Goal: Task Accomplishment & Management: Manage account settings

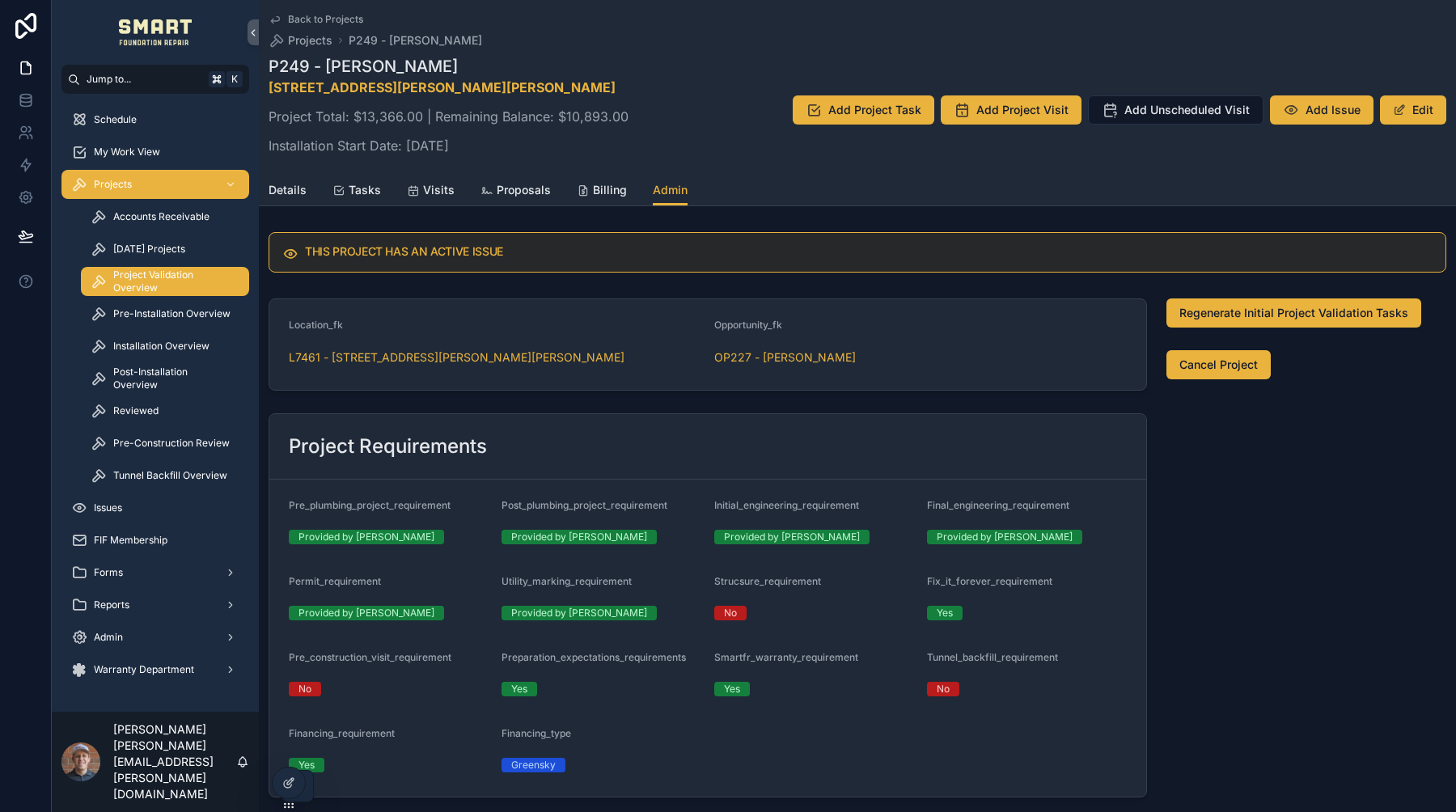
click at [153, 269] on span "Project Validation Overview" at bounding box center [173, 282] width 119 height 26
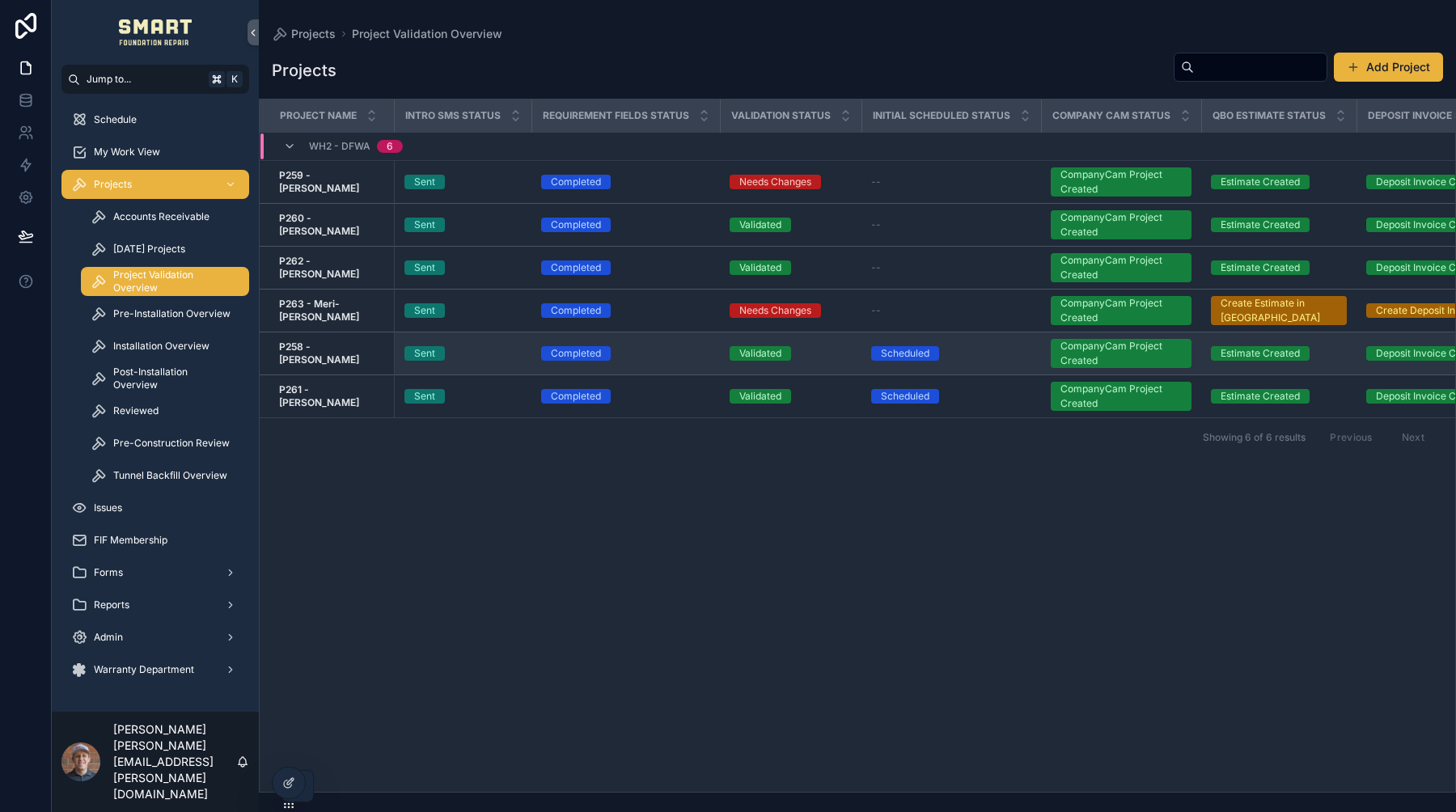
click at [317, 353] on span "P258 - [PERSON_NAME]" at bounding box center [331, 353] width 105 height 26
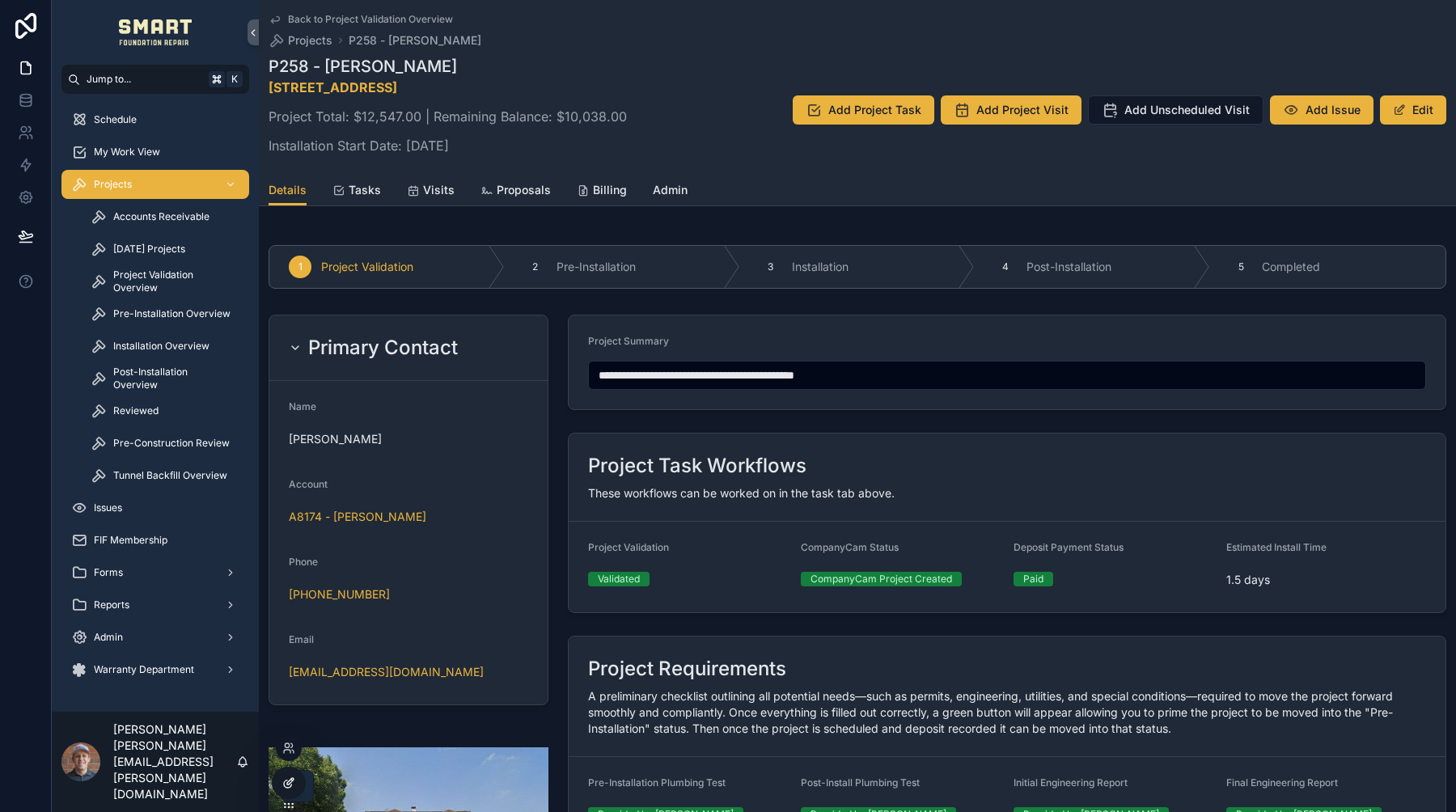
click at [282, 780] on icon at bounding box center [288, 783] width 13 height 13
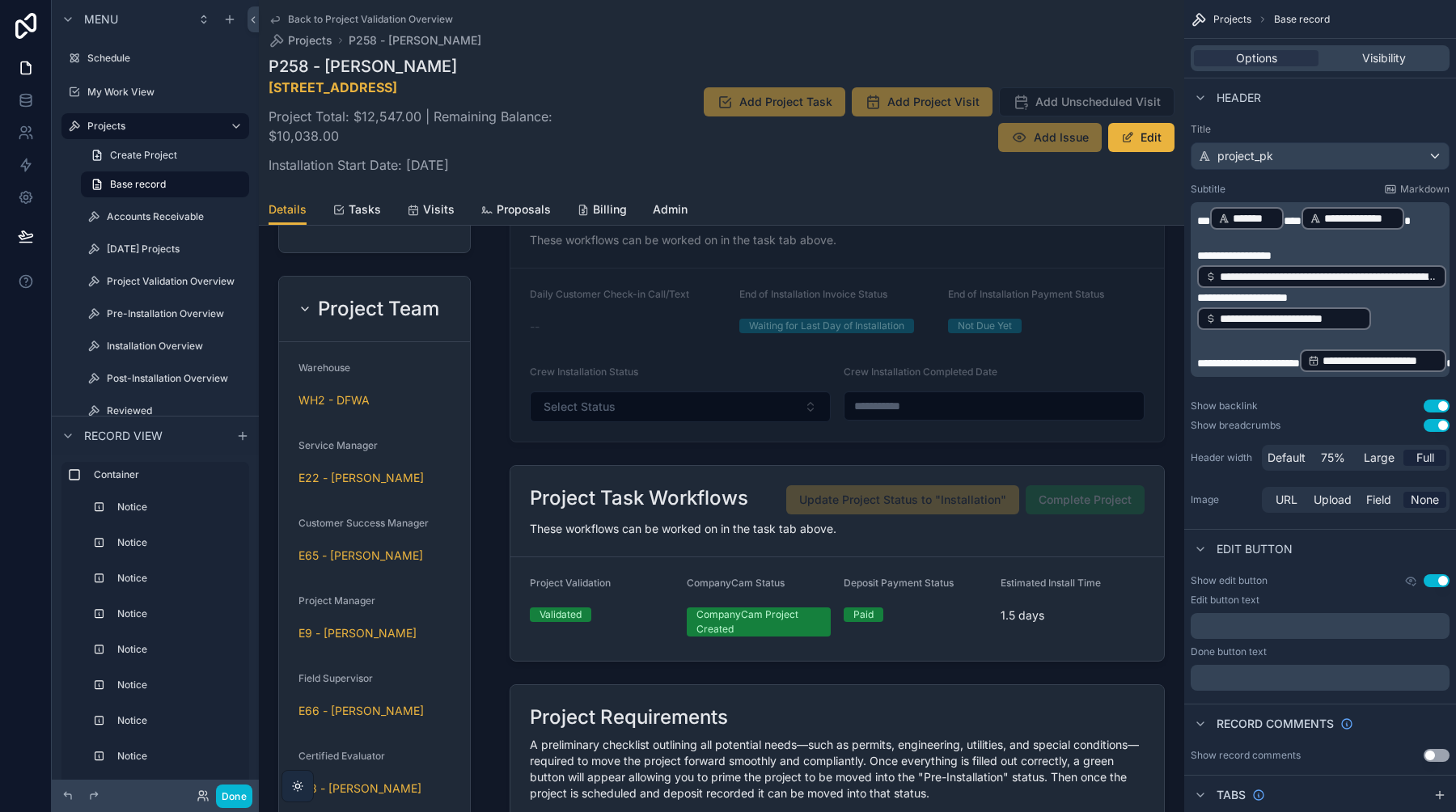
scroll to position [1833, 0]
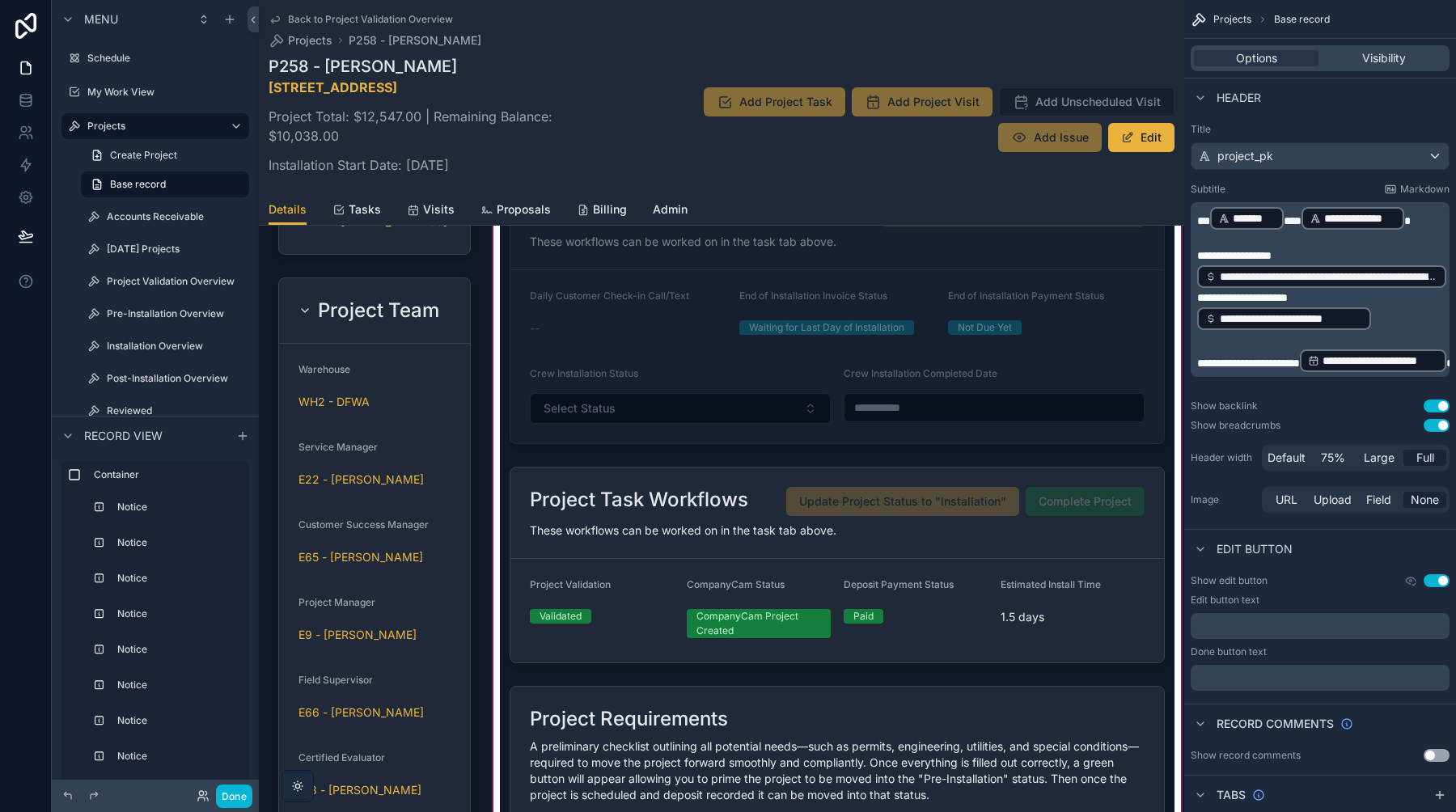
click at [663, 522] on div "scrollable content" at bounding box center [837, 618] width 694 height 2410
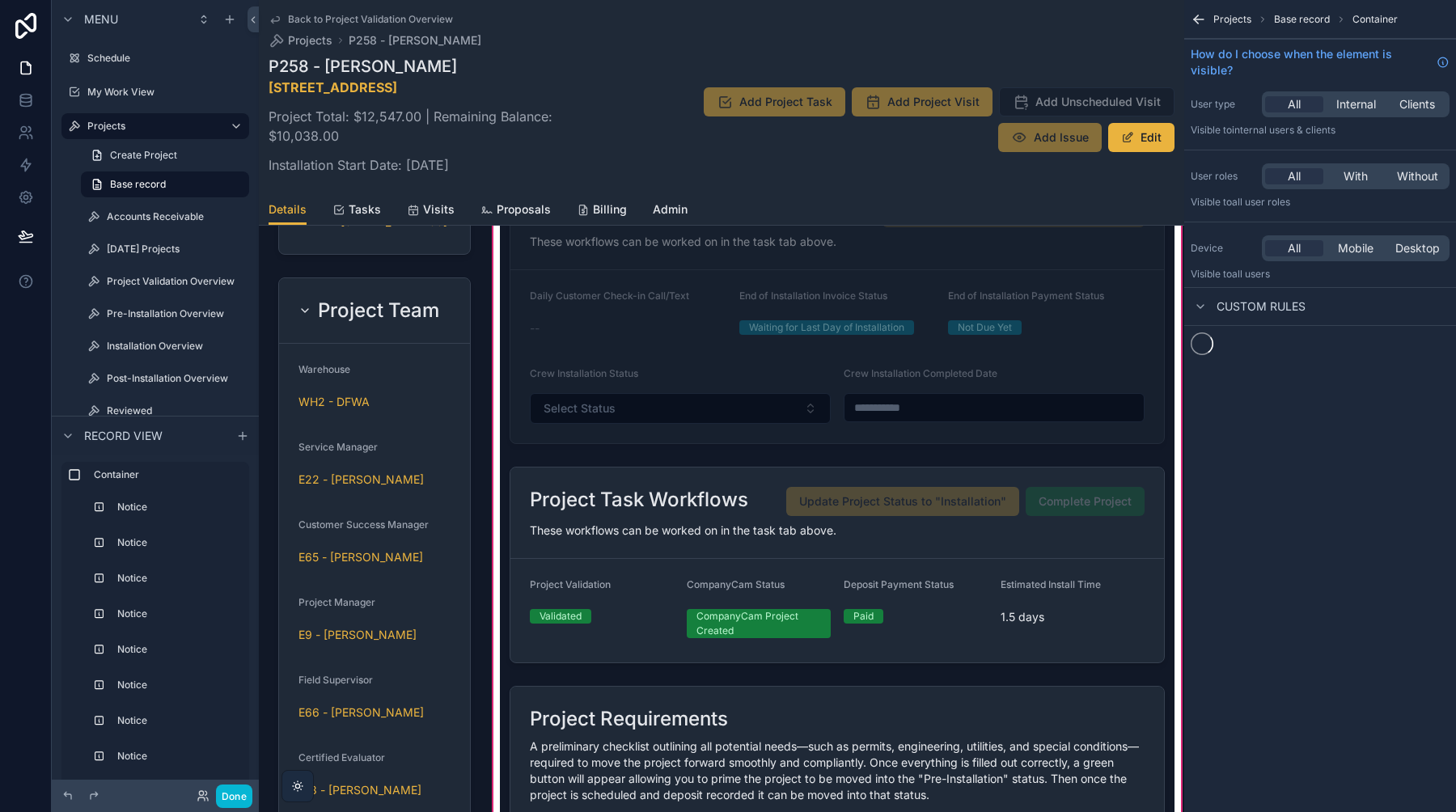
click at [663, 522] on div "scrollable content" at bounding box center [837, 565] width 675 height 209
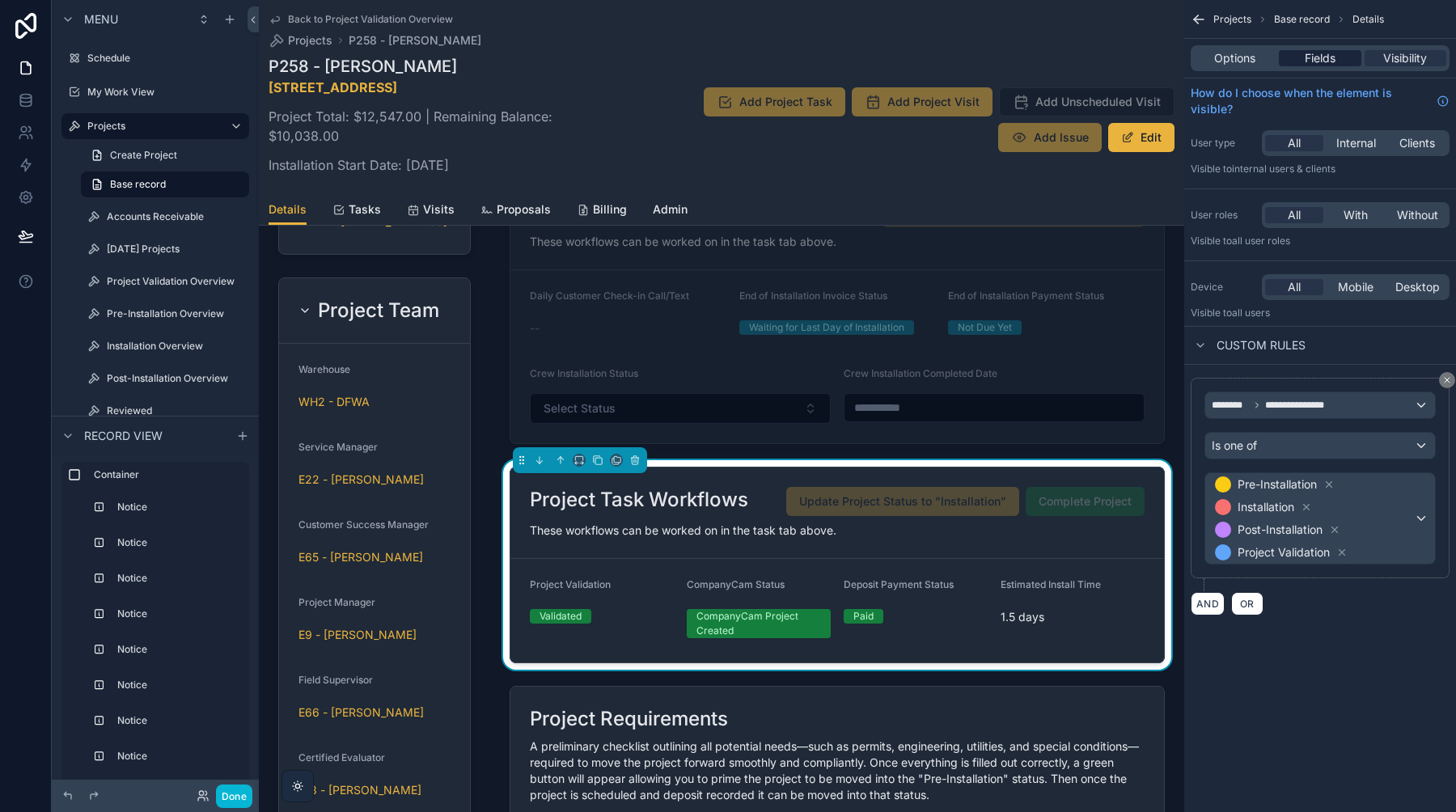
click at [1327, 54] on span "Fields" at bounding box center [1320, 58] width 31 height 16
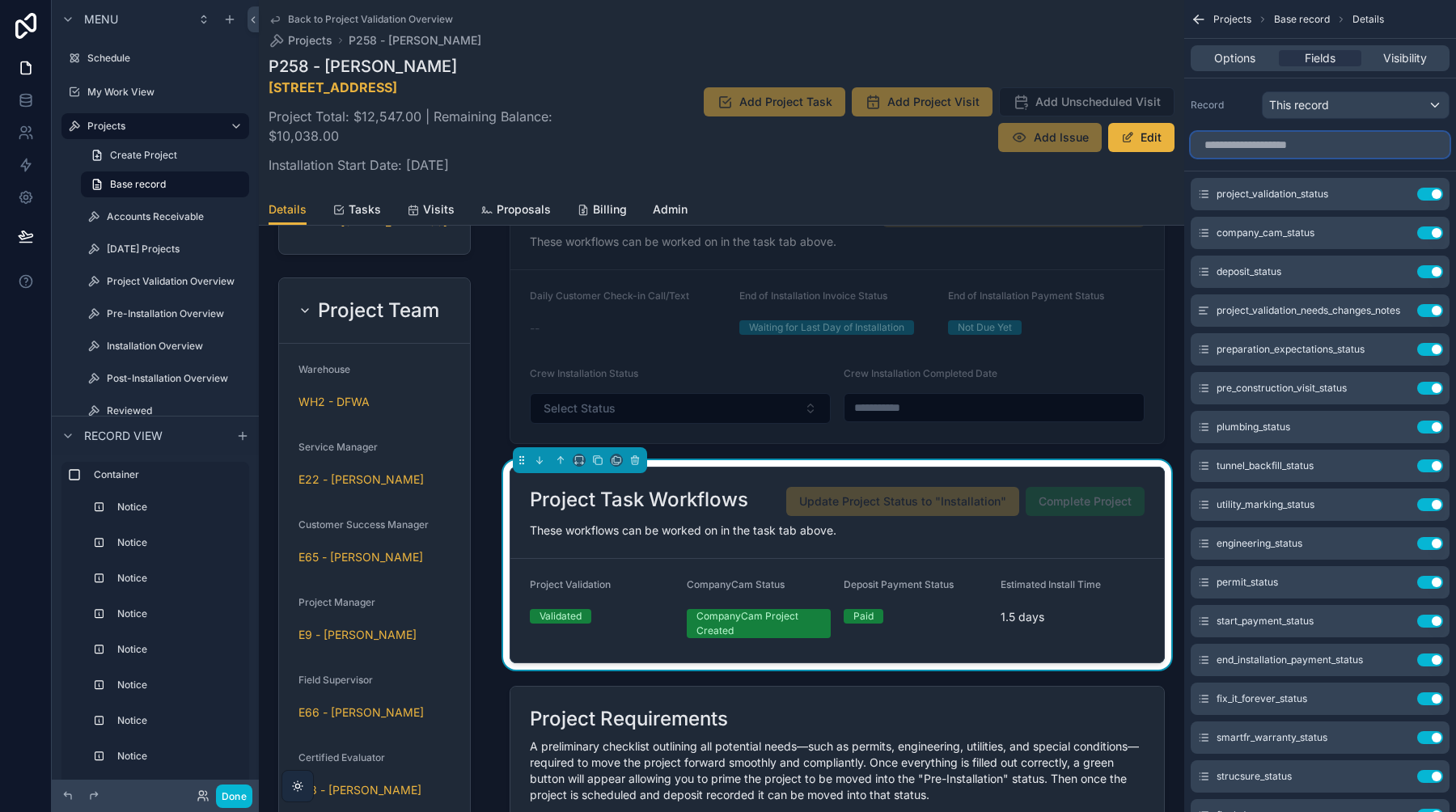
click at [1288, 146] on input "scrollable content" at bounding box center [1321, 145] width 259 height 26
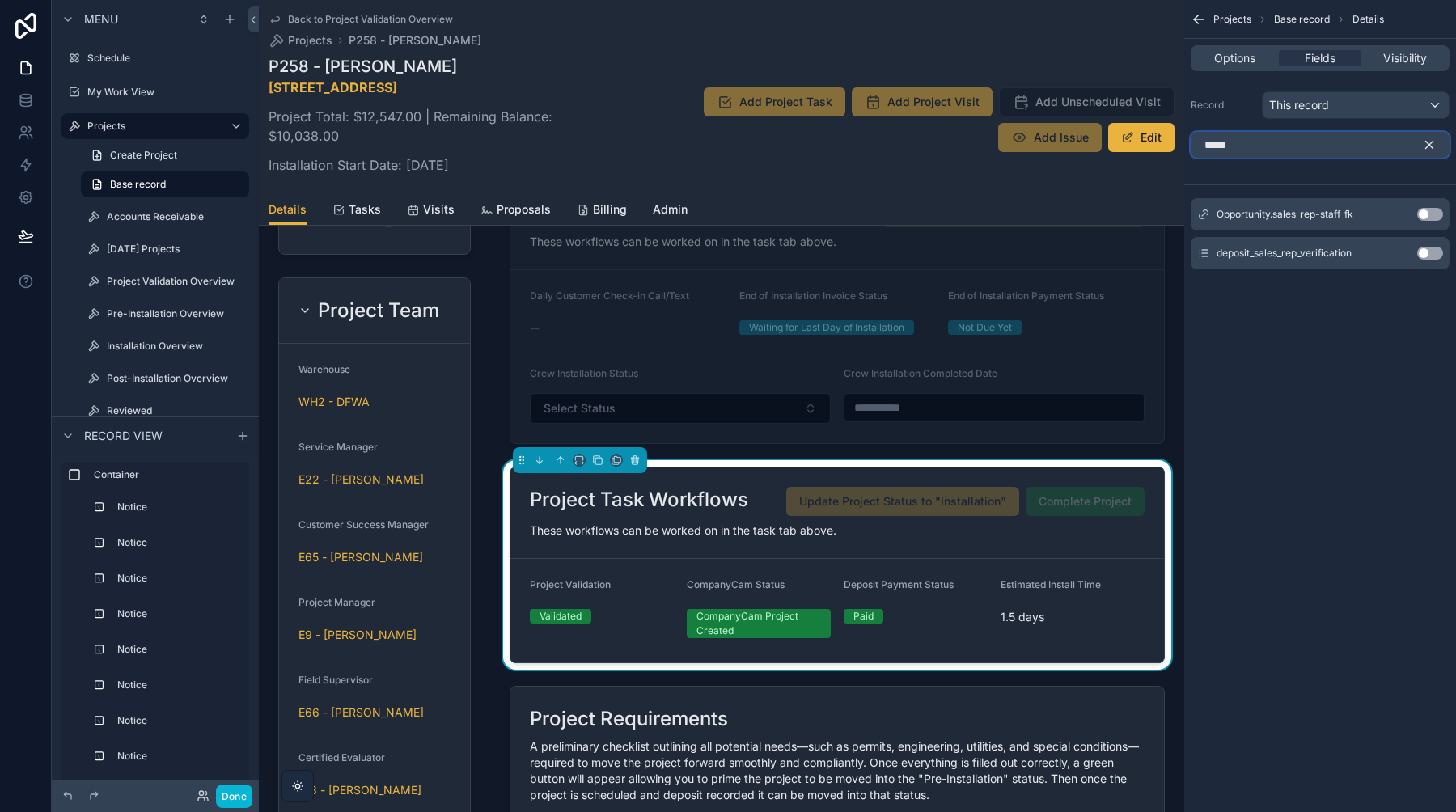
type input "*****"
click at [1429, 256] on button "Use setting" at bounding box center [1430, 253] width 26 height 13
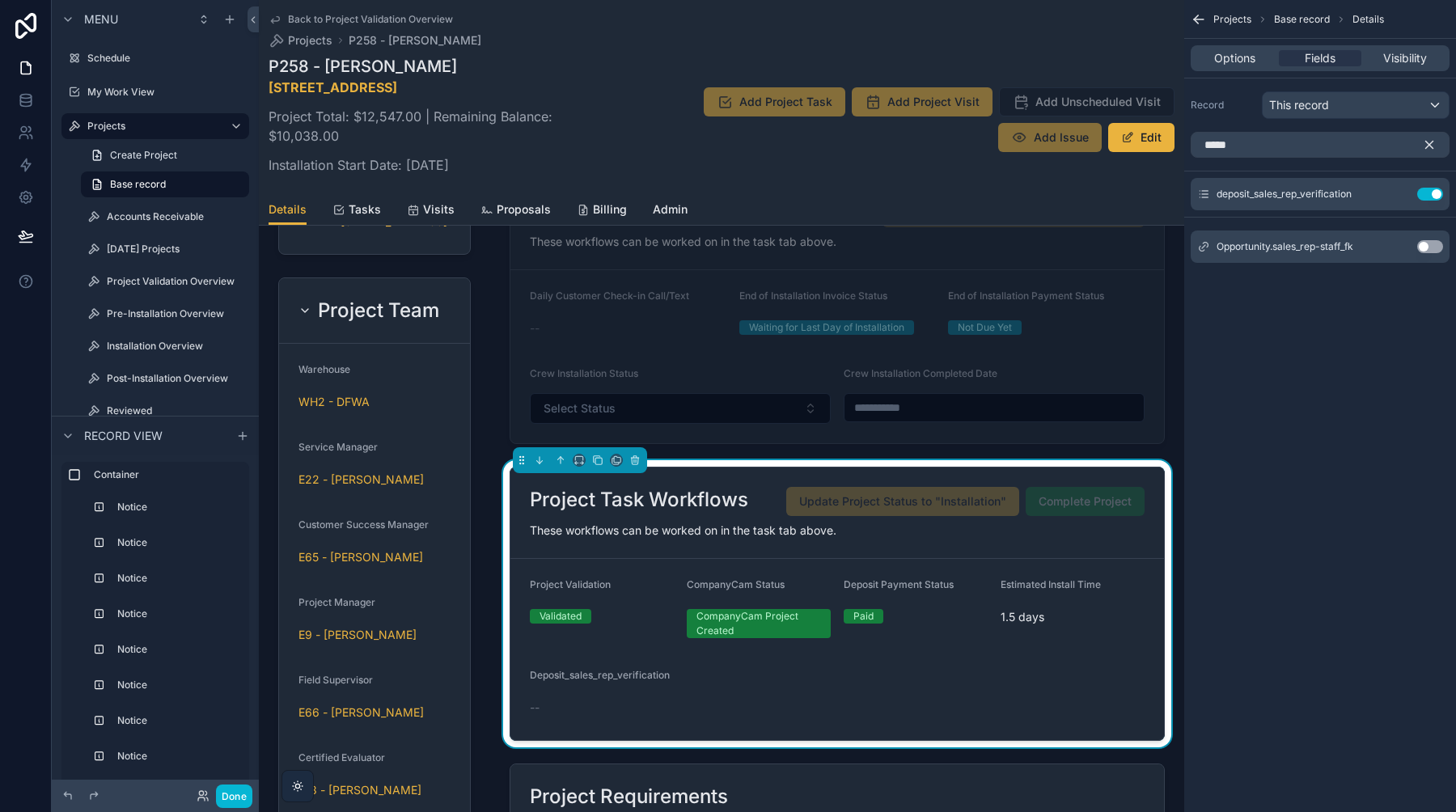
click at [1432, 141] on icon "scrollable content" at bounding box center [1430, 145] width 8 height 8
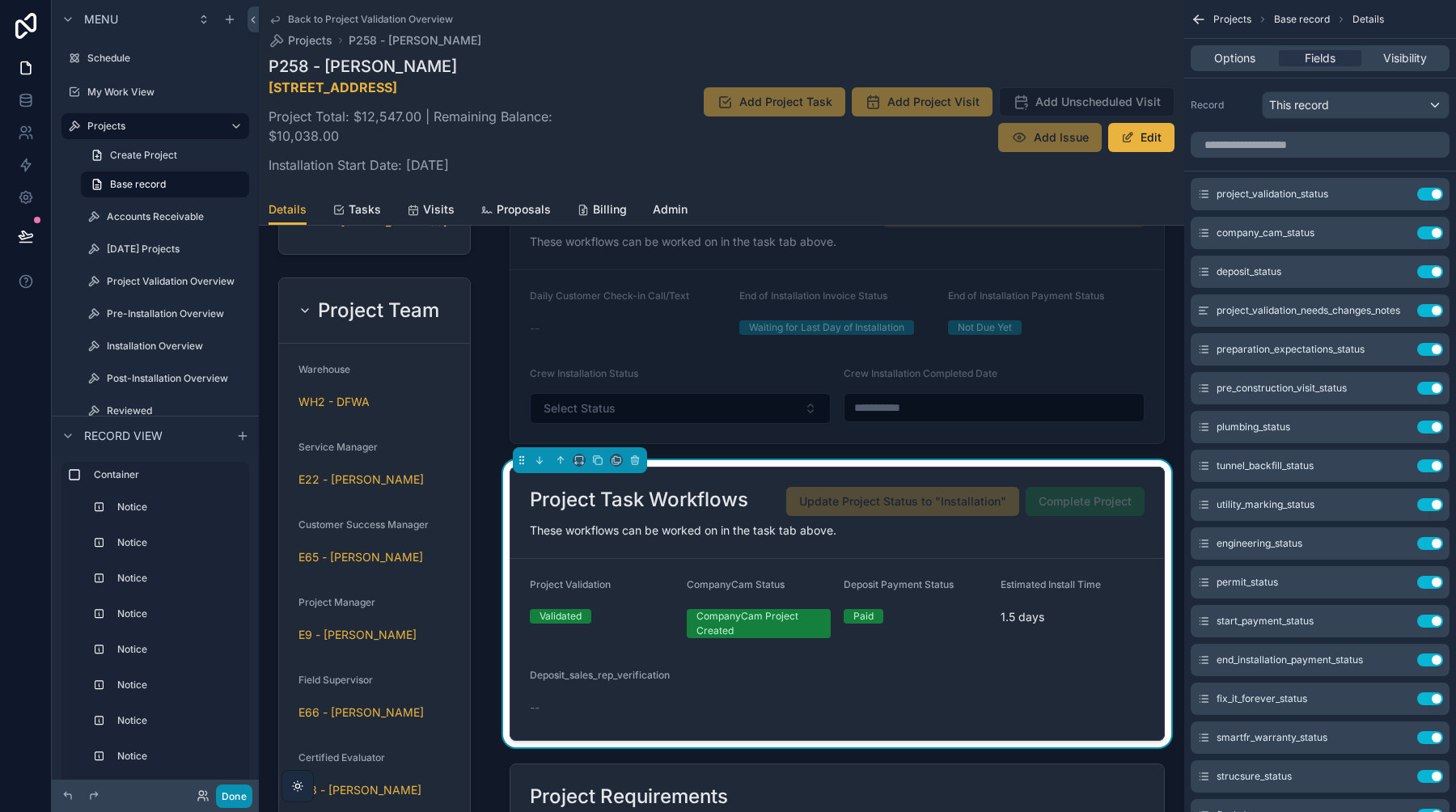
click at [239, 789] on button "Done" at bounding box center [234, 797] width 36 height 24
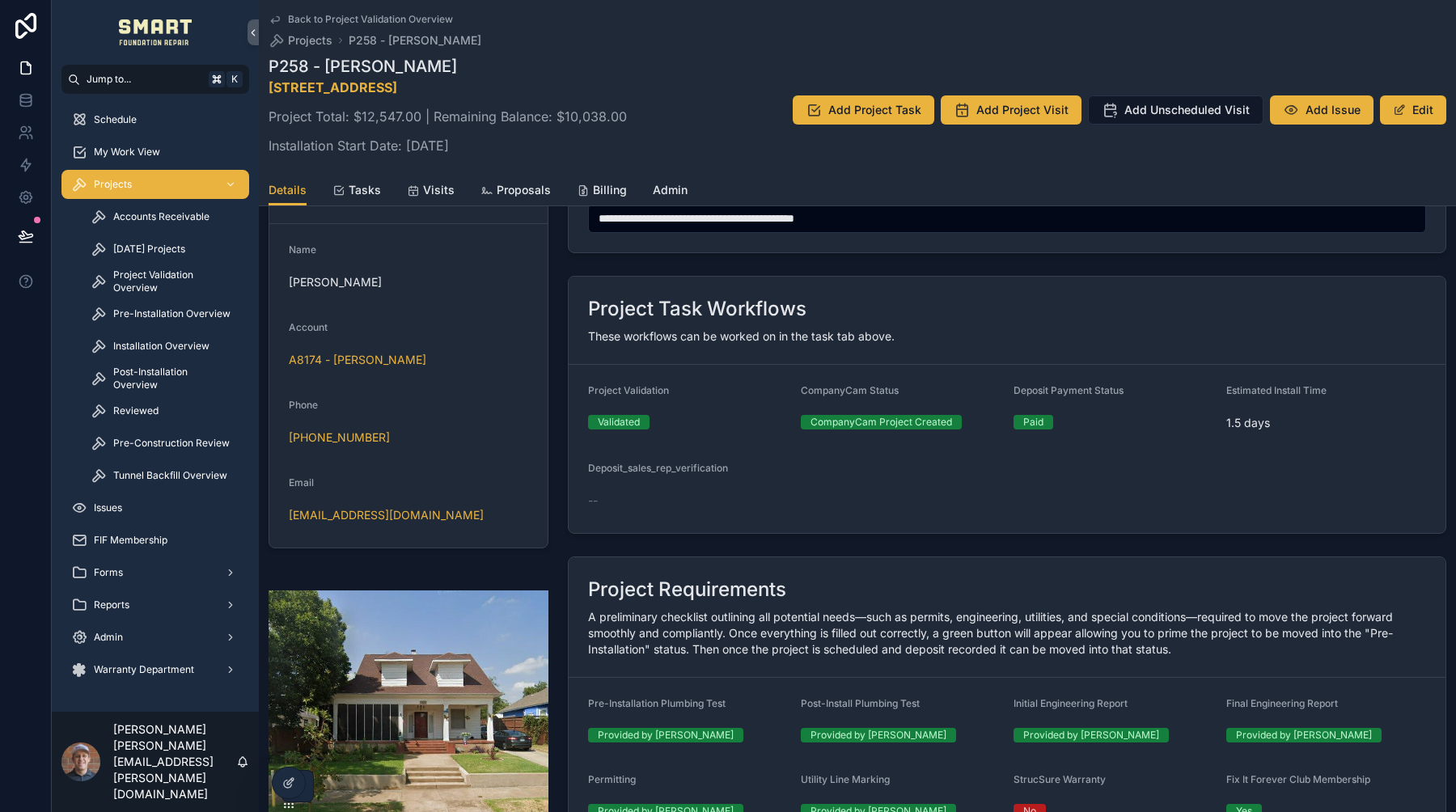
scroll to position [0, 0]
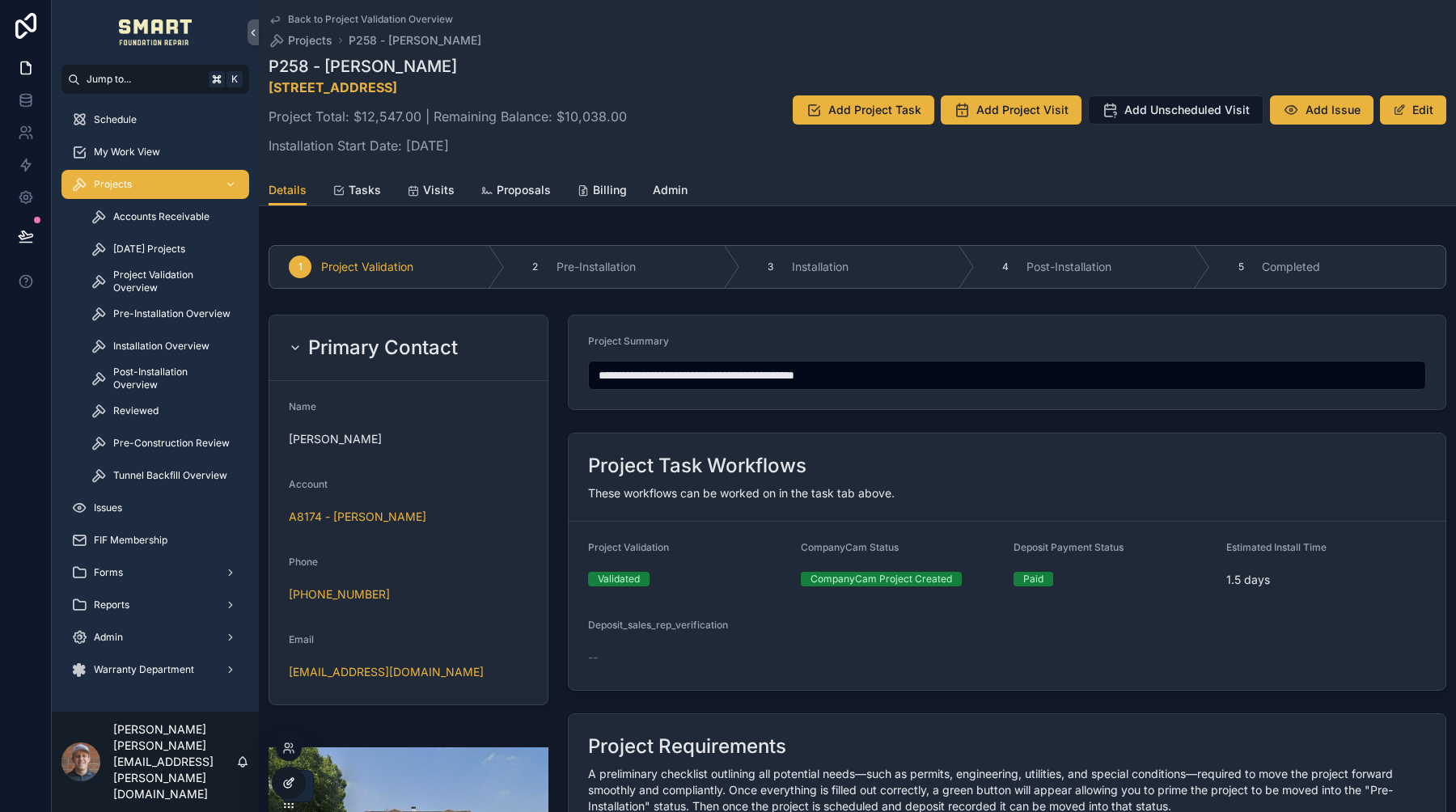
click at [283, 794] on div at bounding box center [288, 783] width 32 height 31
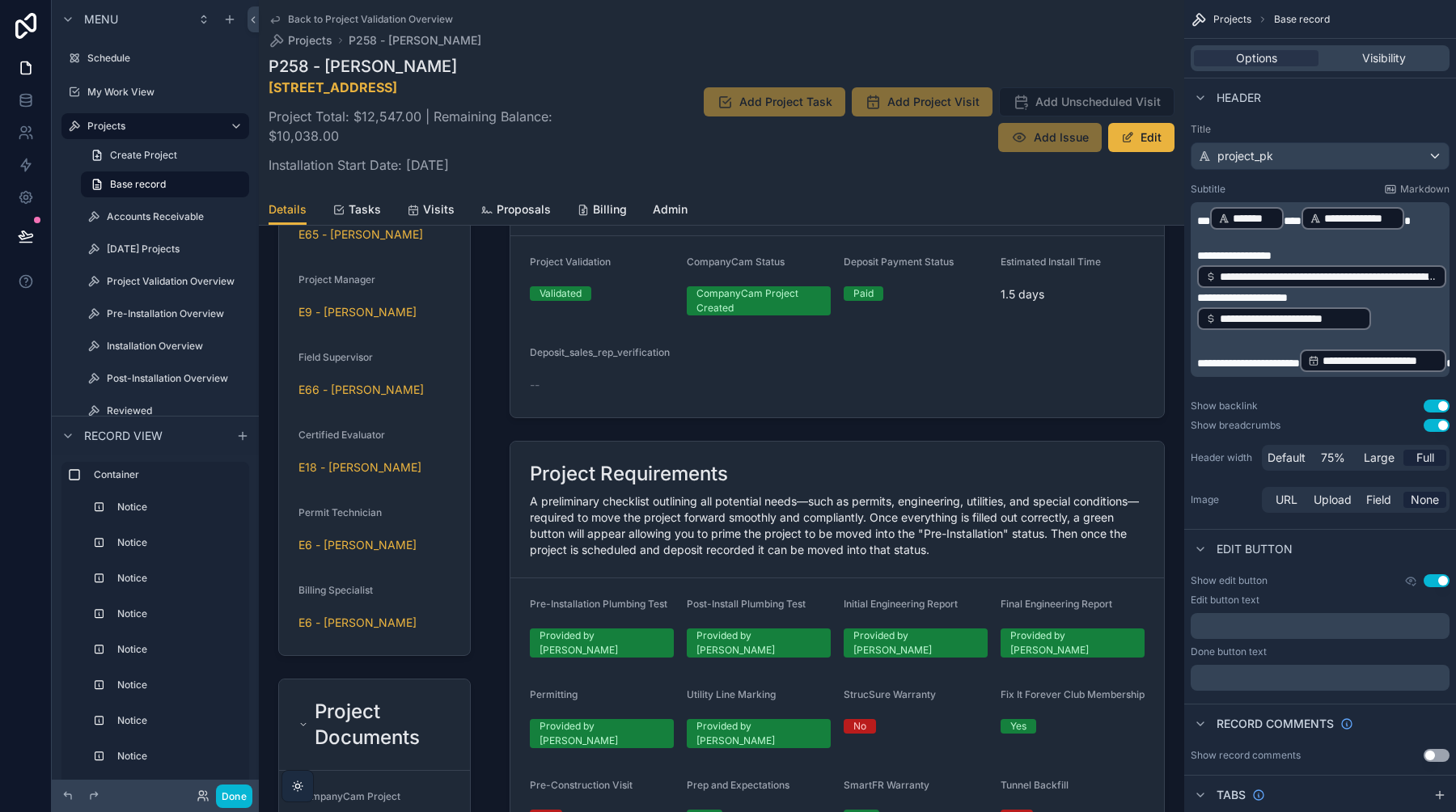
scroll to position [2158, 0]
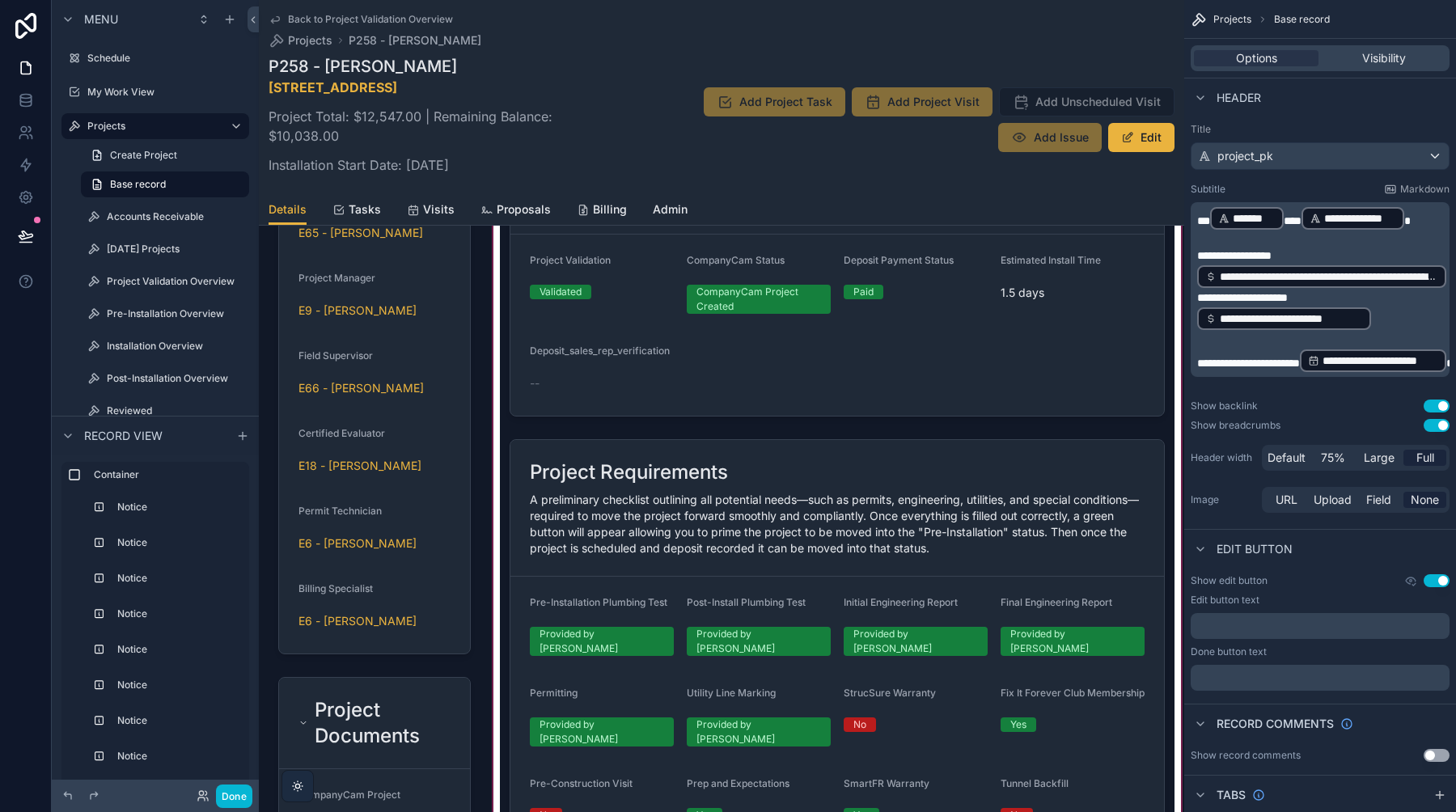
click at [747, 383] on div "scrollable content" at bounding box center [837, 332] width 694 height 2487
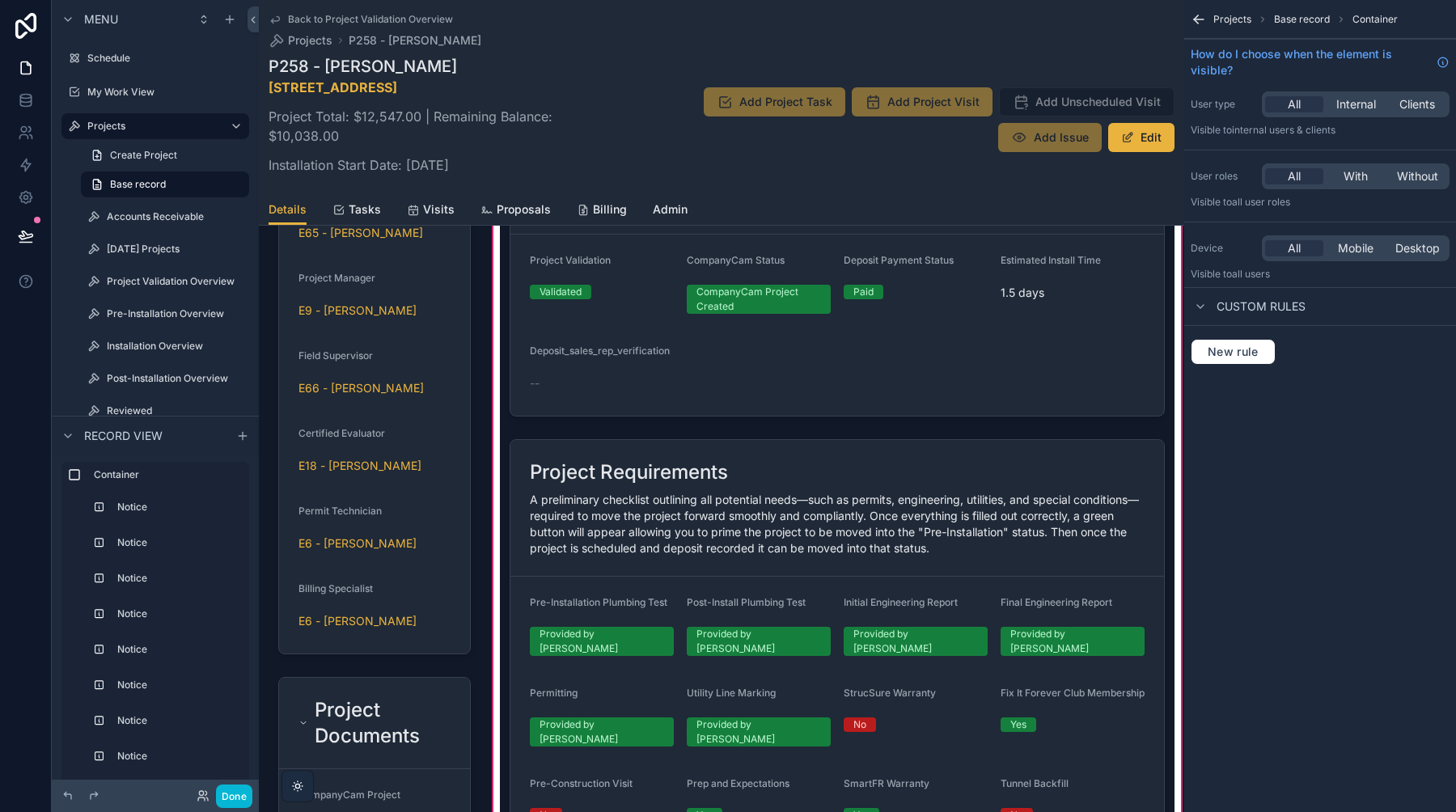
click at [747, 383] on div "scrollable content" at bounding box center [837, 280] width 675 height 287
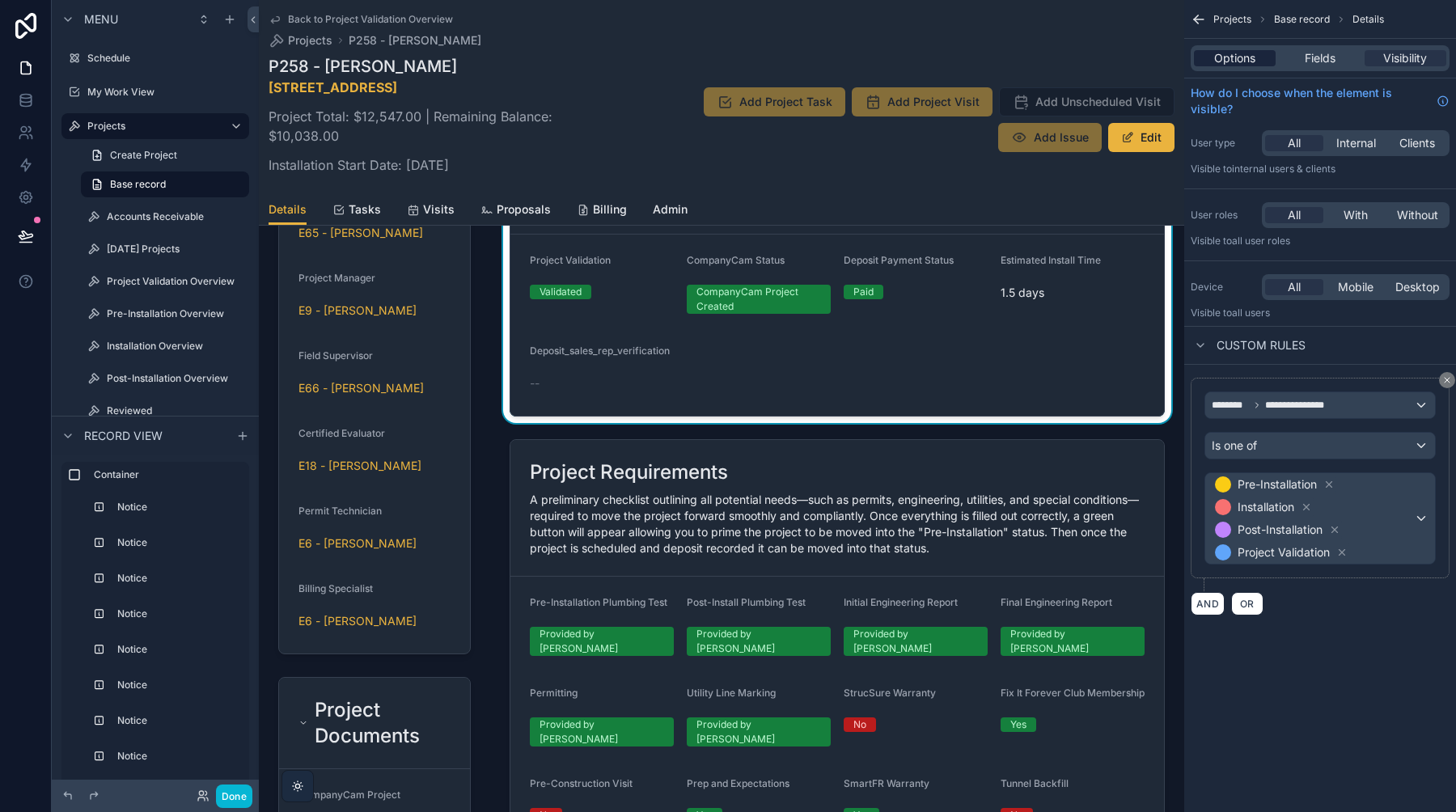
click at [1248, 52] on span "Options" at bounding box center [1235, 58] width 41 height 16
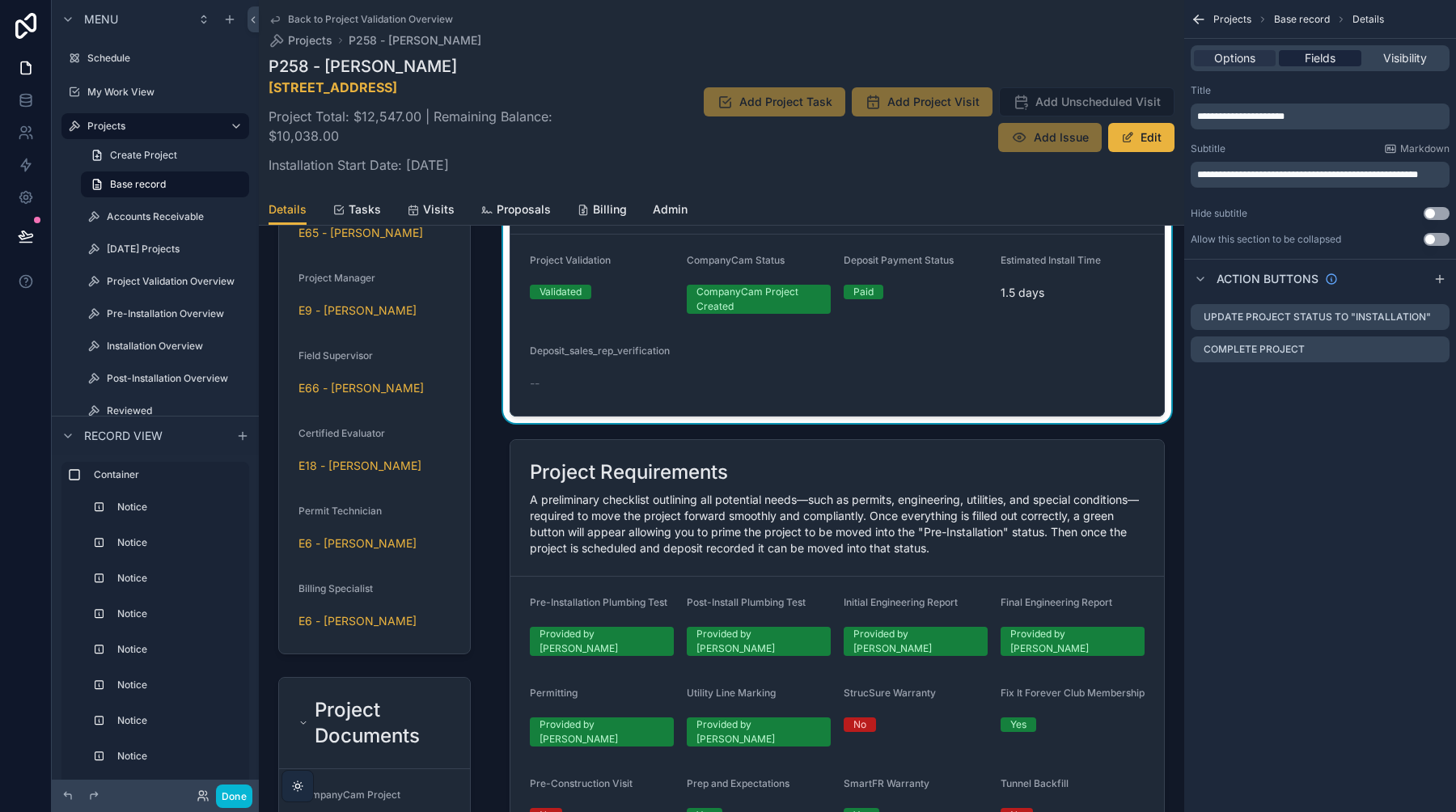
click at [1316, 62] on span "Fields" at bounding box center [1320, 58] width 31 height 16
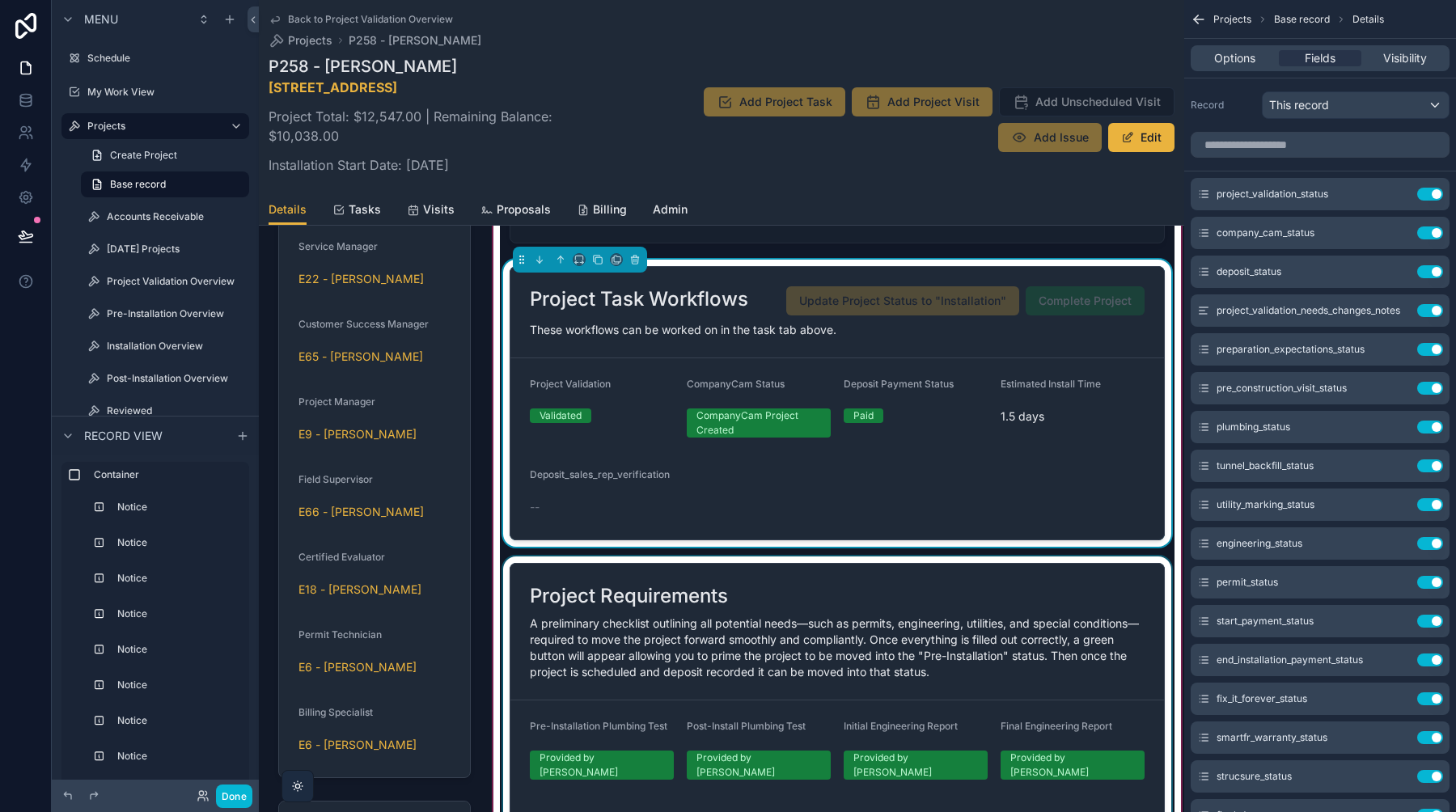
scroll to position [2030, 0]
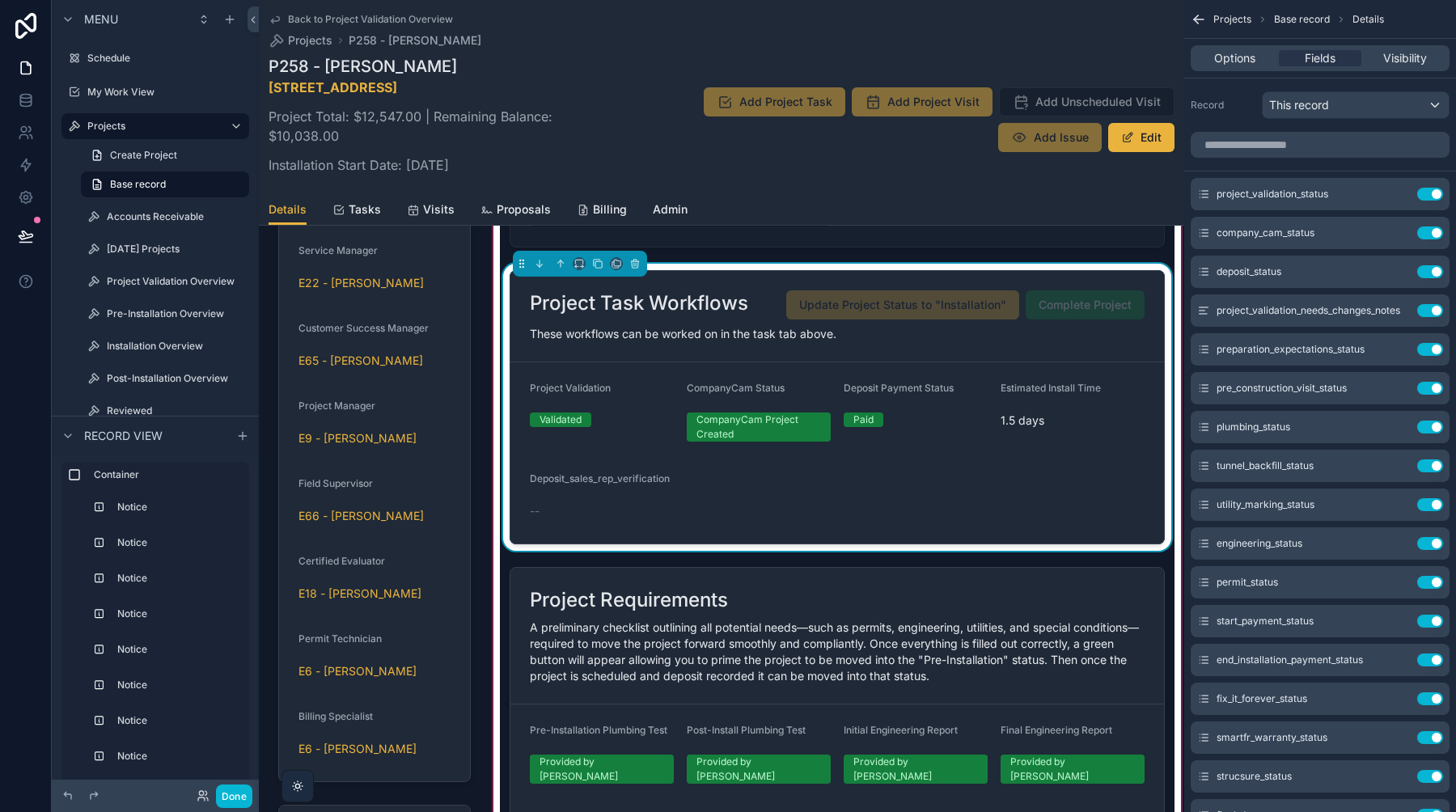
click at [1088, 484] on form "Project Validation Validated CompanyCam Status CompanyCam Project Created Depos…" at bounding box center [837, 453] width 654 height 182
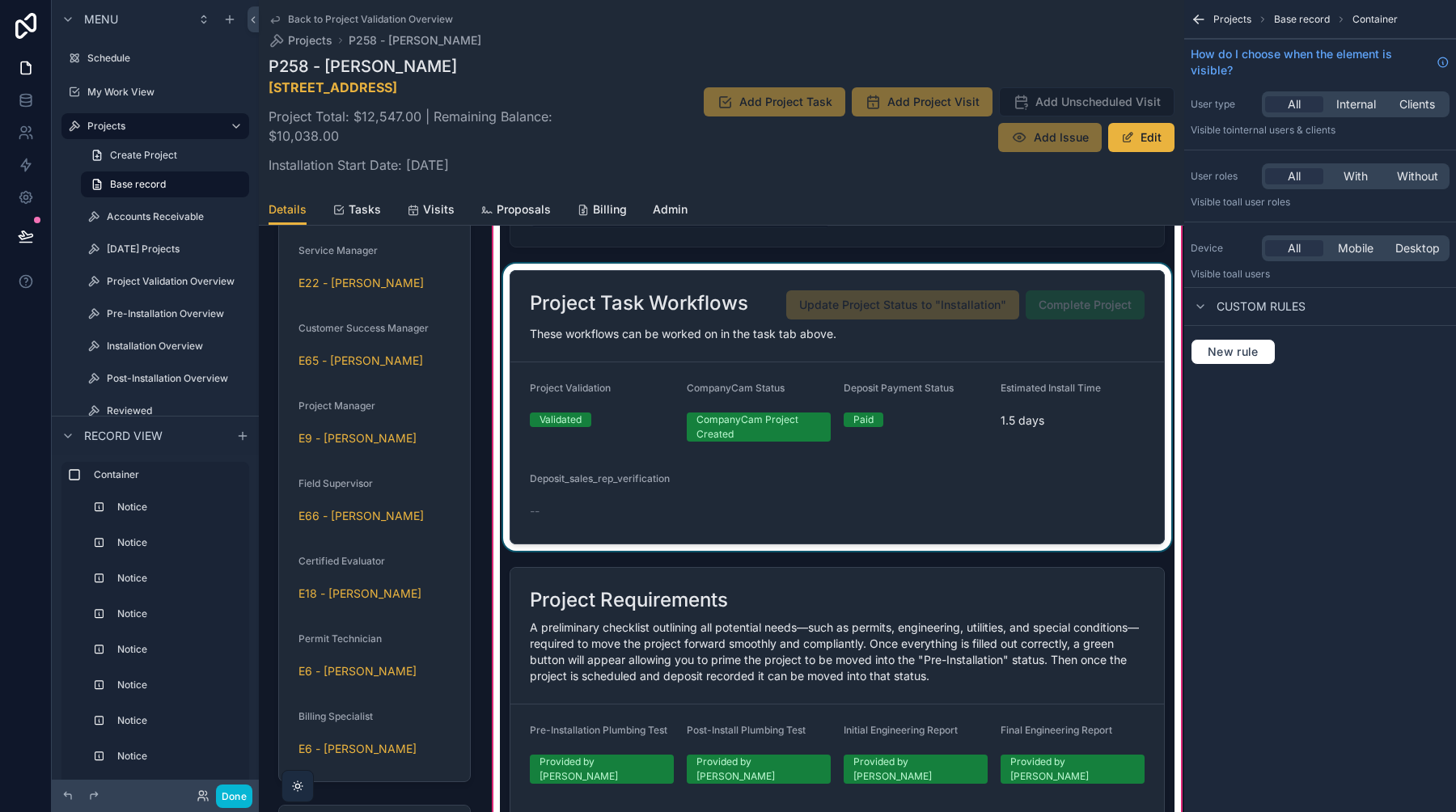
click at [1092, 468] on div "scrollable content" at bounding box center [837, 408] width 675 height 287
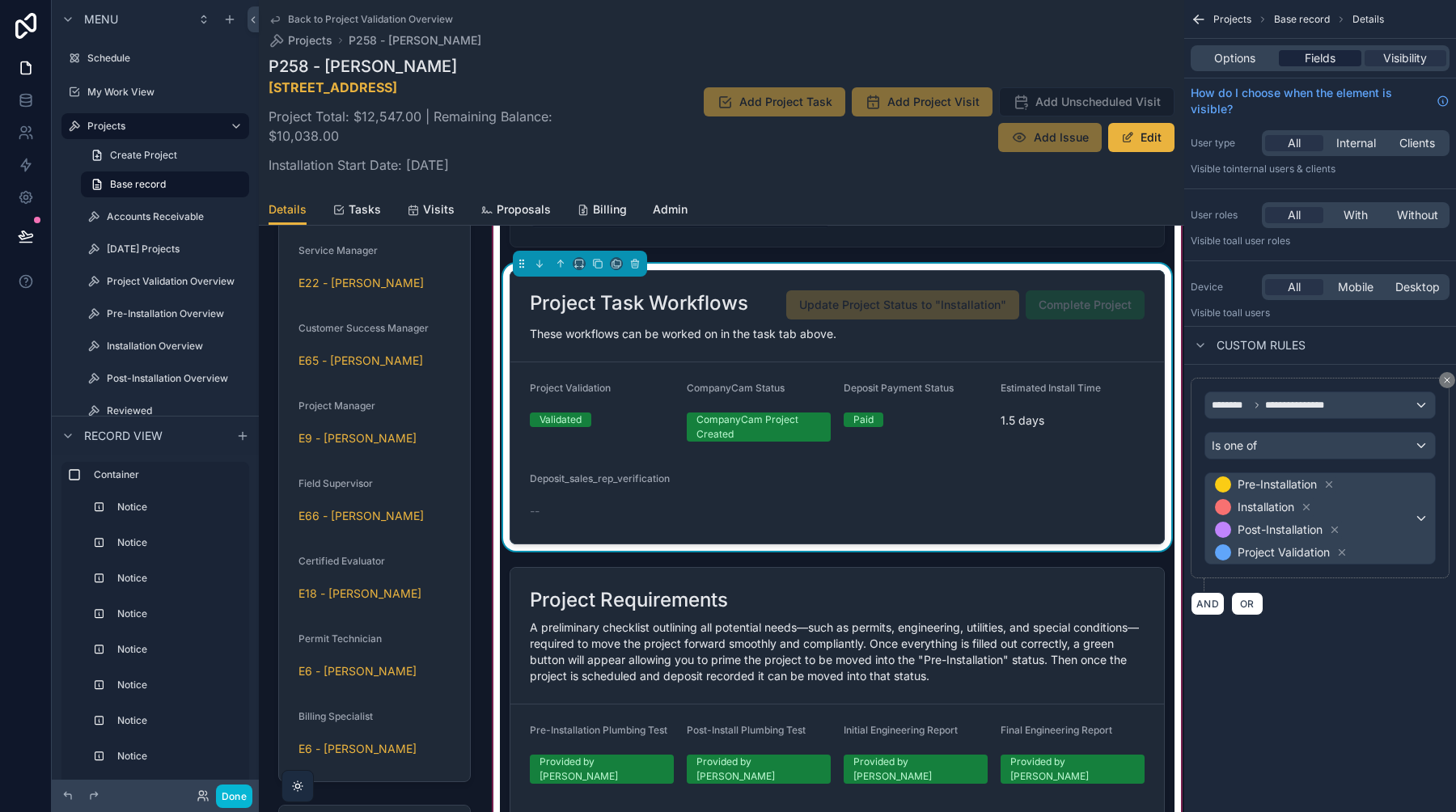
click at [1311, 61] on span "Fields" at bounding box center [1320, 58] width 31 height 16
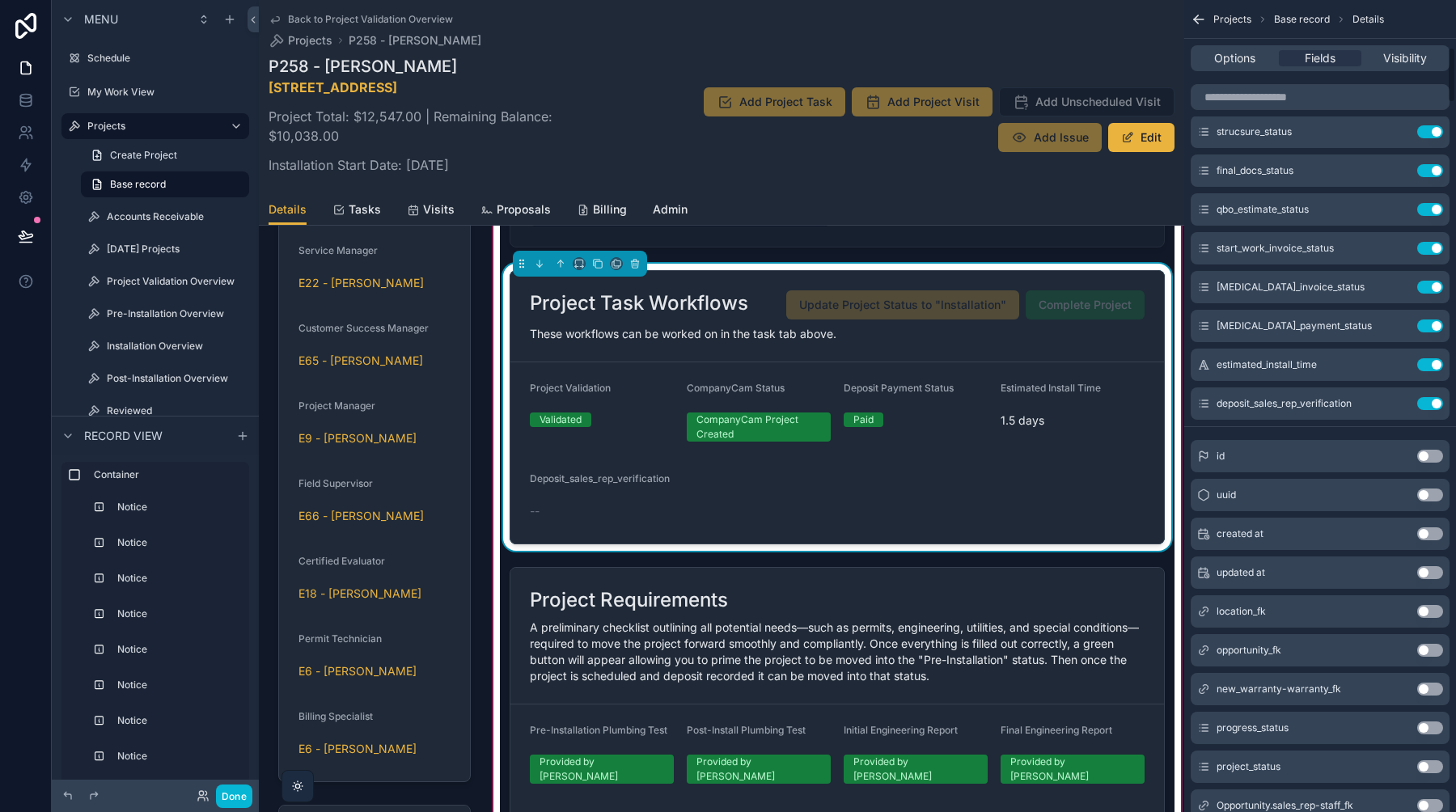
scroll to position [644, 0]
click at [1394, 399] on icon "scrollable content" at bounding box center [1397, 403] width 13 height 13
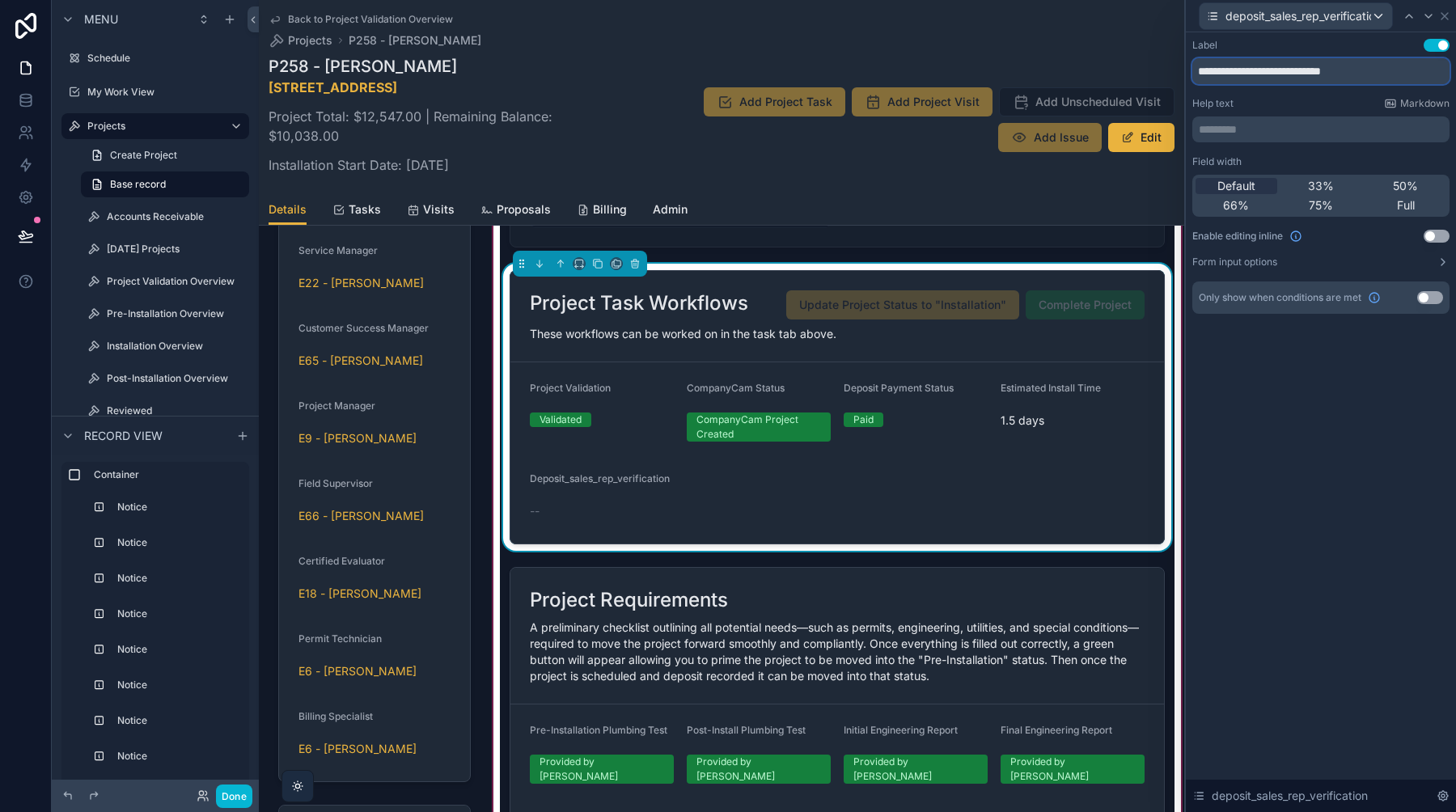
drag, startPoint x: 1395, startPoint y: 70, endPoint x: 1166, endPoint y: 66, distance: 229.0
click at [1166, 66] on div "**********" at bounding box center [728, 406] width 1456 height 812
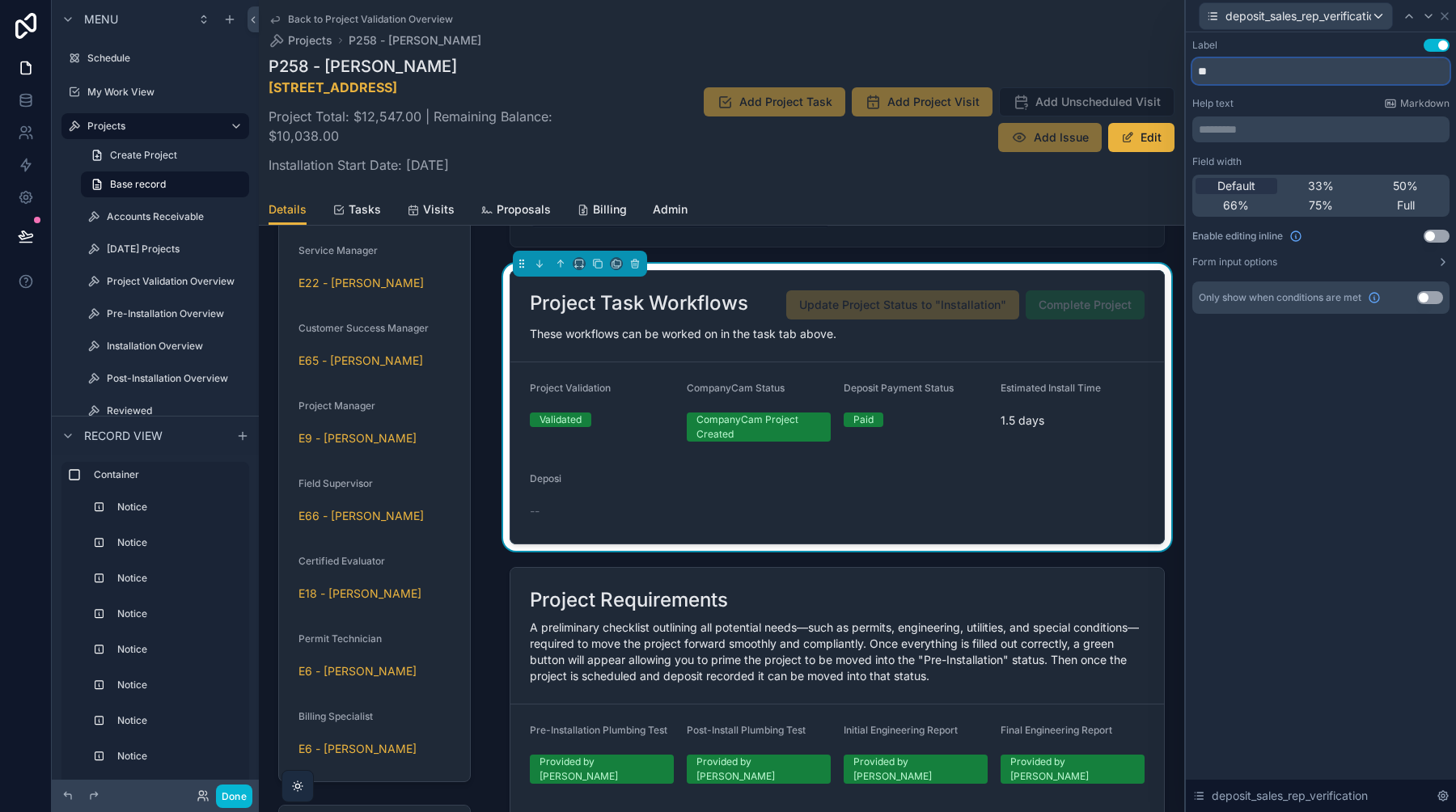
type input "*"
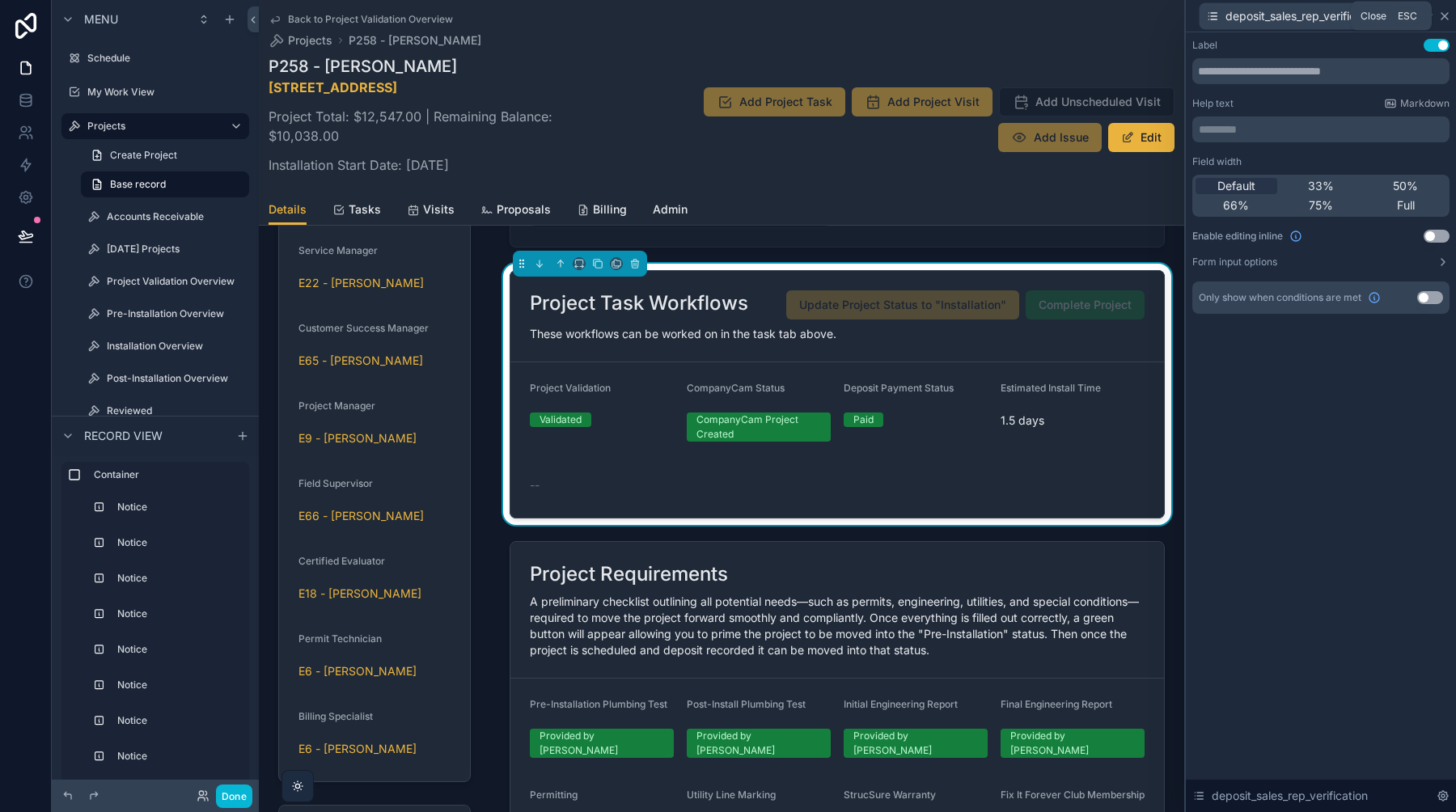
click at [1443, 20] on icon at bounding box center [1444, 16] width 13 height 13
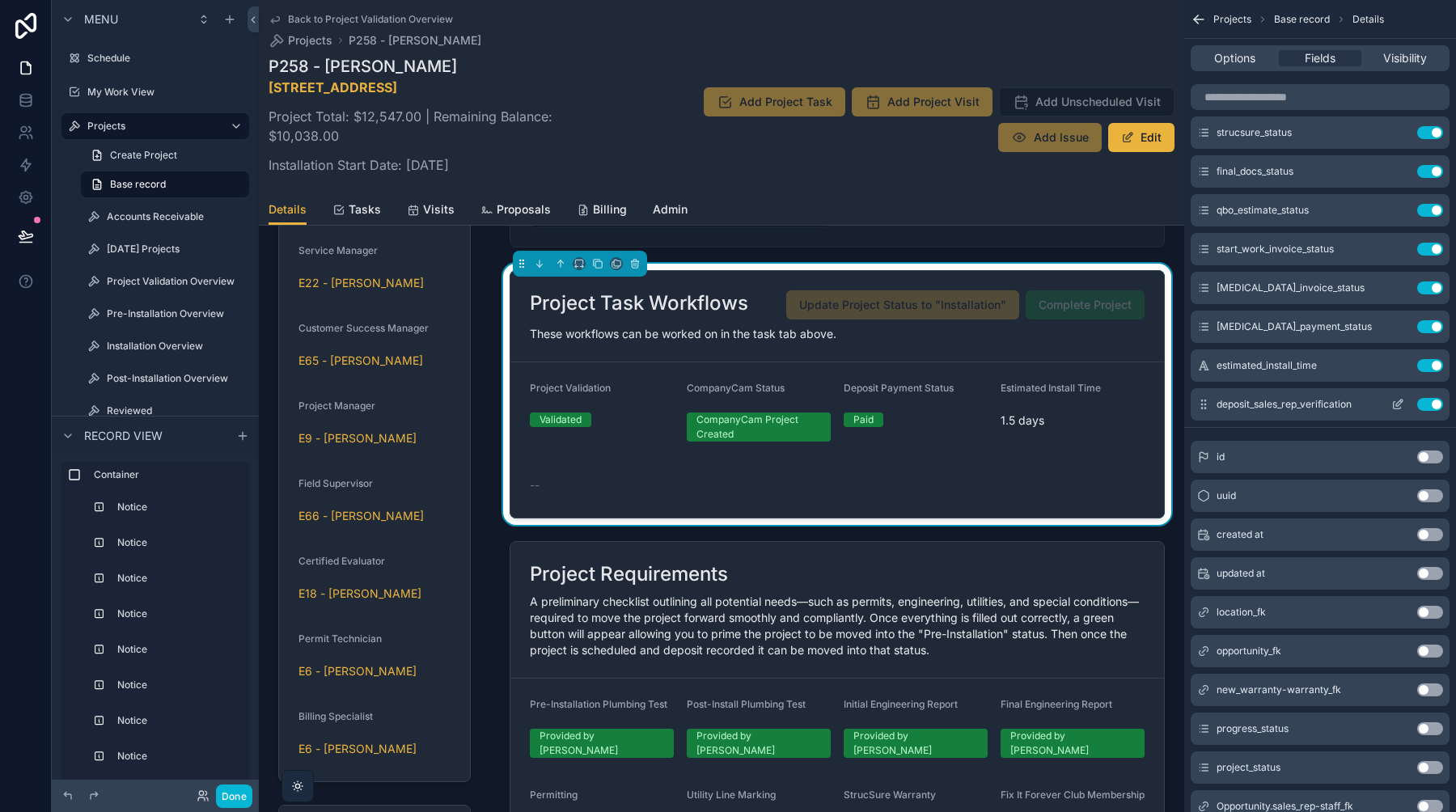
click at [1436, 407] on button "Use setting" at bounding box center [1430, 403] width 26 height 13
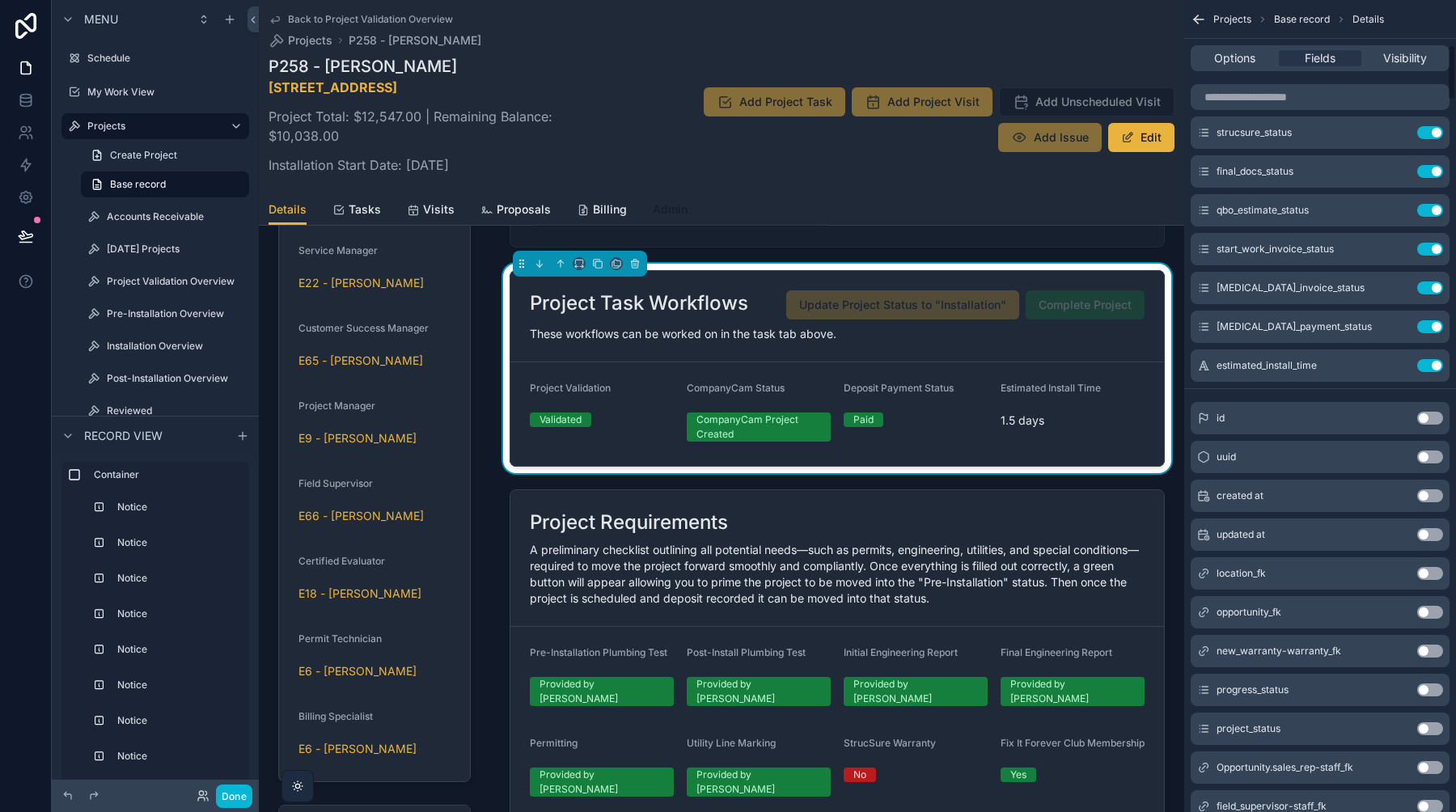
click at [667, 211] on span "Admin" at bounding box center [670, 209] width 34 height 16
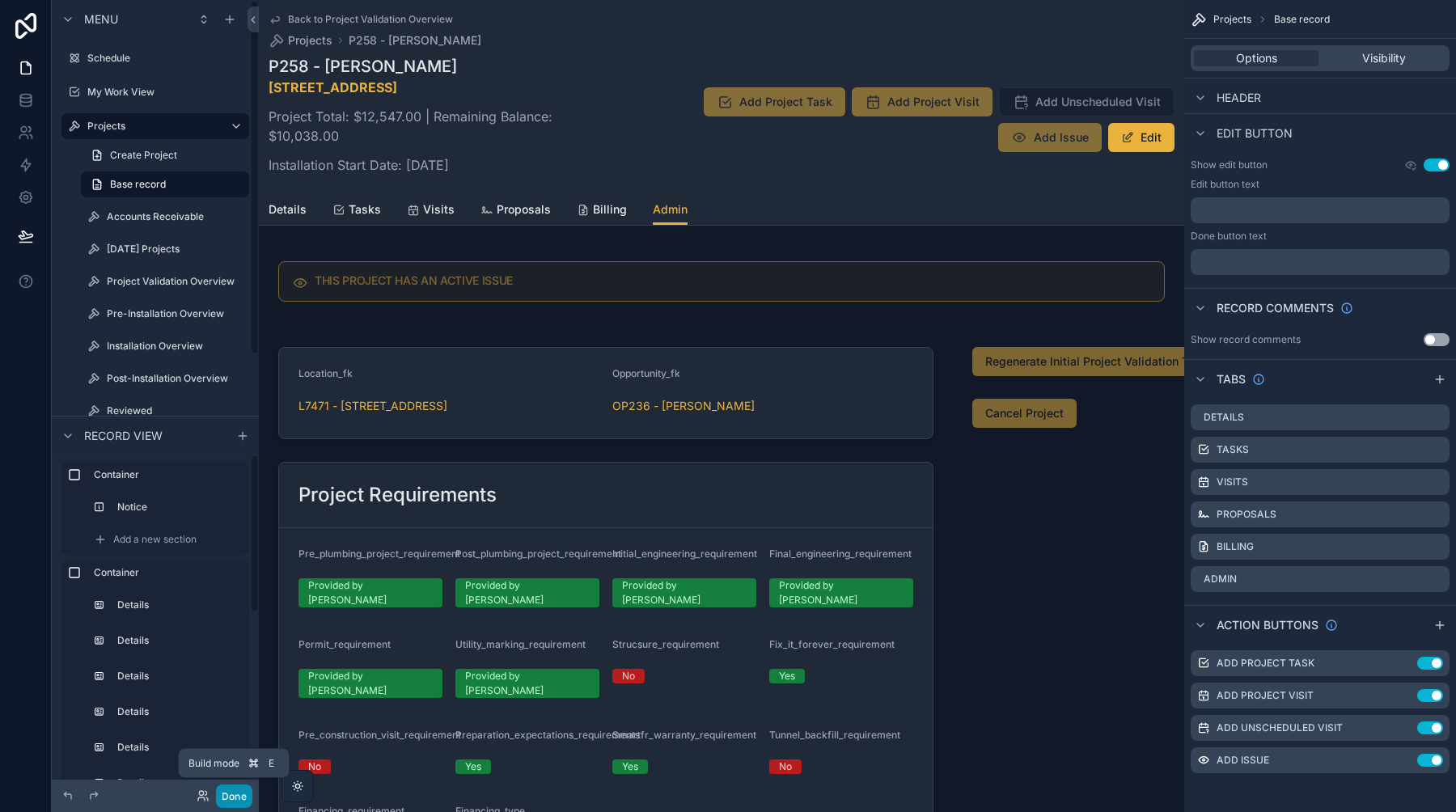
click at [233, 793] on button "Done" at bounding box center [234, 797] width 36 height 24
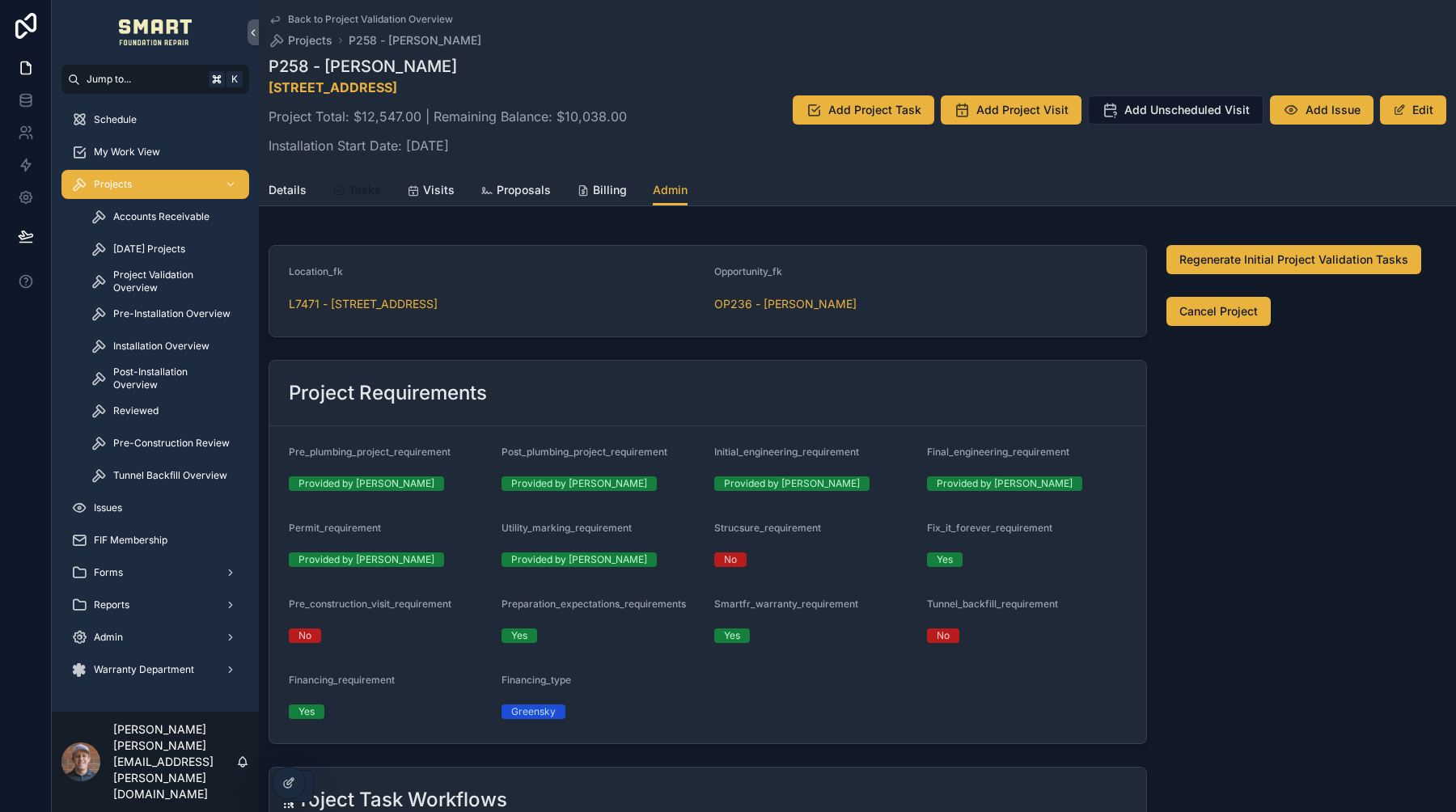
click at [367, 190] on span "Tasks" at bounding box center [365, 190] width 32 height 16
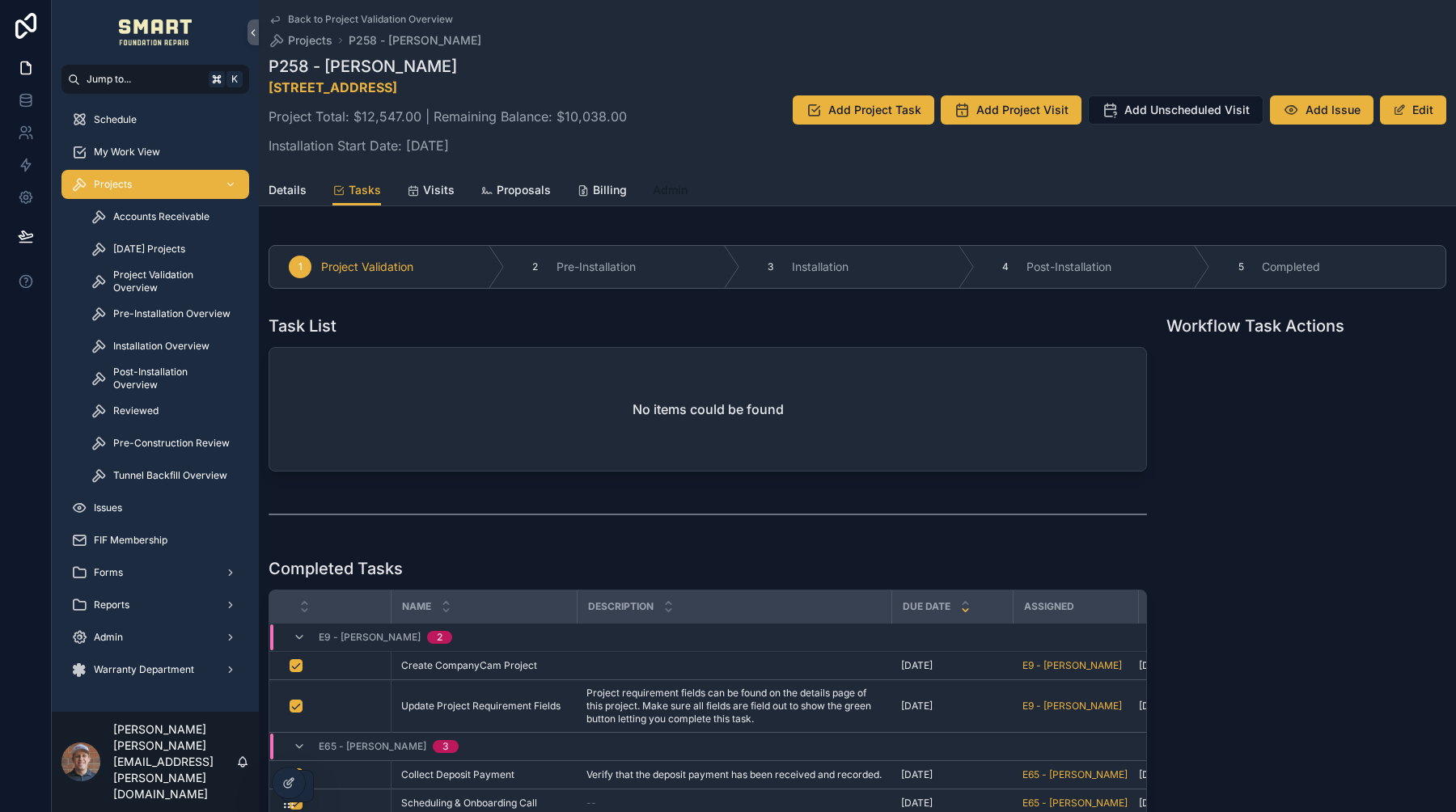
click at [672, 192] on span "Admin" at bounding box center [670, 190] width 34 height 16
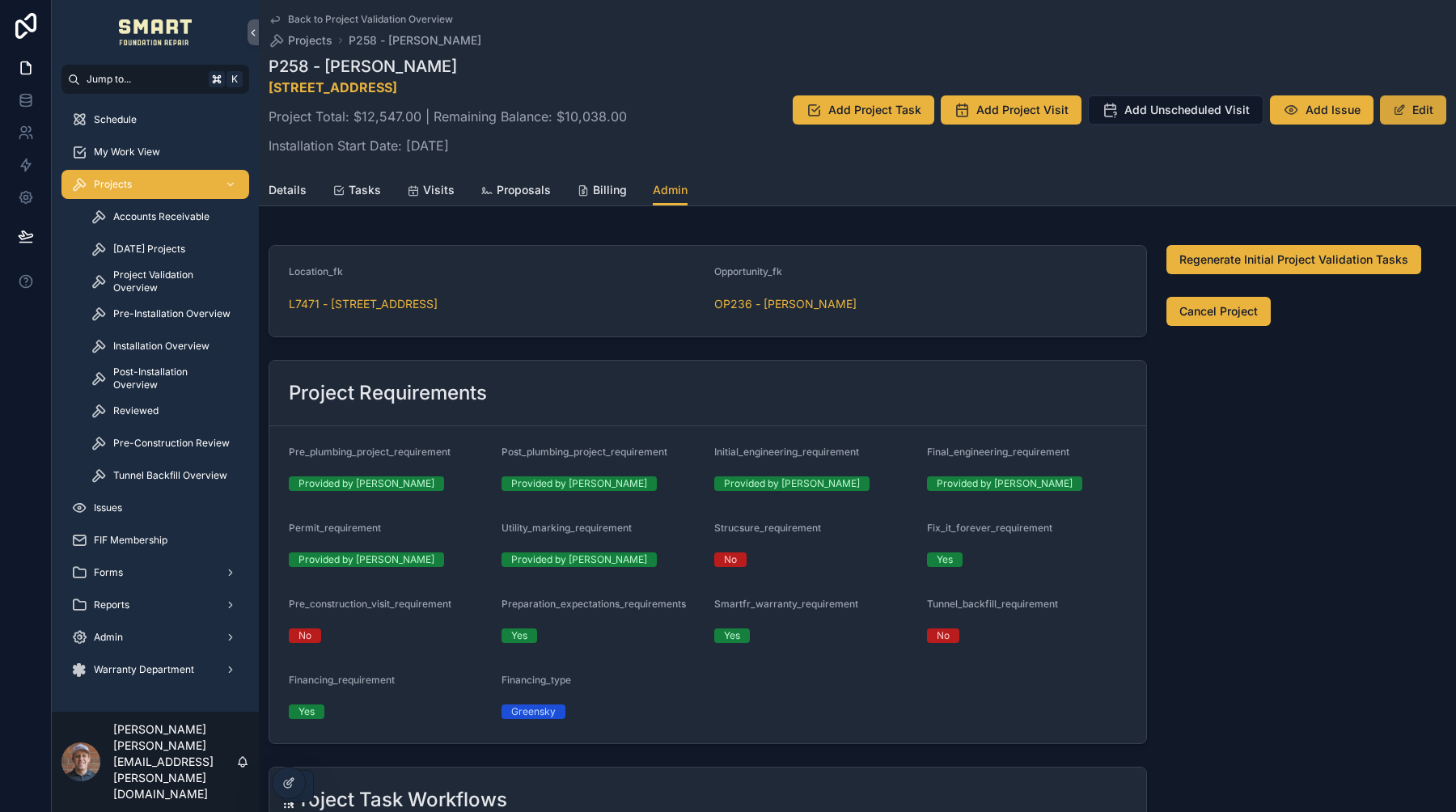
click at [1432, 104] on button "Edit" at bounding box center [1413, 110] width 66 height 29
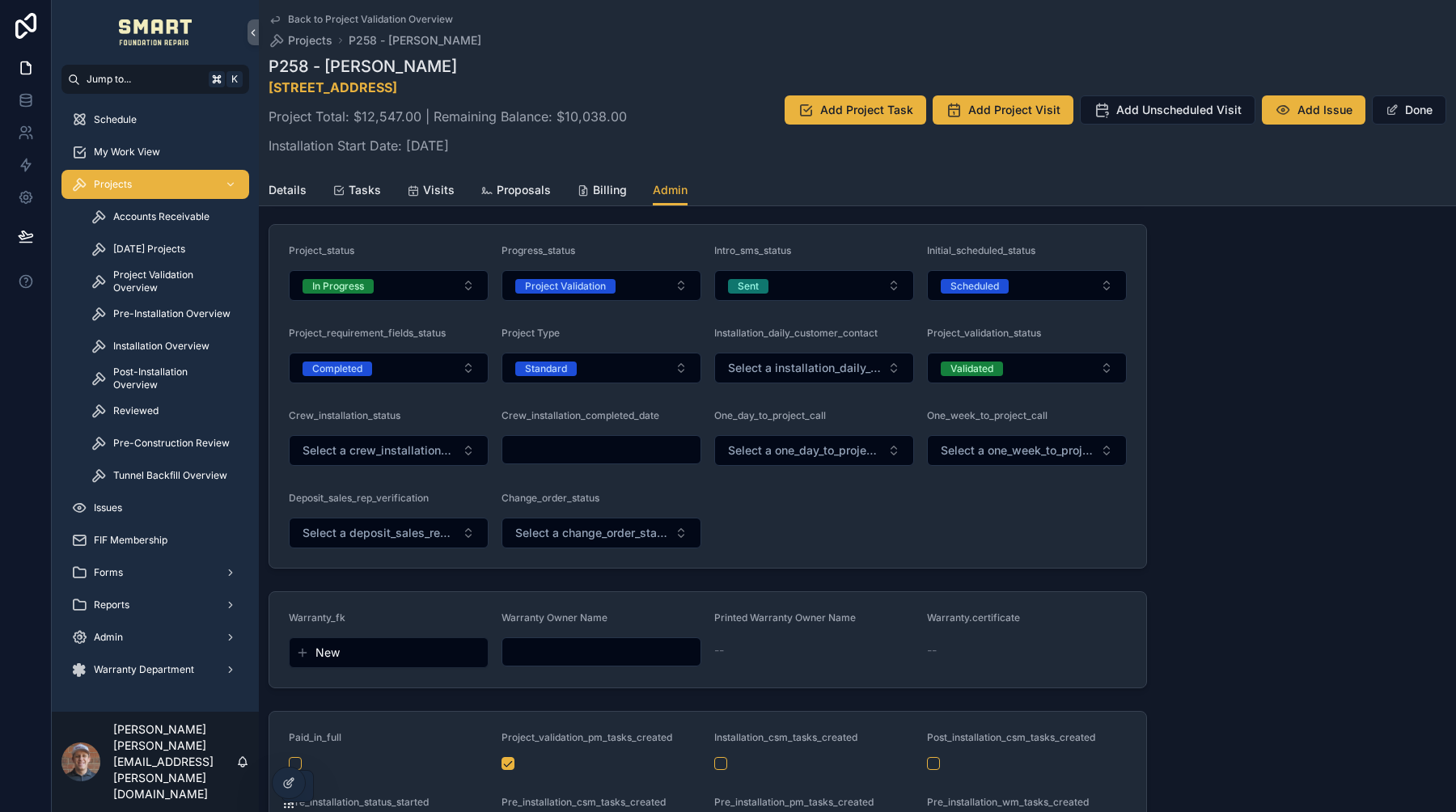
scroll to position [1927, 0]
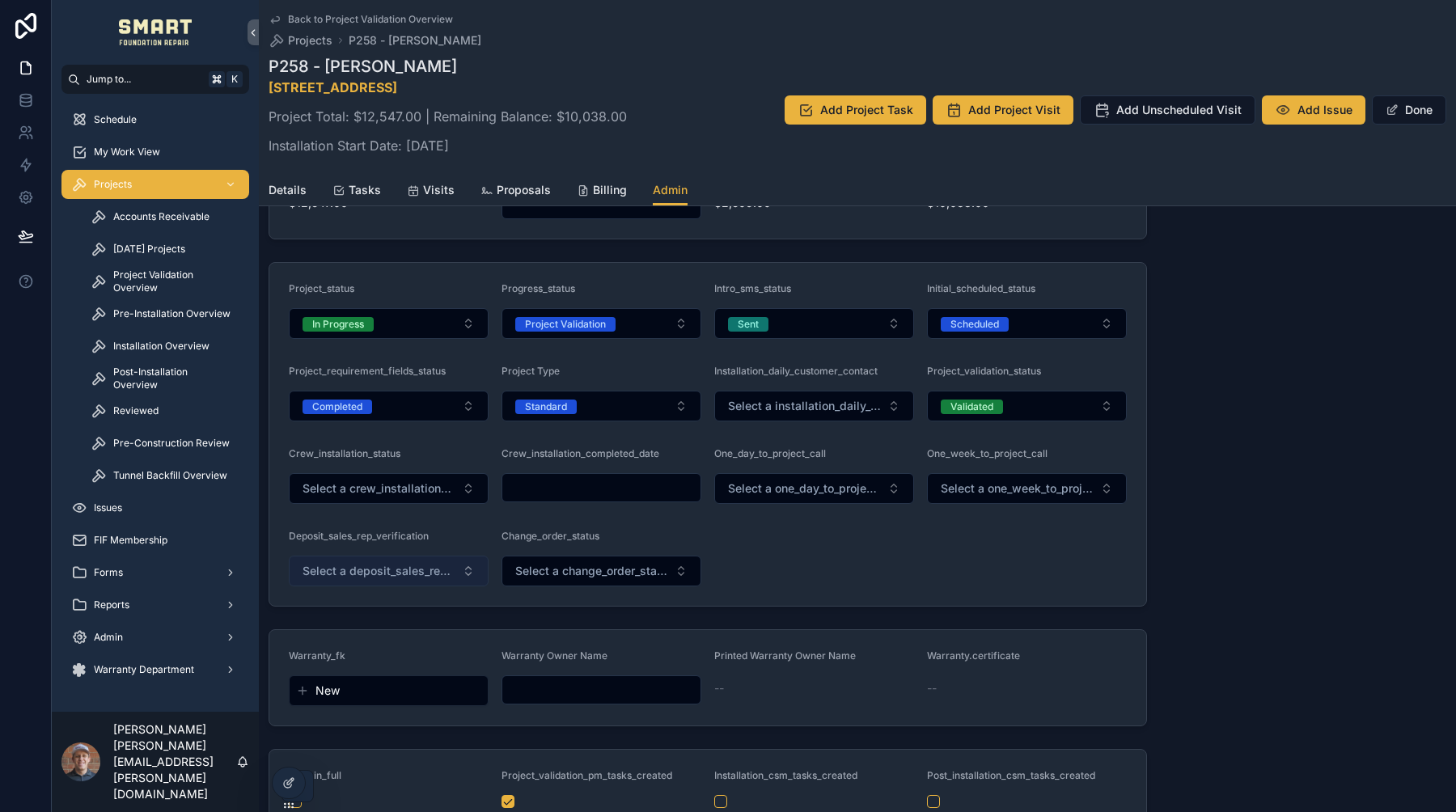
click at [443, 563] on span "Select a deposit_sales_rep_verification" at bounding box center [379, 571] width 153 height 16
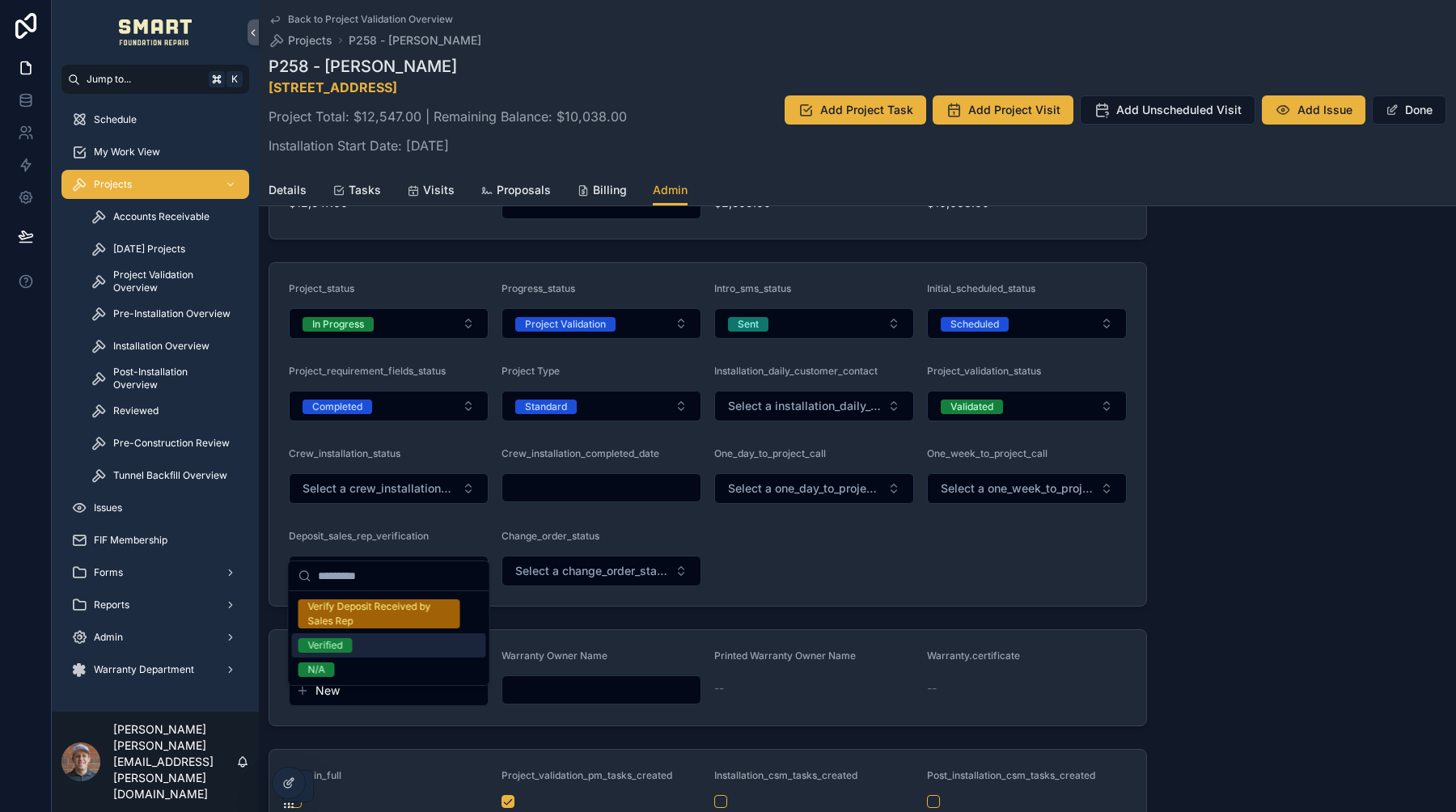
click at [383, 648] on div "Verified" at bounding box center [388, 646] width 194 height 24
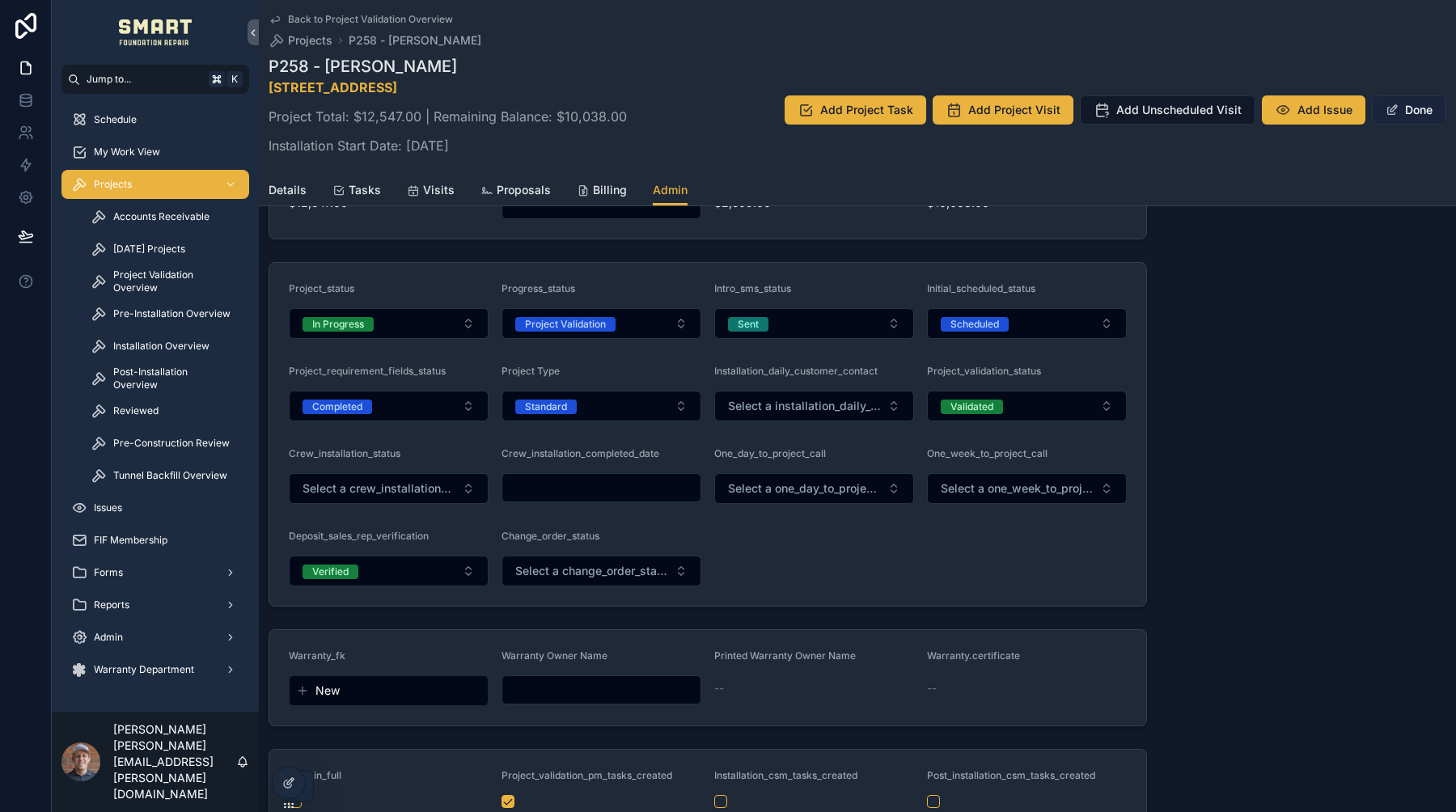
click at [1409, 108] on button "Done" at bounding box center [1409, 110] width 75 height 29
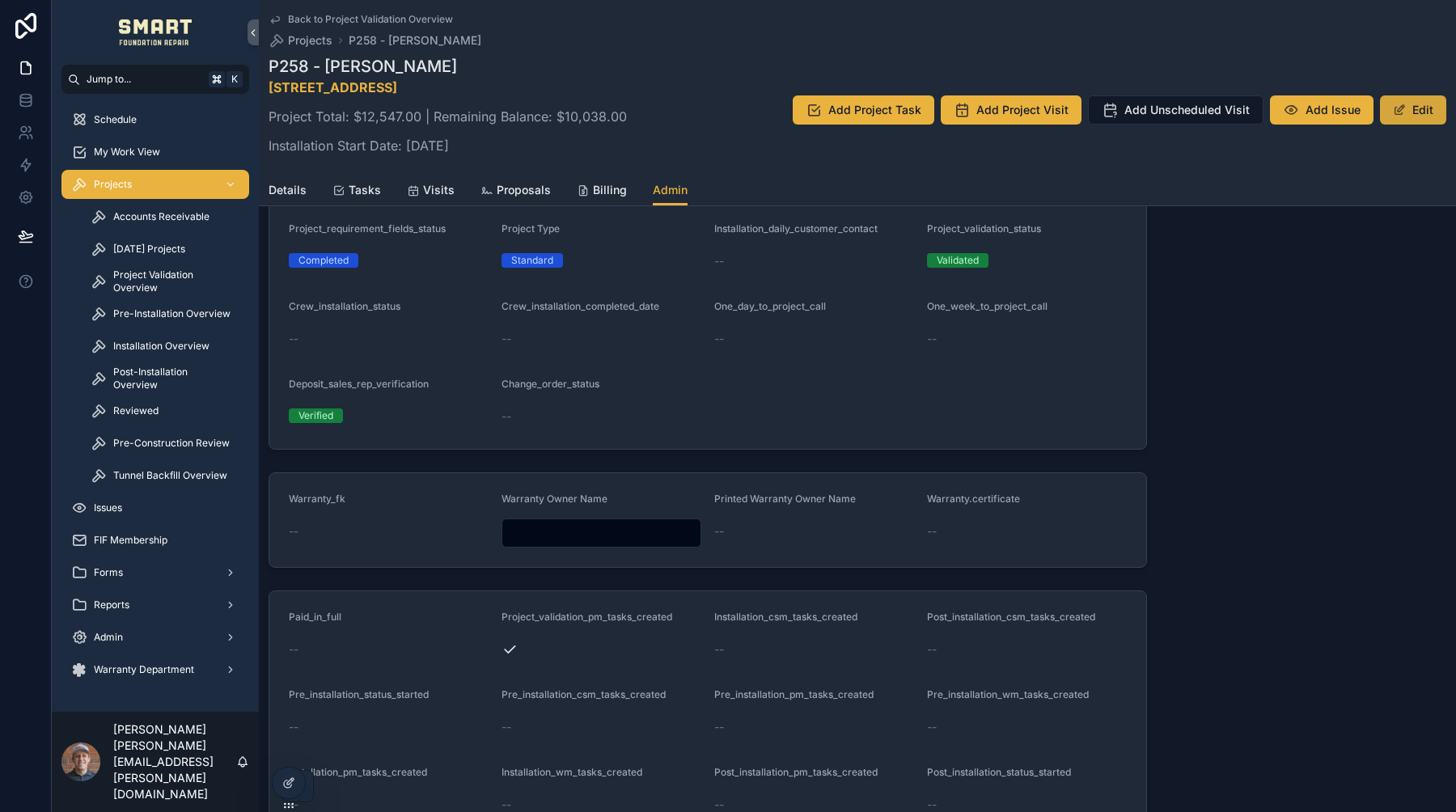
scroll to position [1811, 0]
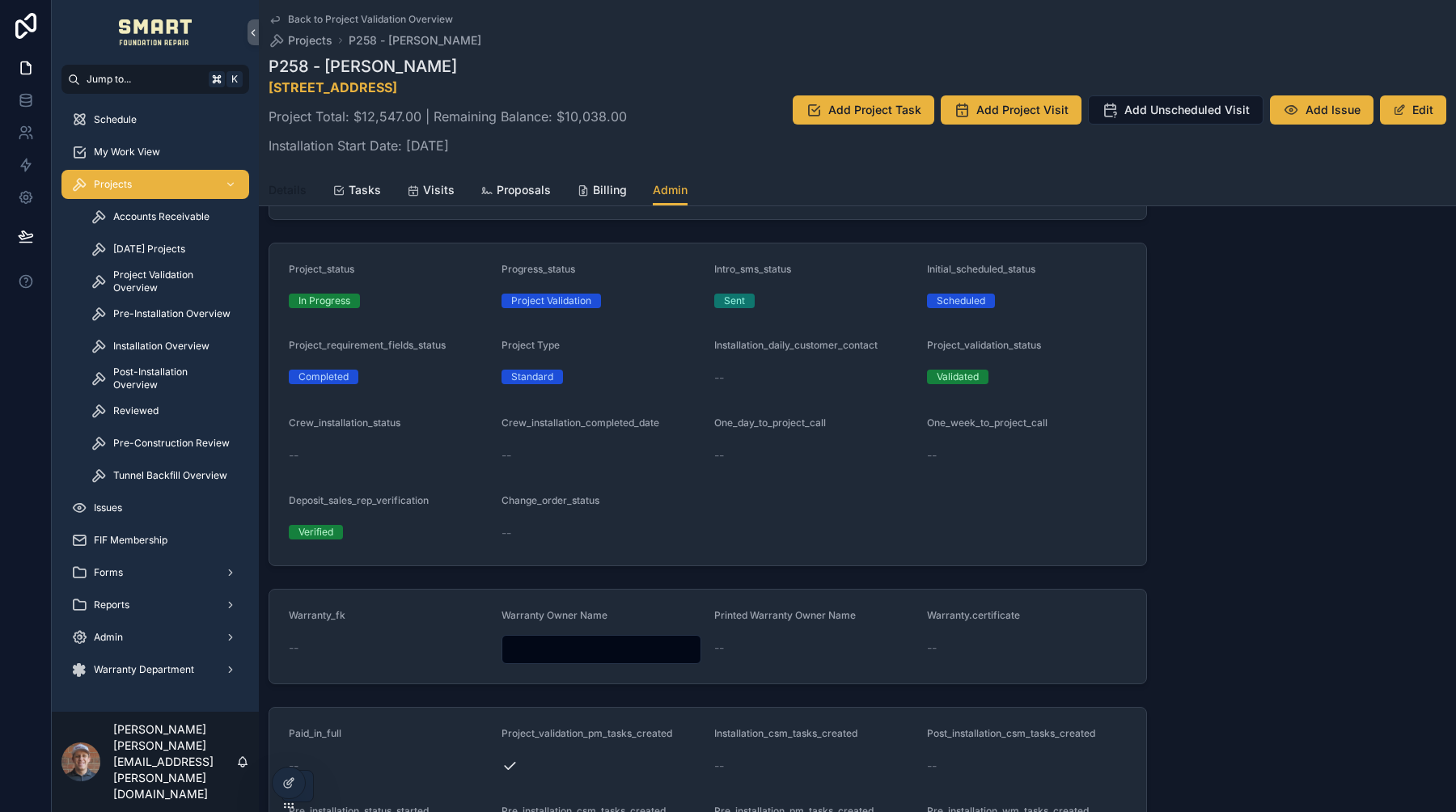
click at [298, 191] on span "Details" at bounding box center [288, 190] width 38 height 16
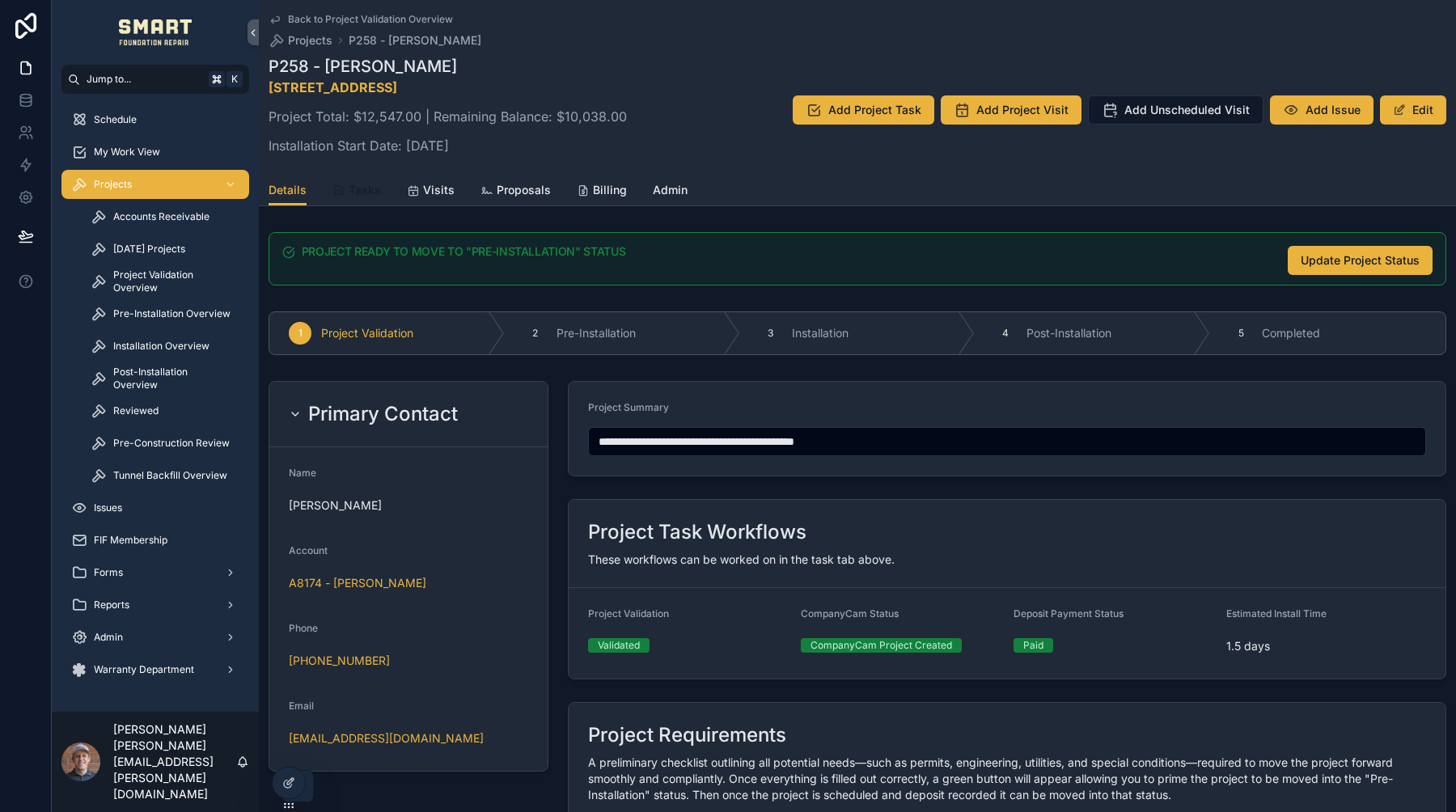
click at [374, 187] on span "Tasks" at bounding box center [365, 190] width 32 height 16
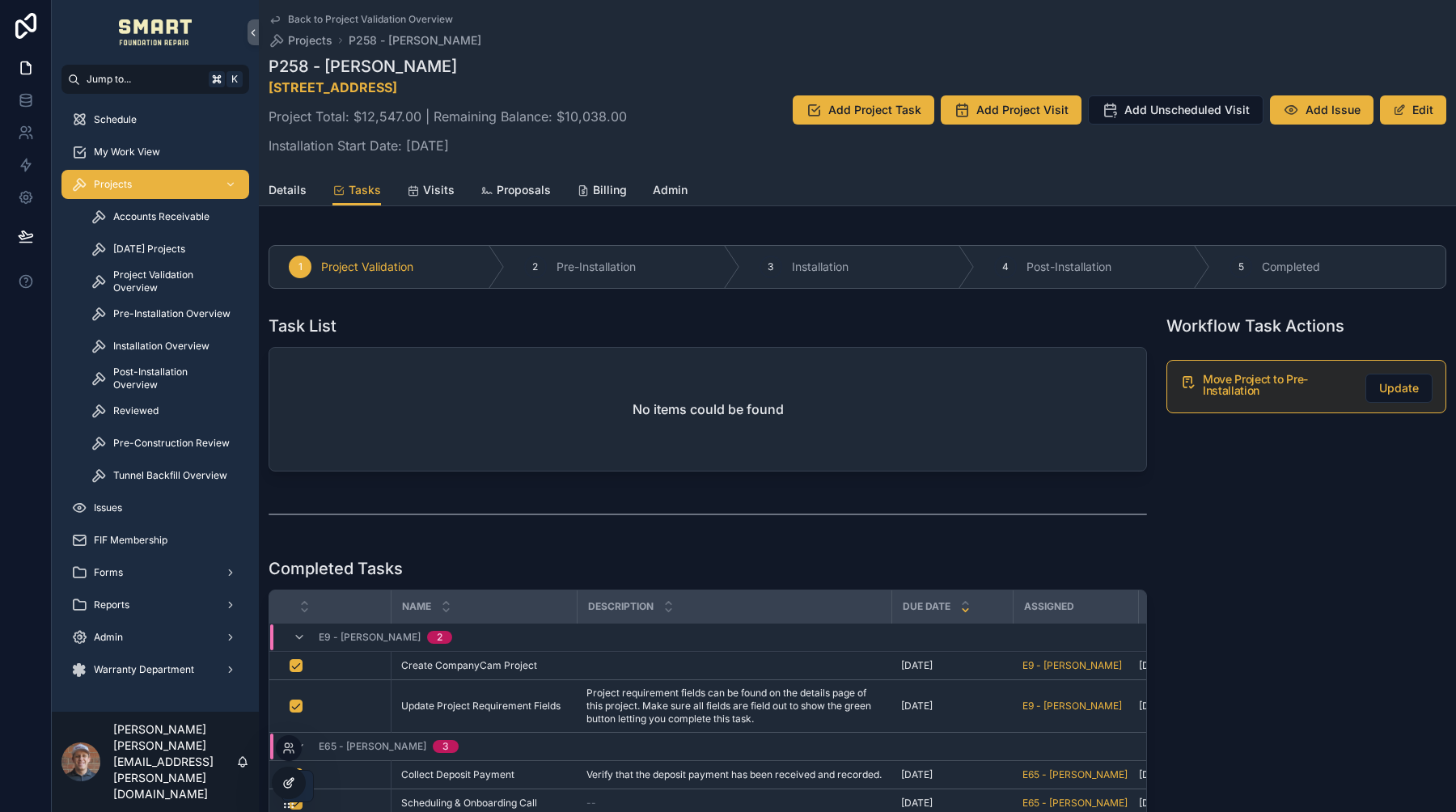
click at [284, 785] on icon at bounding box center [288, 784] width 8 height 8
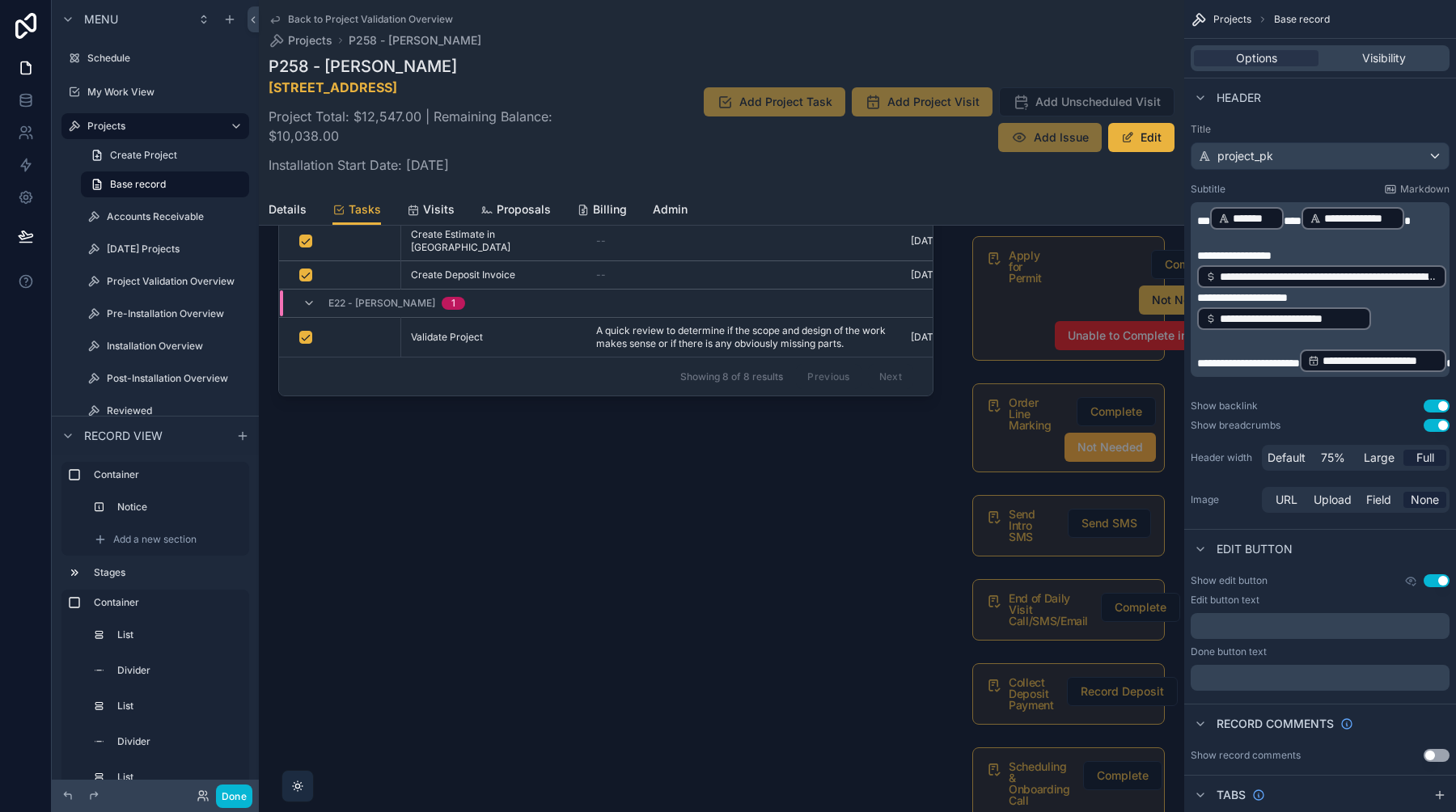
scroll to position [1126, 0]
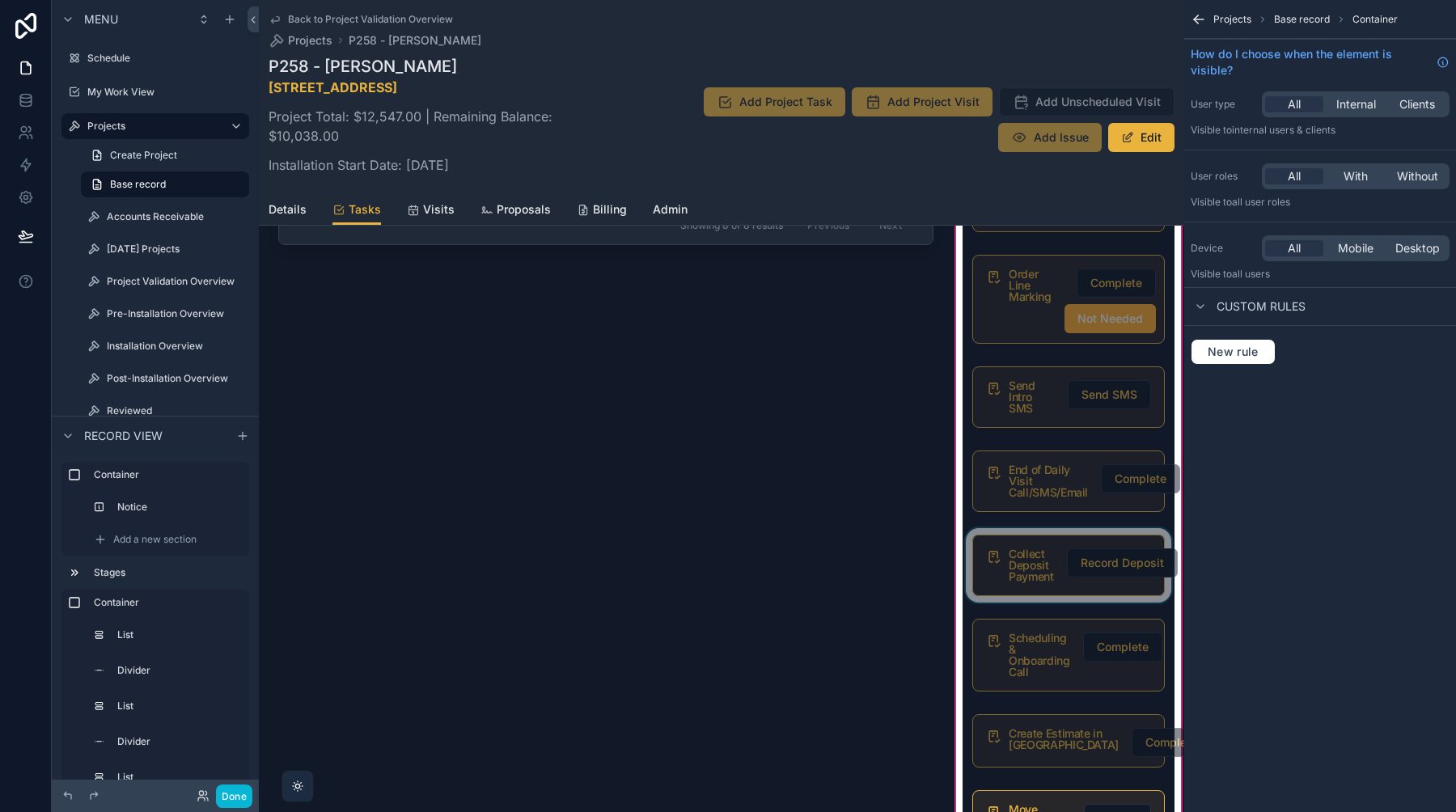
click at [1040, 539] on div "scrollable content" at bounding box center [1068, 565] width 212 height 75
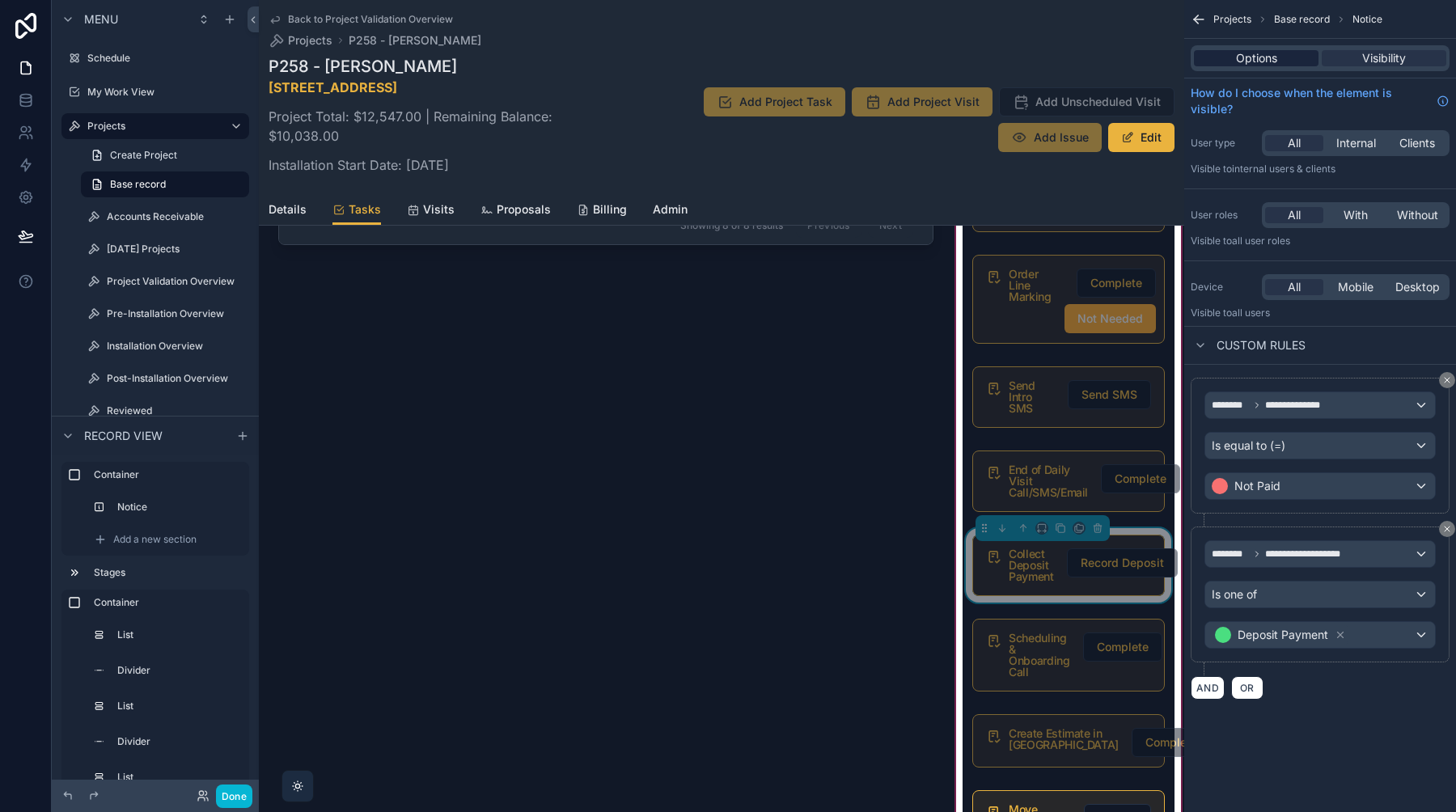
click at [1271, 61] on span "Options" at bounding box center [1257, 58] width 41 height 16
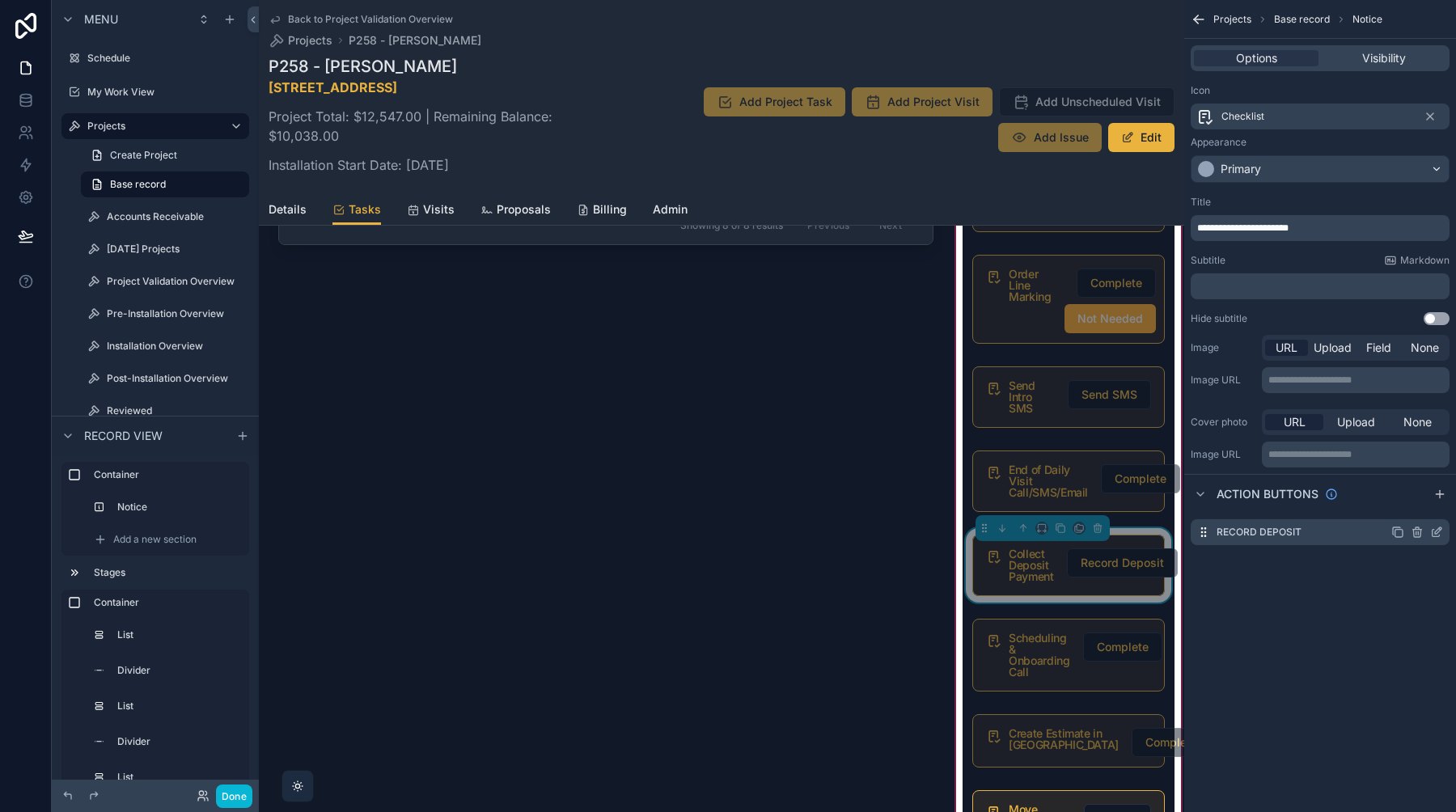
click at [1438, 530] on icon "scrollable content" at bounding box center [1436, 532] width 13 height 13
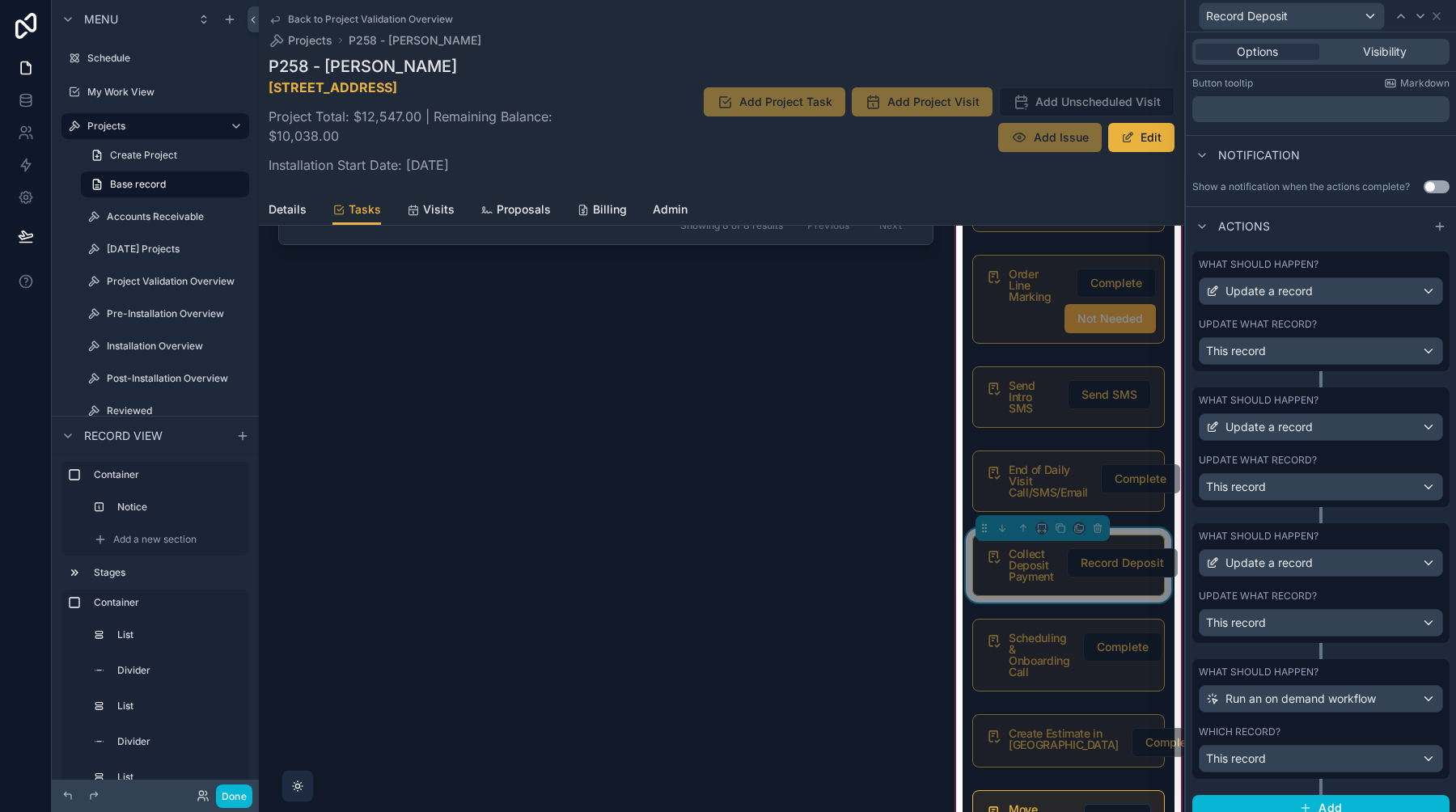
scroll to position [374, 0]
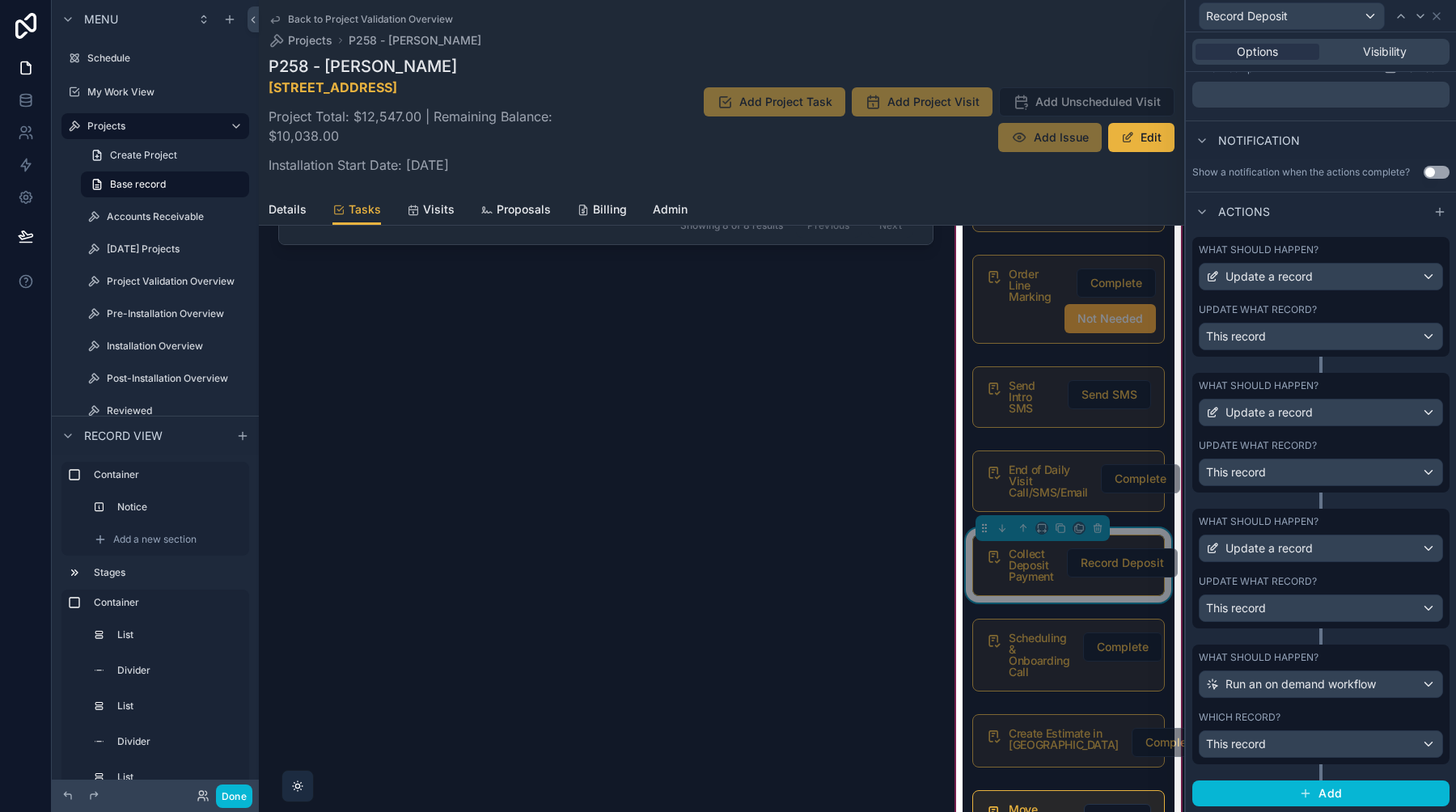
click at [1305, 519] on label "What should happen?" at bounding box center [1258, 521] width 119 height 13
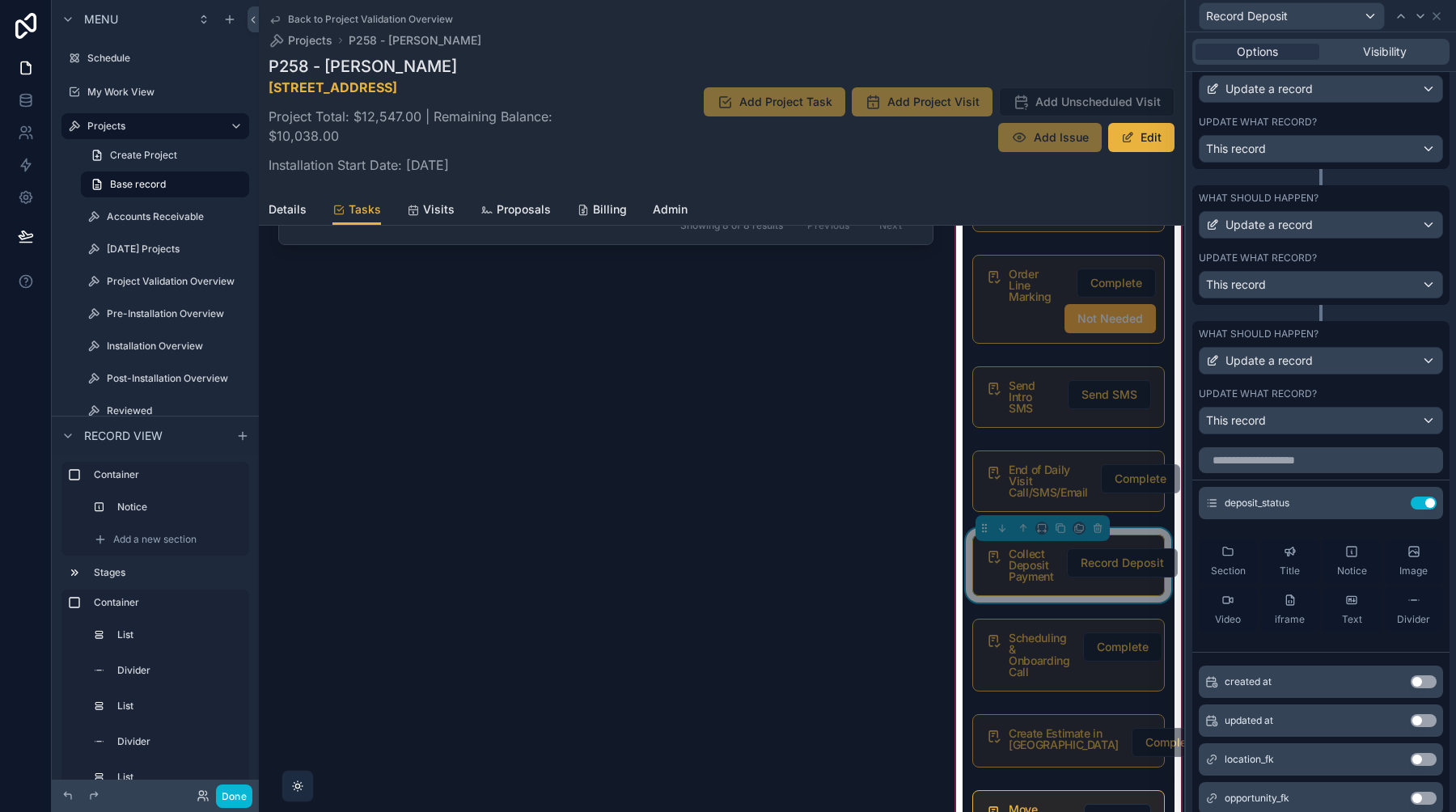
scroll to position [561, 0]
click at [1272, 459] on input "text" at bounding box center [1321, 461] width 245 height 26
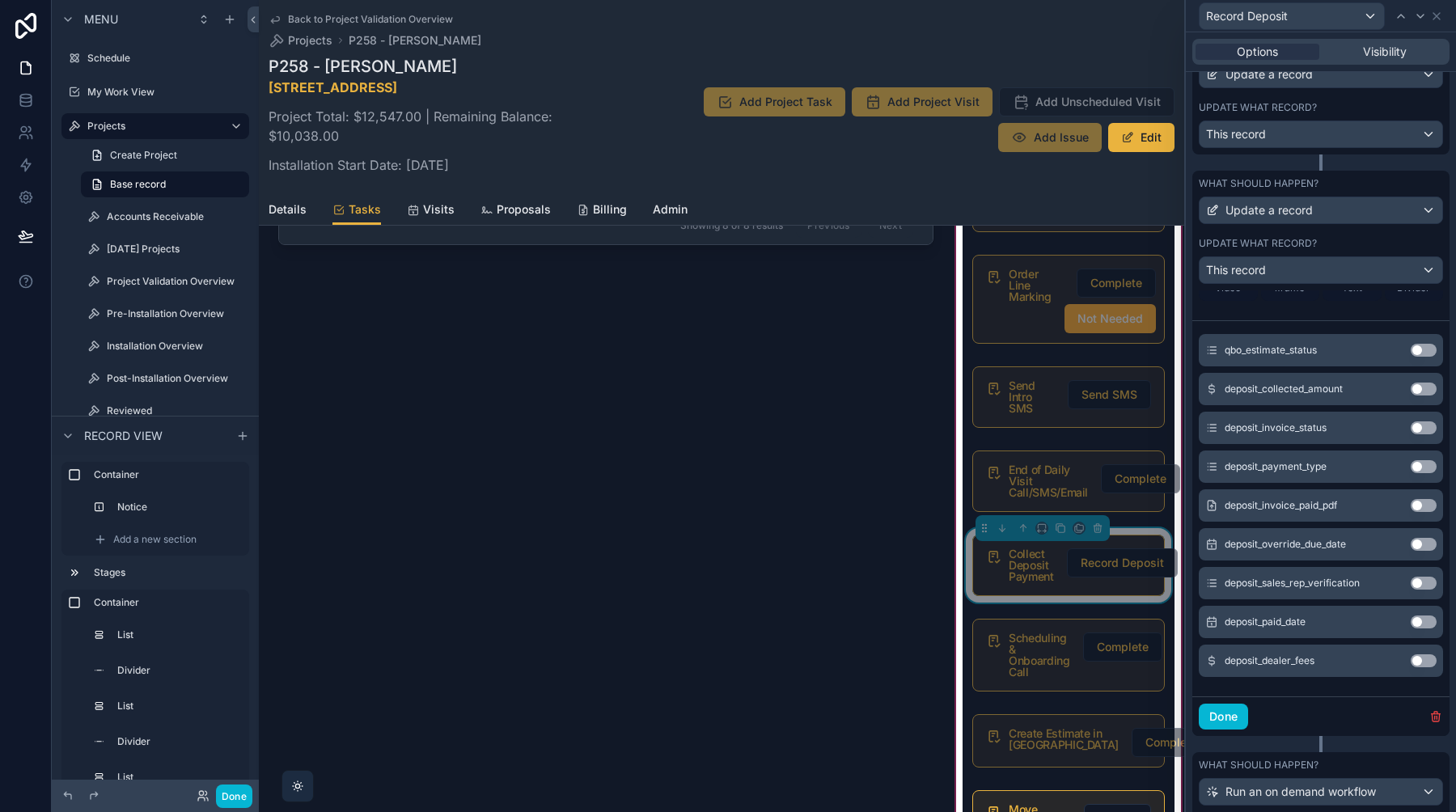
scroll to position [756, 0]
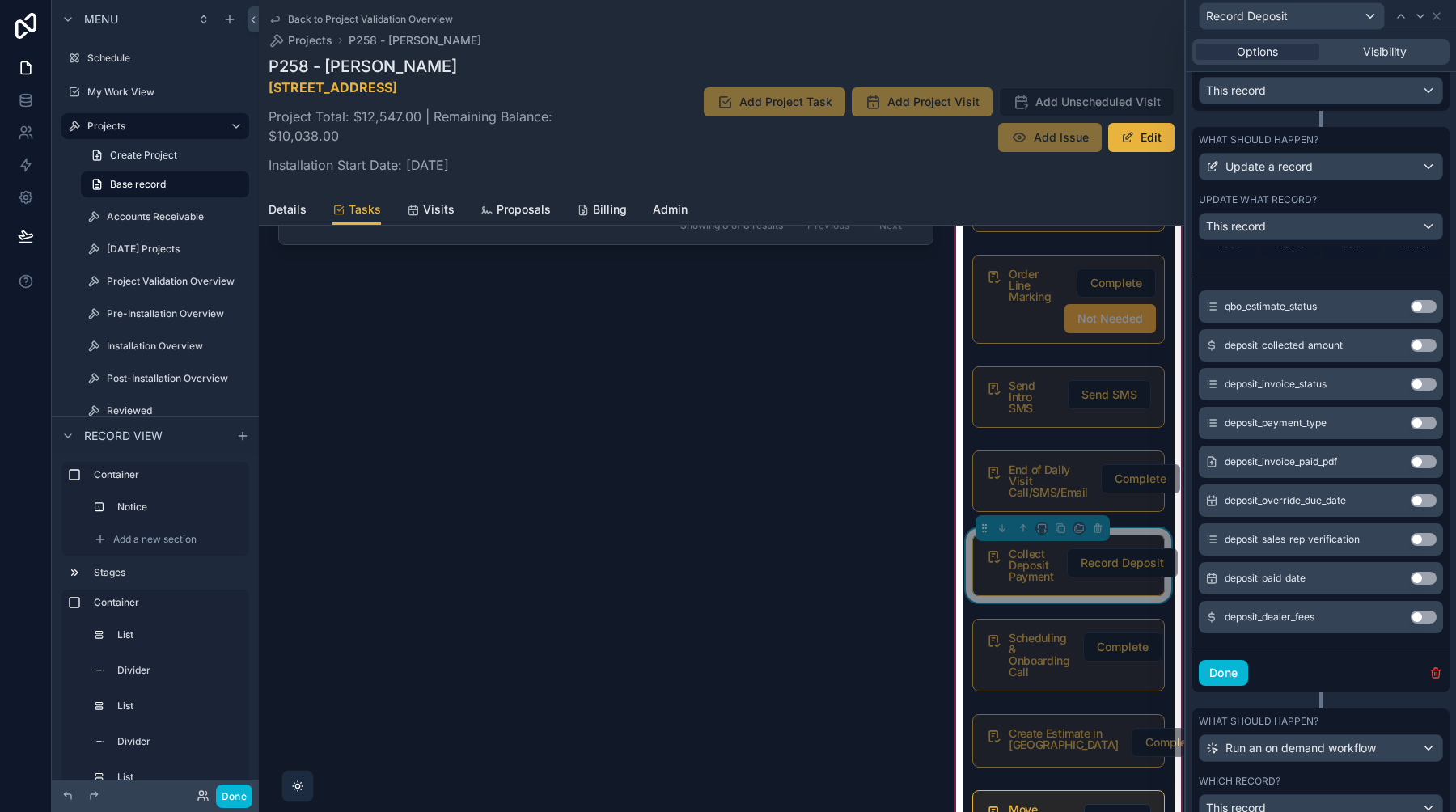
type input "*******"
click at [1424, 542] on button "Use setting" at bounding box center [1423, 539] width 26 height 13
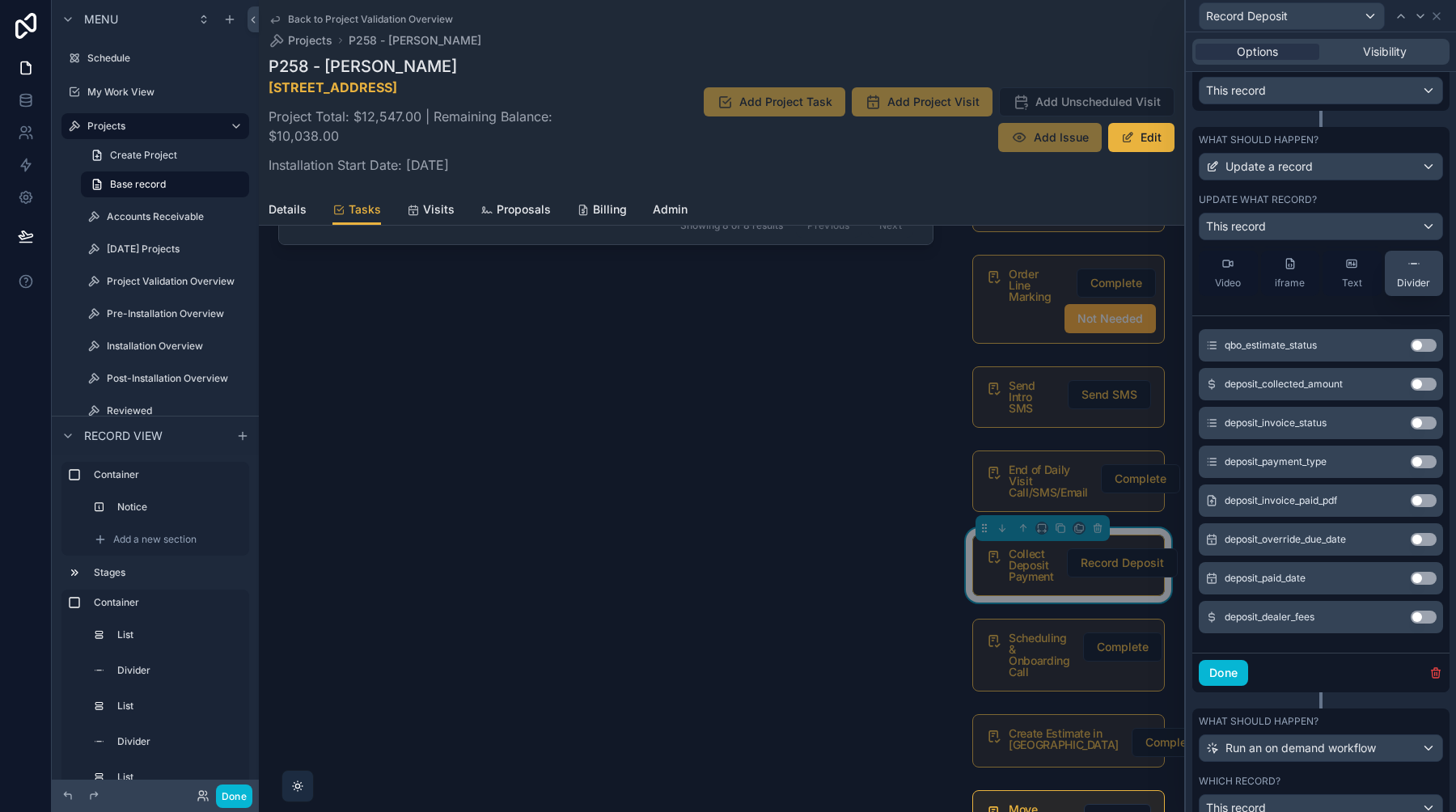
scroll to position [0, 0]
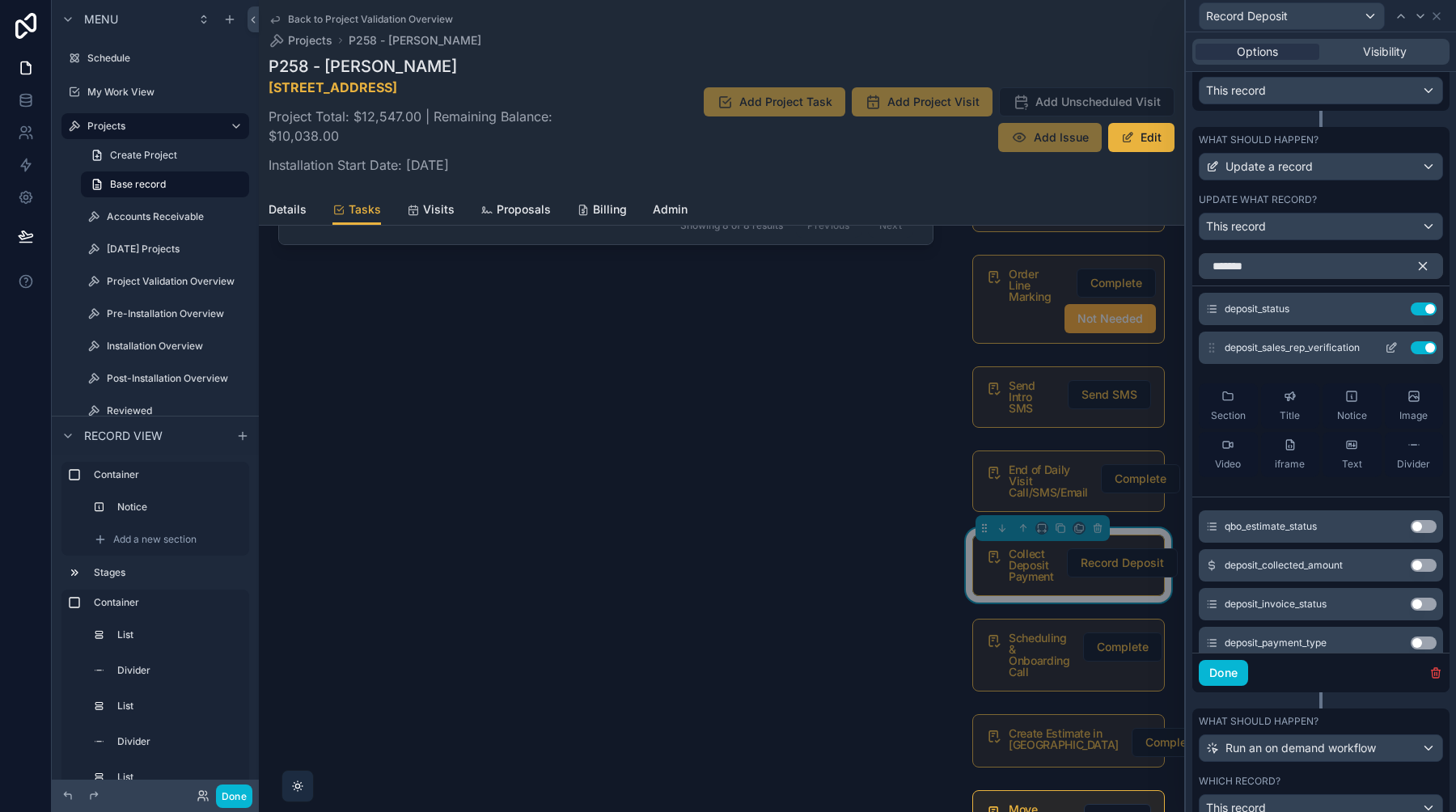
click at [1390, 347] on icon at bounding box center [1393, 346] width 7 height 7
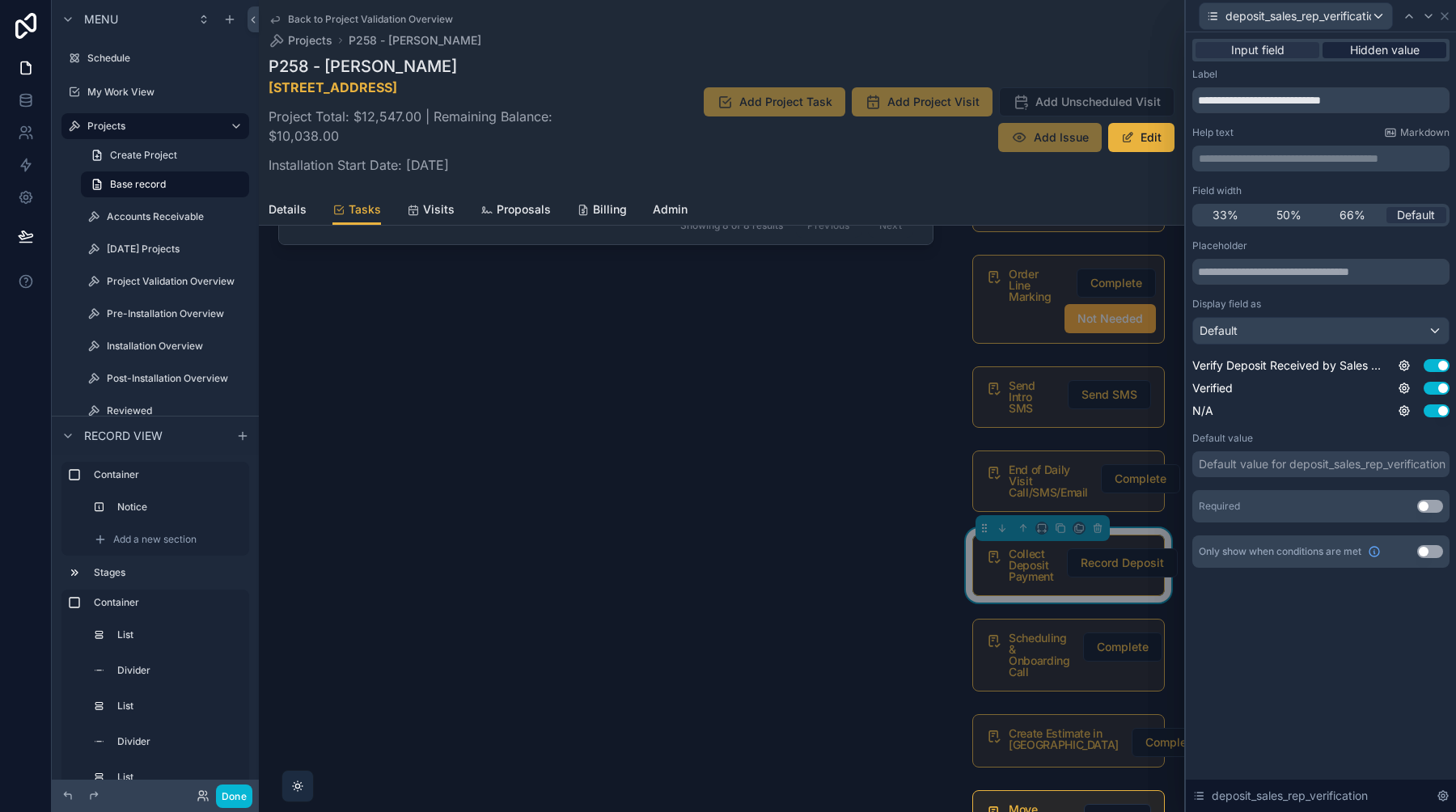
click at [1369, 48] on span "Hidden value" at bounding box center [1385, 50] width 70 height 16
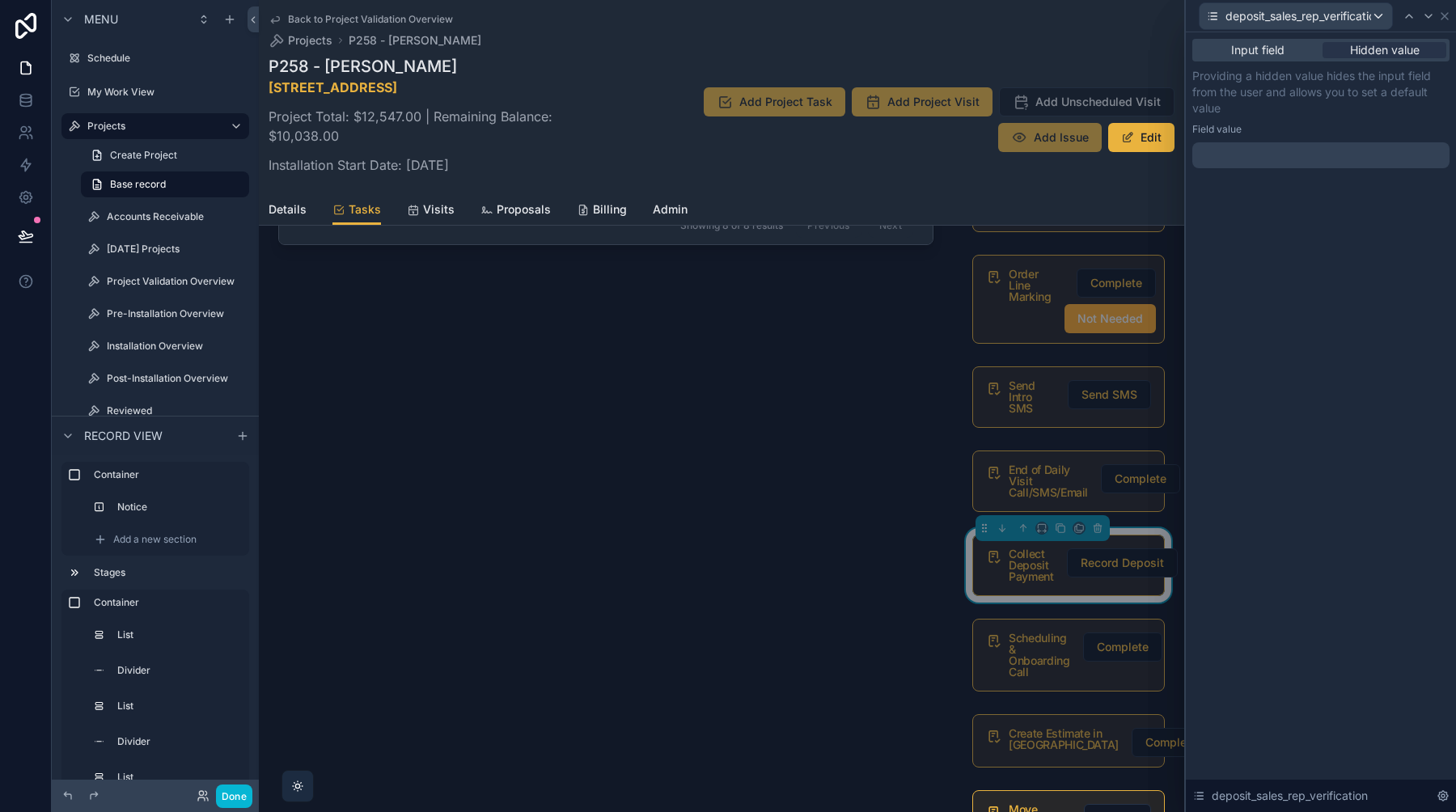
click at [1274, 166] on div at bounding box center [1321, 155] width 257 height 26
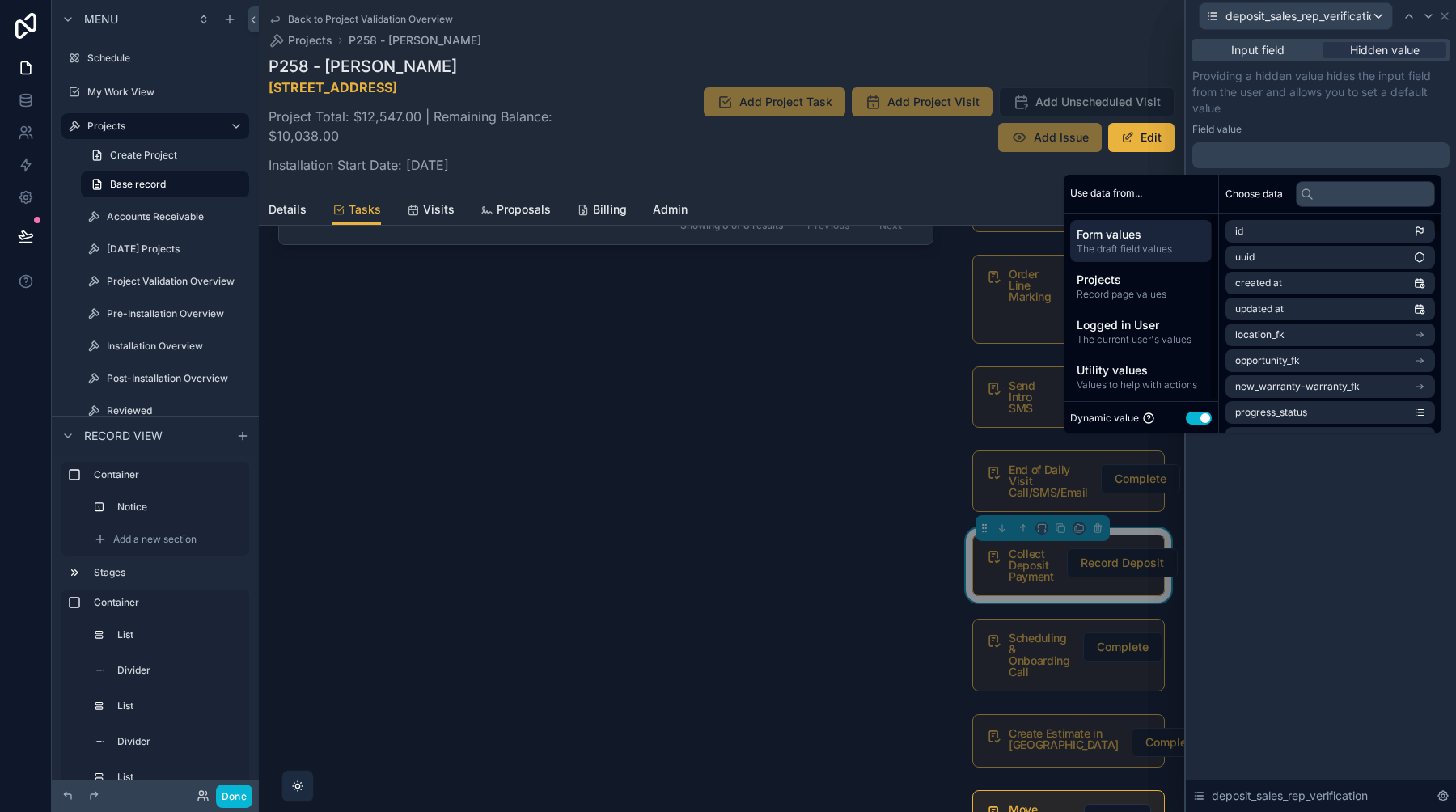
click at [1190, 413] on button "Use setting" at bounding box center [1199, 418] width 26 height 13
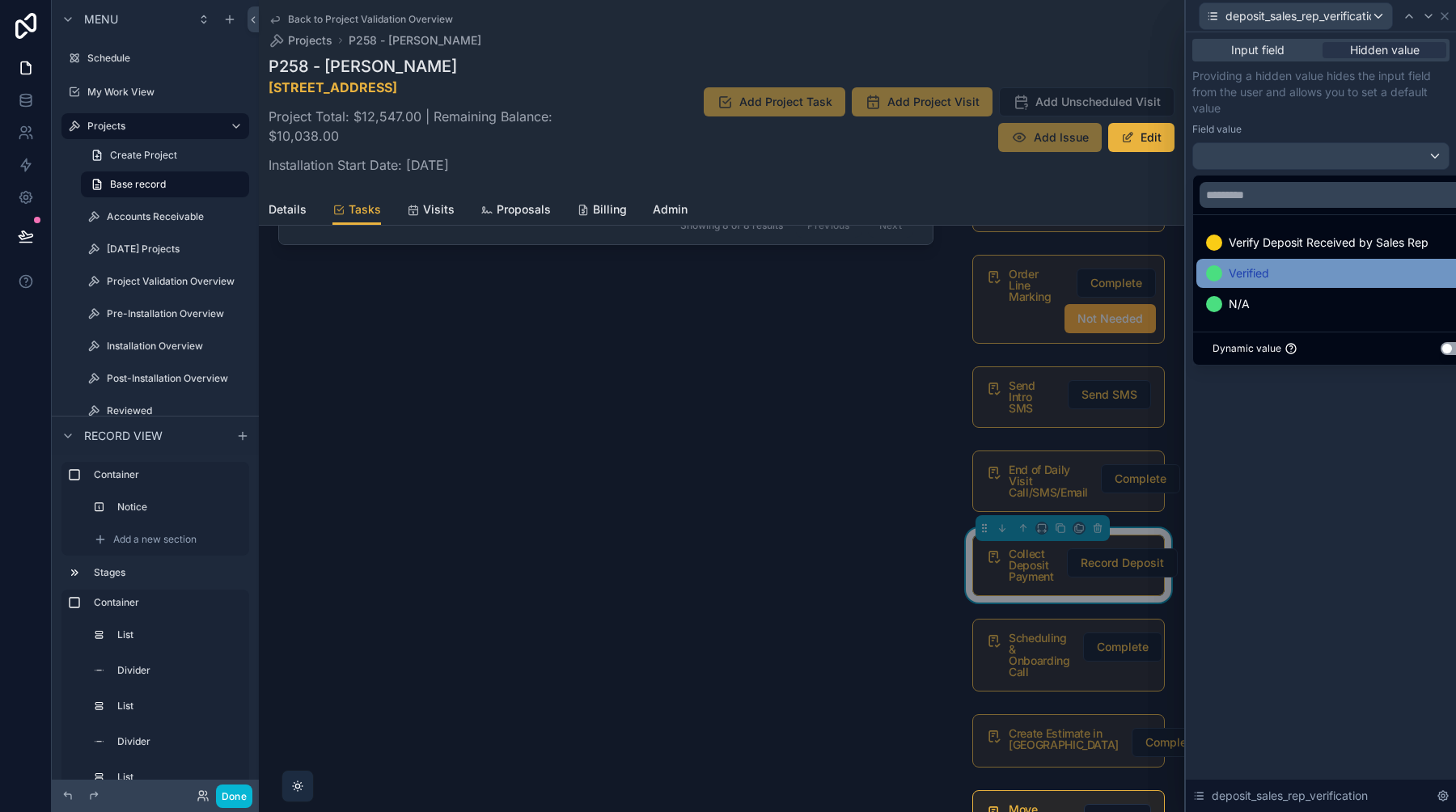
click at [1248, 272] on span "Verified" at bounding box center [1249, 273] width 40 height 19
click at [1283, 455] on div "Input field Hidden value Providing a hidden value hides the input field from th…" at bounding box center [1321, 422] width 270 height 780
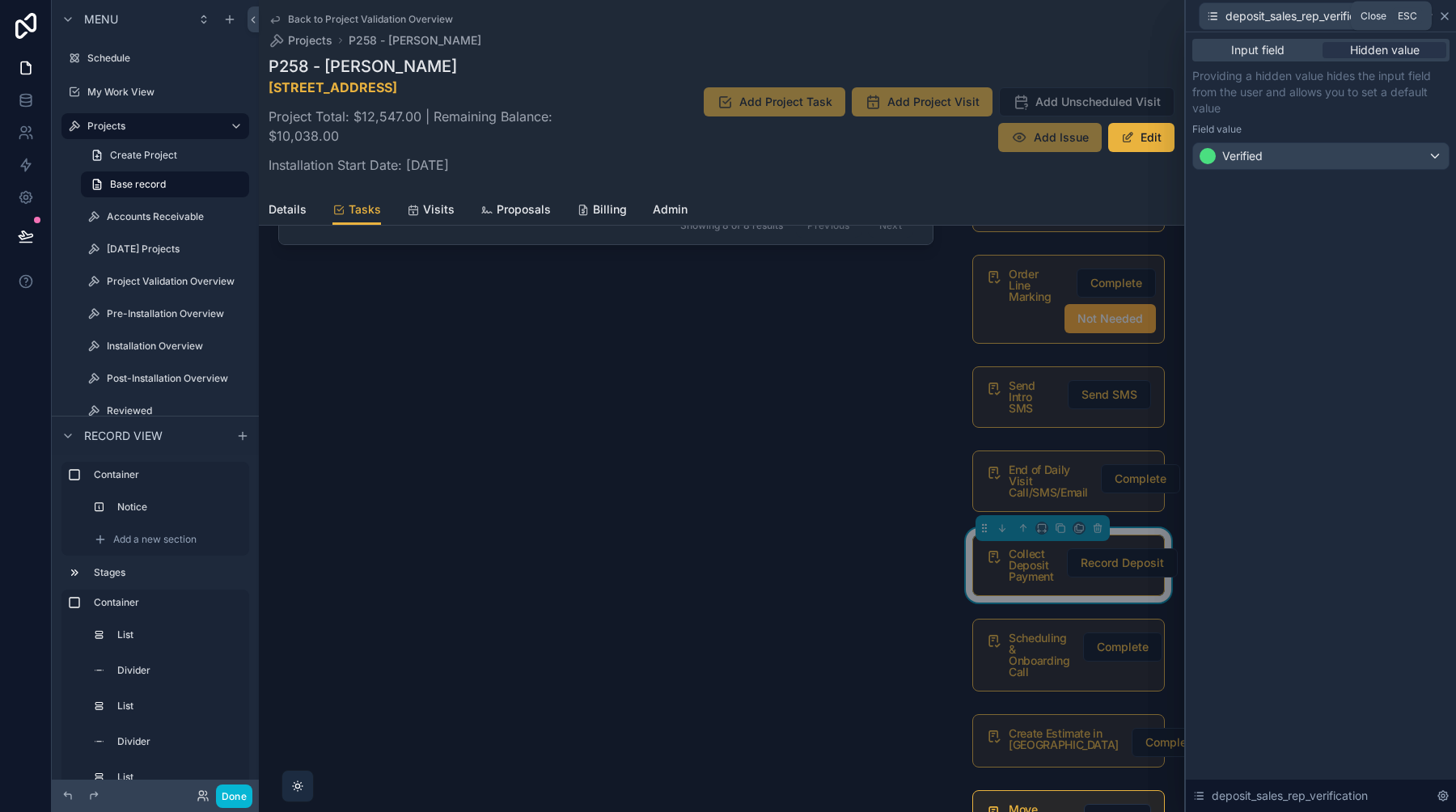
click at [1448, 11] on icon at bounding box center [1444, 16] width 13 height 13
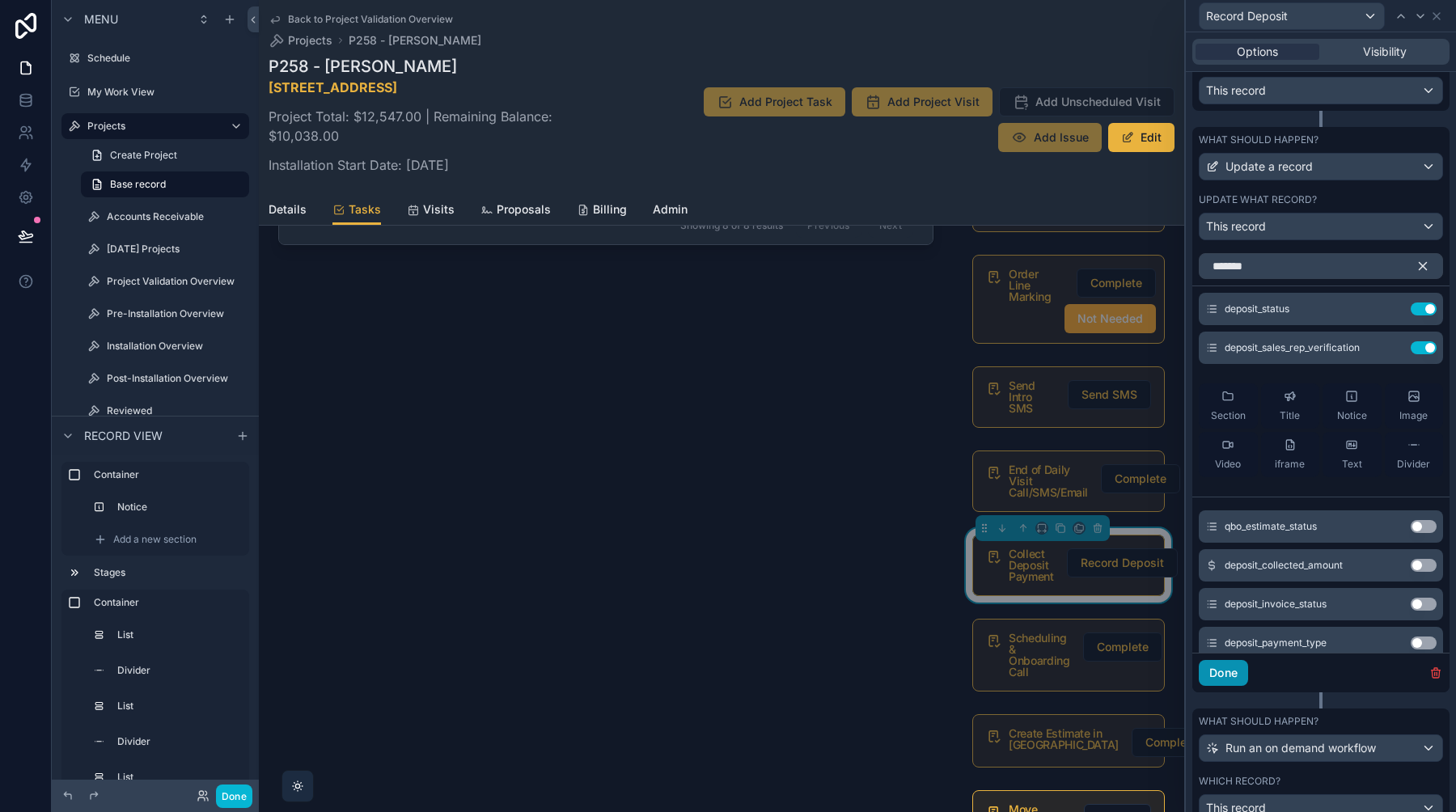
click at [1212, 672] on button "Done" at bounding box center [1223, 672] width 50 height 26
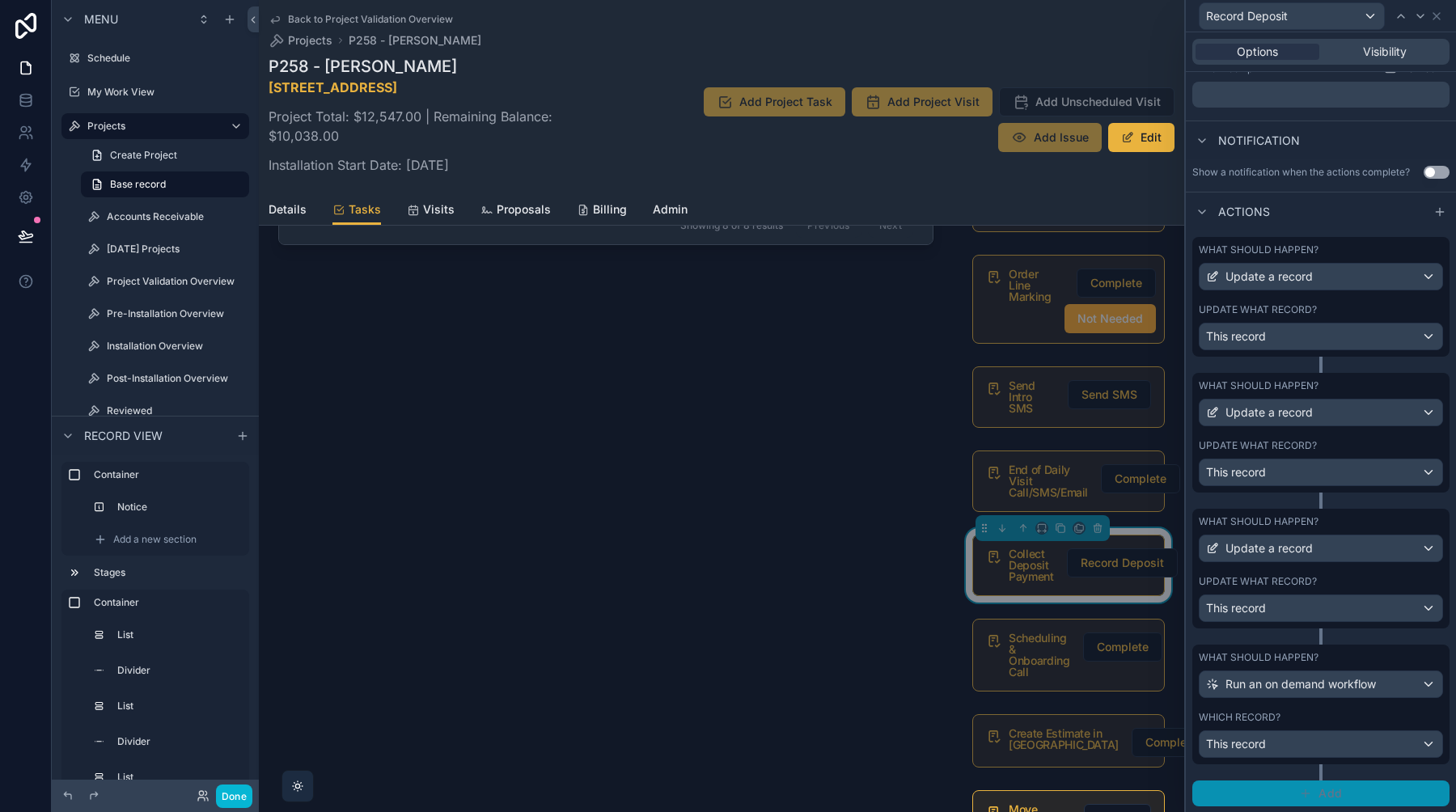
click at [1274, 790] on button "Add" at bounding box center [1321, 794] width 257 height 26
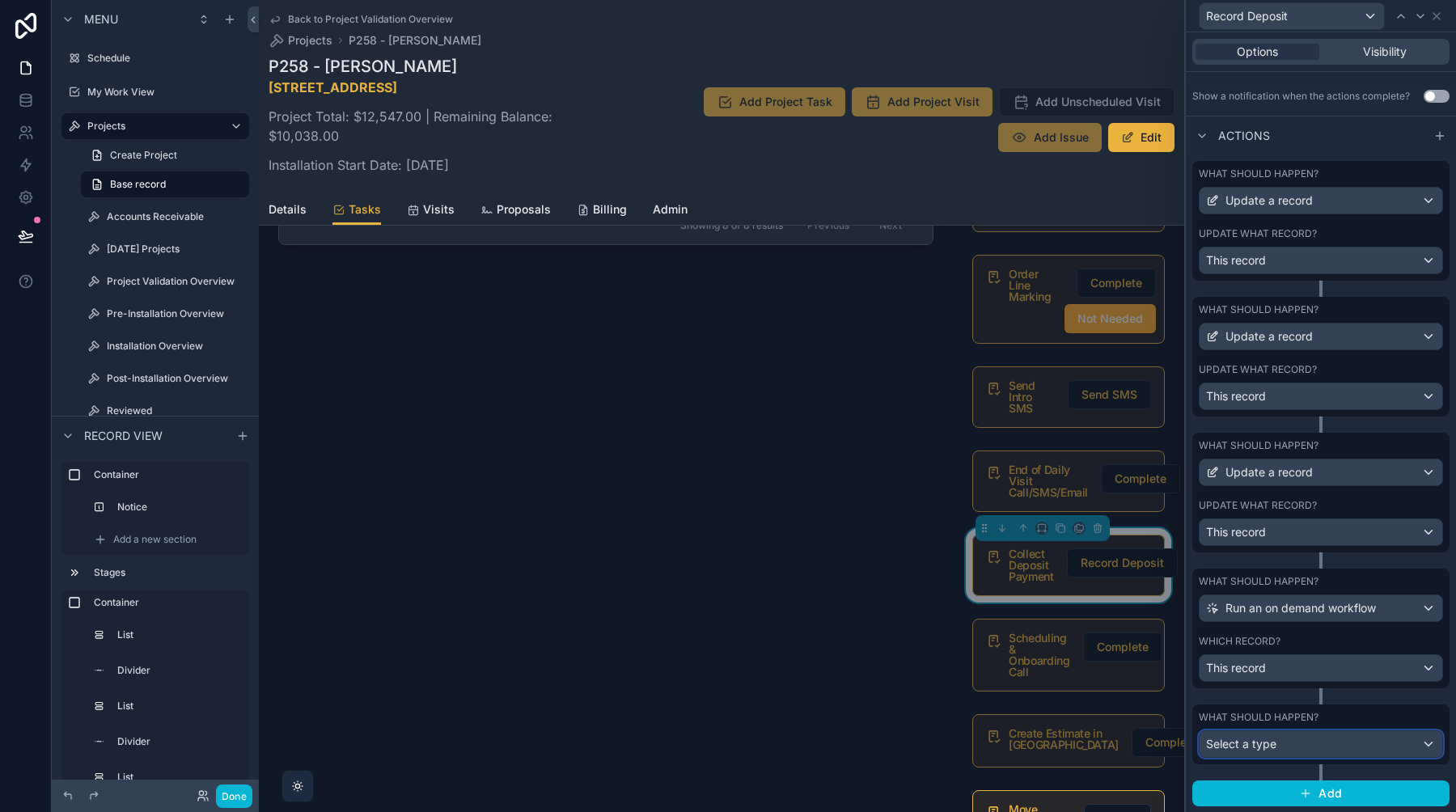
click at [1266, 737] on span "Select a type" at bounding box center [1242, 744] width 71 height 13
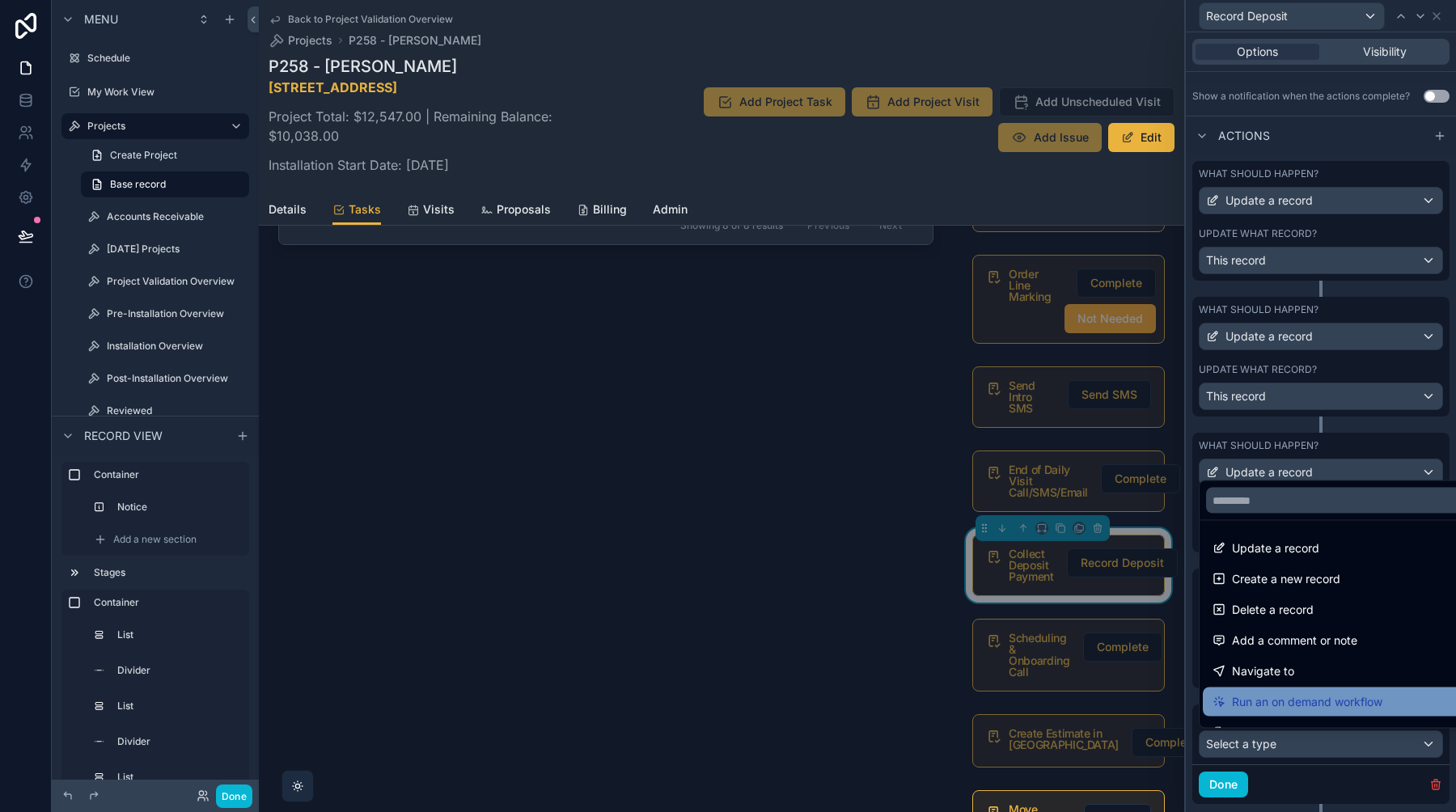
click at [1282, 693] on span "Run an on demand workflow" at bounding box center [1307, 702] width 150 height 19
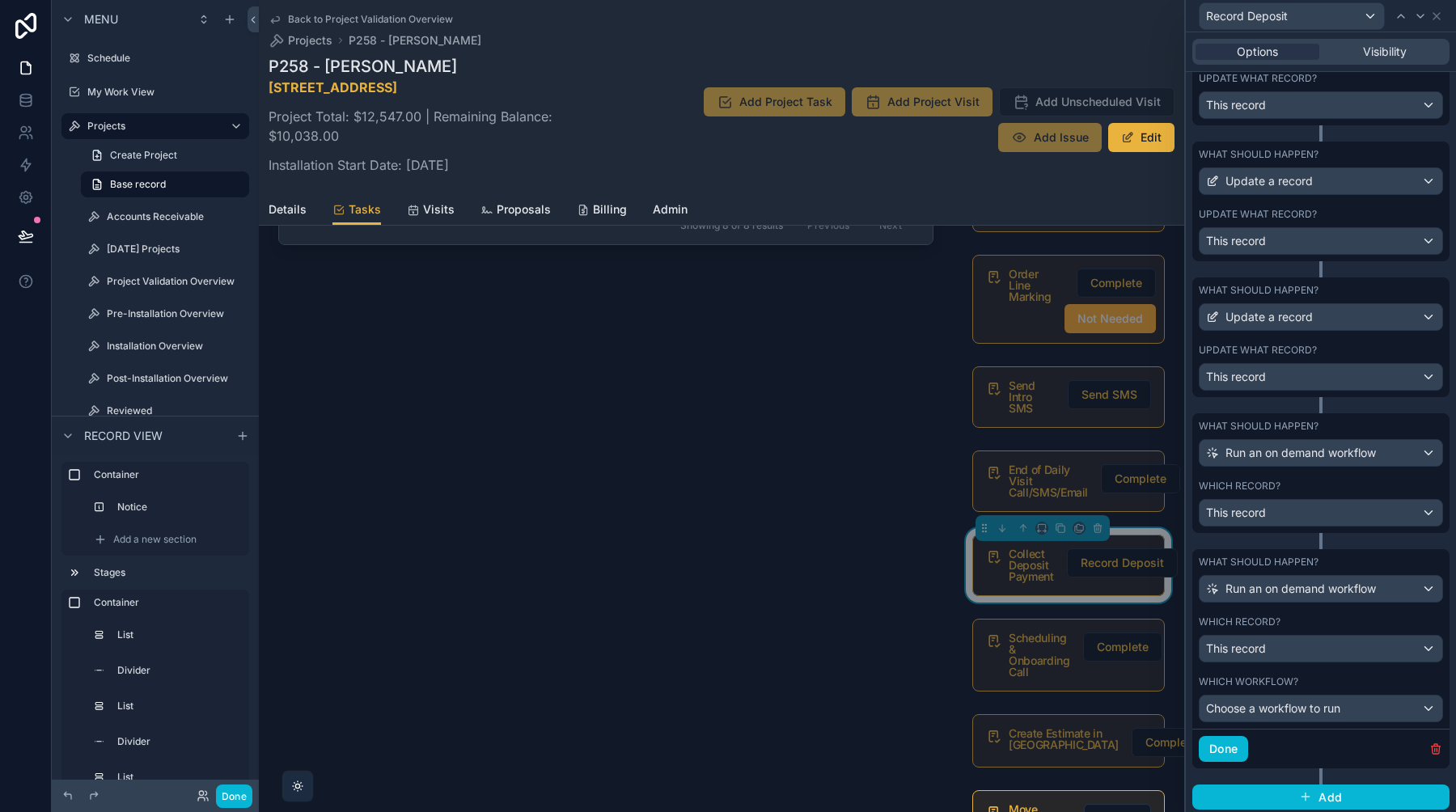
scroll to position [606, 0]
click at [1264, 700] on span "Choose a workflow to run" at bounding box center [1274, 707] width 135 height 13
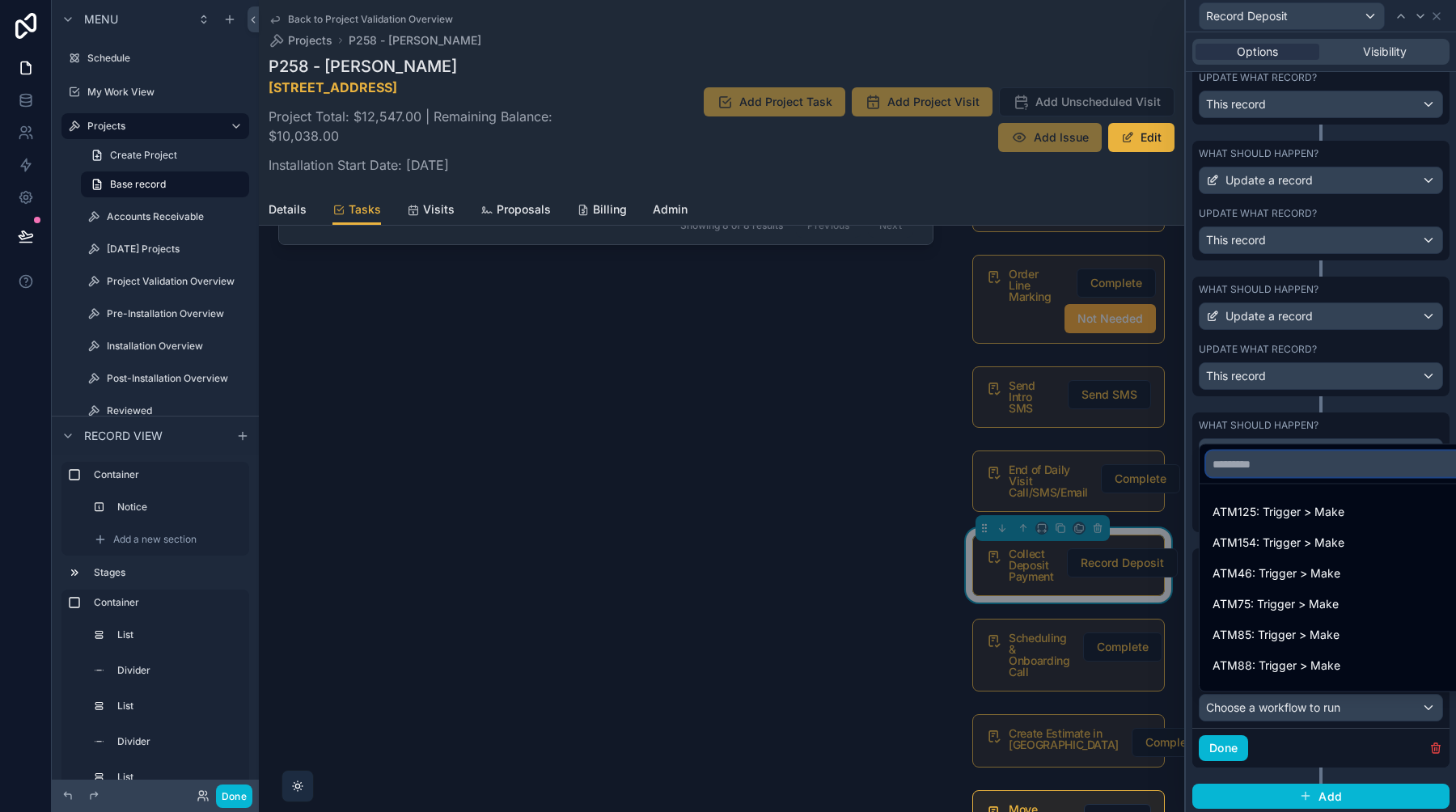
click at [1279, 464] on input "text" at bounding box center [1340, 464] width 267 height 26
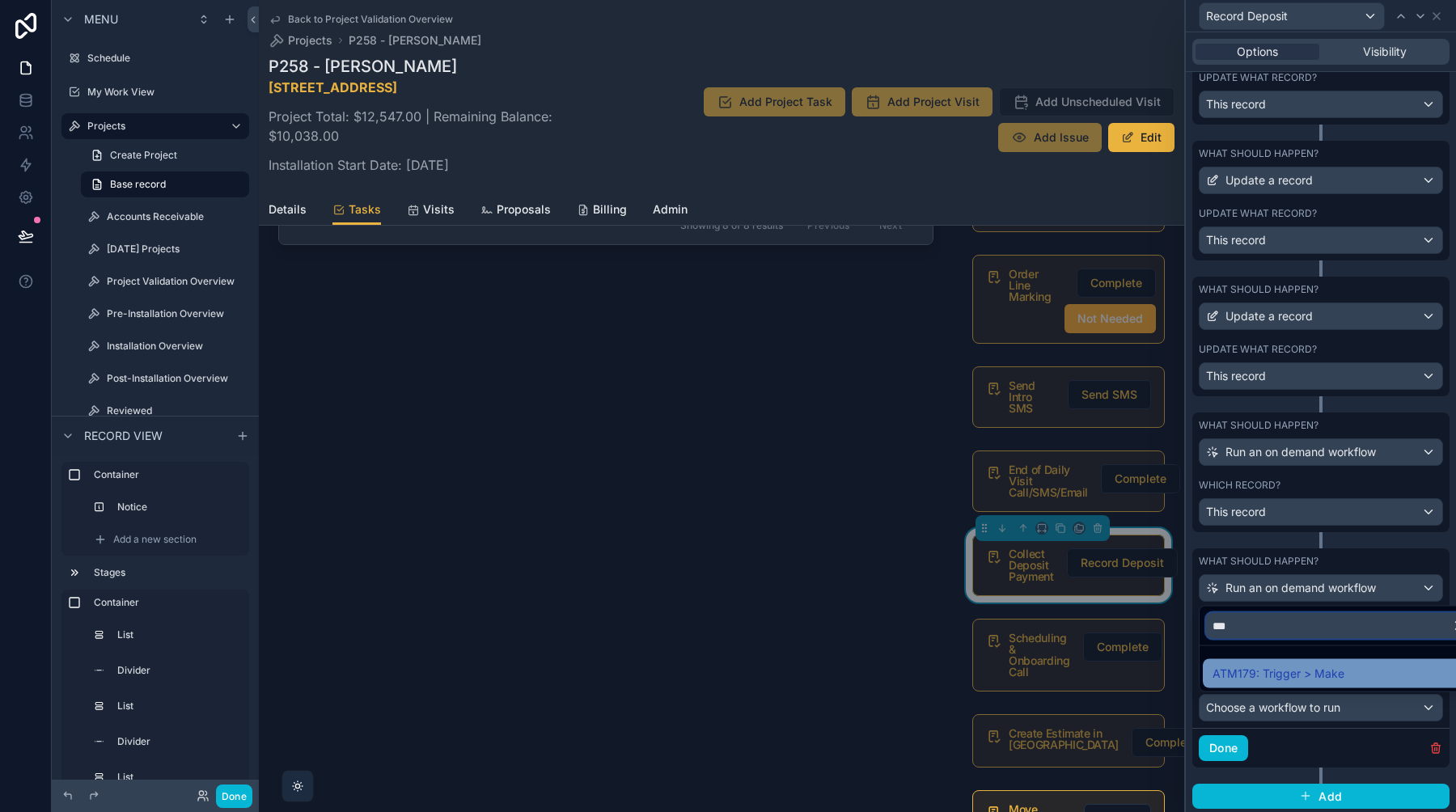
type input "***"
click at [1255, 671] on span "ATM179: Trigger > Make" at bounding box center [1279, 673] width 132 height 19
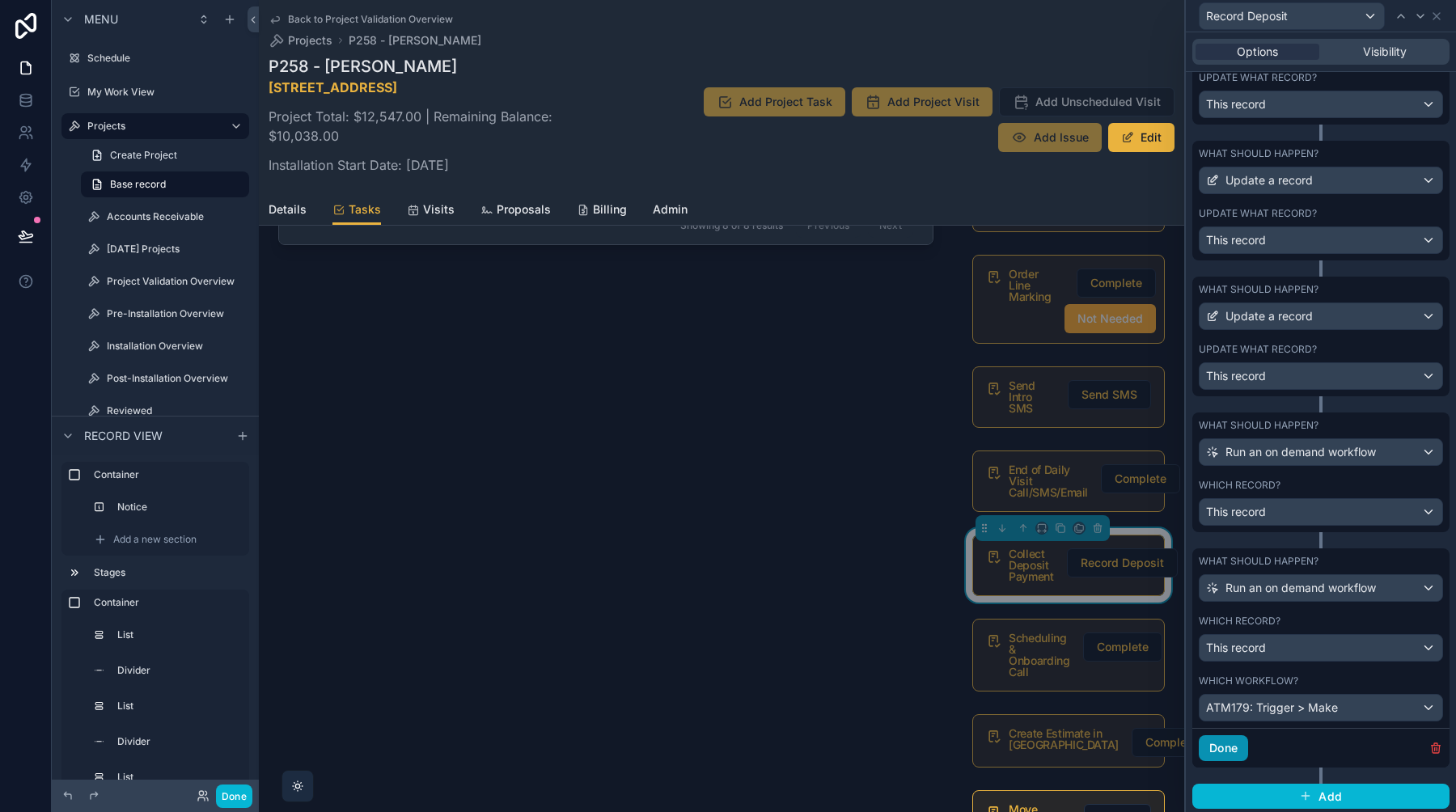
click at [1226, 747] on button "Done" at bounding box center [1223, 748] width 50 height 26
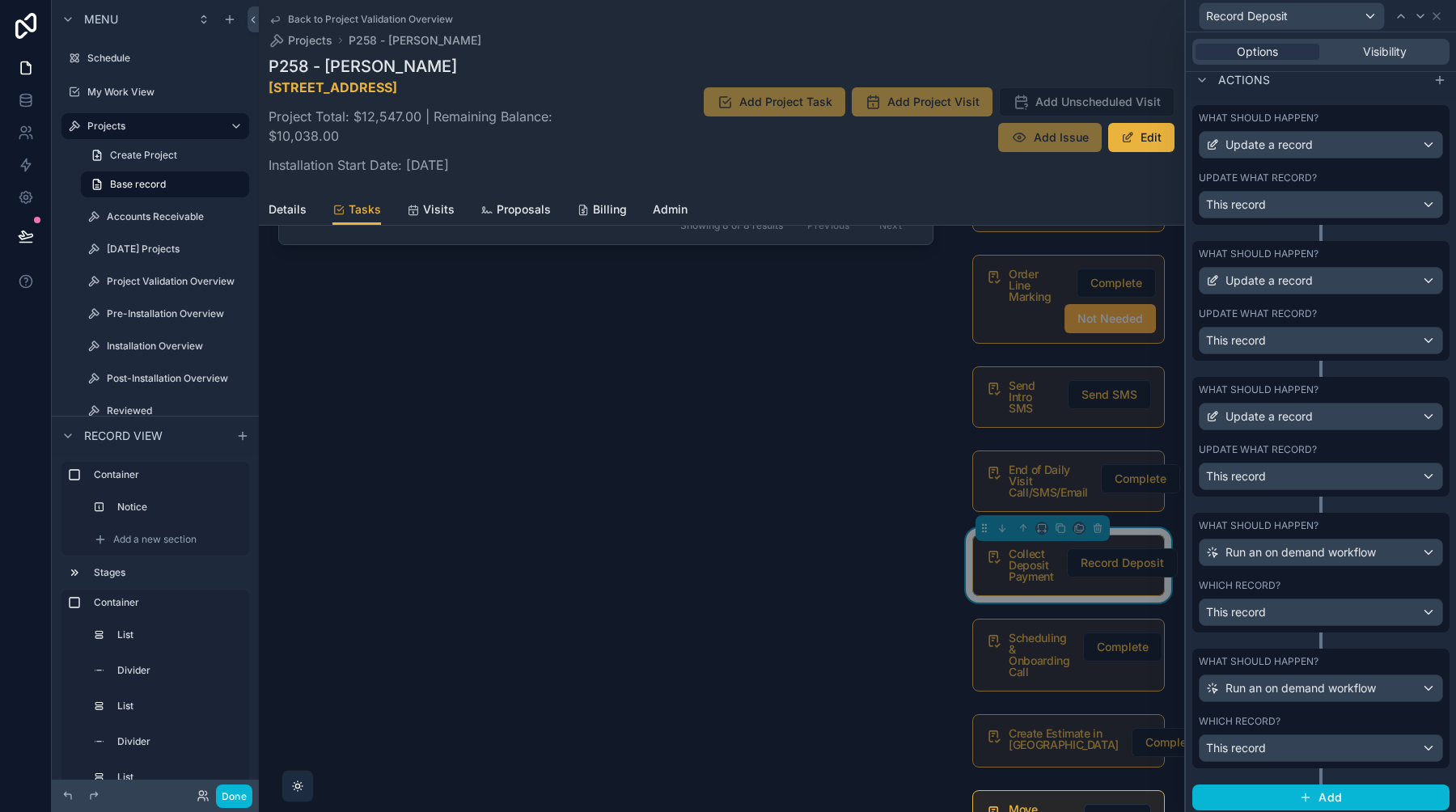
scroll to position [509, 0]
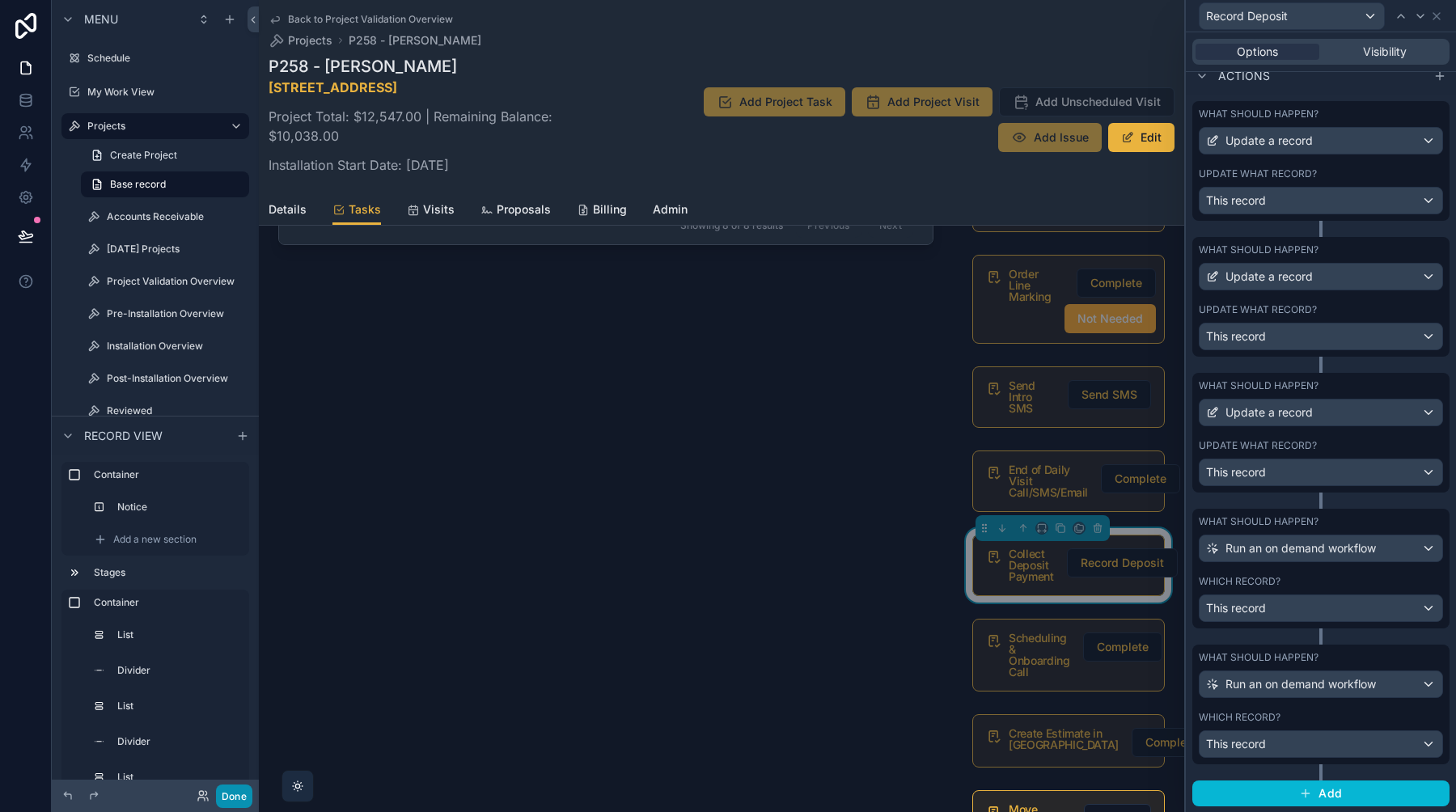
click at [240, 794] on button "Done" at bounding box center [234, 797] width 36 height 24
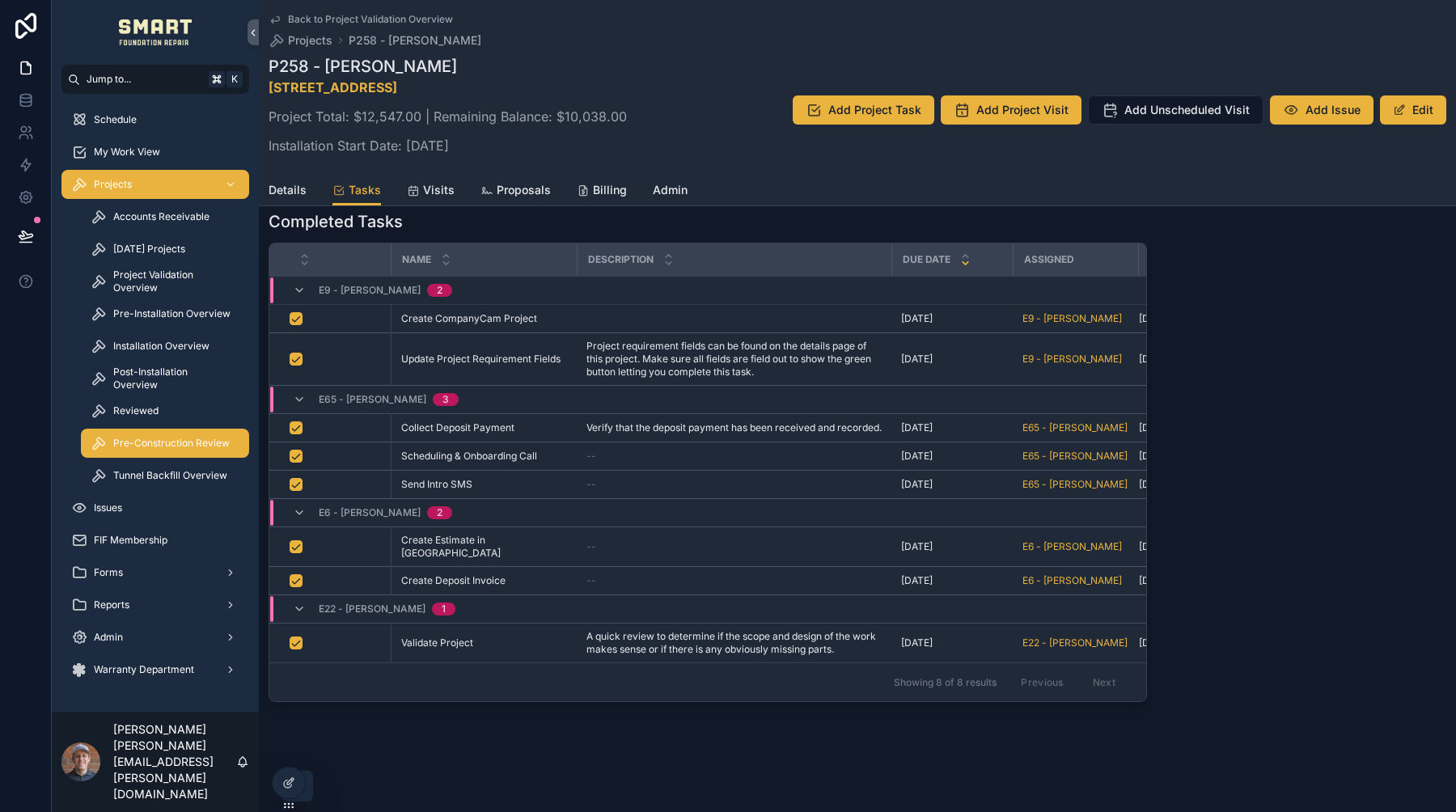
scroll to position [324, 0]
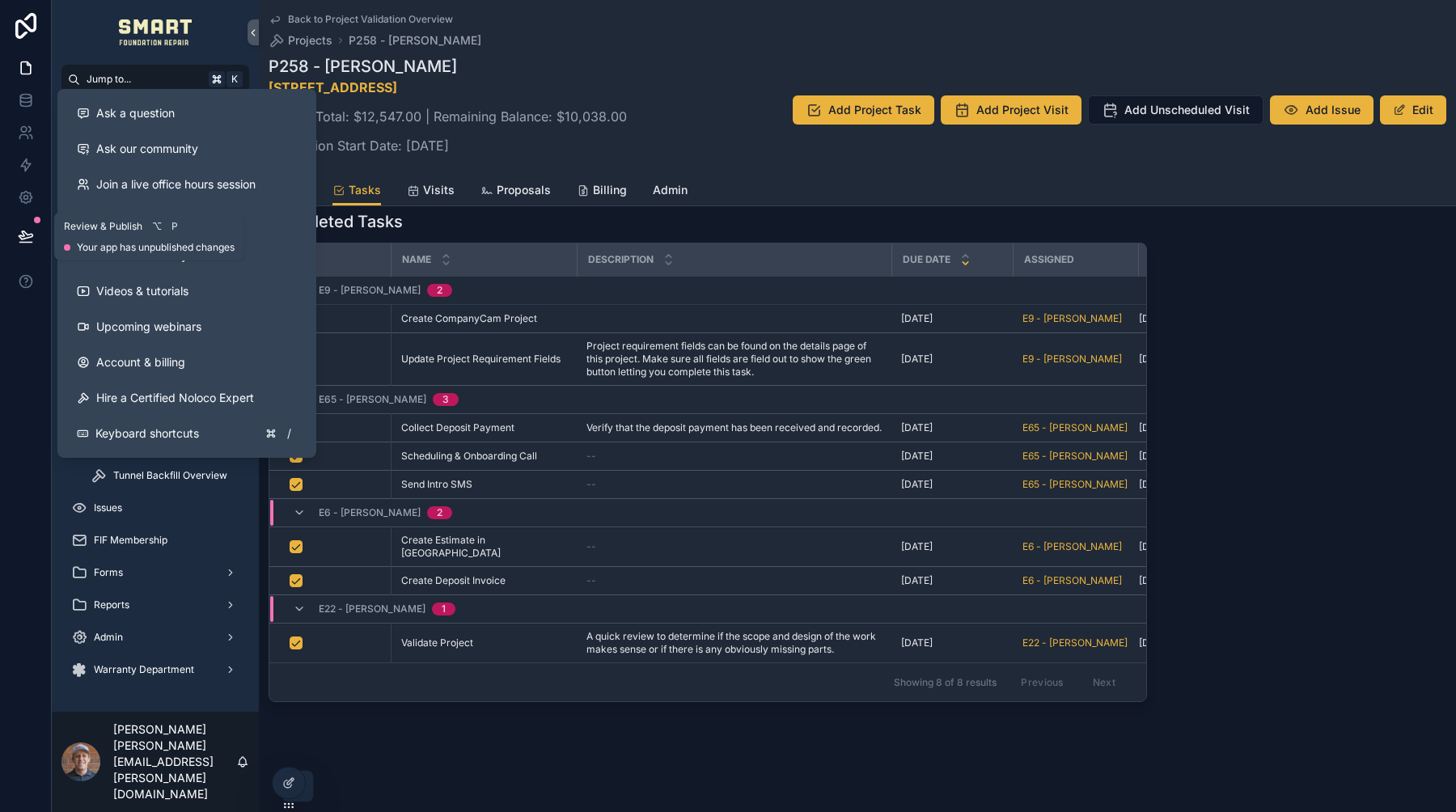
click at [16, 229] on button at bounding box center [26, 236] width 35 height 45
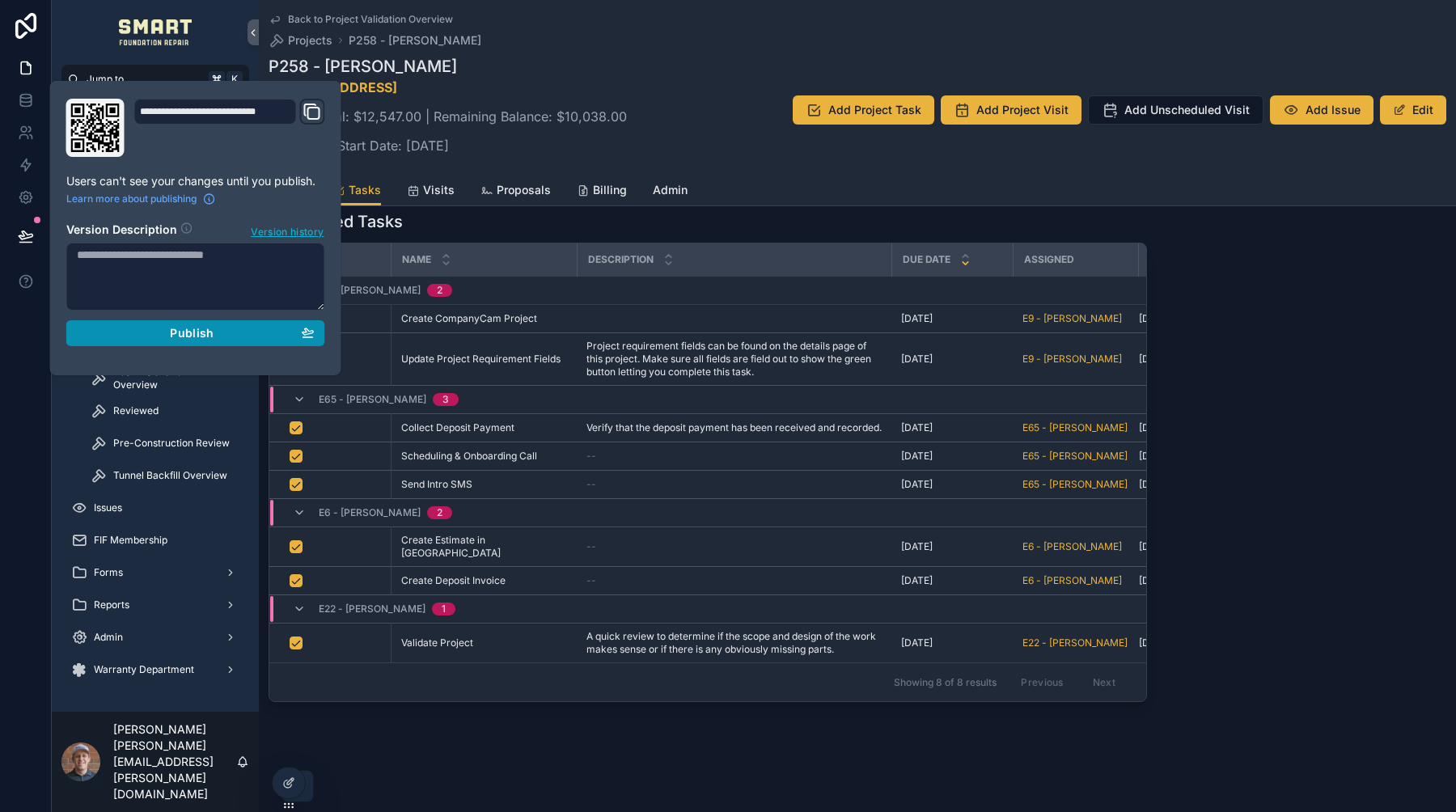
click at [206, 330] on span "Publish" at bounding box center [192, 333] width 44 height 14
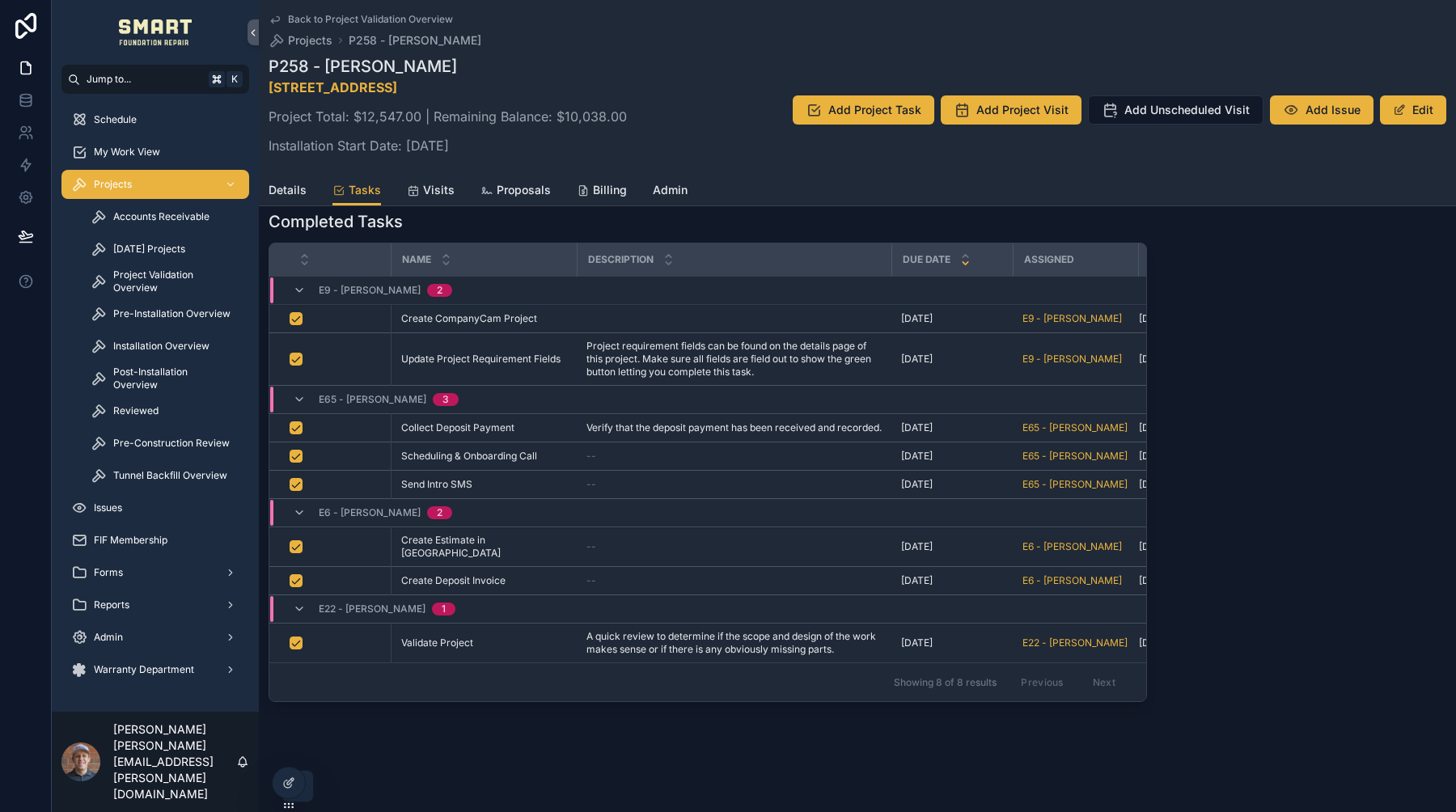
click at [1232, 283] on div "Workflow Task Actions Move Project to Pre-Installation Update" at bounding box center [1306, 346] width 299 height 725
click at [277, 194] on span "Details" at bounding box center [288, 190] width 38 height 16
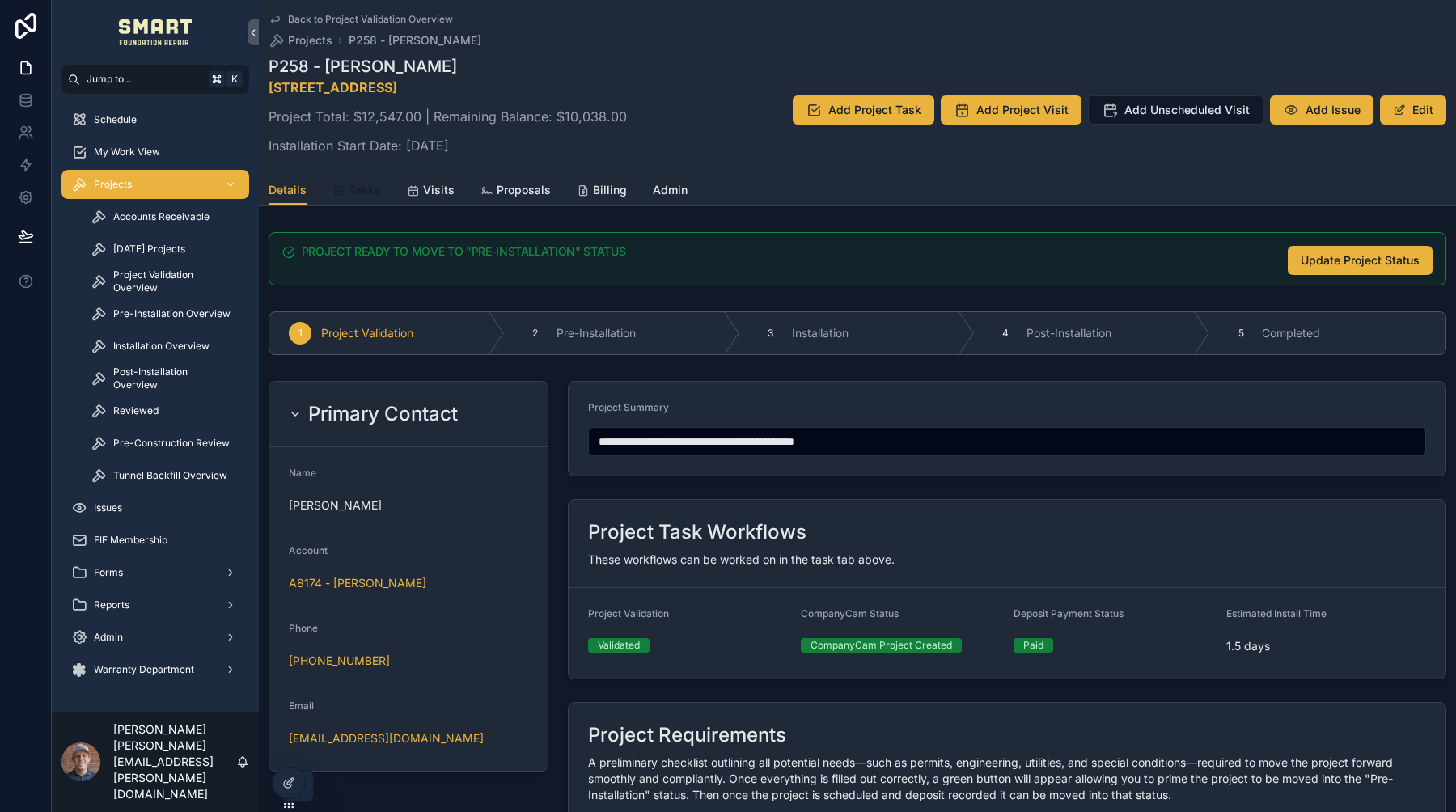
click at [343, 192] on icon "scrollable content" at bounding box center [339, 190] width 13 height 13
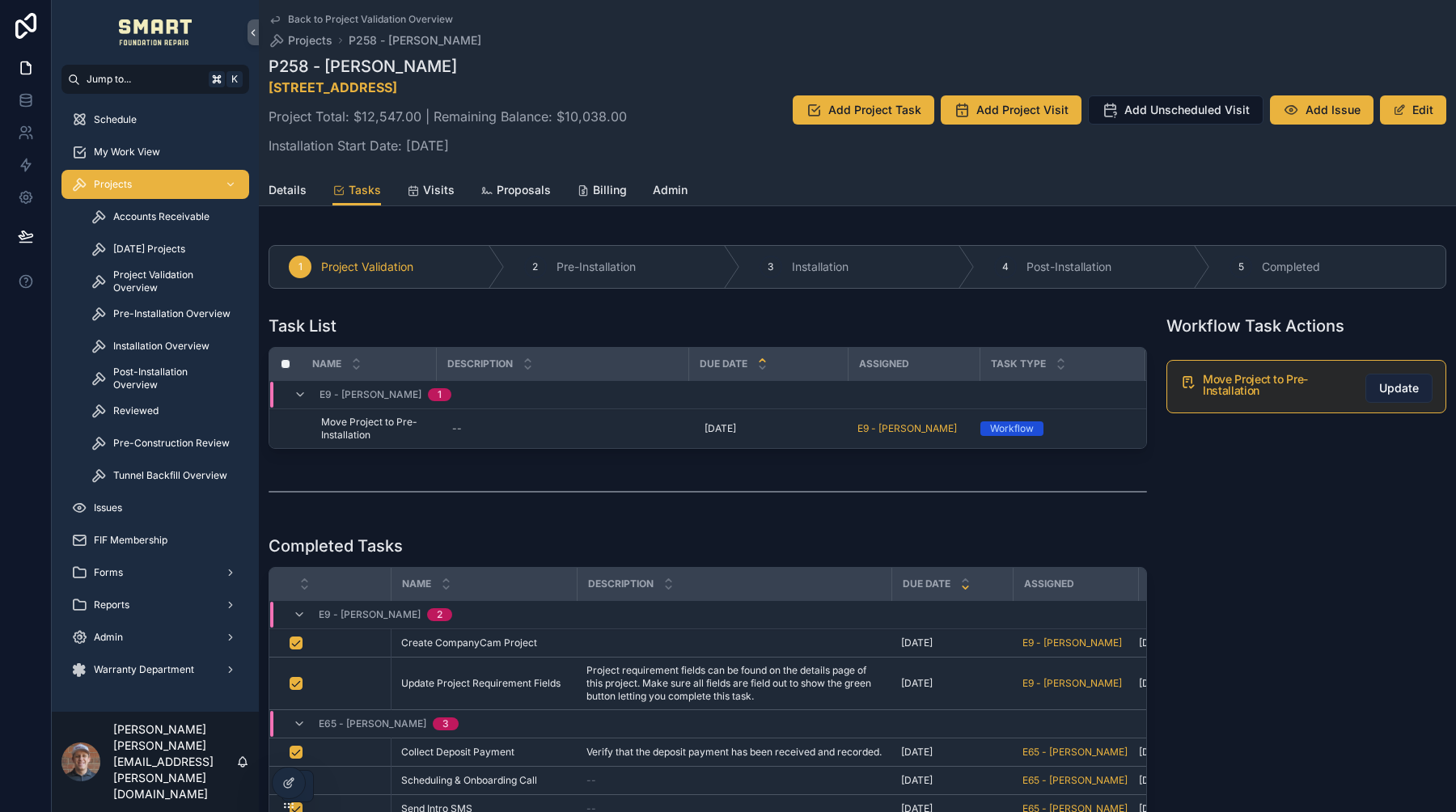
click at [1416, 387] on span "Update" at bounding box center [1399, 388] width 40 height 16
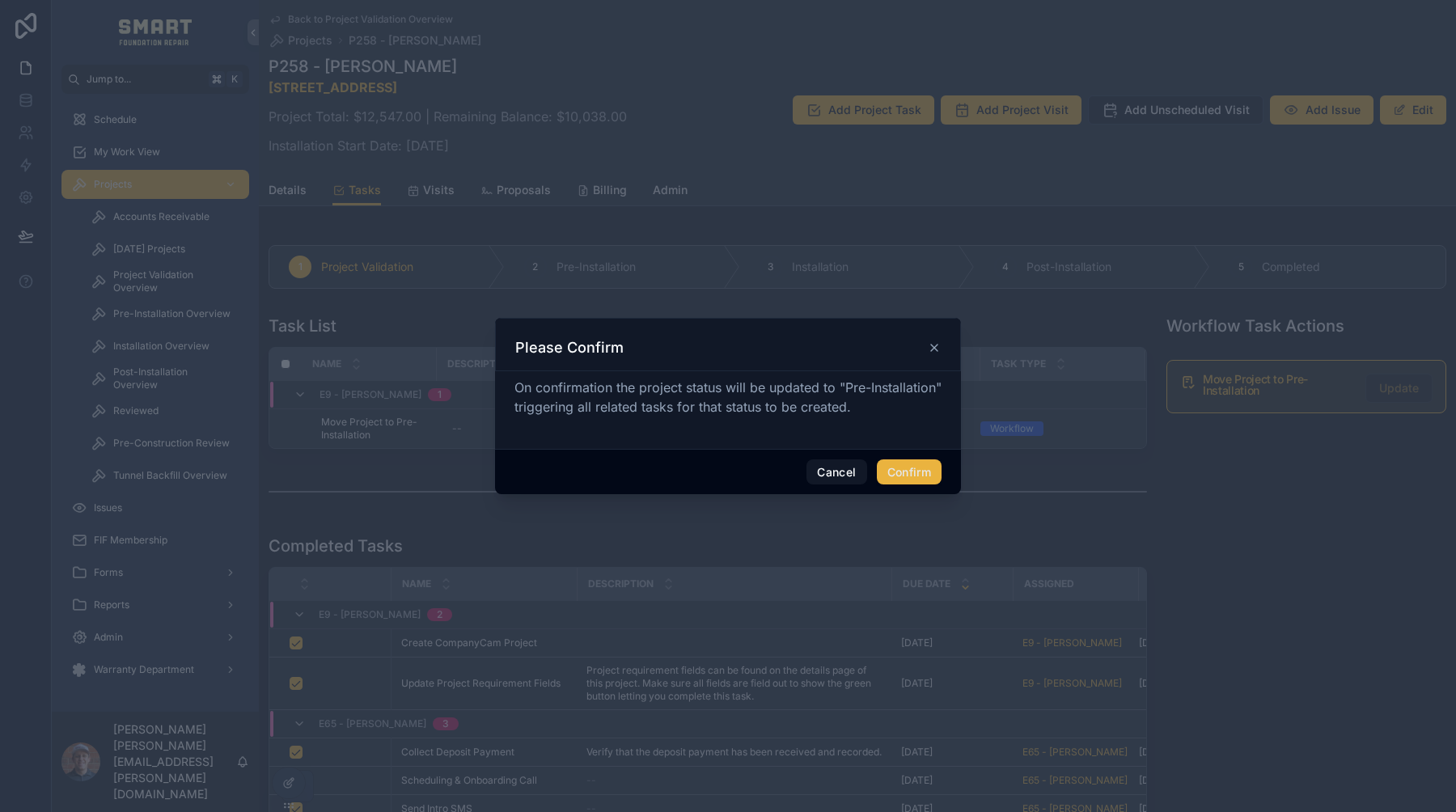
click at [935, 344] on icon at bounding box center [934, 347] width 13 height 13
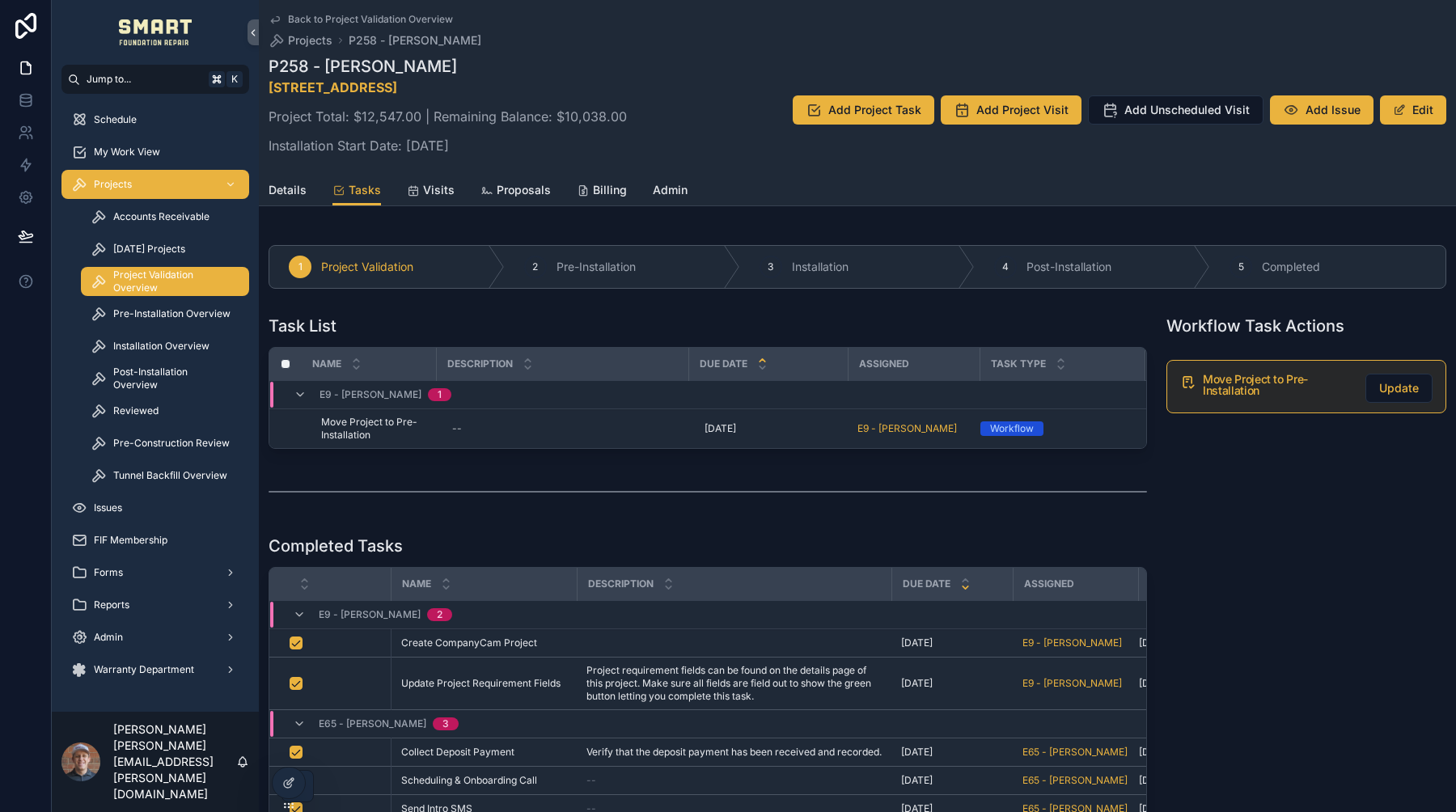
click at [171, 284] on span "Project Validation Overview" at bounding box center [173, 282] width 119 height 26
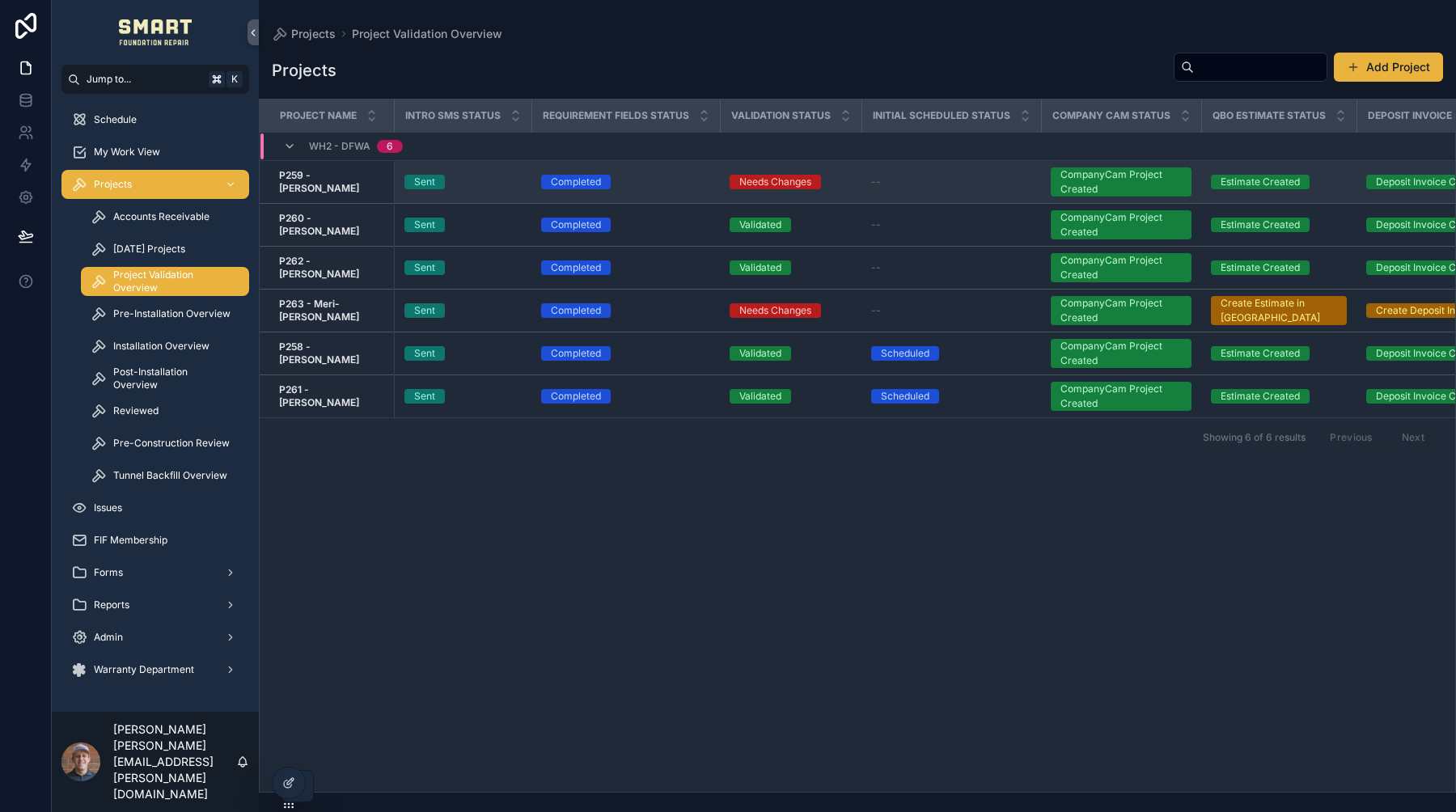
click at [351, 183] on strong "P259 - [PERSON_NAME]" at bounding box center [319, 182] width 80 height 25
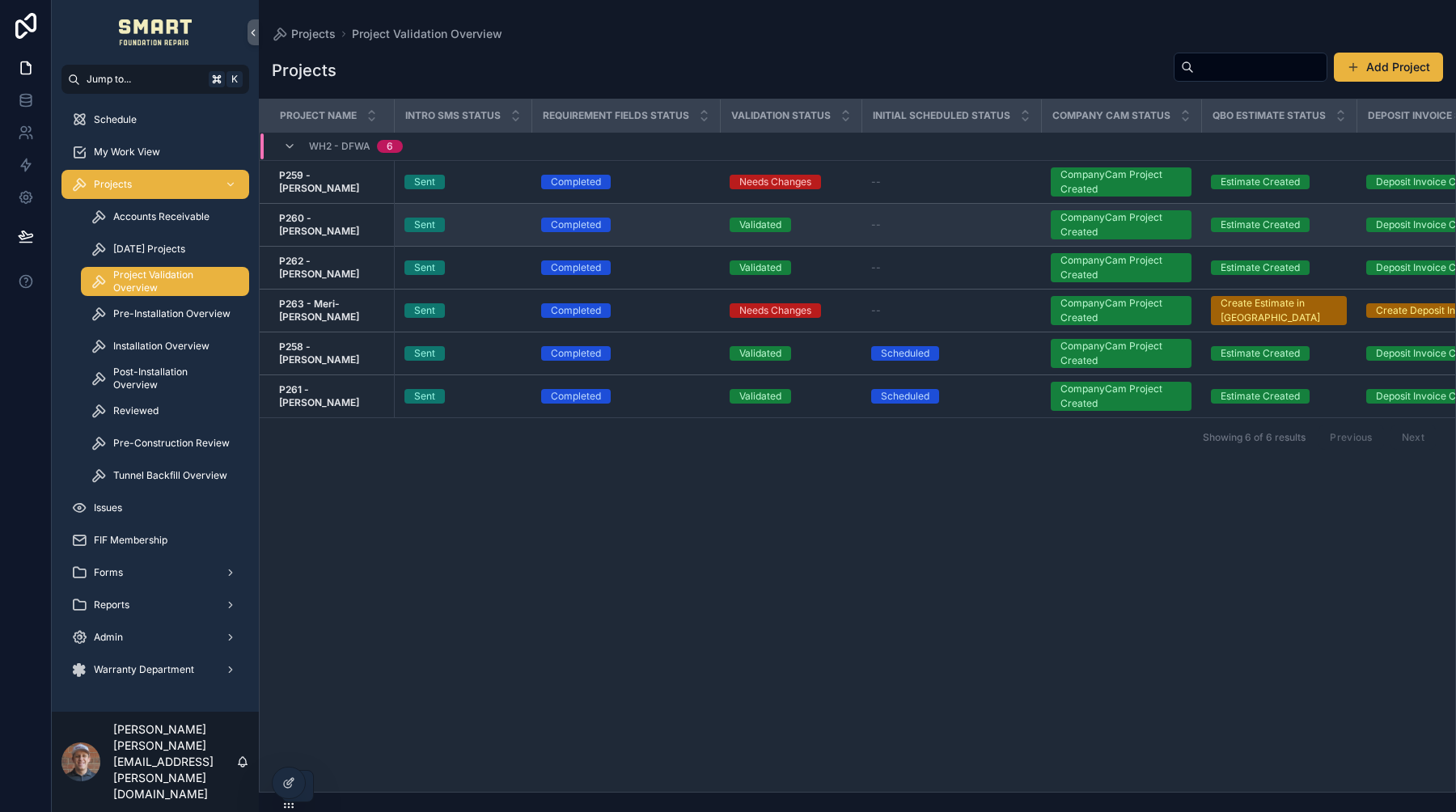
click at [341, 219] on strong "P260 - Ray Rico" at bounding box center [319, 224] width 80 height 25
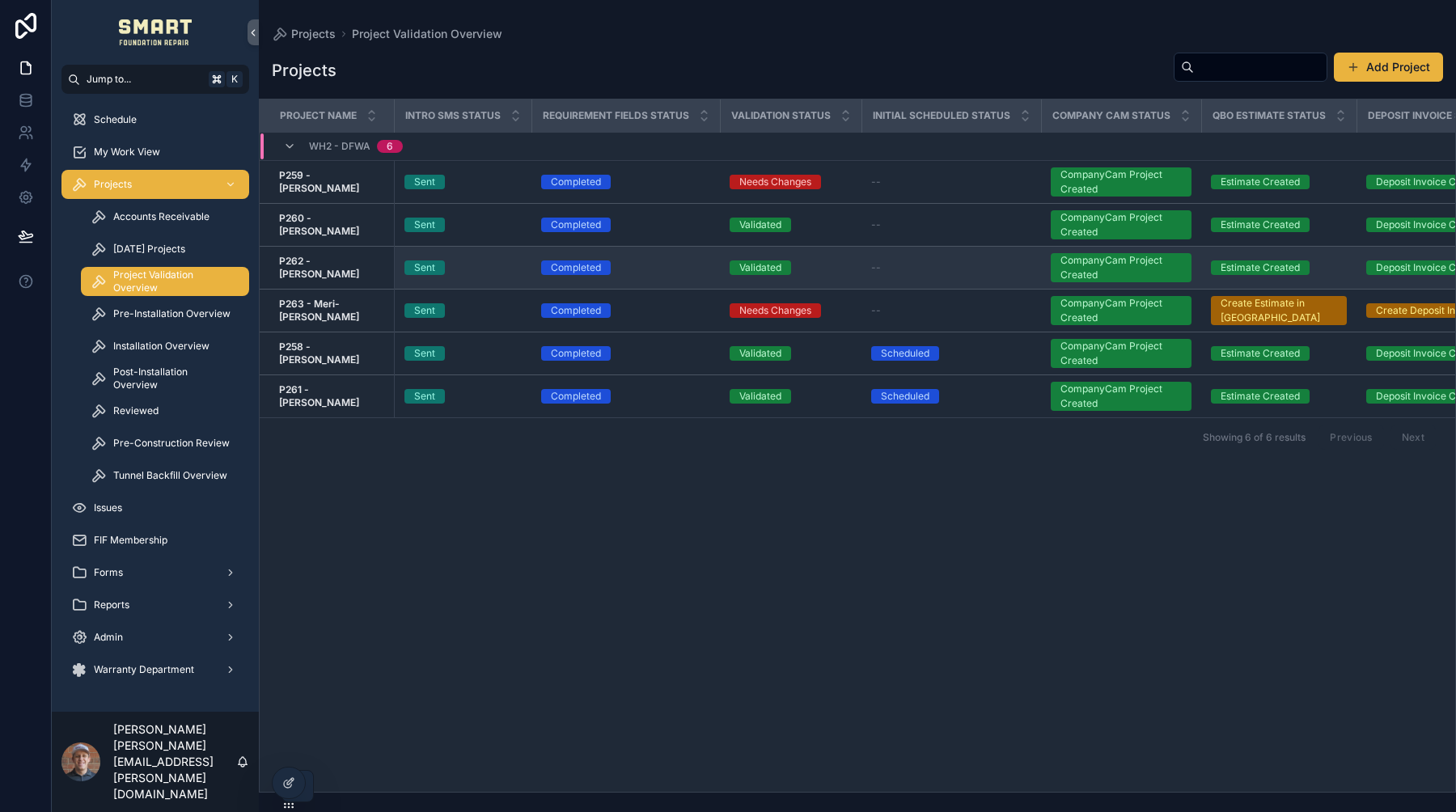
click at [337, 274] on td "P262 - Khoa Tran P262 - Khoa Tran" at bounding box center [327, 268] width 135 height 43
click at [337, 269] on strong "P262 - Khoa Tran" at bounding box center [319, 267] width 80 height 25
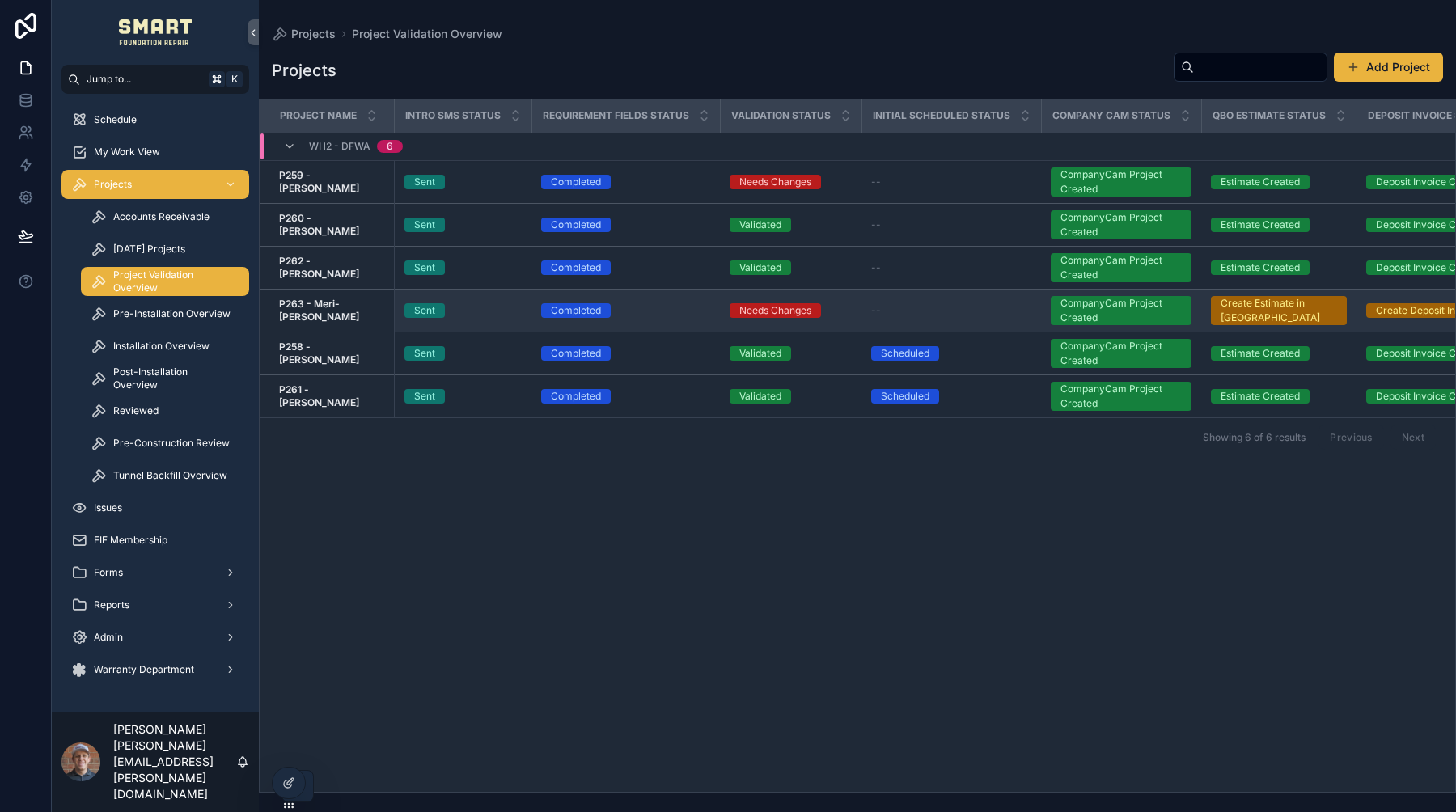
click at [335, 300] on strong "P263 - Meri-Lou Mahoney" at bounding box center [319, 310] width 80 height 25
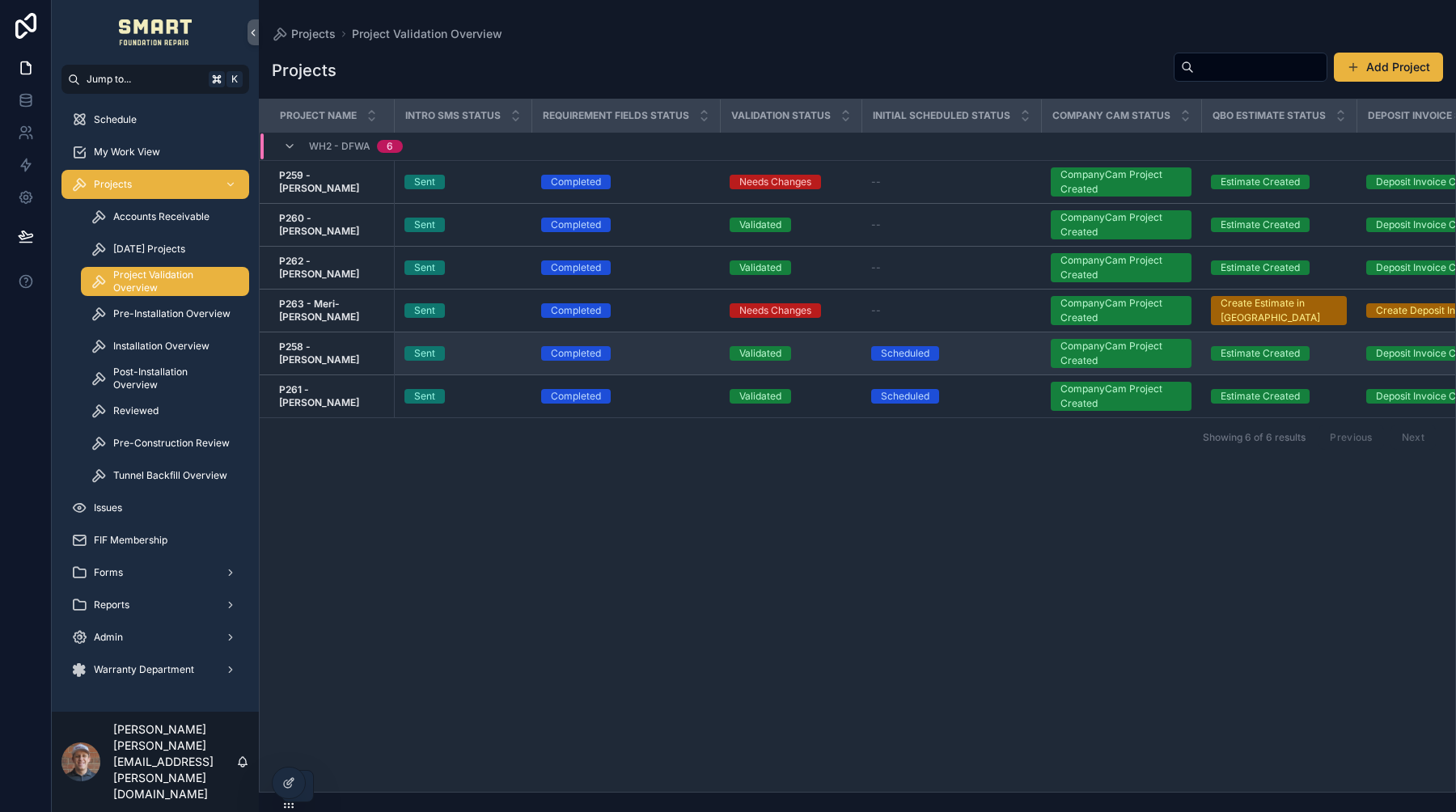
click at [334, 346] on strong "P258 - Marcos Gamboa" at bounding box center [319, 353] width 80 height 25
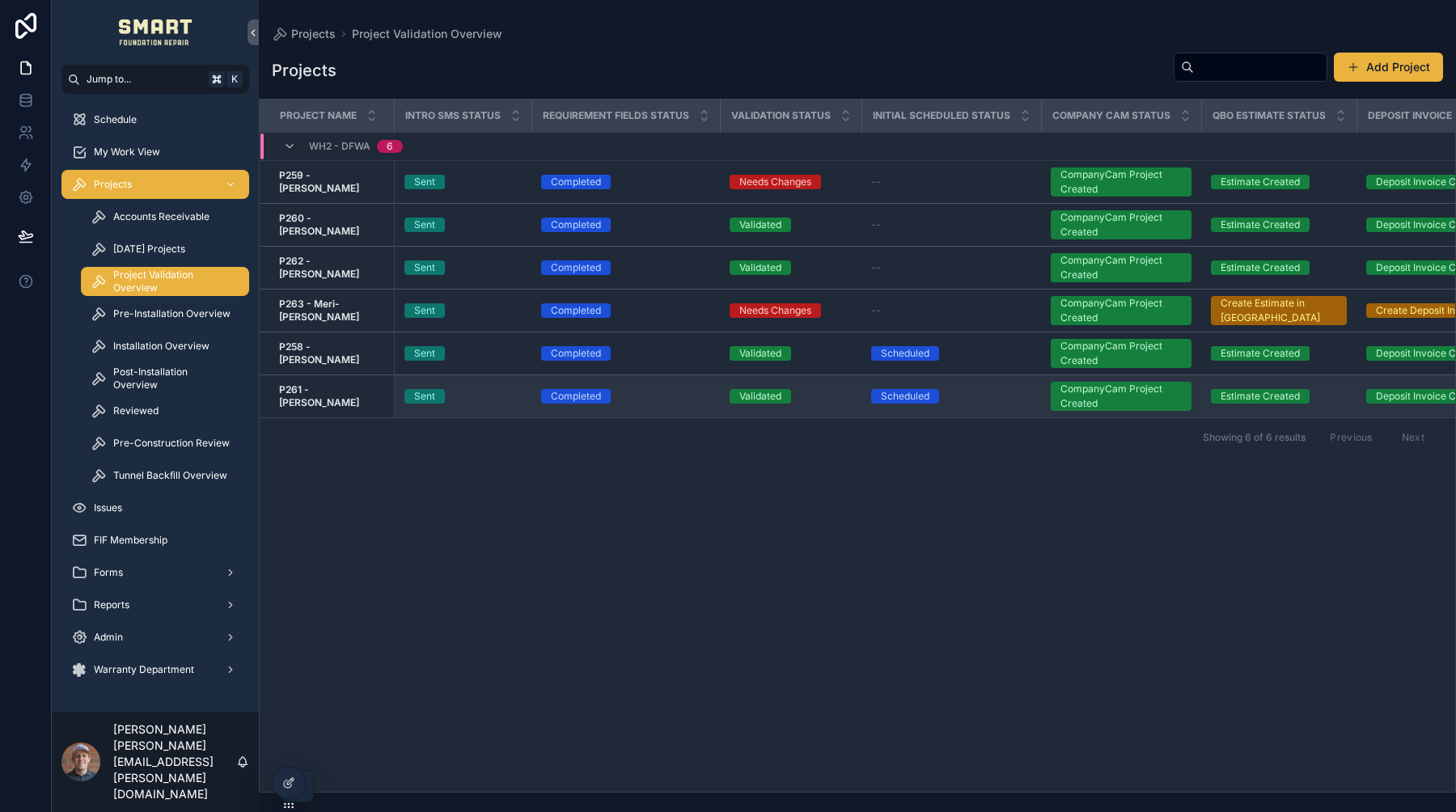
click at [327, 388] on strong "P261 - Melody Fletcher" at bounding box center [319, 396] width 80 height 25
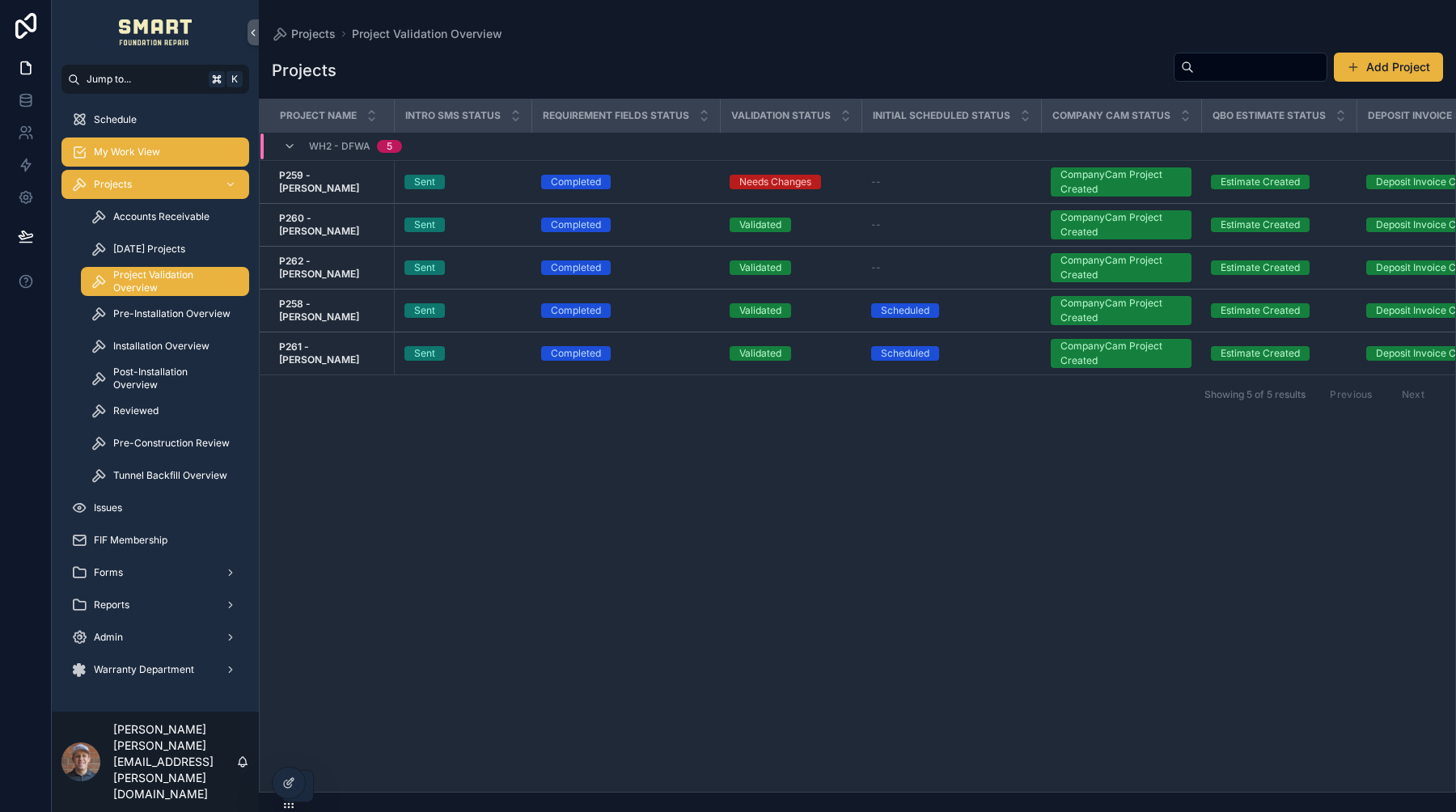
click at [150, 156] on span "My Work View" at bounding box center [127, 151] width 66 height 13
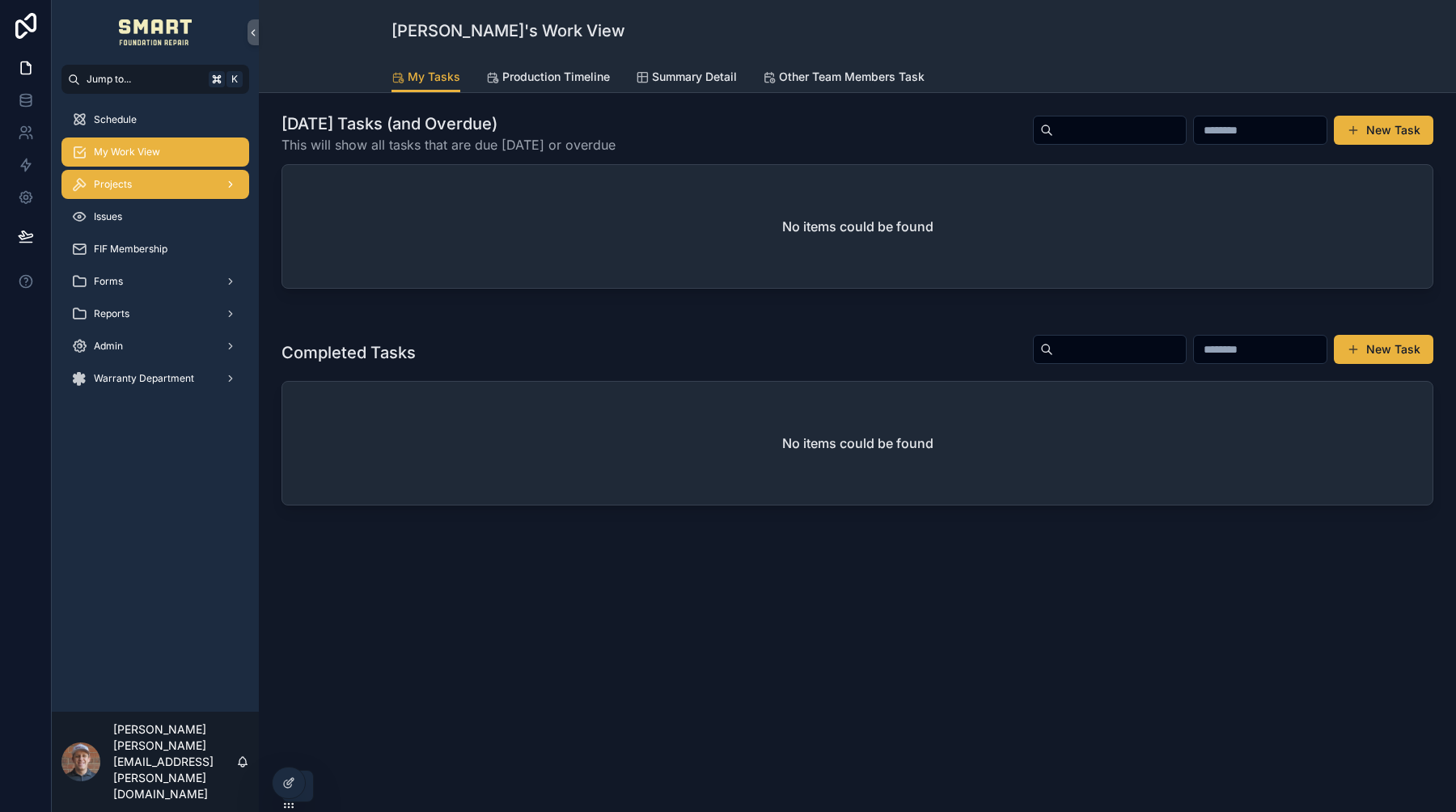
click at [182, 183] on div "Projects" at bounding box center [156, 184] width 168 height 26
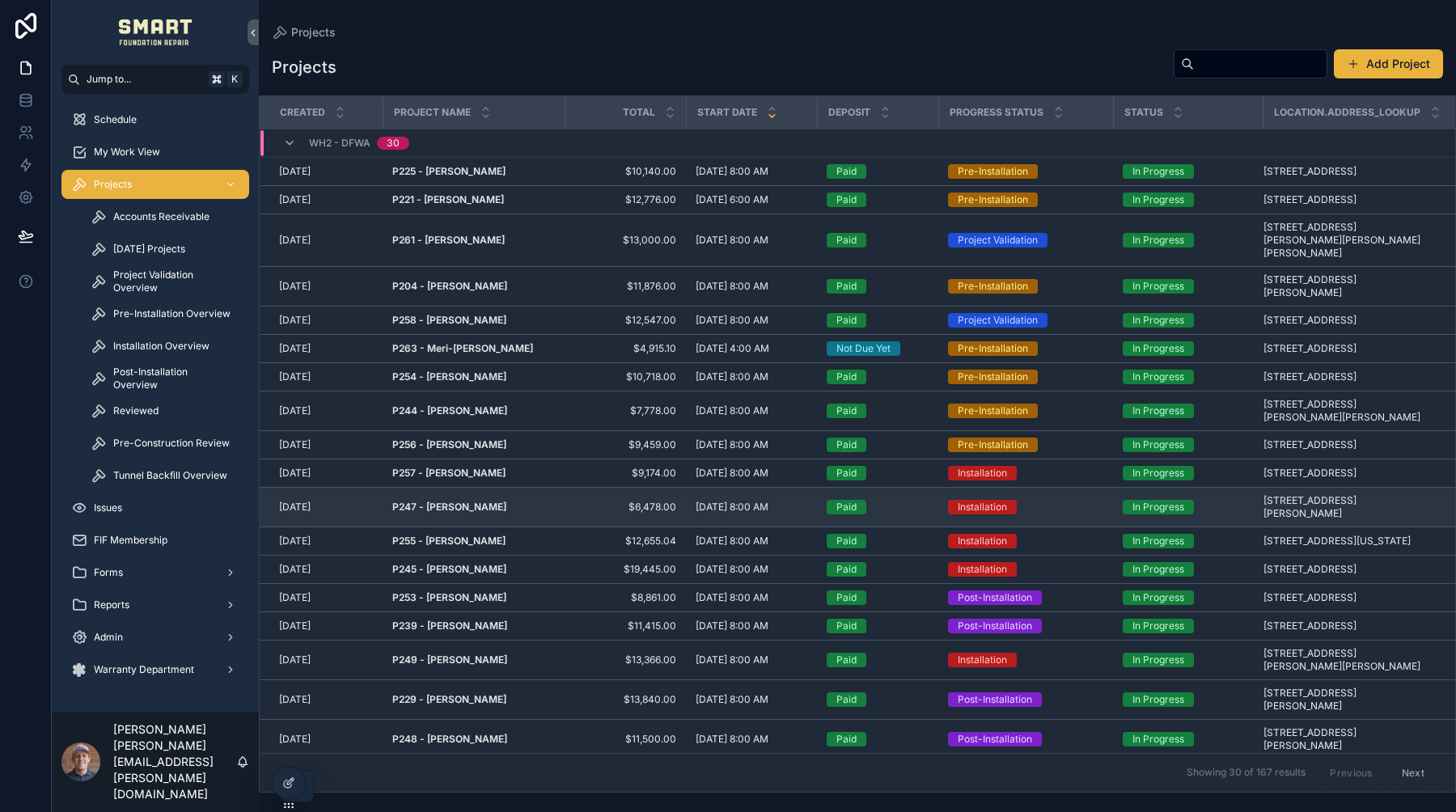
click at [465, 513] on strong "P247 - William Cook" at bounding box center [450, 507] width 114 height 12
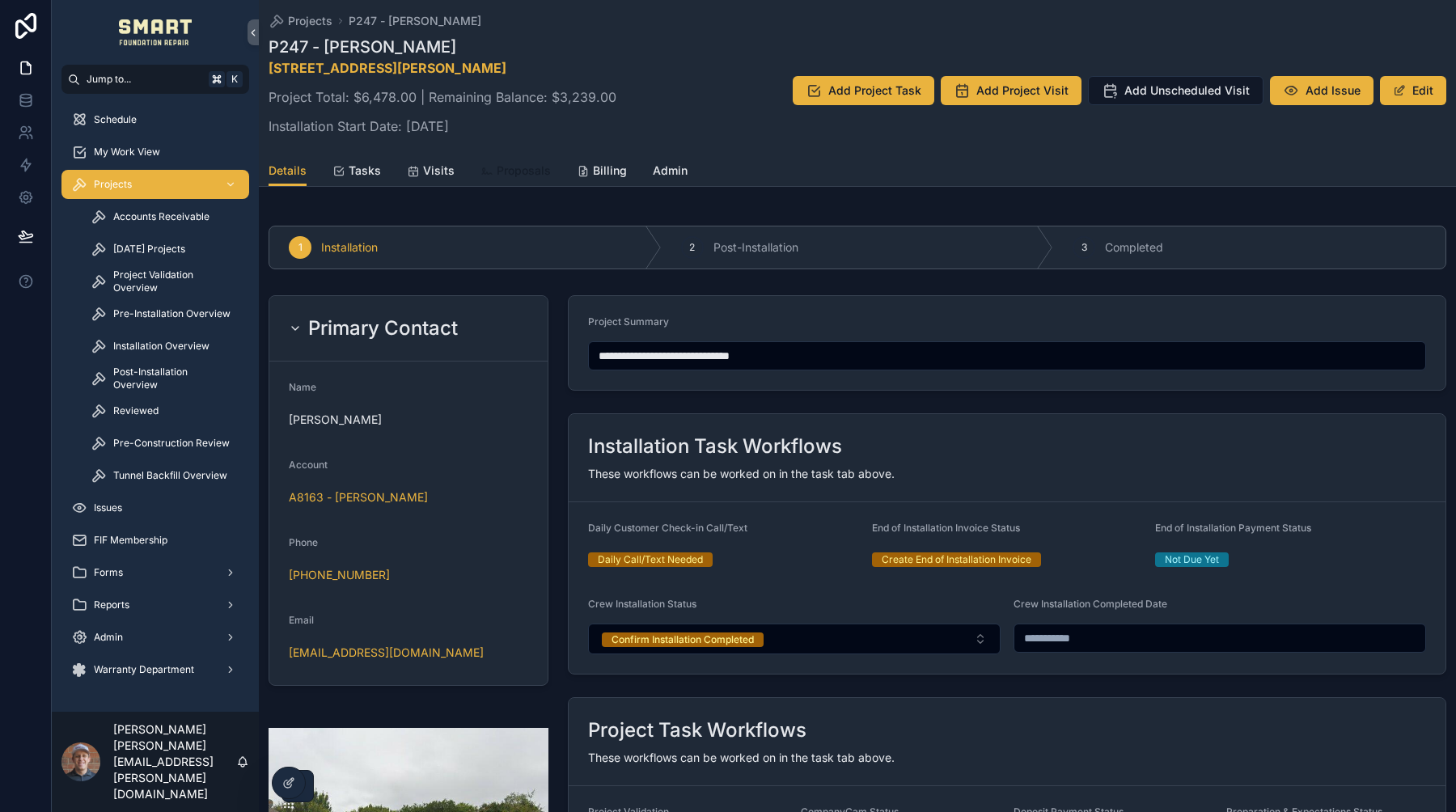
click at [515, 183] on link "Proposals" at bounding box center [516, 172] width 71 height 32
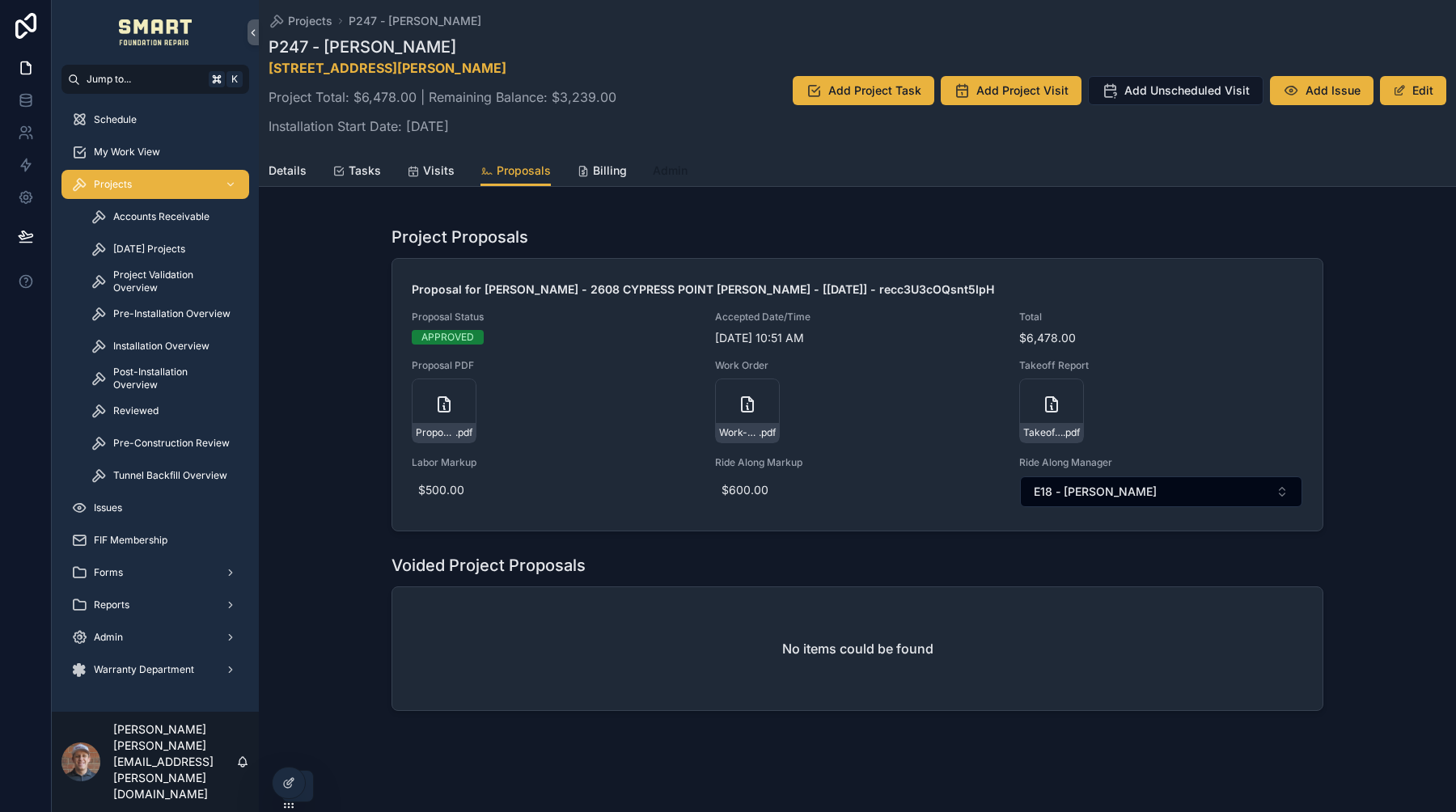
click at [678, 181] on link "Admin" at bounding box center [670, 172] width 34 height 32
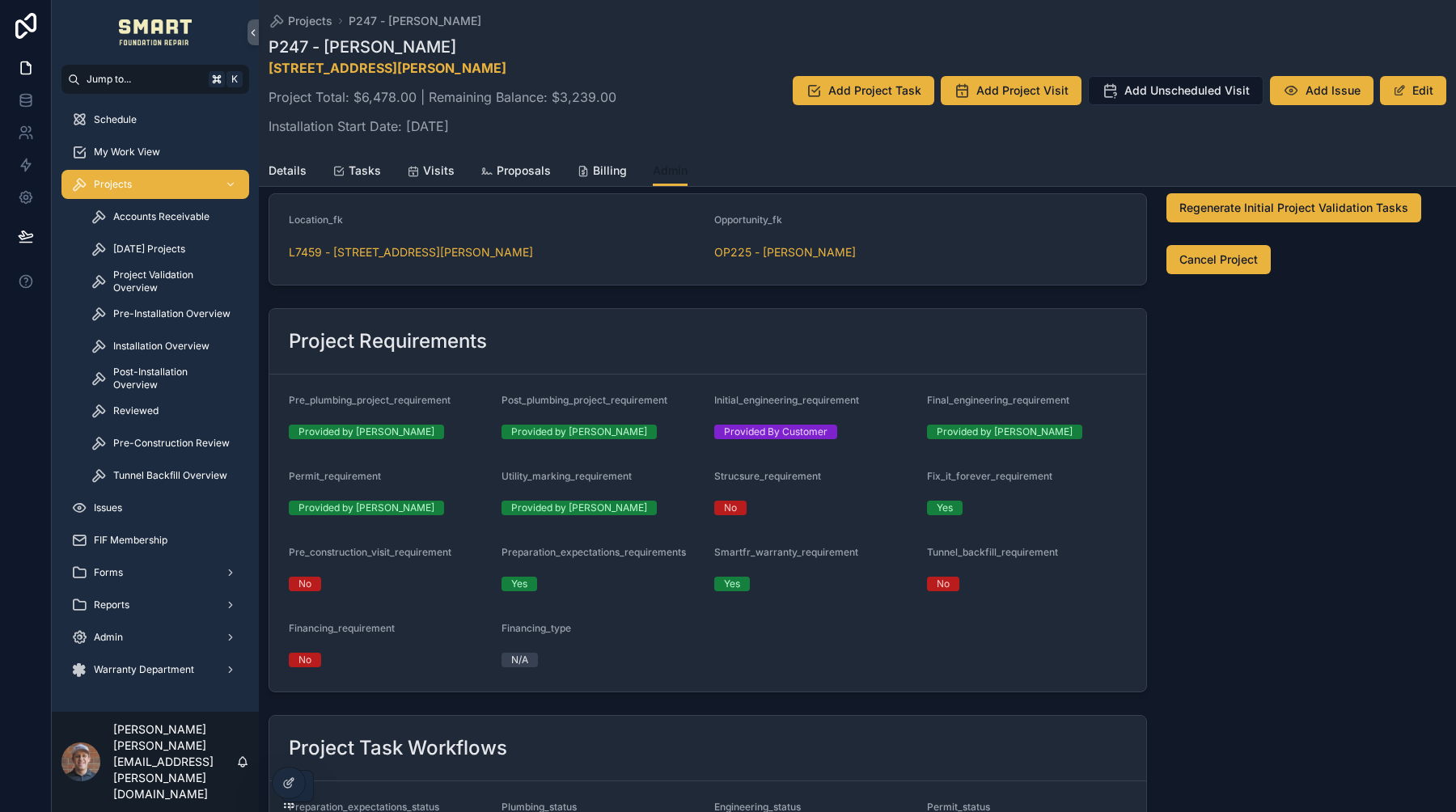
scroll to position [32, 0]
drag, startPoint x: 733, startPoint y: 434, endPoint x: 808, endPoint y: 434, distance: 75.0
click at [808, 434] on div "Provided By Customer" at bounding box center [775, 432] width 103 height 14
click at [568, 163] on div "Details Tasks Visits Proposals Billing Admin" at bounding box center [857, 171] width 1178 height 31
click at [533, 165] on span "Proposals" at bounding box center [524, 170] width 54 height 16
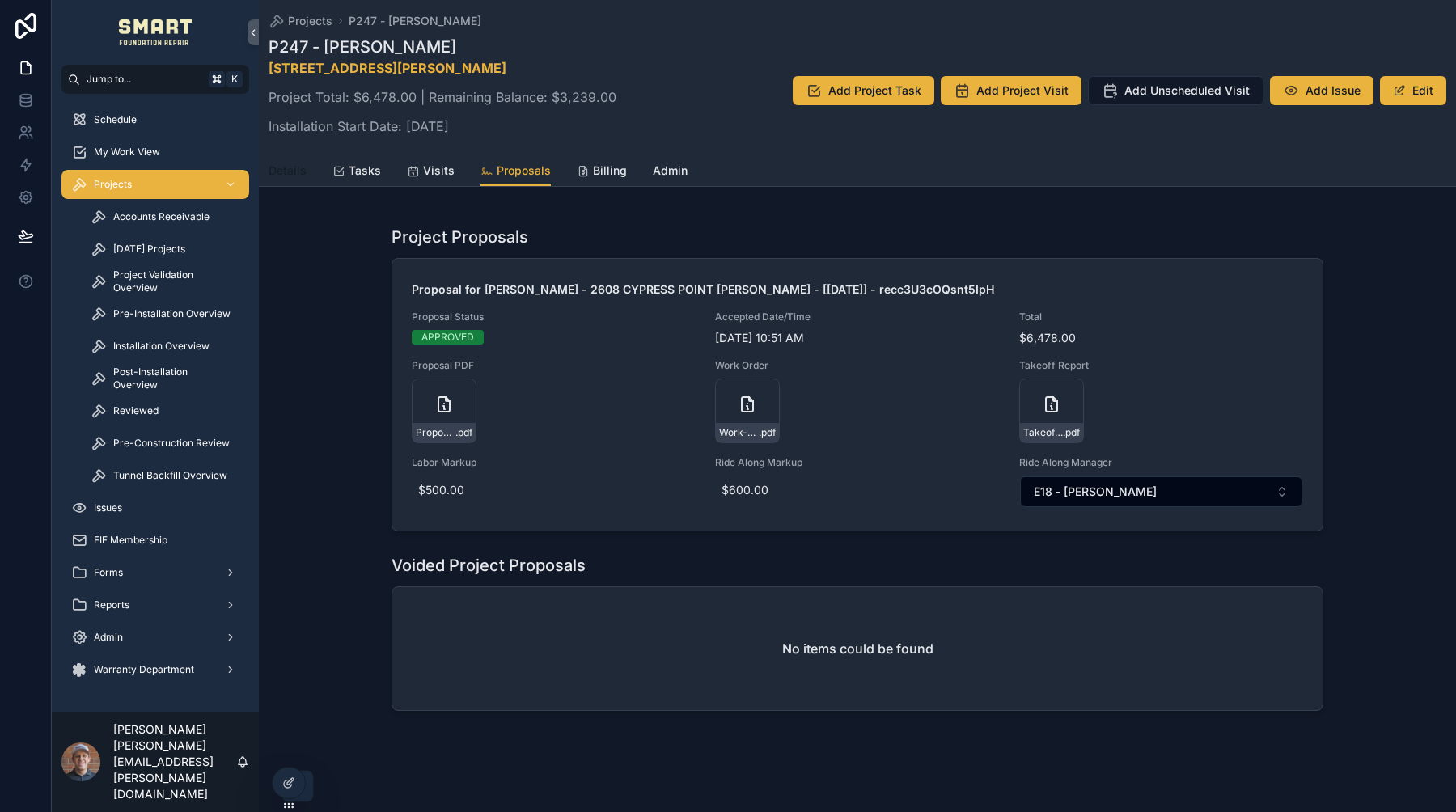
click at [277, 165] on span "Details" at bounding box center [288, 170] width 38 height 16
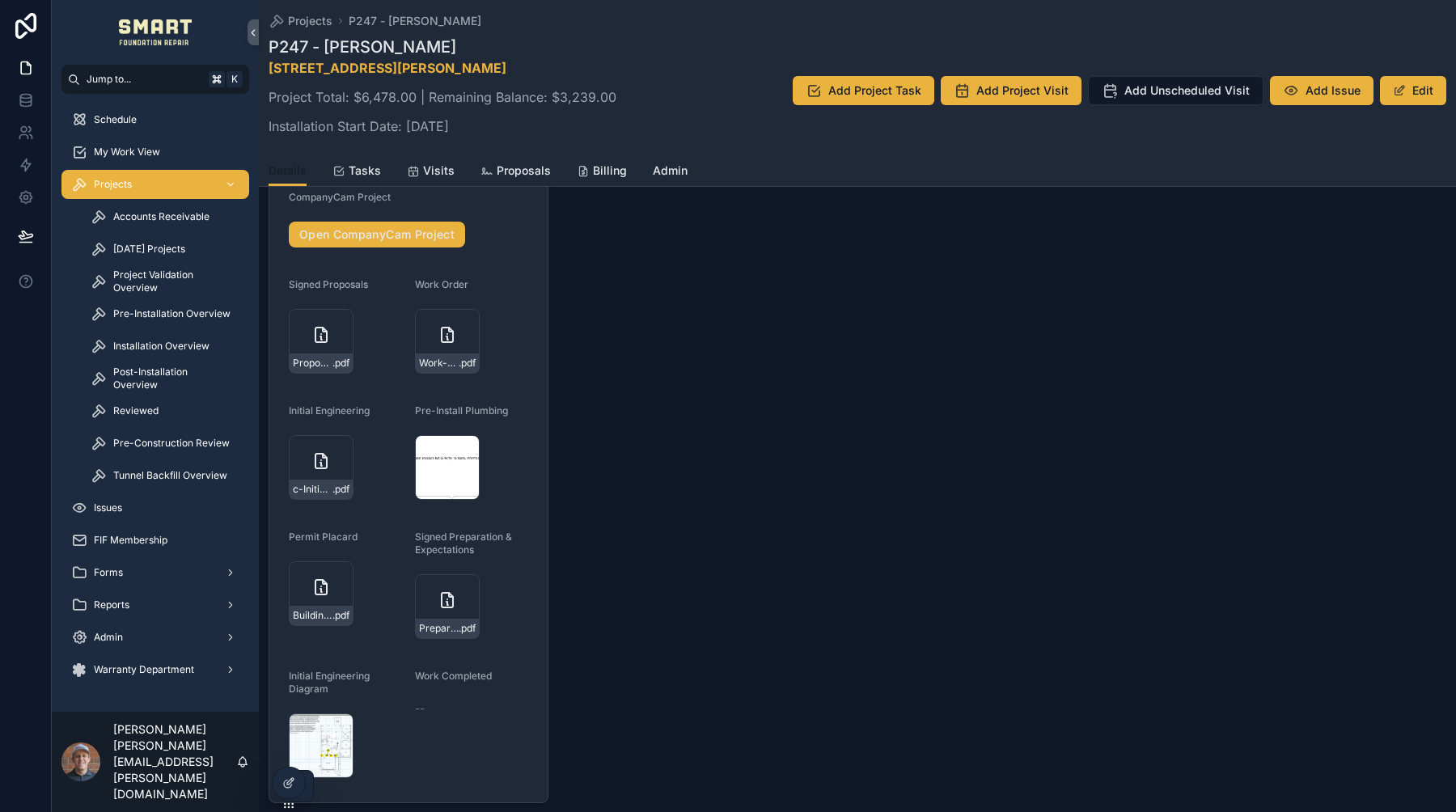
scroll to position [1824, 0]
click at [304, 475] on div "c-Initial-Report-2608-Cypress-Point-Dr-04.23.25-(1) .pdf" at bounding box center [321, 467] width 65 height 65
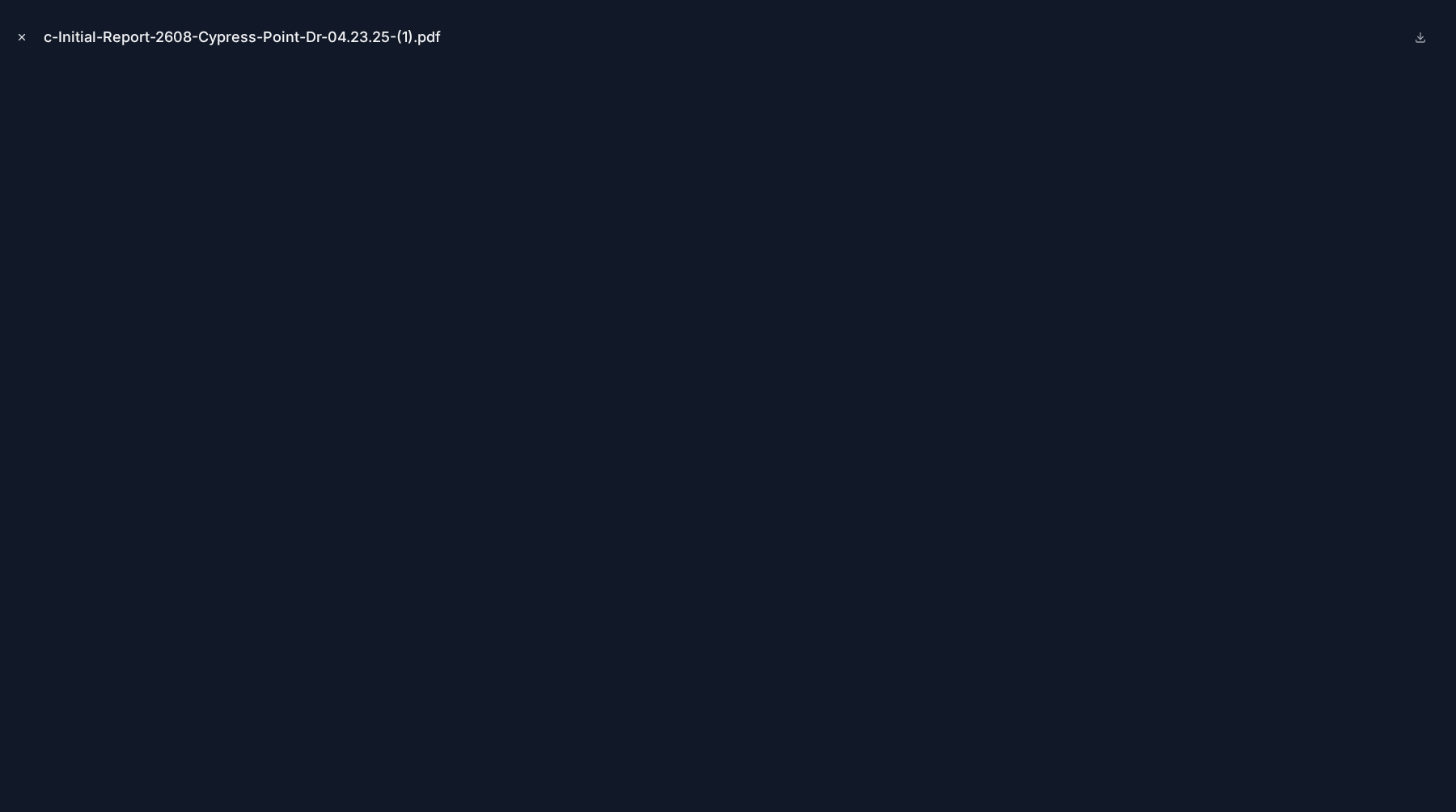
click at [26, 39] on icon "Close modal" at bounding box center [21, 37] width 11 height 11
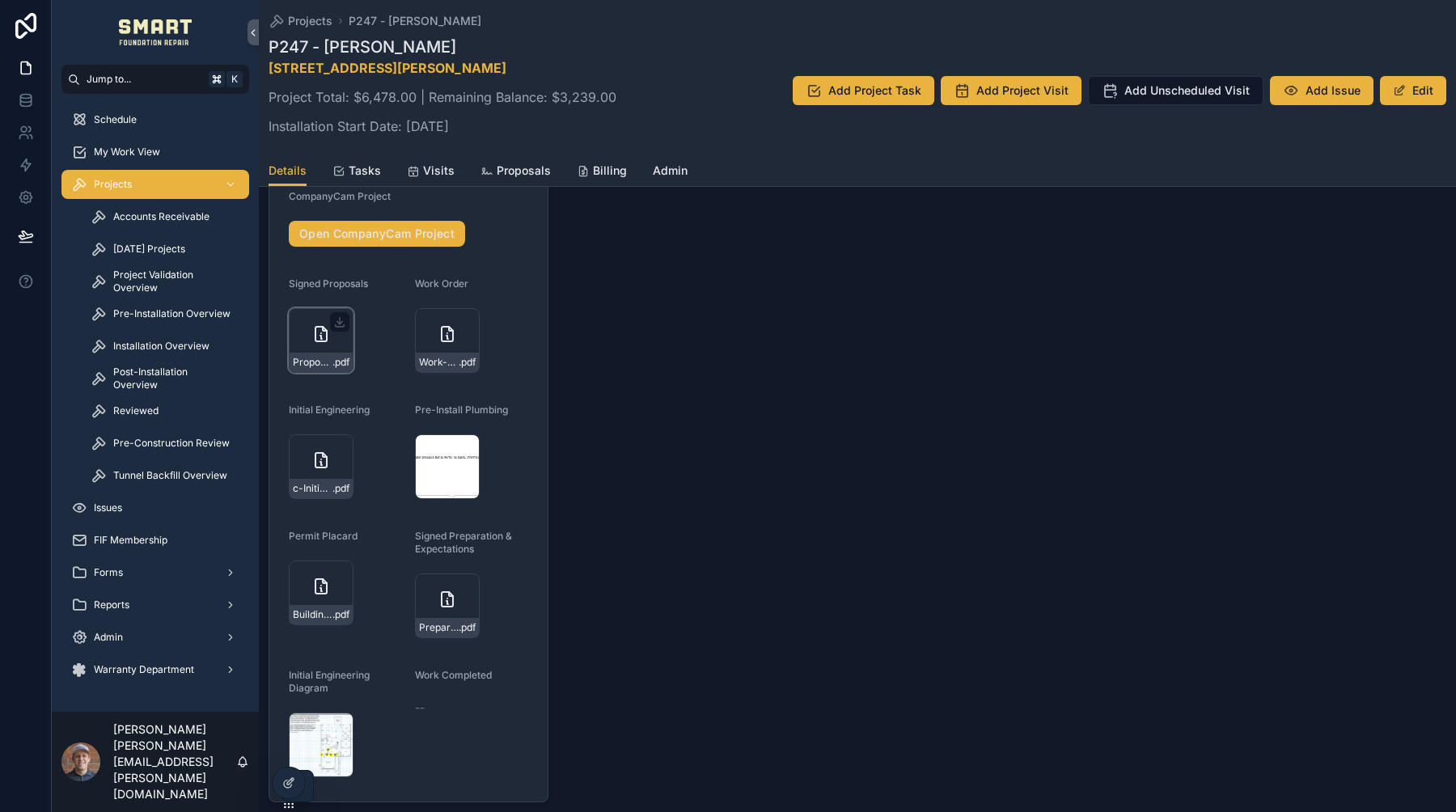
click at [330, 341] on icon "scrollable content" at bounding box center [321, 334] width 19 height 19
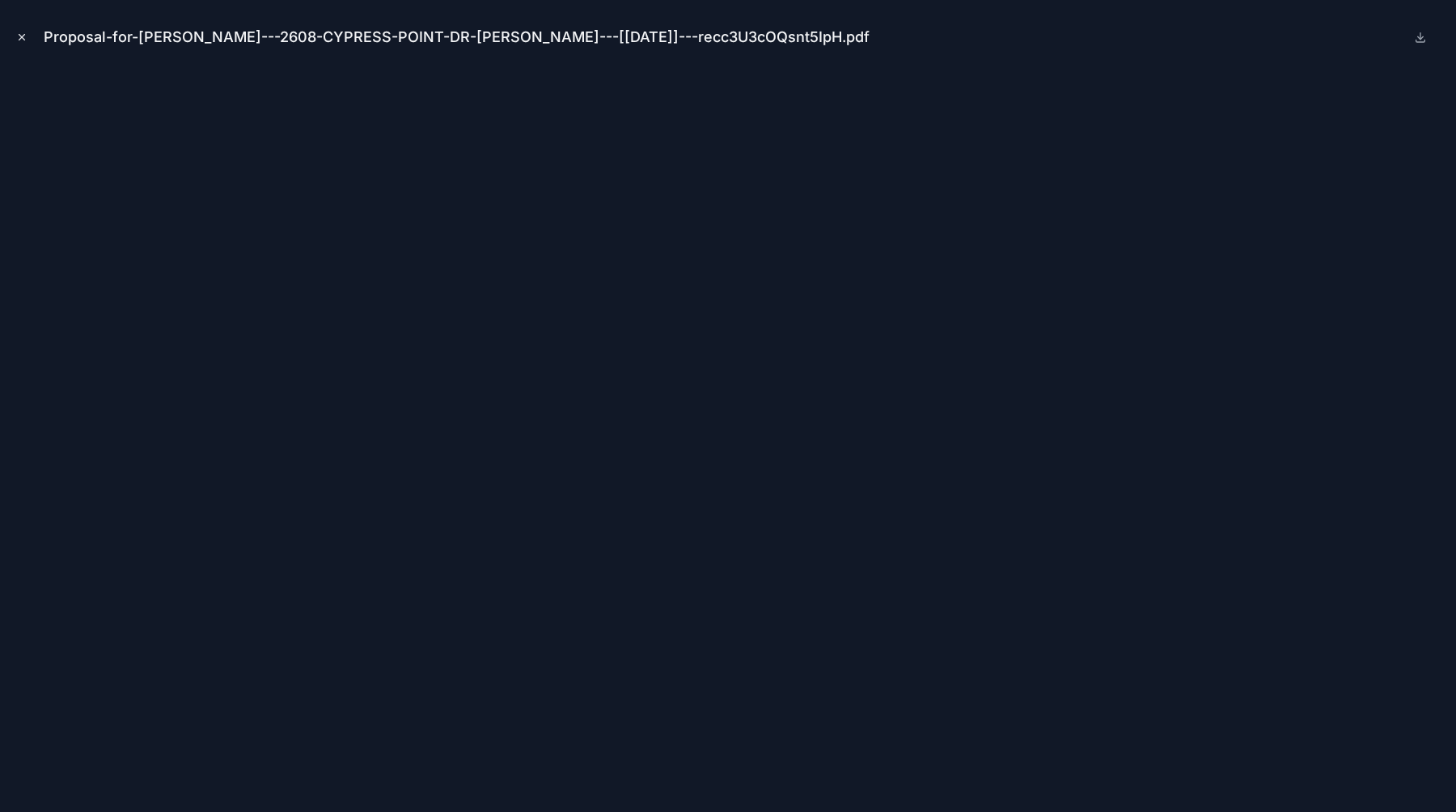
click at [23, 37] on icon "Close modal" at bounding box center [22, 37] width 6 height 6
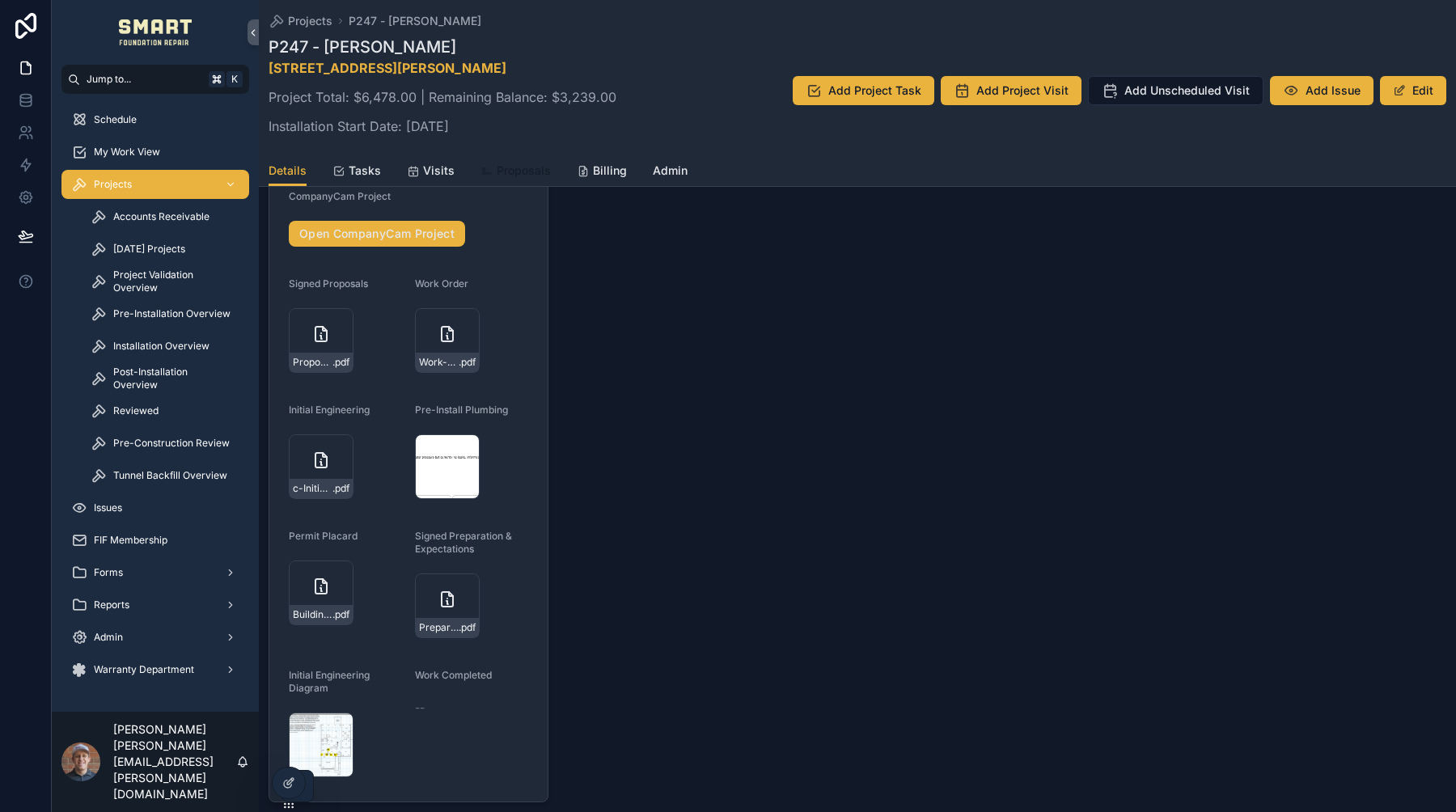
click at [532, 171] on span "Proposals" at bounding box center [524, 170] width 54 height 16
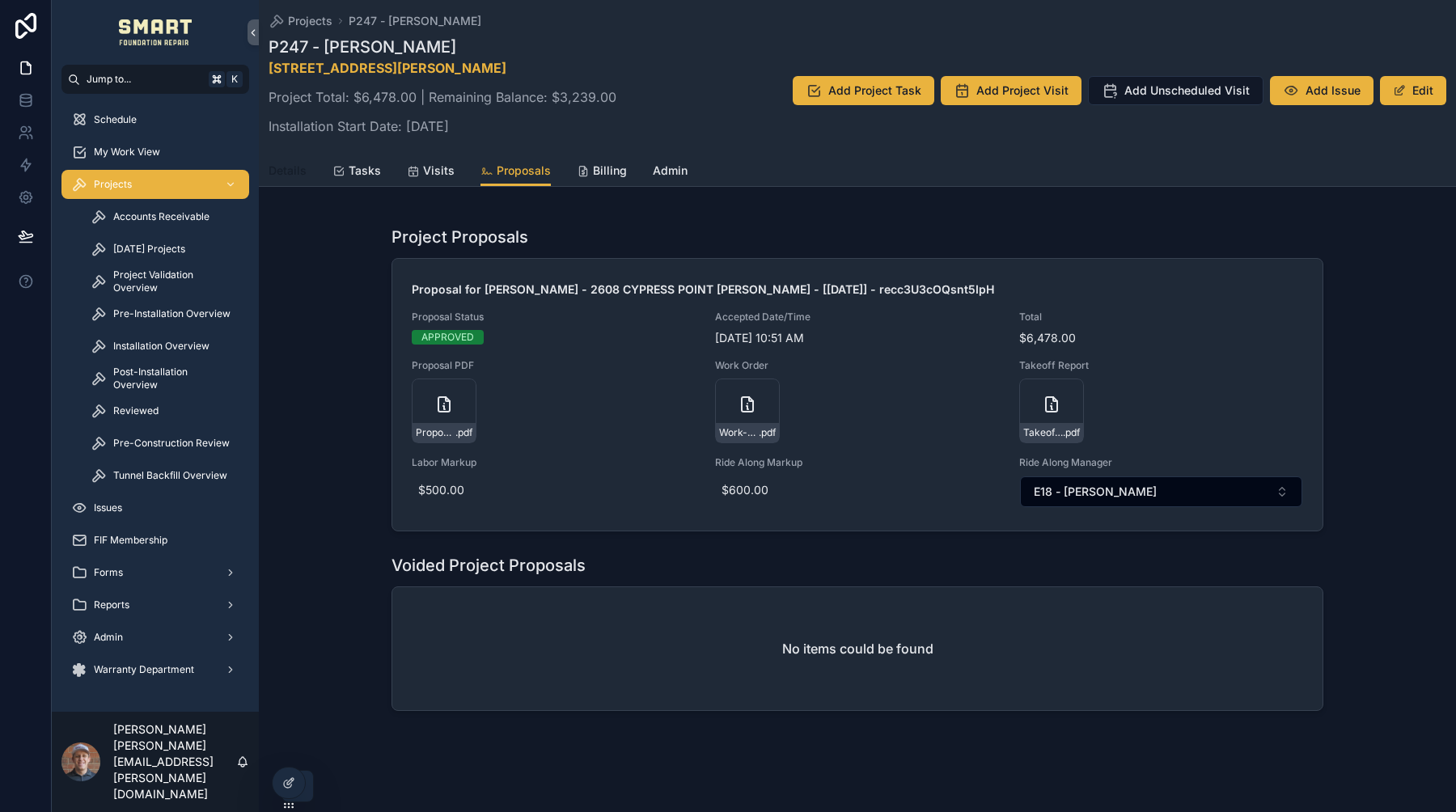
click at [293, 169] on span "Details" at bounding box center [288, 170] width 38 height 16
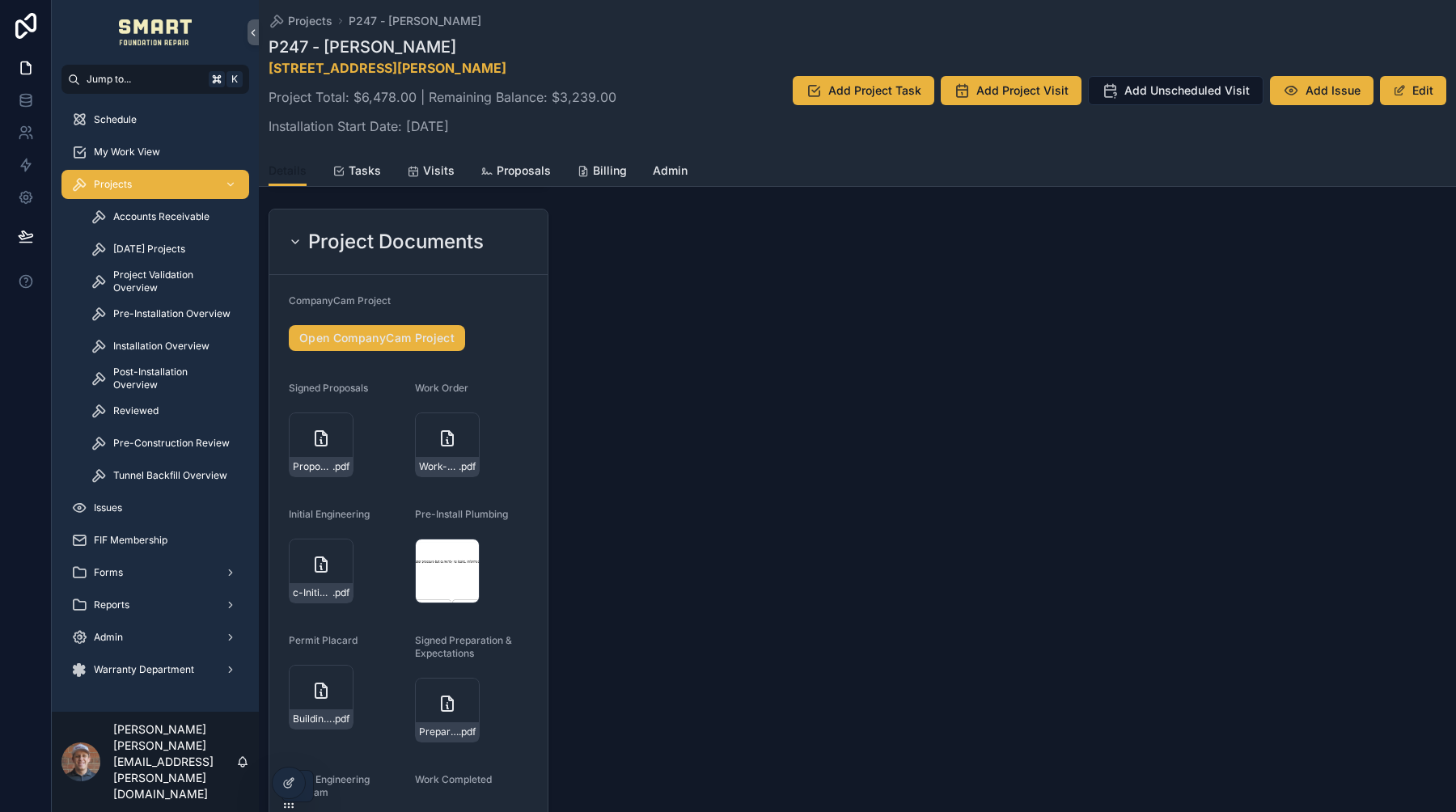
scroll to position [1924, 0]
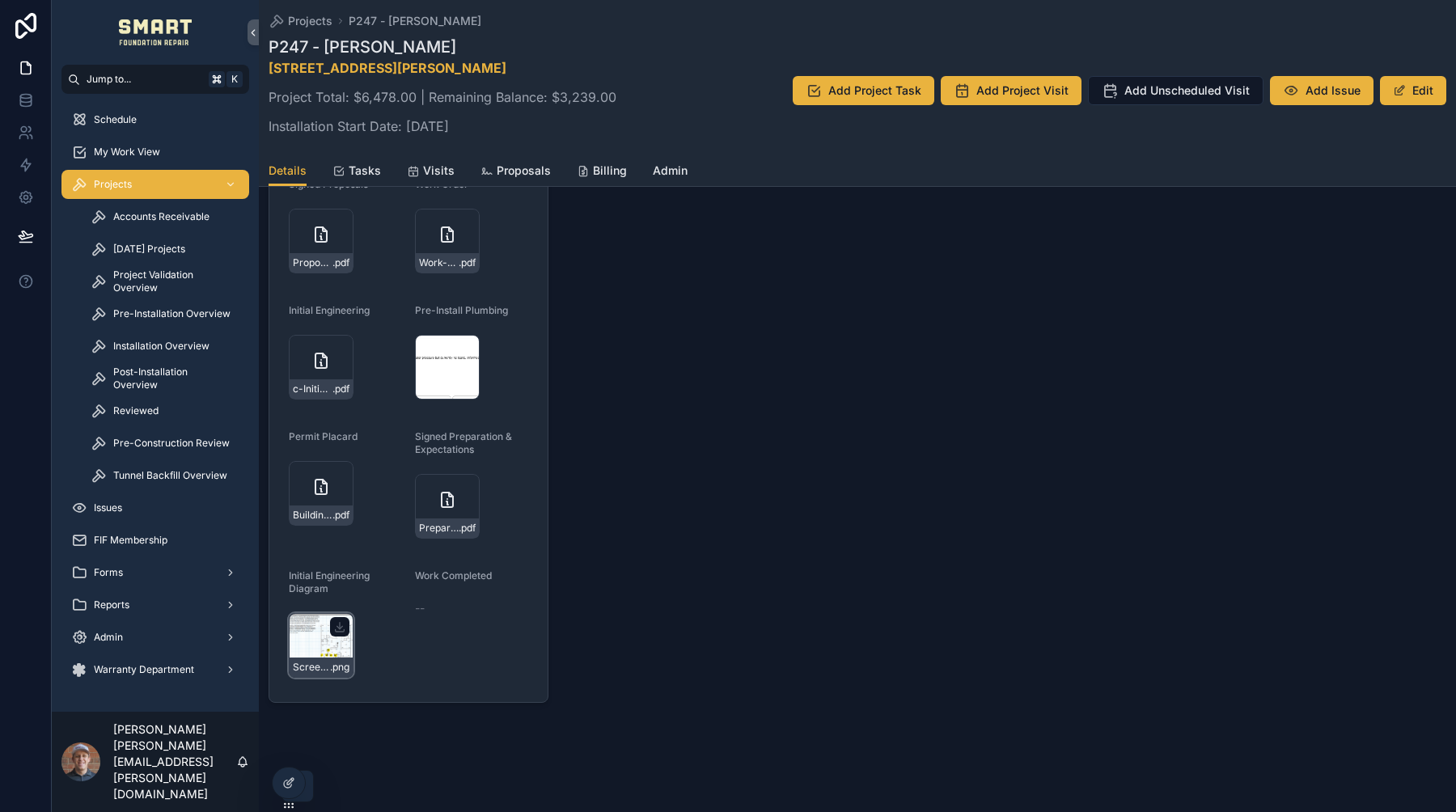
click at [317, 656] on div "Screenshot-2025-09-03-125700 .png" at bounding box center [321, 645] width 65 height 65
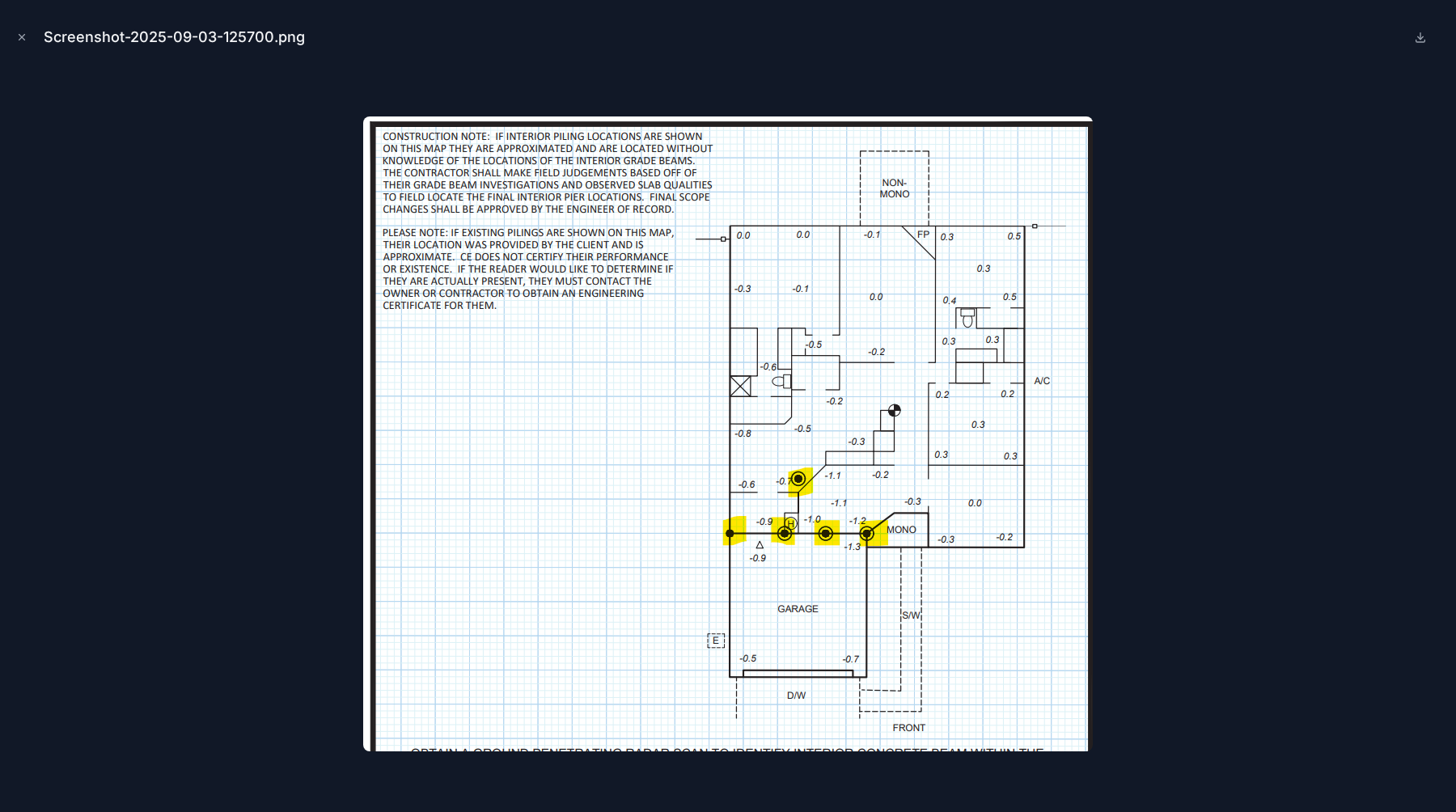
click at [1291, 170] on div at bounding box center [727, 434] width 1430 height 731
click at [18, 35] on icon "Close modal" at bounding box center [21, 37] width 11 height 11
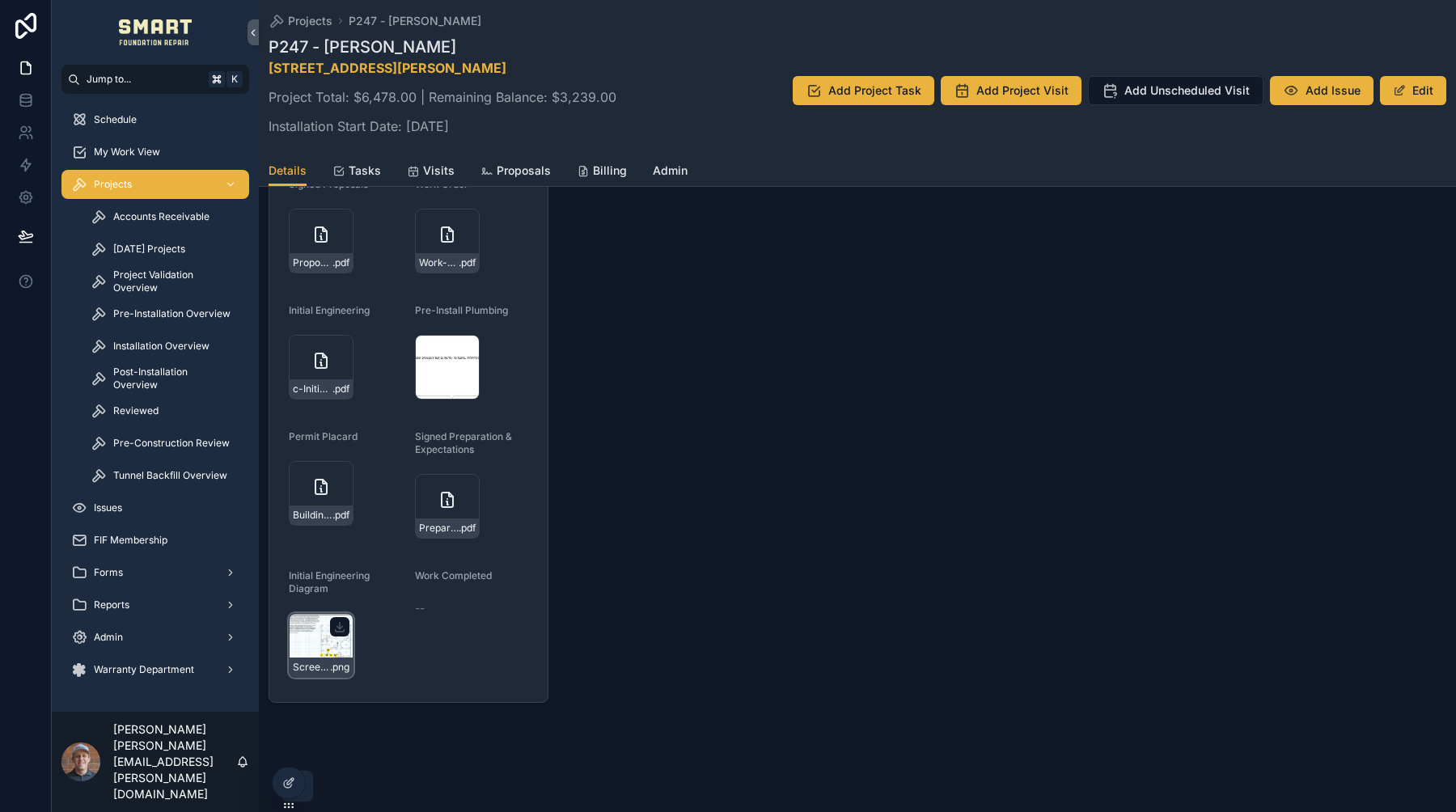
click at [322, 648] on div "Screenshot-2025-09-03-125700 .png" at bounding box center [321, 645] width 65 height 65
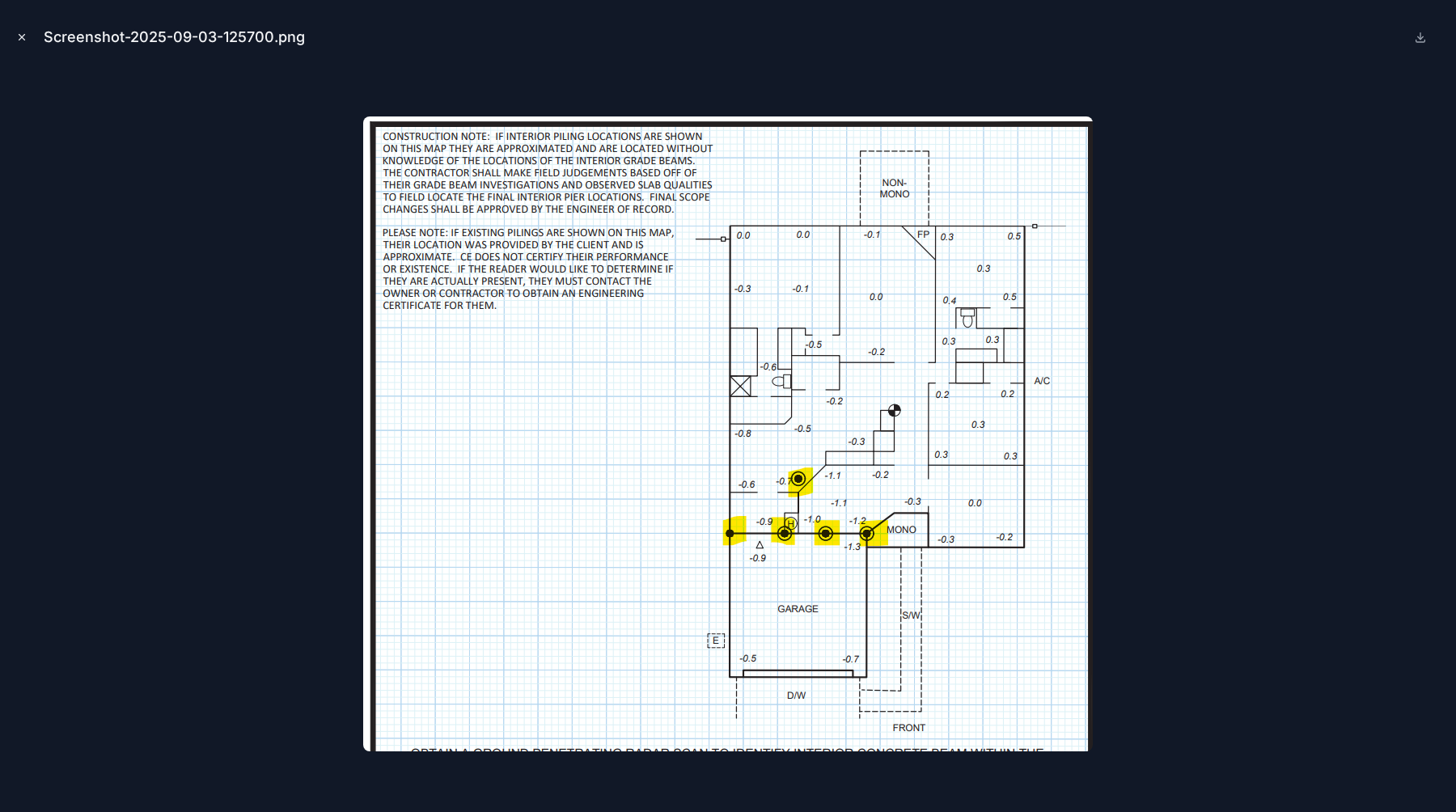
click at [25, 45] on button "Close modal" at bounding box center [21, 37] width 18 height 18
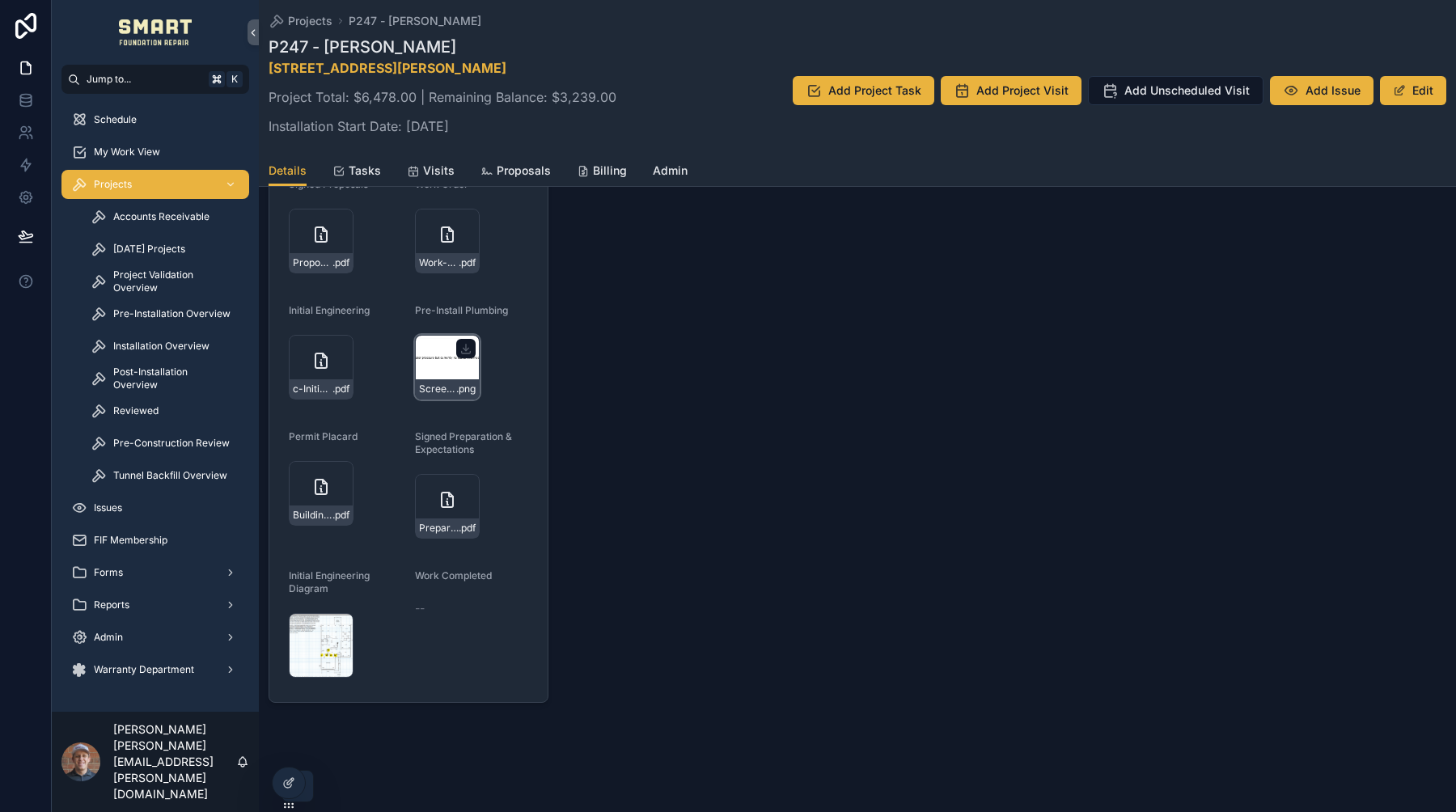
click at [431, 354] on div "Screenshot-2025-08-28-154454 .png" at bounding box center [447, 366] width 65 height 65
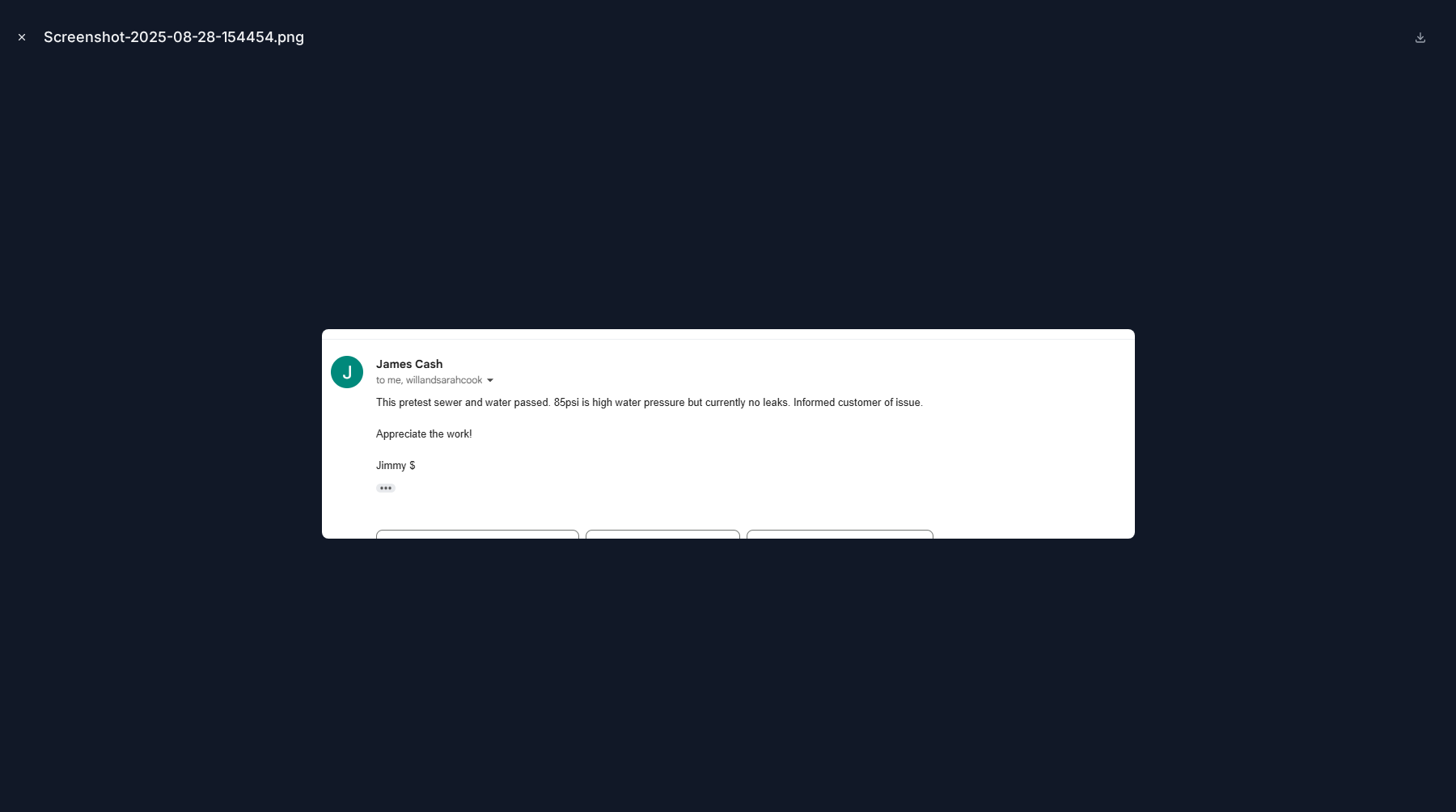
click at [20, 40] on icon "Close modal" at bounding box center [21, 37] width 11 height 11
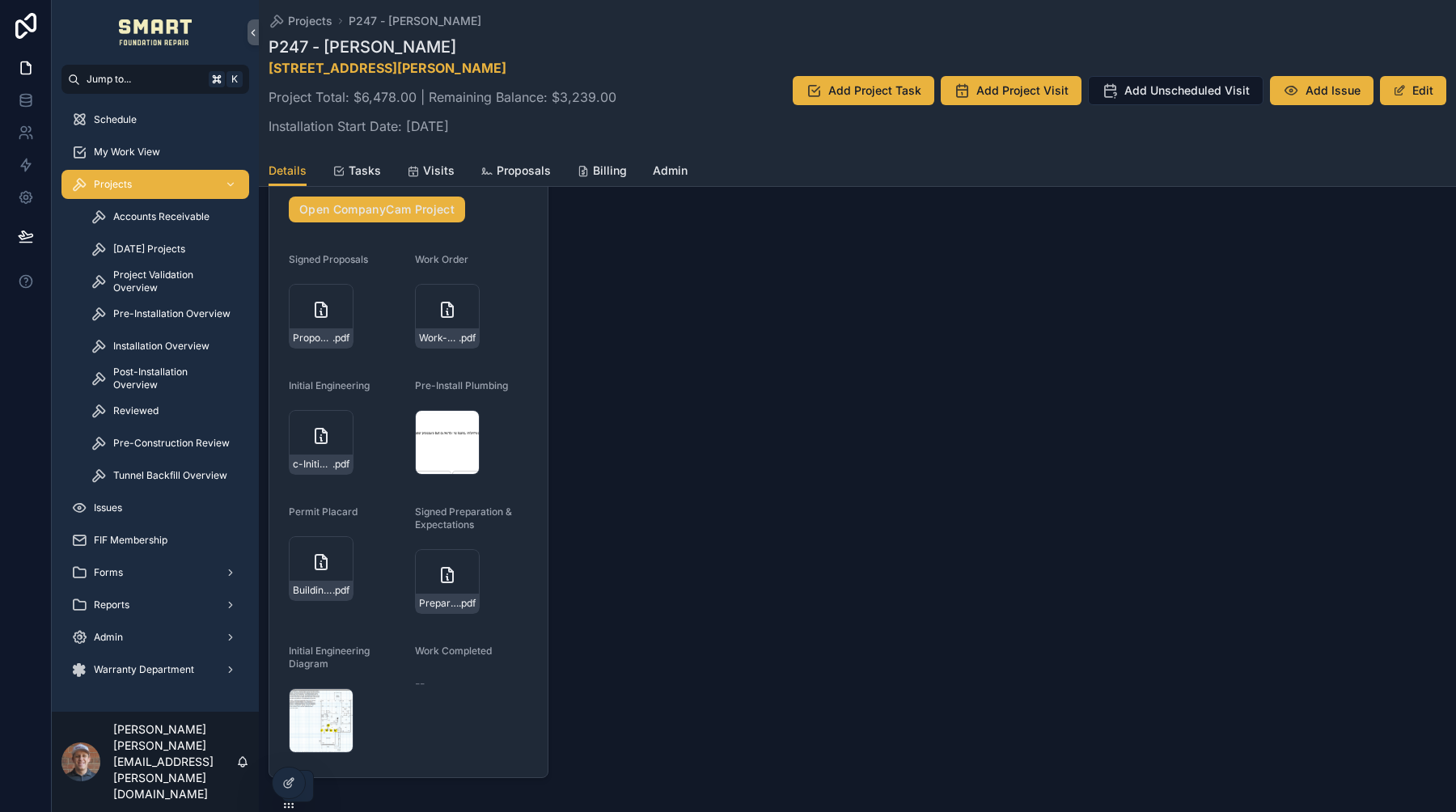
scroll to position [1840, 0]
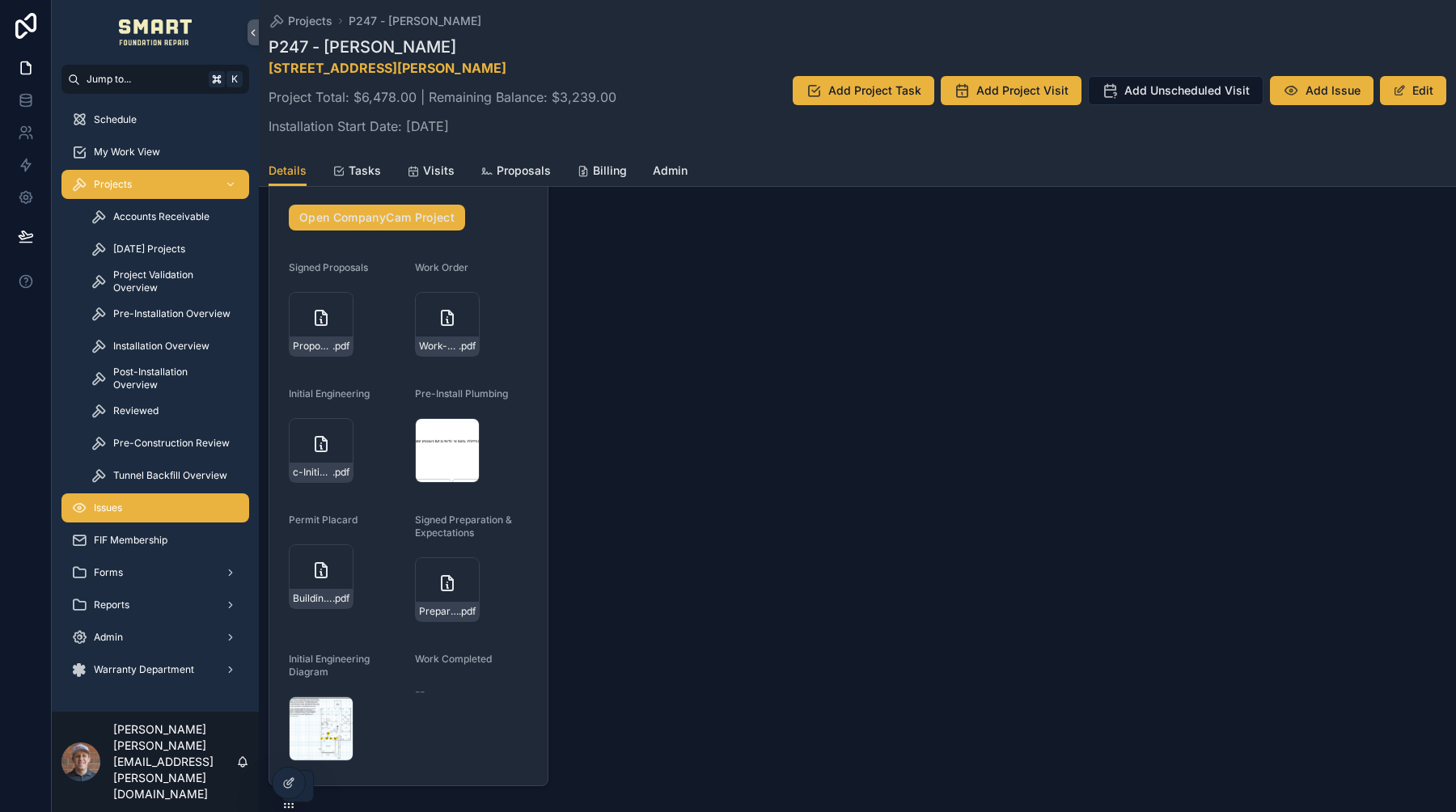
click at [136, 508] on div "Issues" at bounding box center [156, 508] width 168 height 26
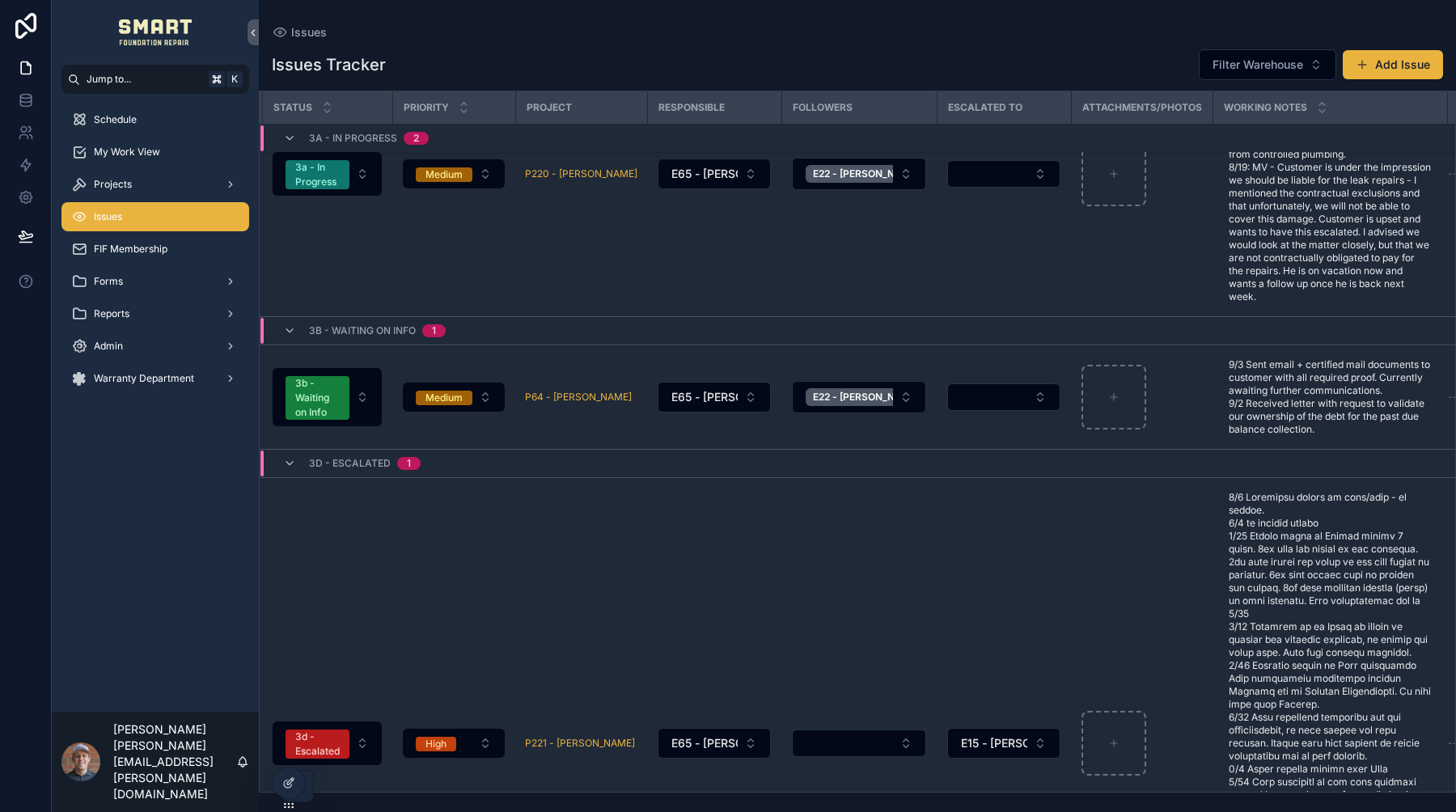
scroll to position [575, 0]
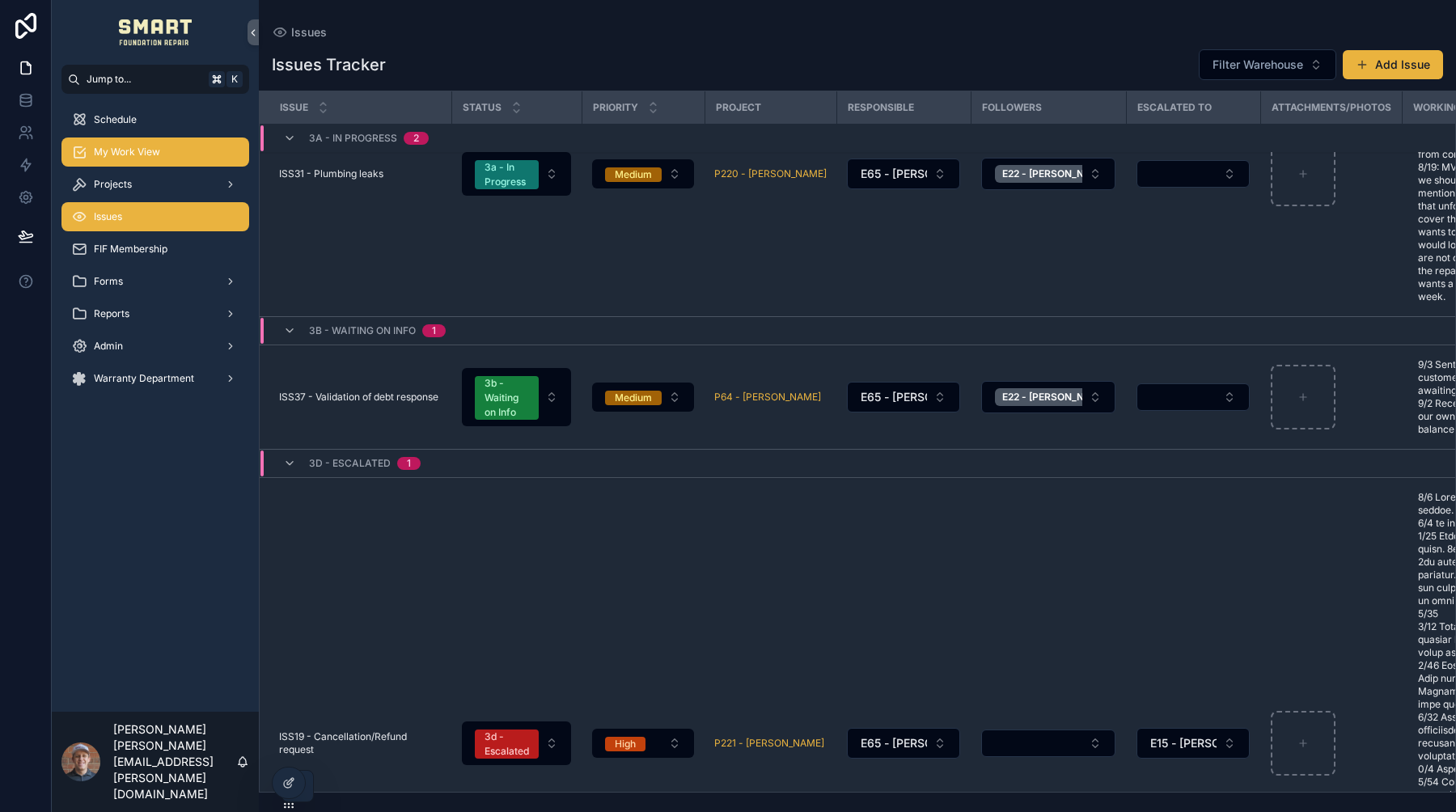
click at [147, 161] on div "My Work View" at bounding box center [156, 152] width 168 height 26
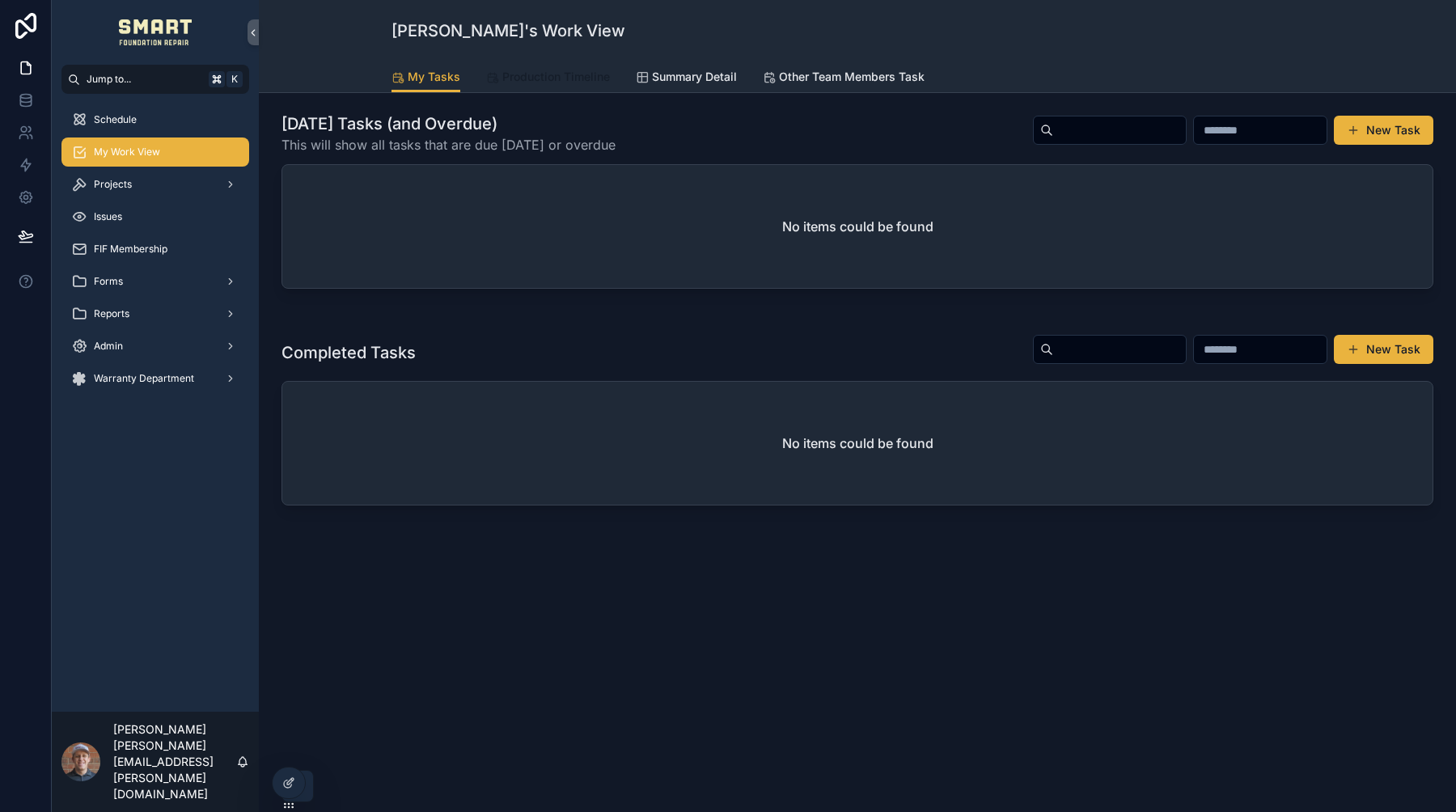
click at [563, 64] on link "Production Timeline" at bounding box center [547, 78] width 124 height 32
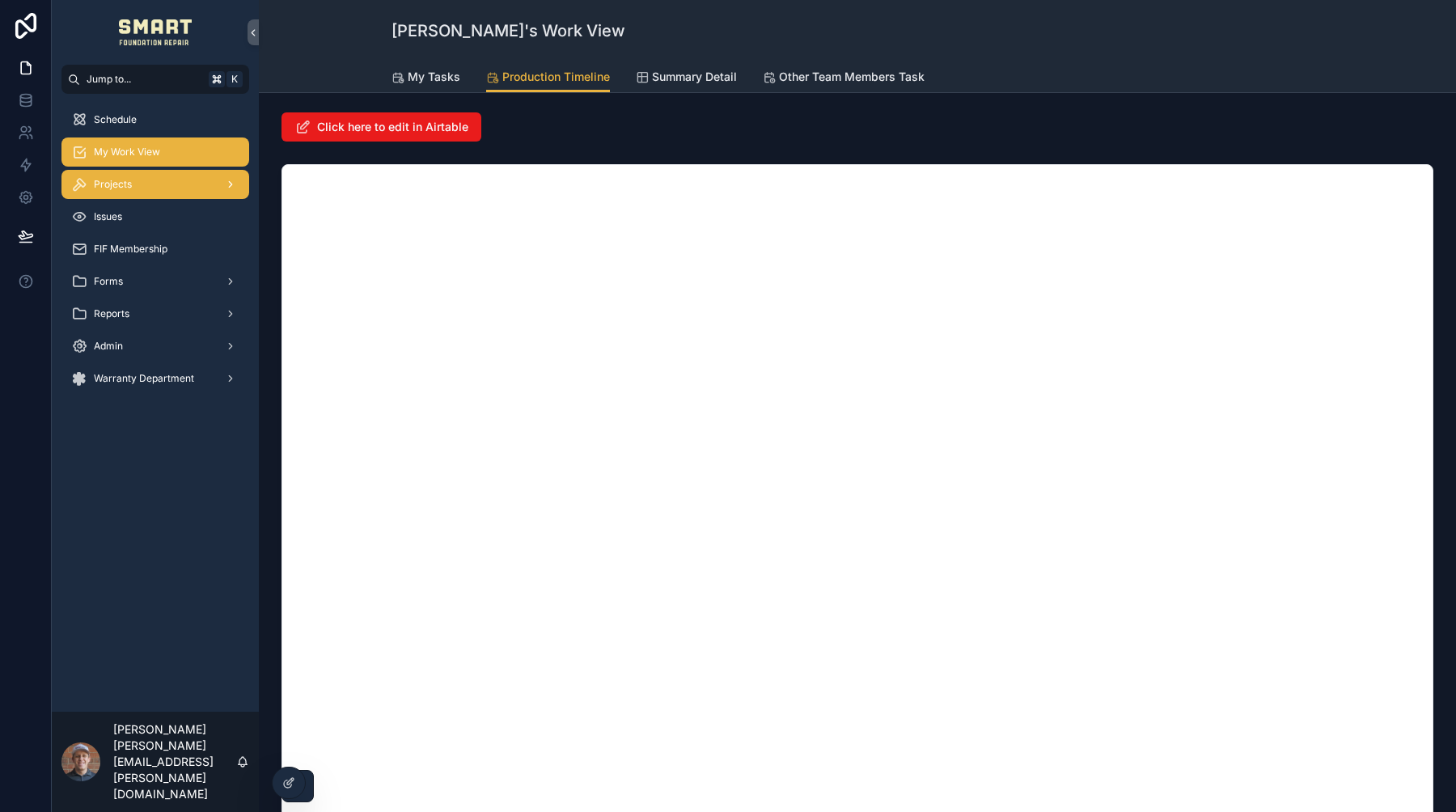
click at [193, 189] on div "Projects" at bounding box center [156, 184] width 168 height 26
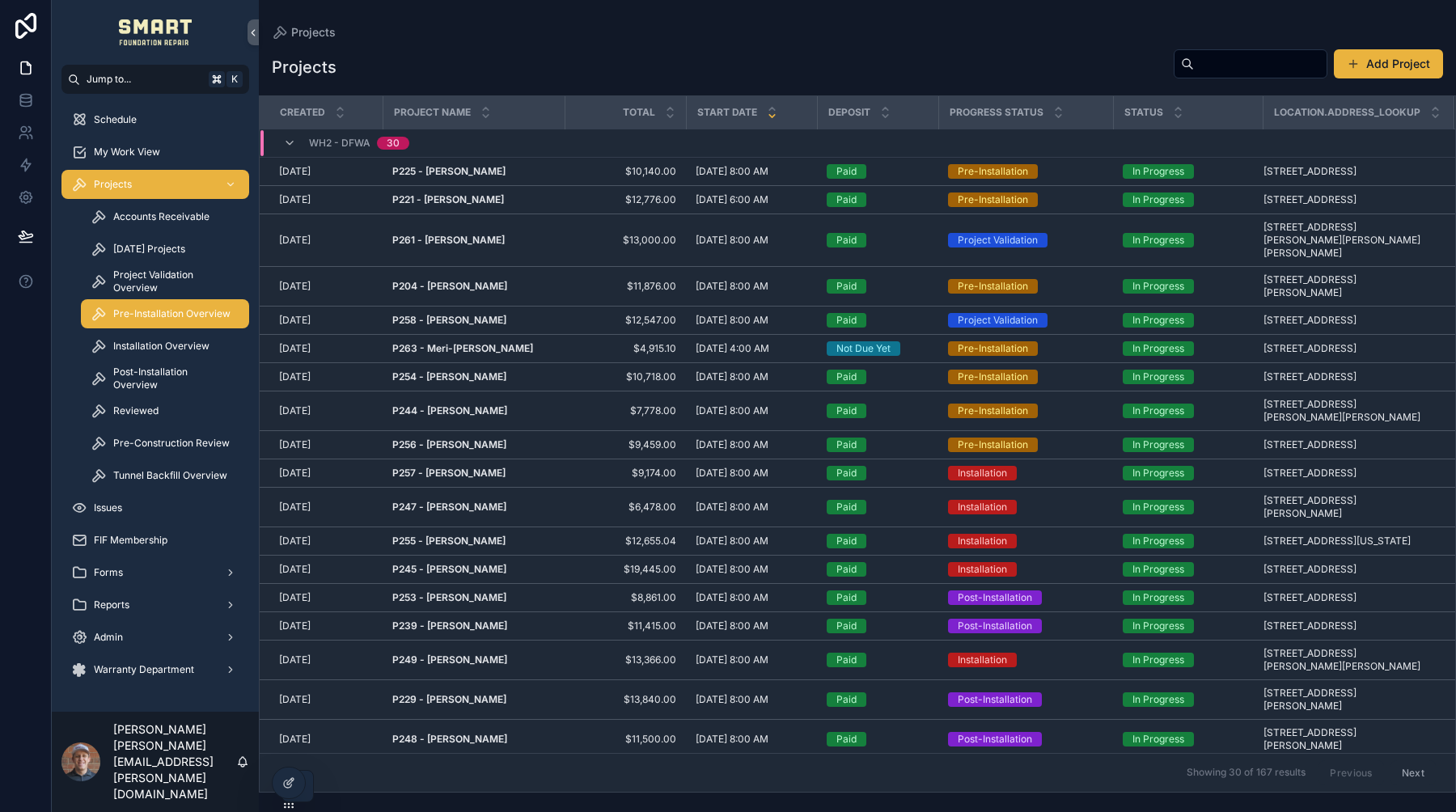
click at [159, 304] on div "Pre-Installation Overview" at bounding box center [165, 314] width 149 height 26
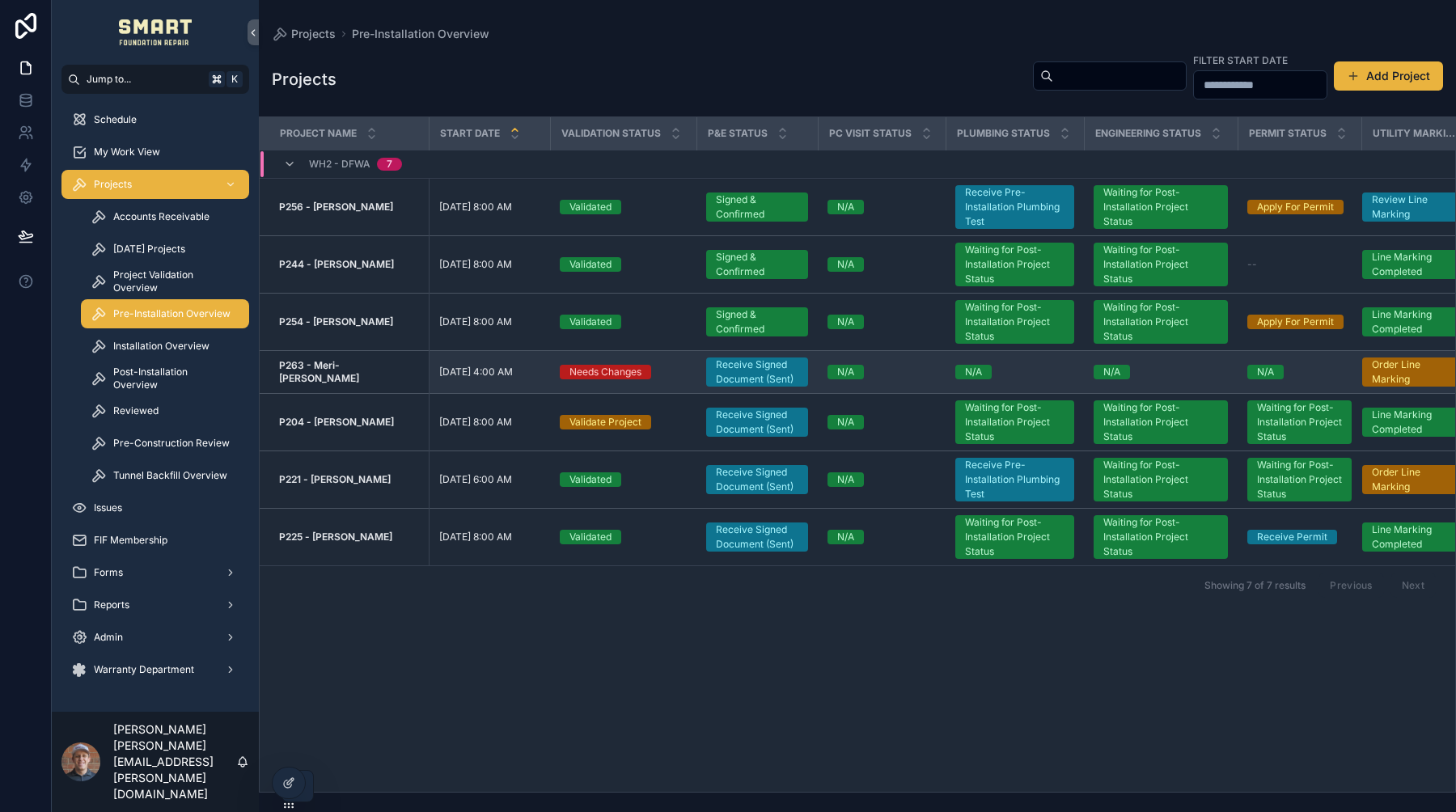
click at [359, 375] on strong "P263 - Meri-Lou Mahoney" at bounding box center [319, 372] width 80 height 25
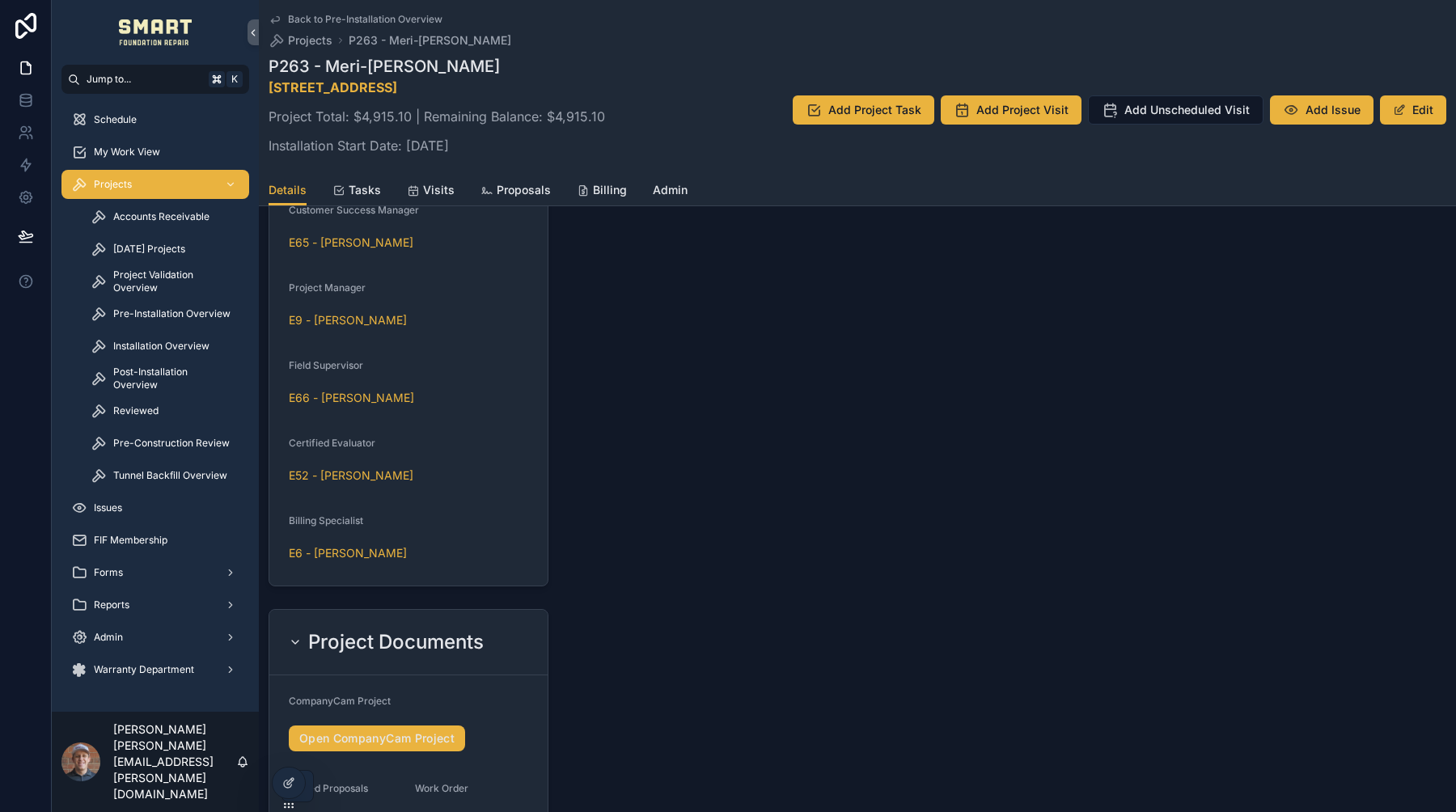
scroll to position [1461, 0]
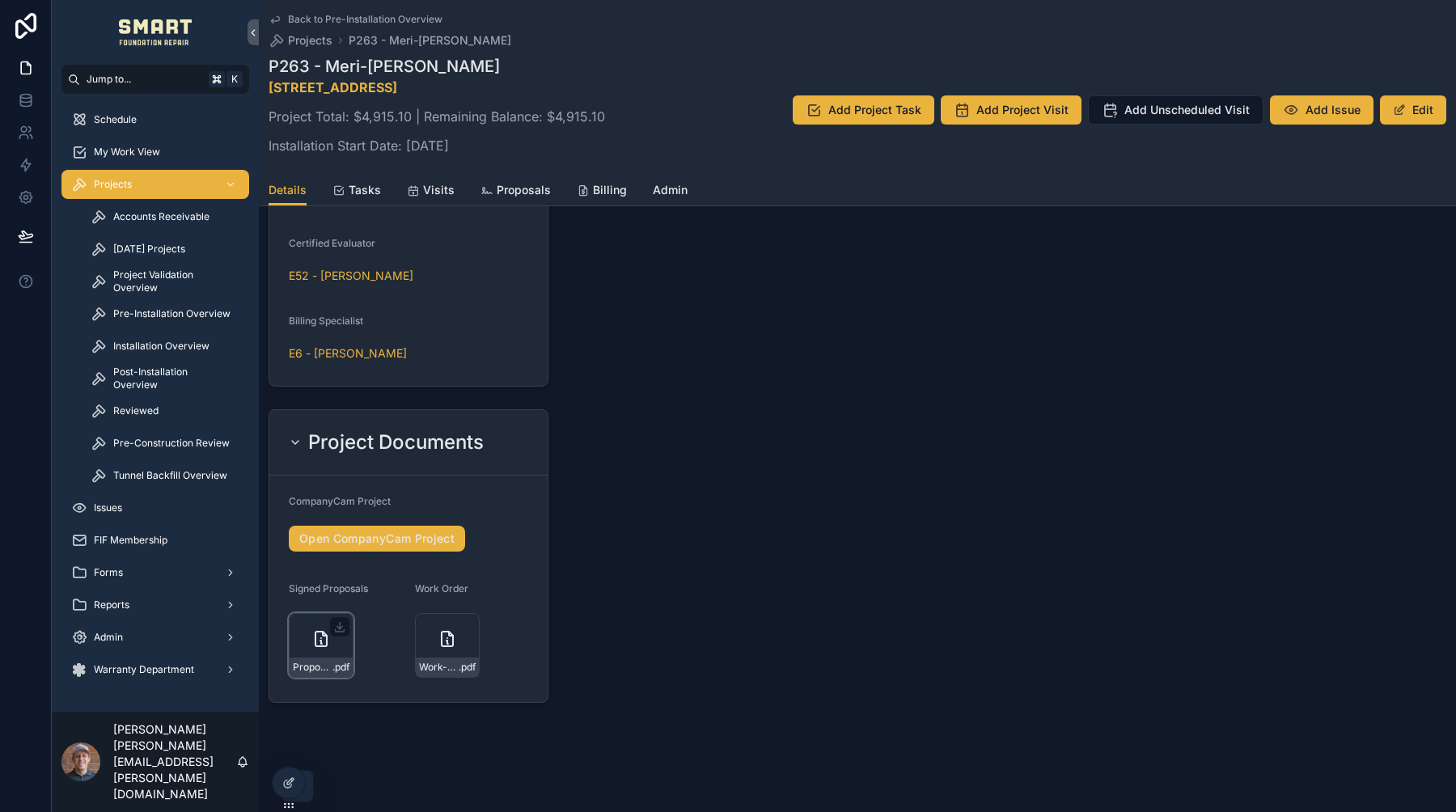
click at [321, 632] on icon "scrollable content" at bounding box center [321, 639] width 19 height 19
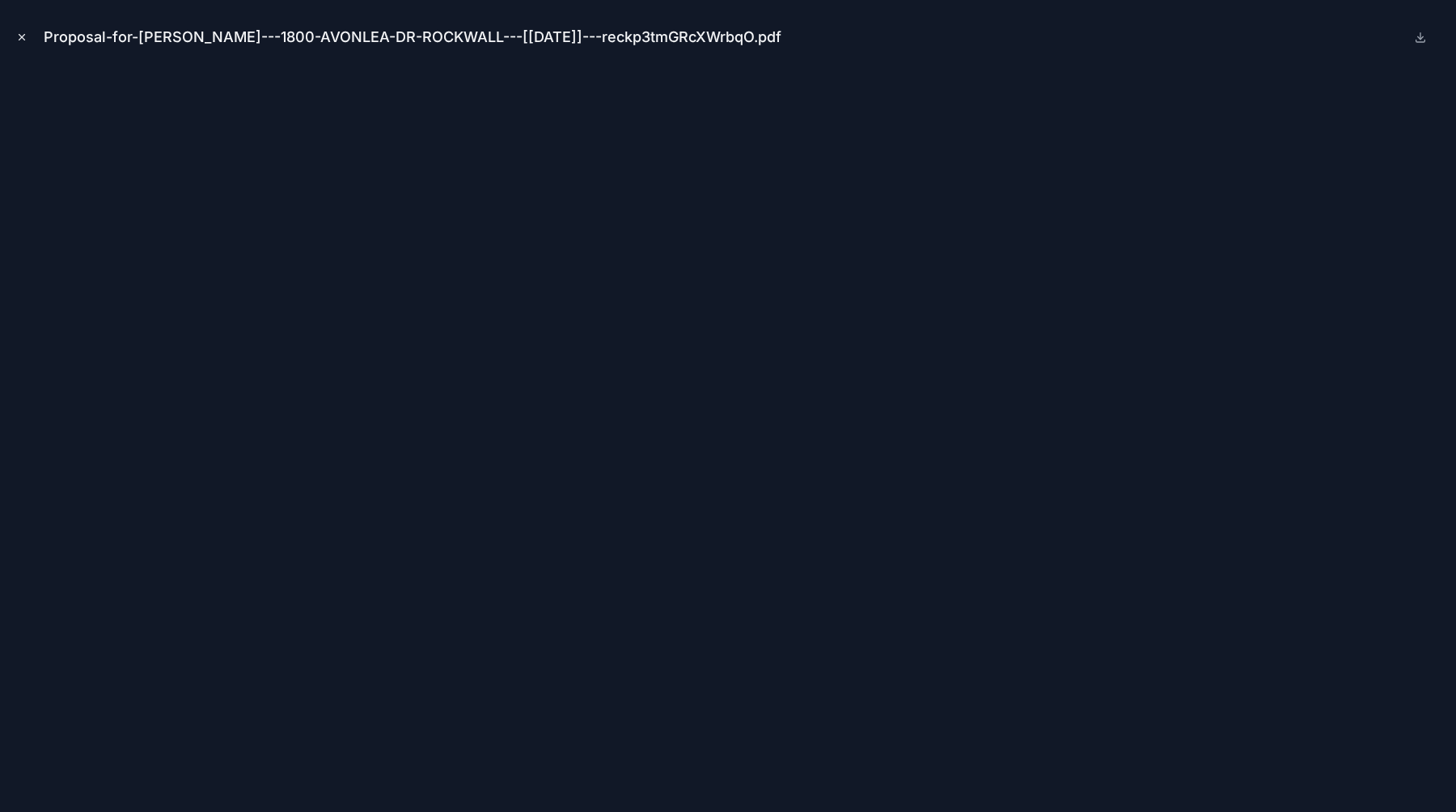
click at [19, 32] on icon "Close modal" at bounding box center [21, 37] width 11 height 11
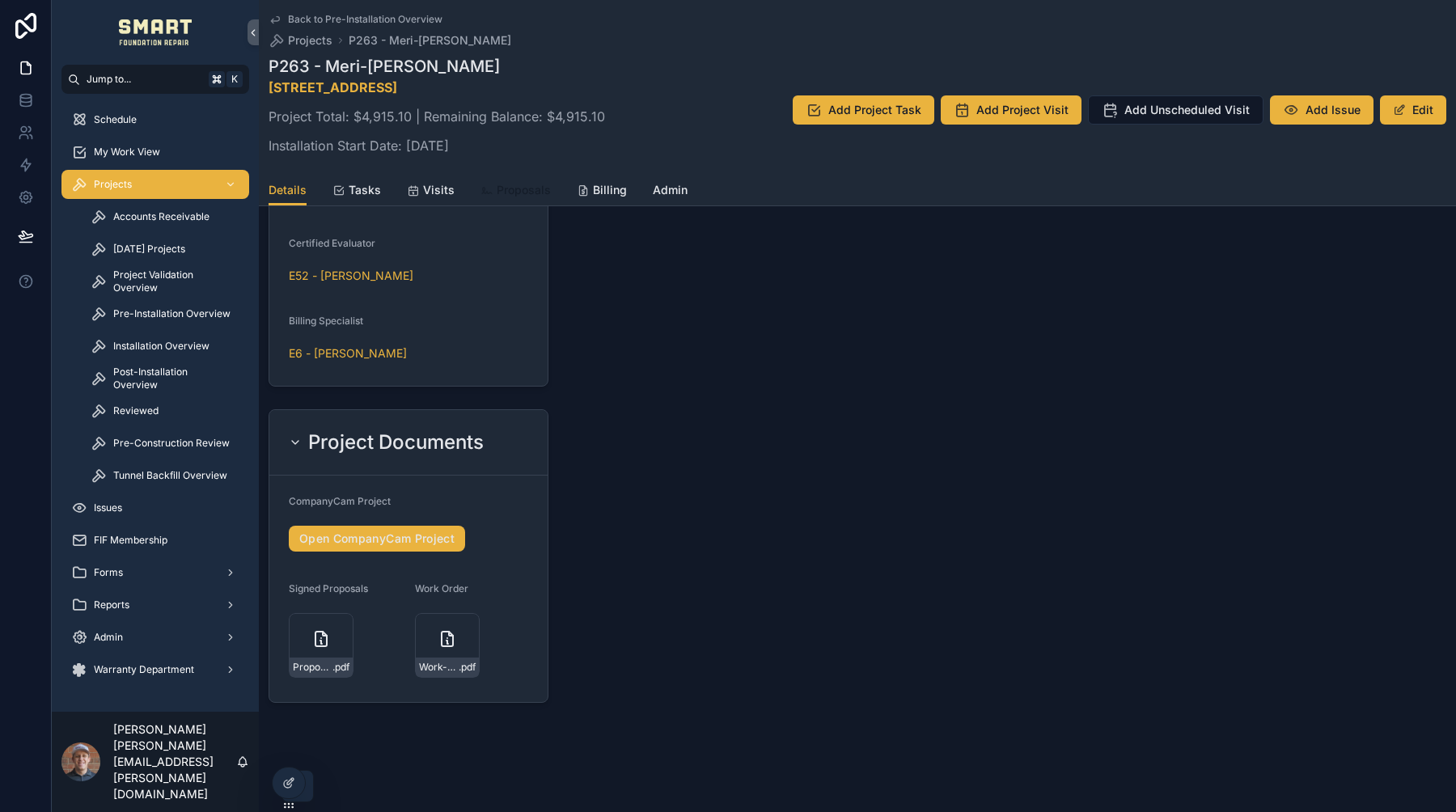
click at [531, 198] on span "Proposals" at bounding box center [524, 190] width 54 height 16
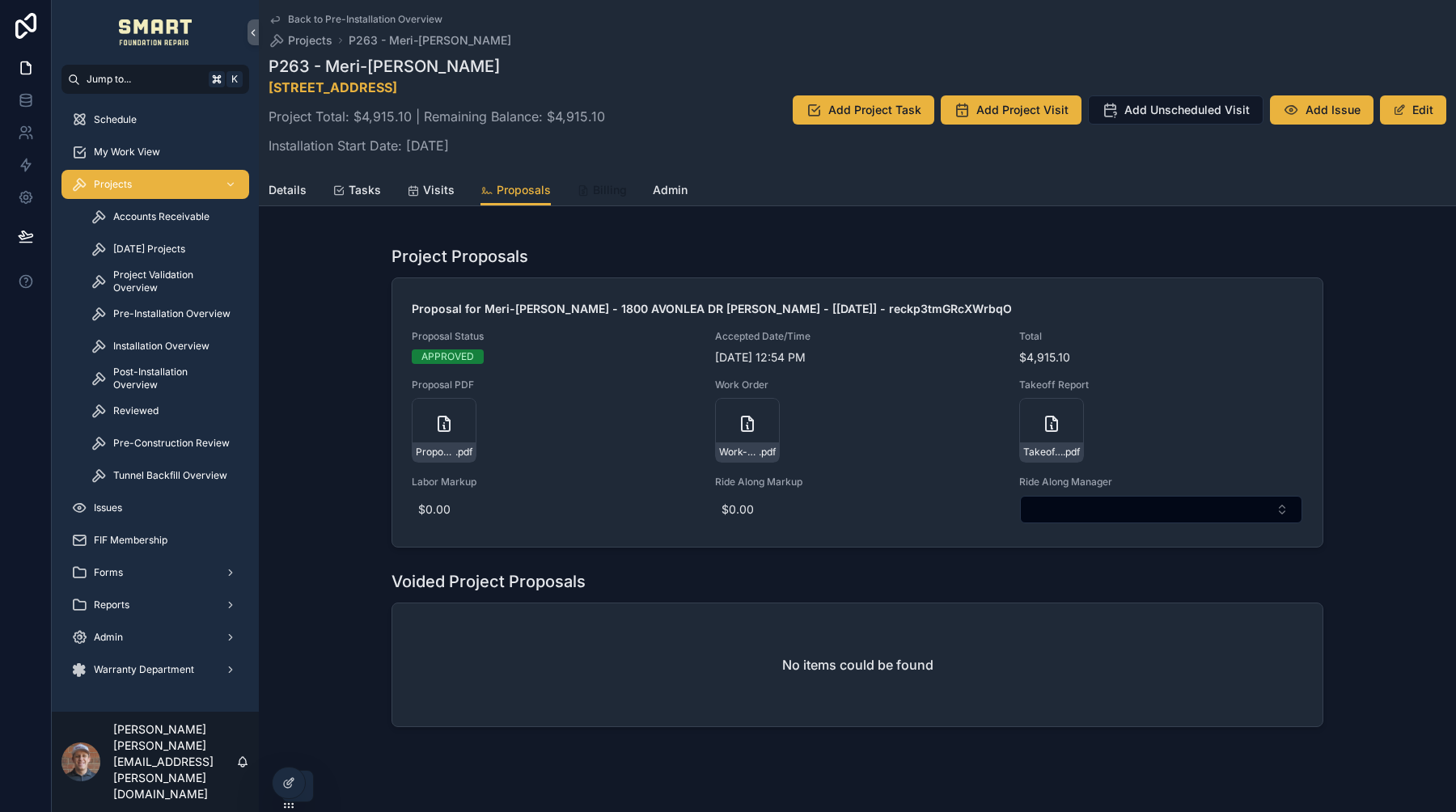
click at [593, 192] on span "Billing" at bounding box center [609, 190] width 34 height 16
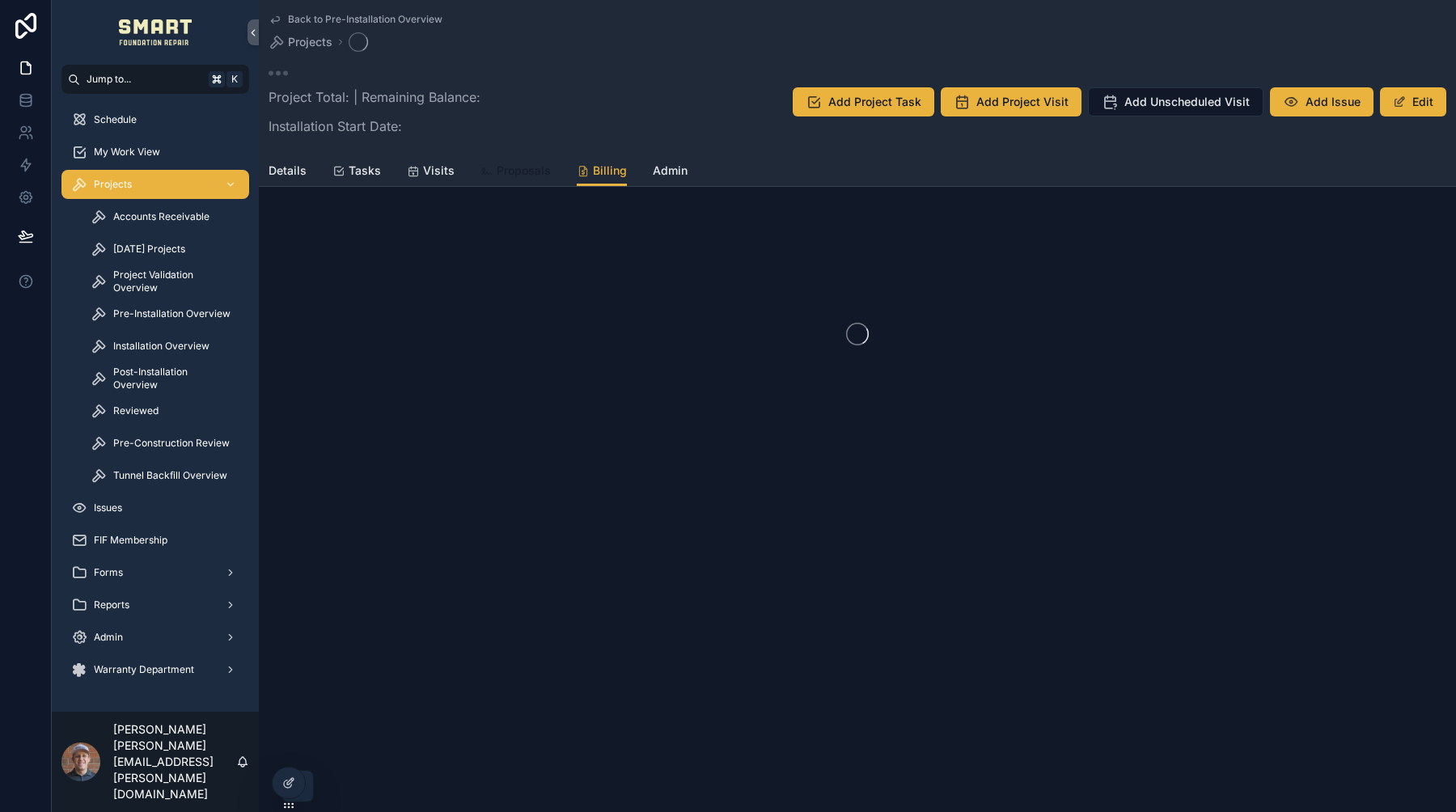
click at [512, 182] on link "Proposals" at bounding box center [516, 172] width 71 height 32
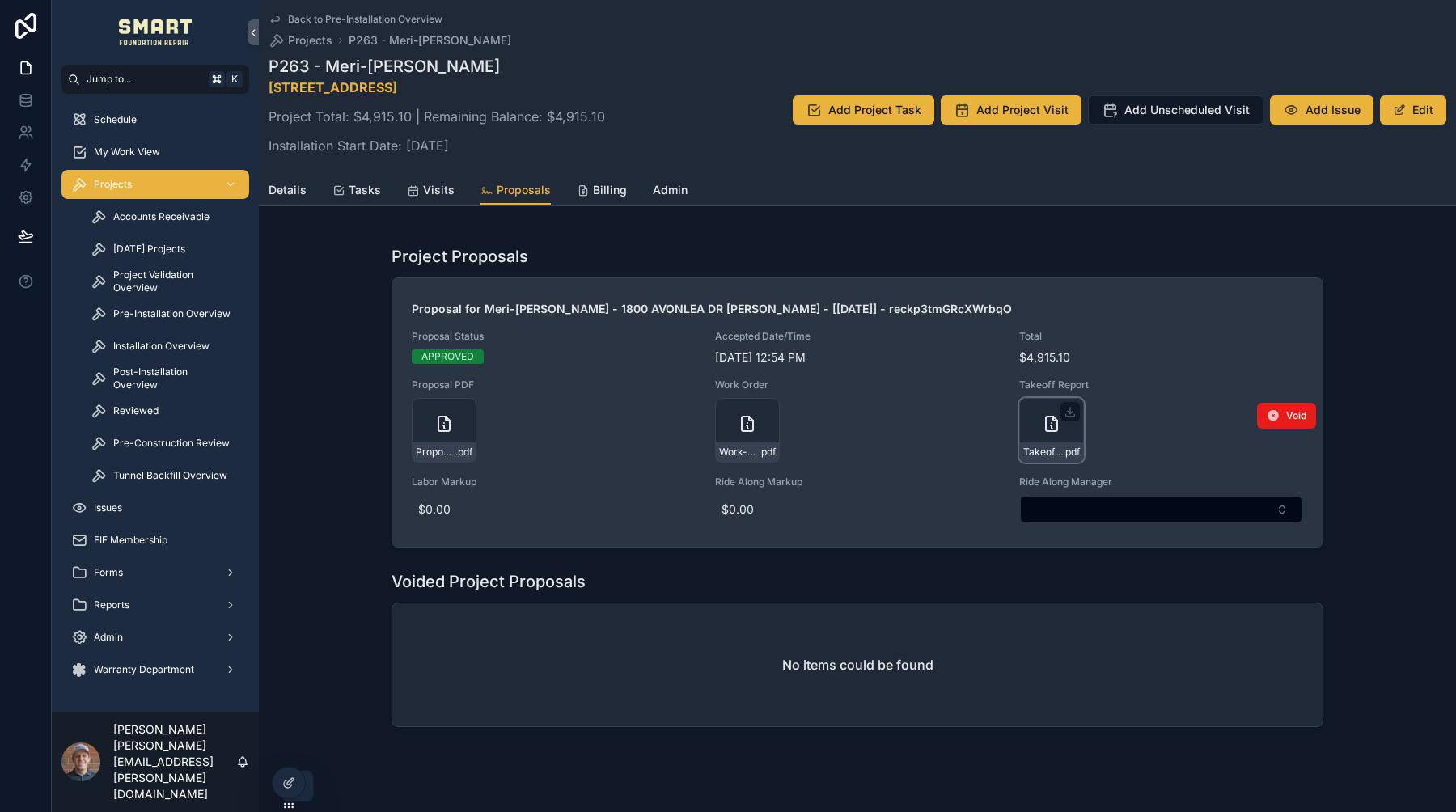
click at [1047, 420] on icon "scrollable content" at bounding box center [1052, 424] width 19 height 19
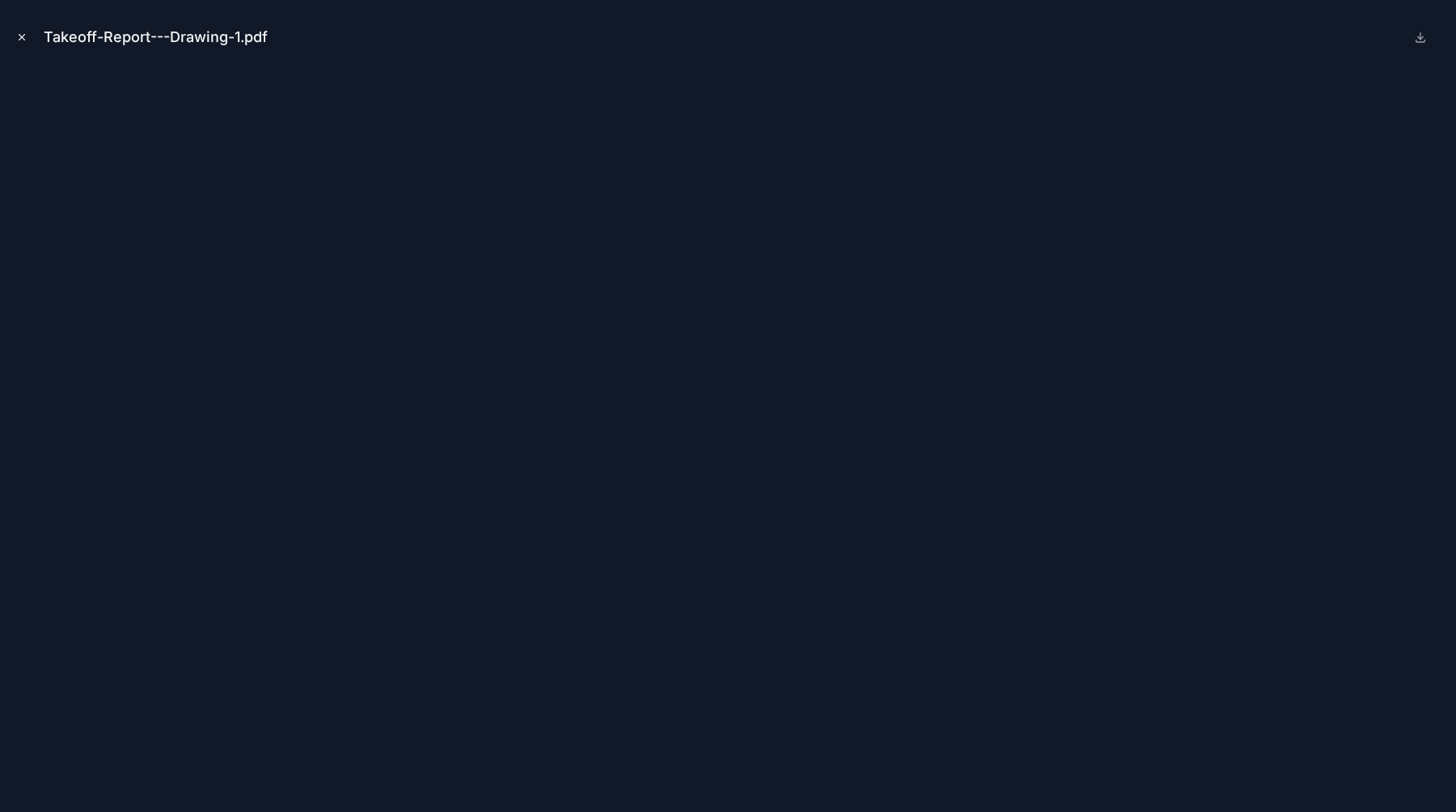
click at [24, 37] on icon "Close modal" at bounding box center [21, 37] width 11 height 11
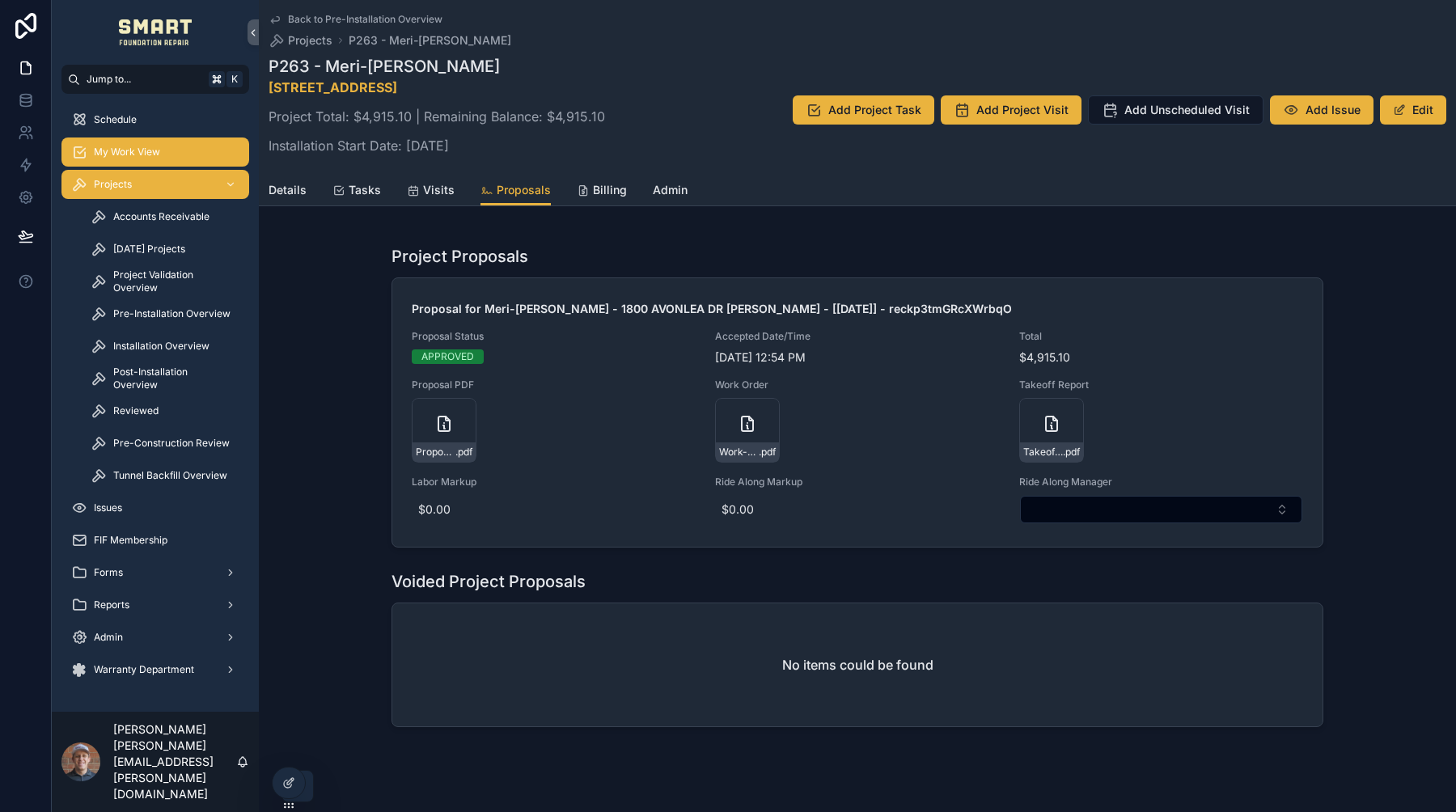
click at [185, 156] on div "My Work View" at bounding box center [156, 152] width 168 height 26
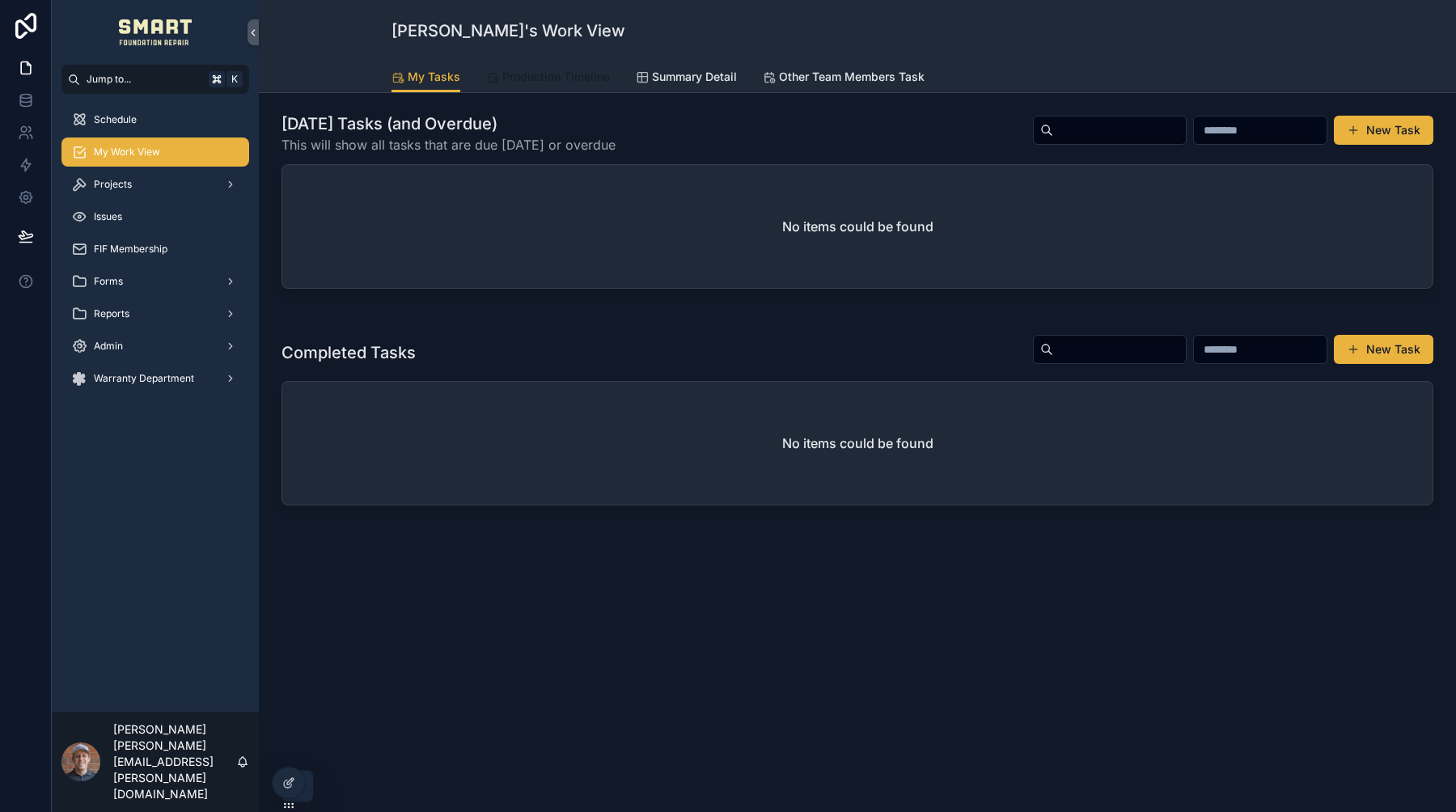
click at [550, 69] on span "Production Timeline" at bounding box center [557, 76] width 108 height 16
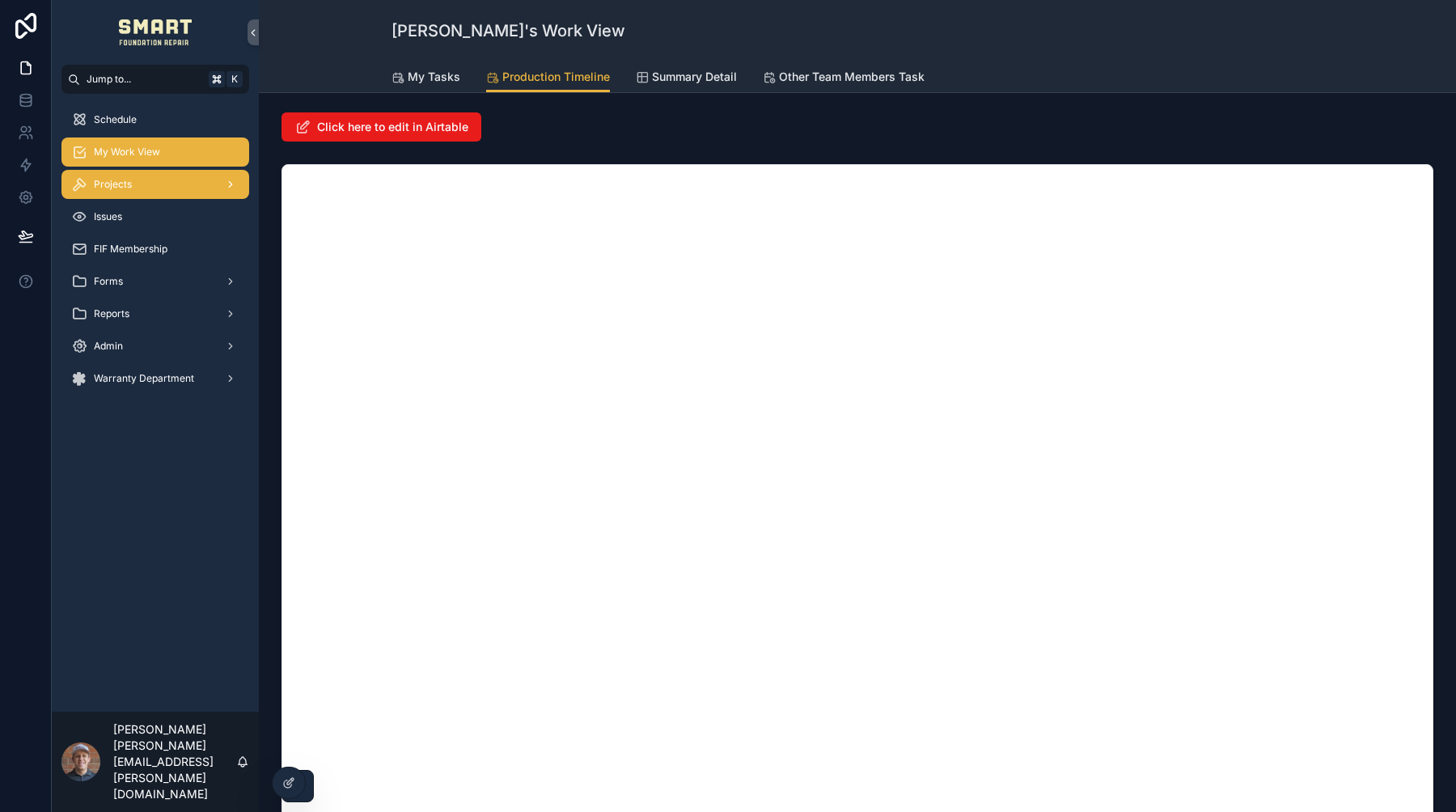
click at [177, 198] on link "Projects" at bounding box center [155, 184] width 187 height 29
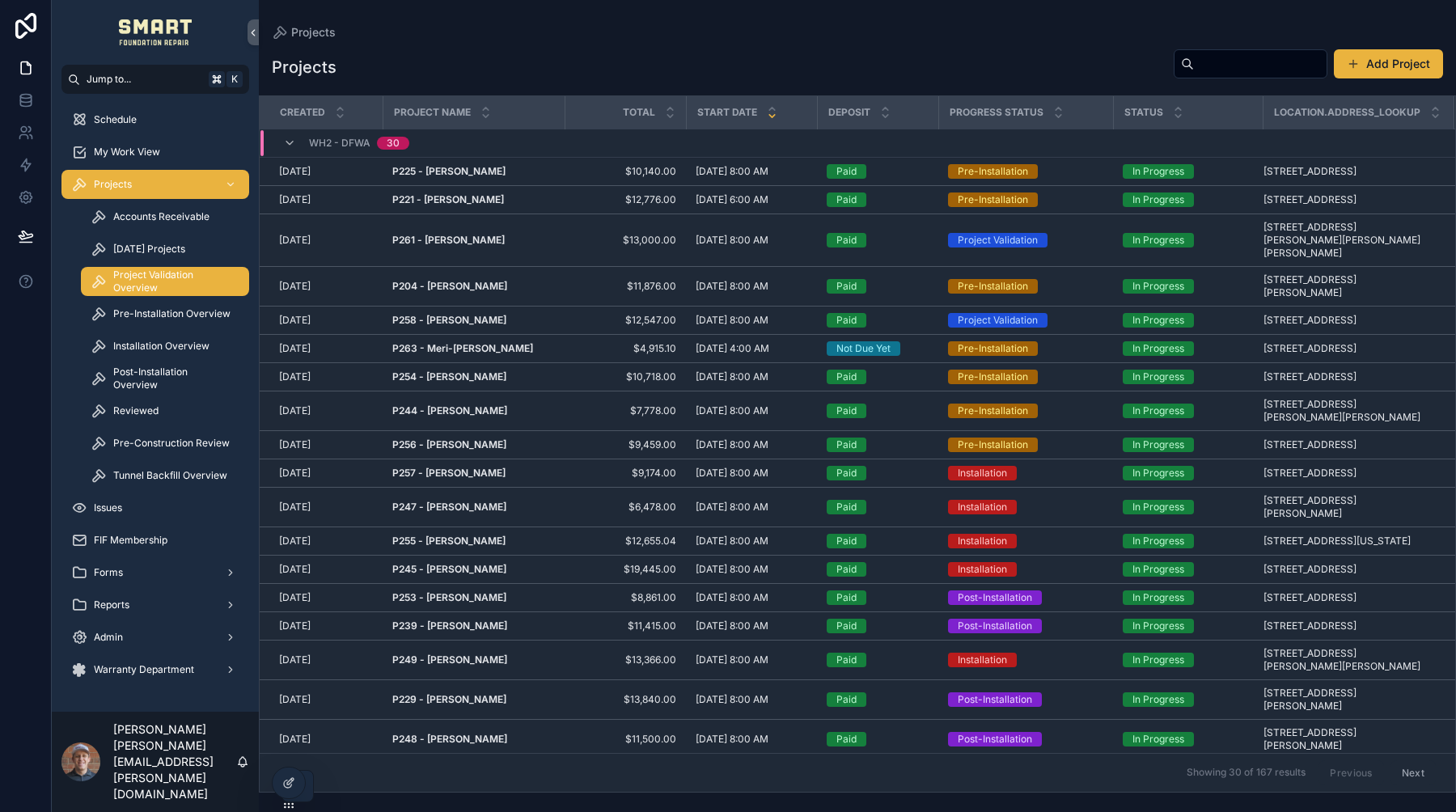
click at [166, 285] on span "Project Validation Overview" at bounding box center [173, 282] width 119 height 26
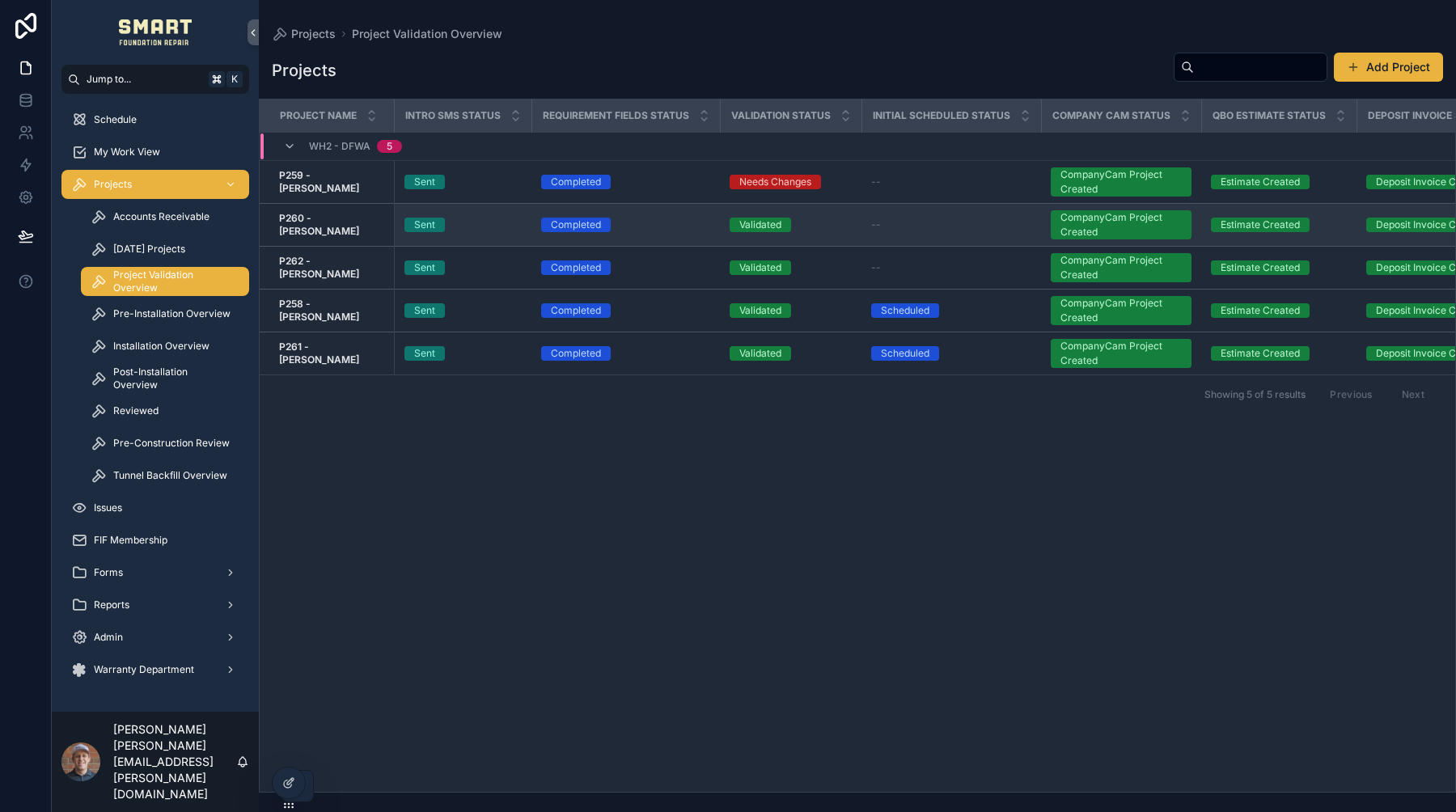
click at [338, 222] on strong "P260 - Ray Rico" at bounding box center [319, 224] width 80 height 25
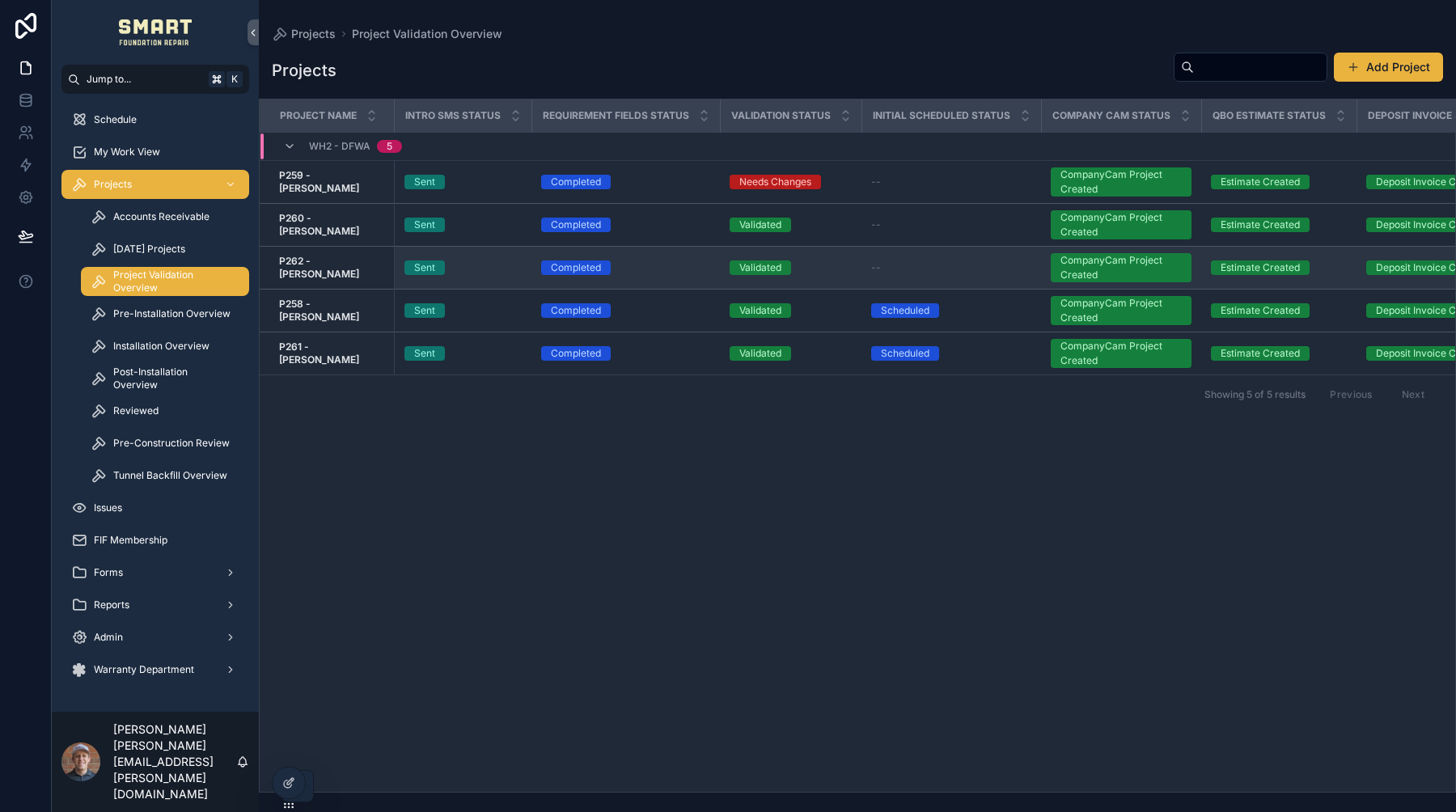
click at [322, 269] on strong "P262 - Khoa Tran" at bounding box center [319, 267] width 80 height 25
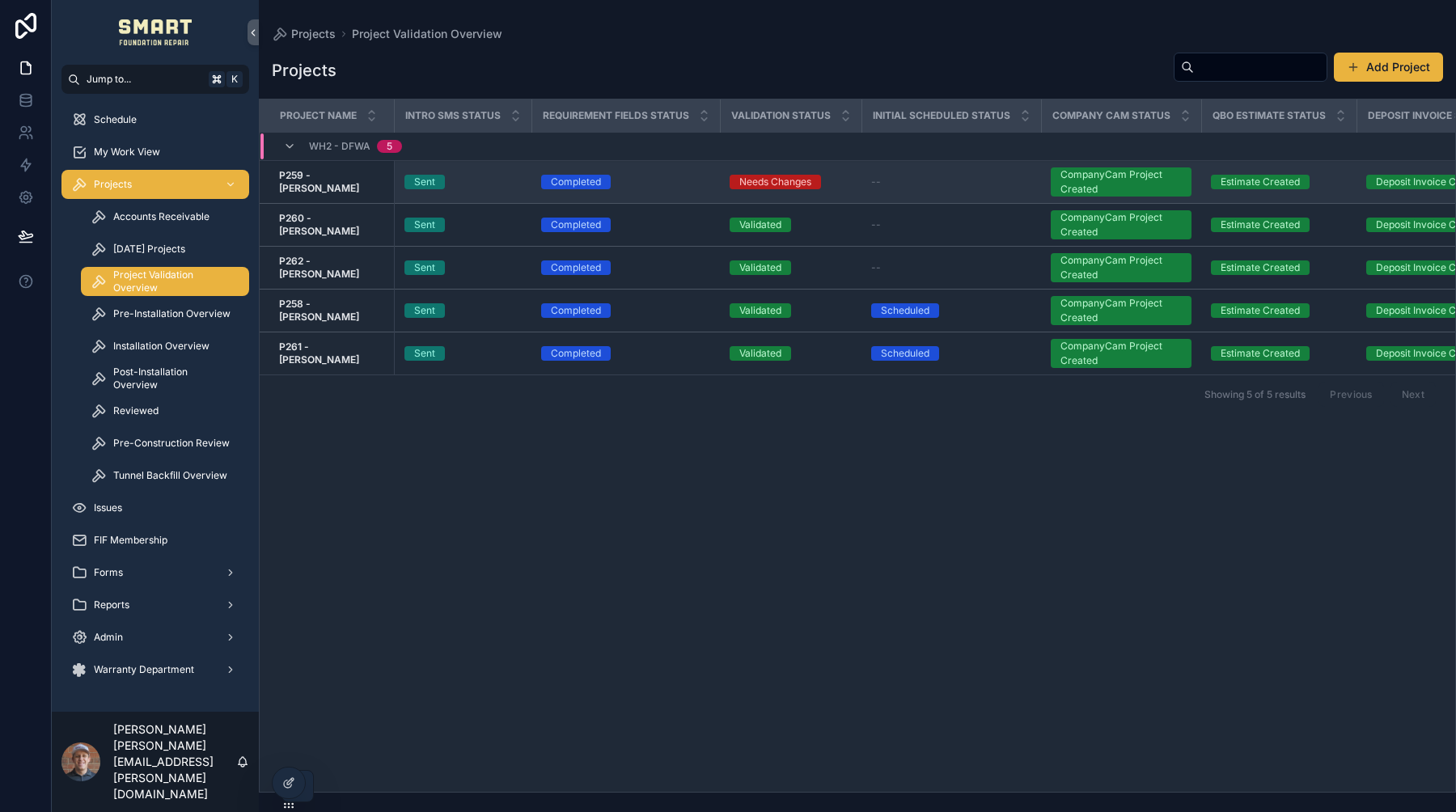
click at [340, 186] on strong "P259 - [PERSON_NAME]" at bounding box center [319, 182] width 80 height 25
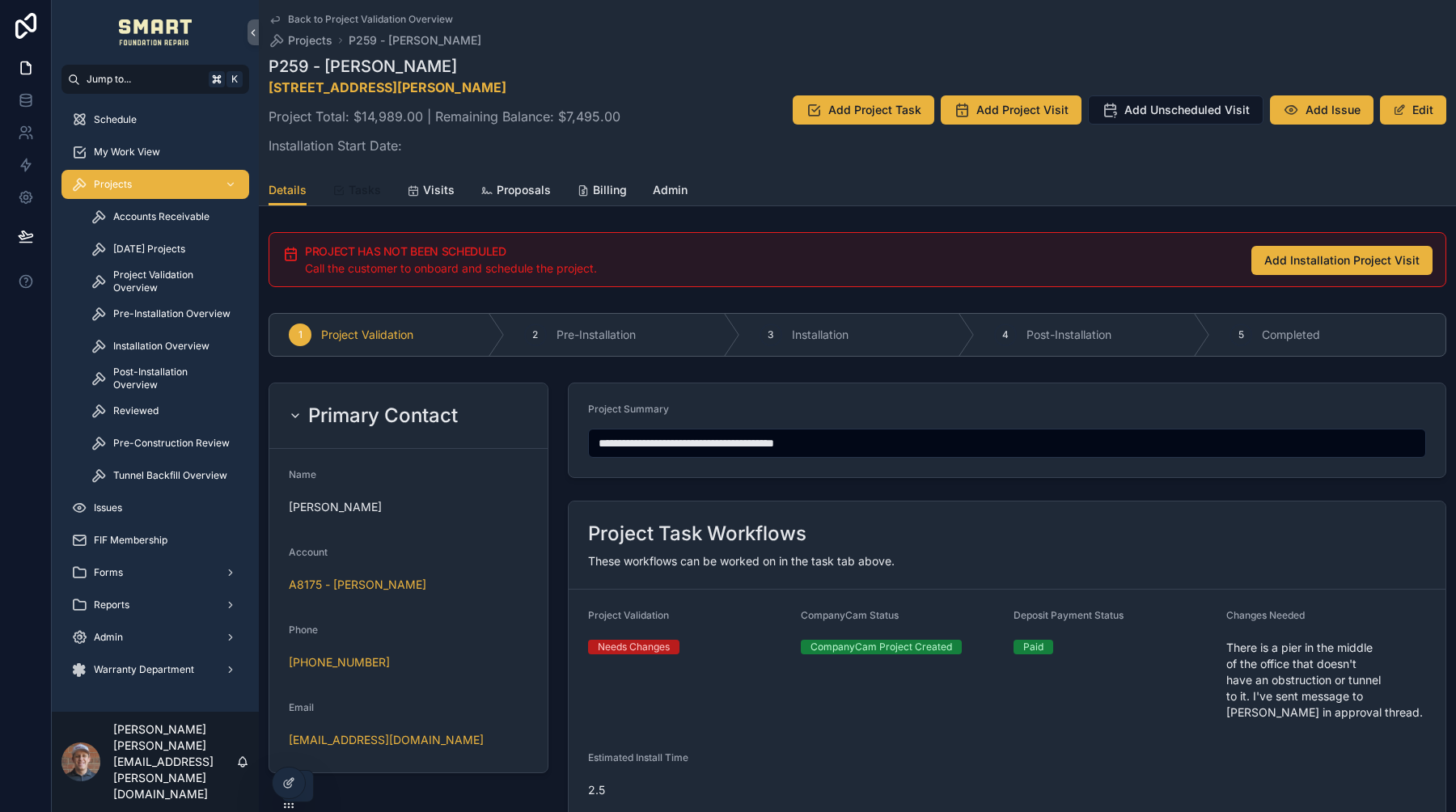
click at [365, 176] on link "Tasks" at bounding box center [357, 192] width 49 height 32
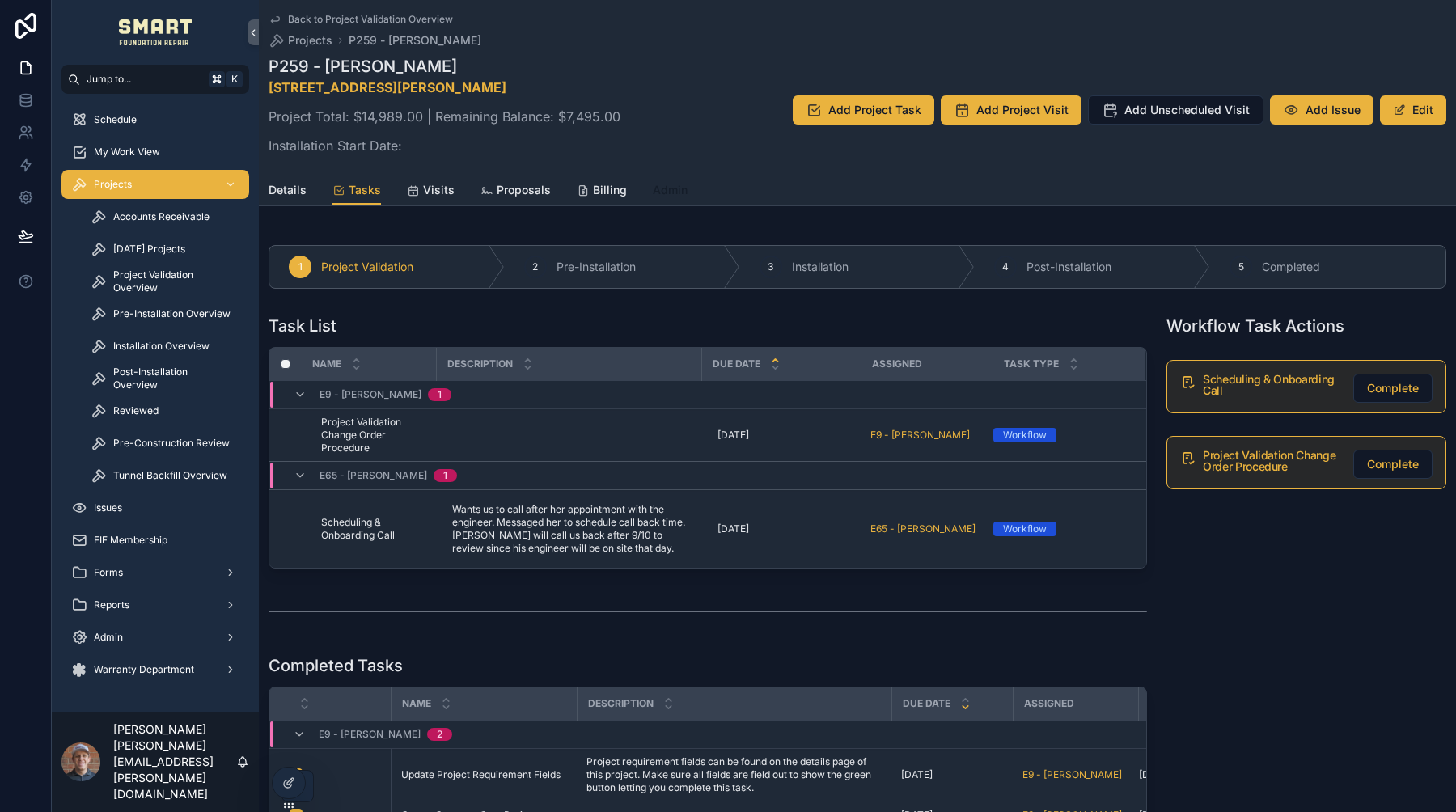
click at [678, 197] on span "Admin" at bounding box center [670, 190] width 34 height 16
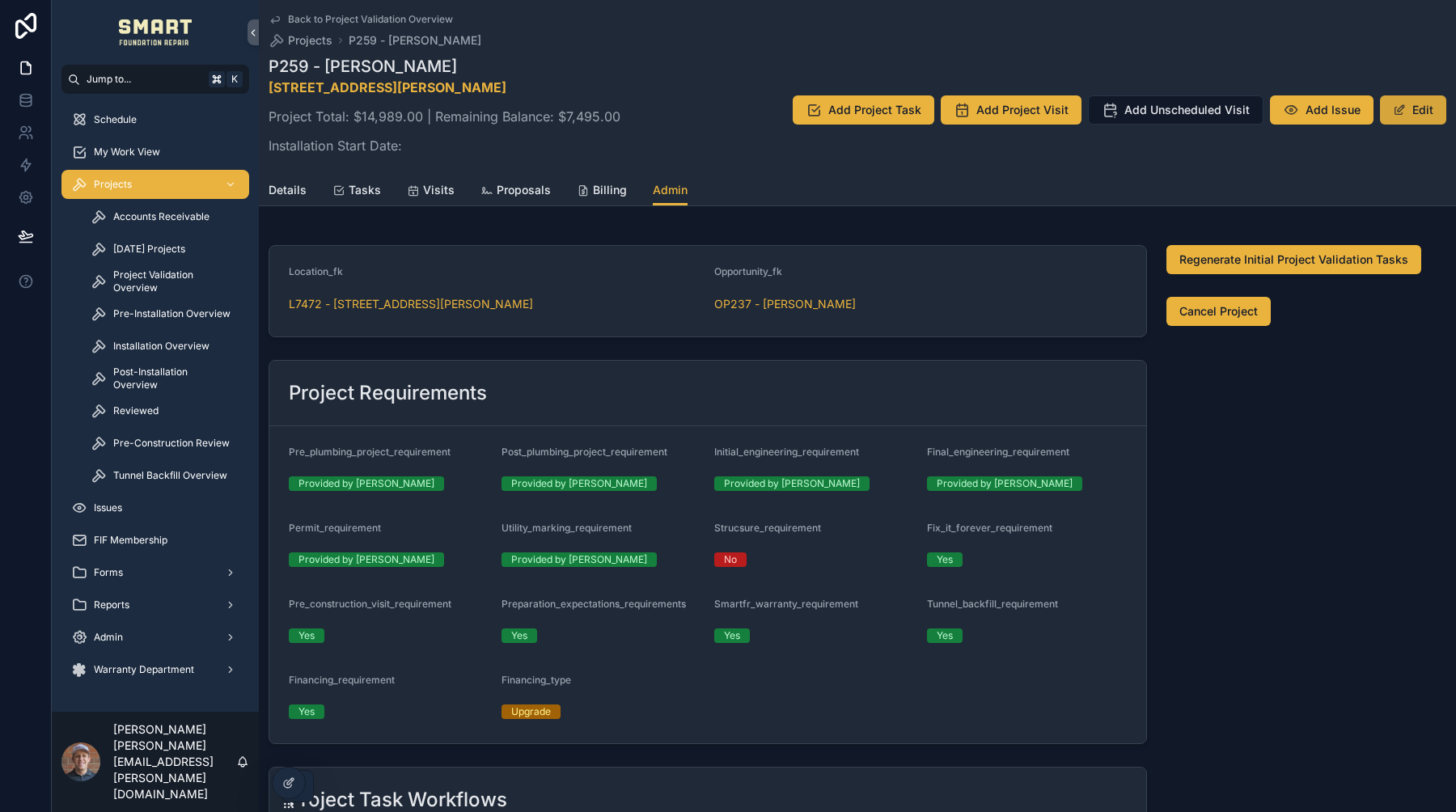
click at [1430, 115] on button "Edit" at bounding box center [1413, 110] width 66 height 29
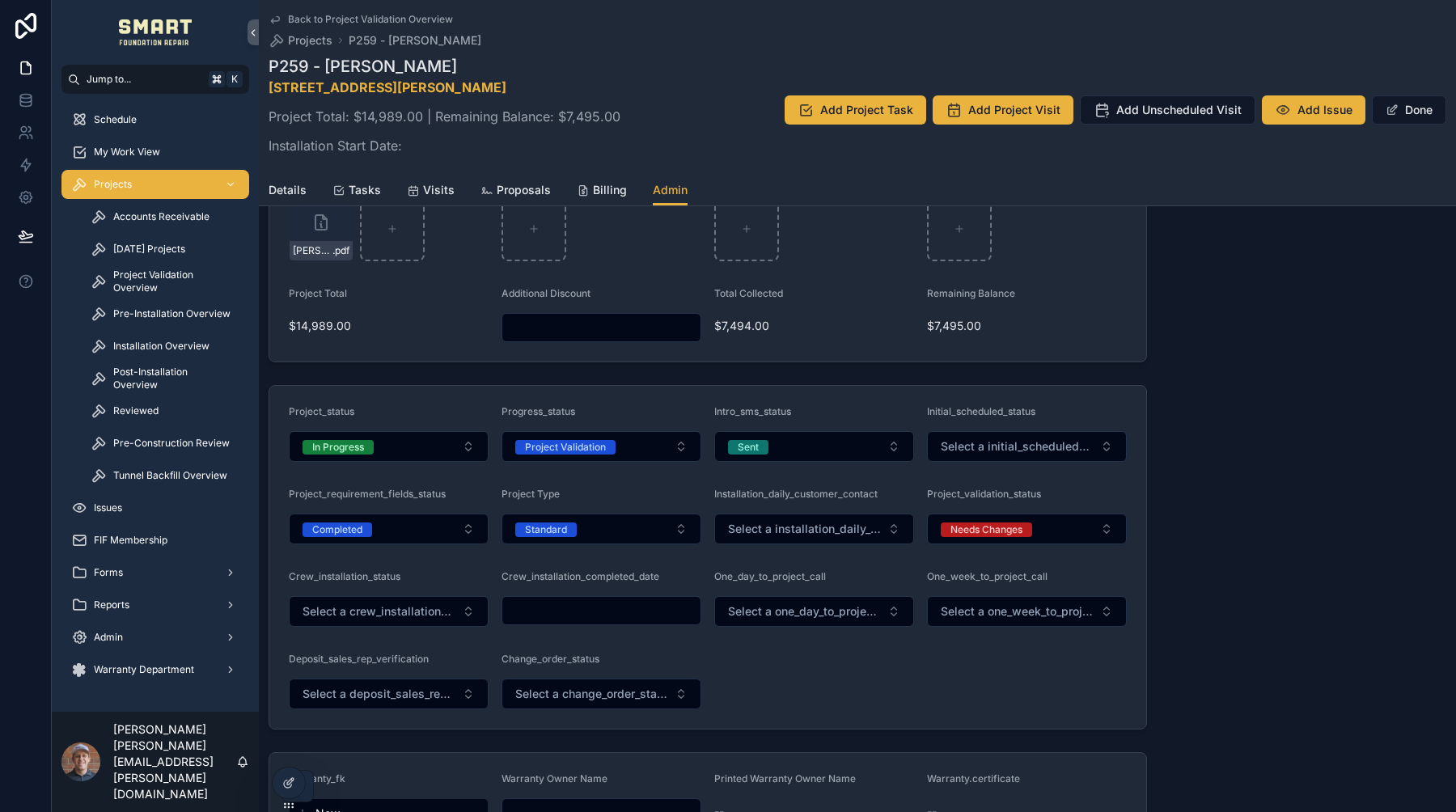
scroll to position [1826, 0]
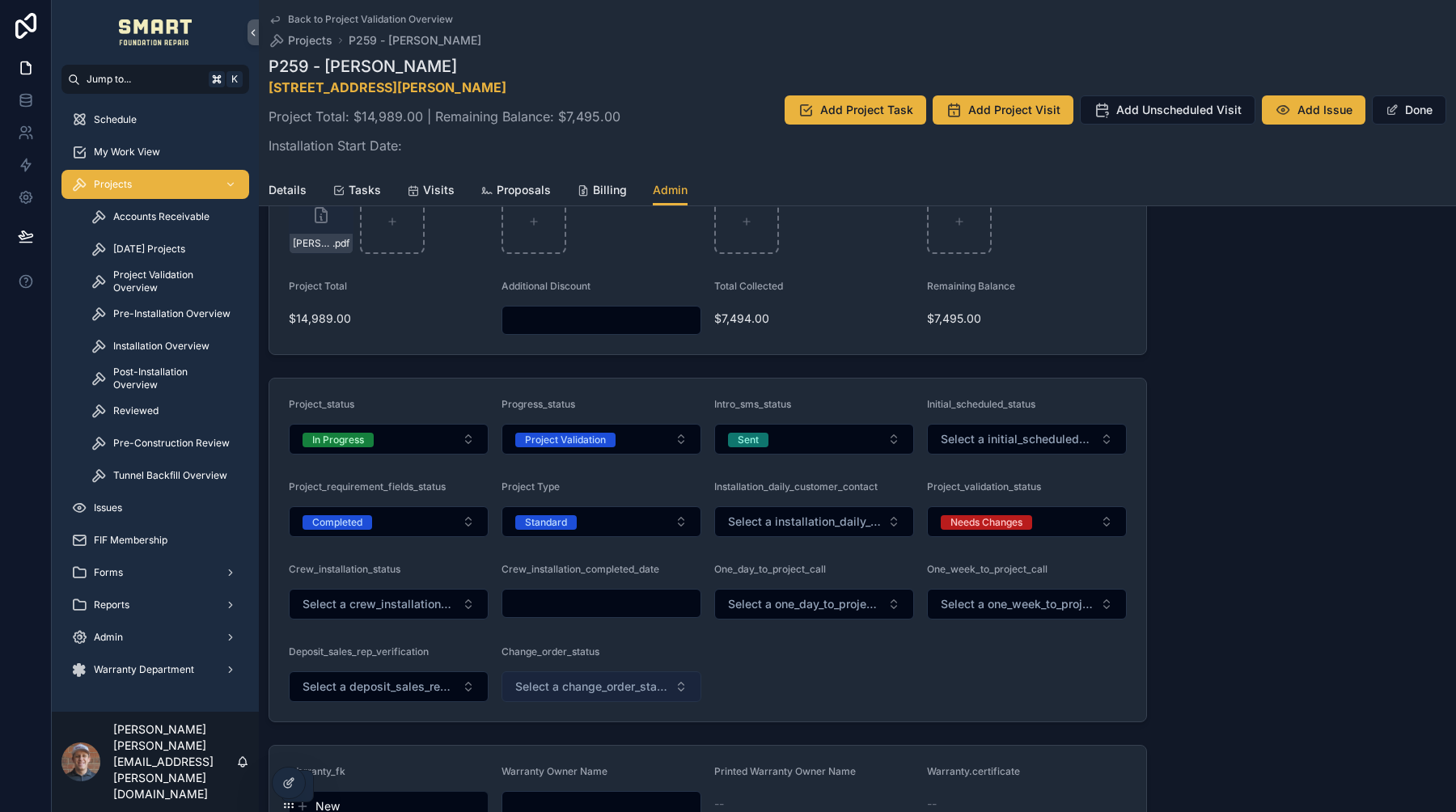
click at [623, 678] on span "Select a change_order_status" at bounding box center [592, 686] width 153 height 16
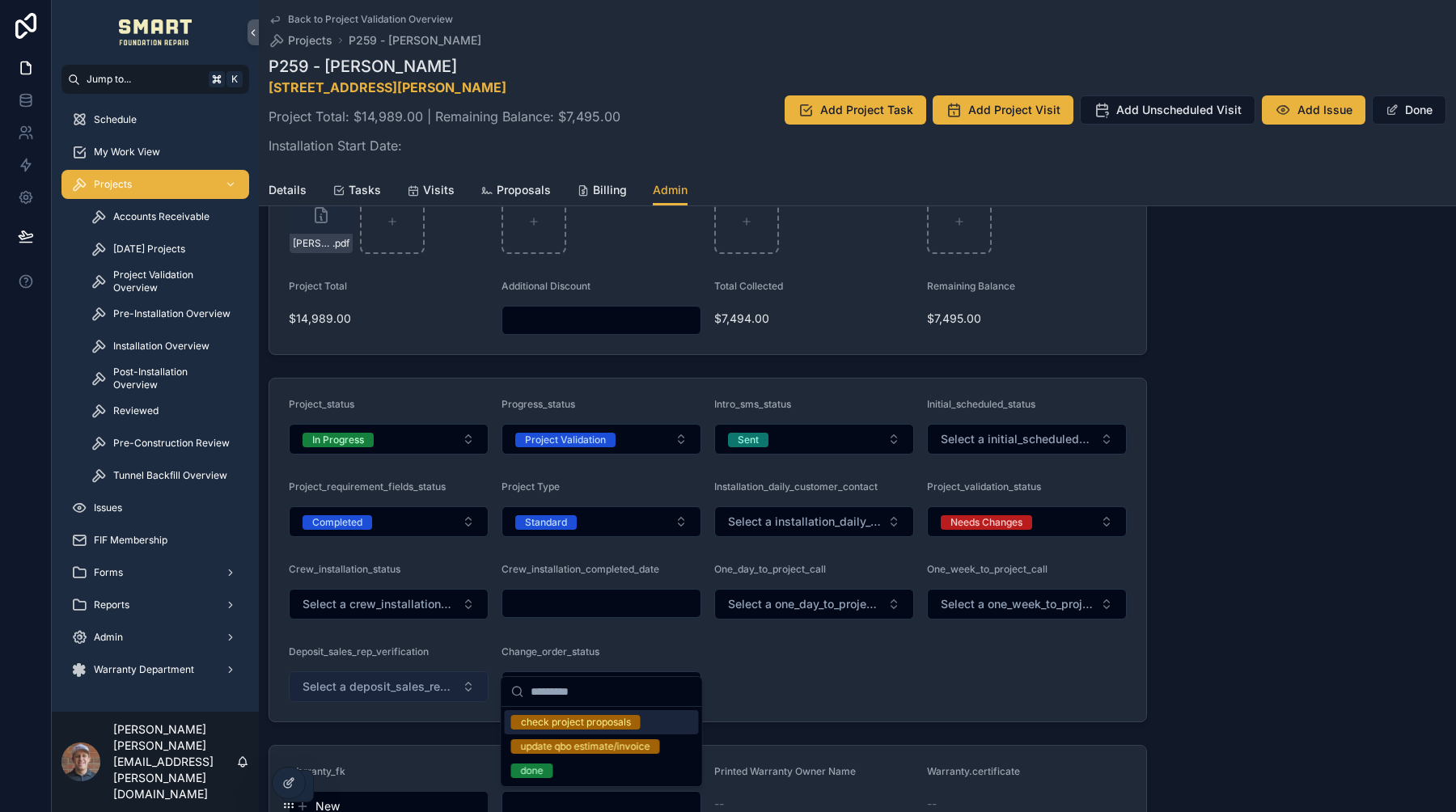
click at [396, 678] on span "Select a deposit_sales_rep_verification" at bounding box center [379, 686] width 153 height 16
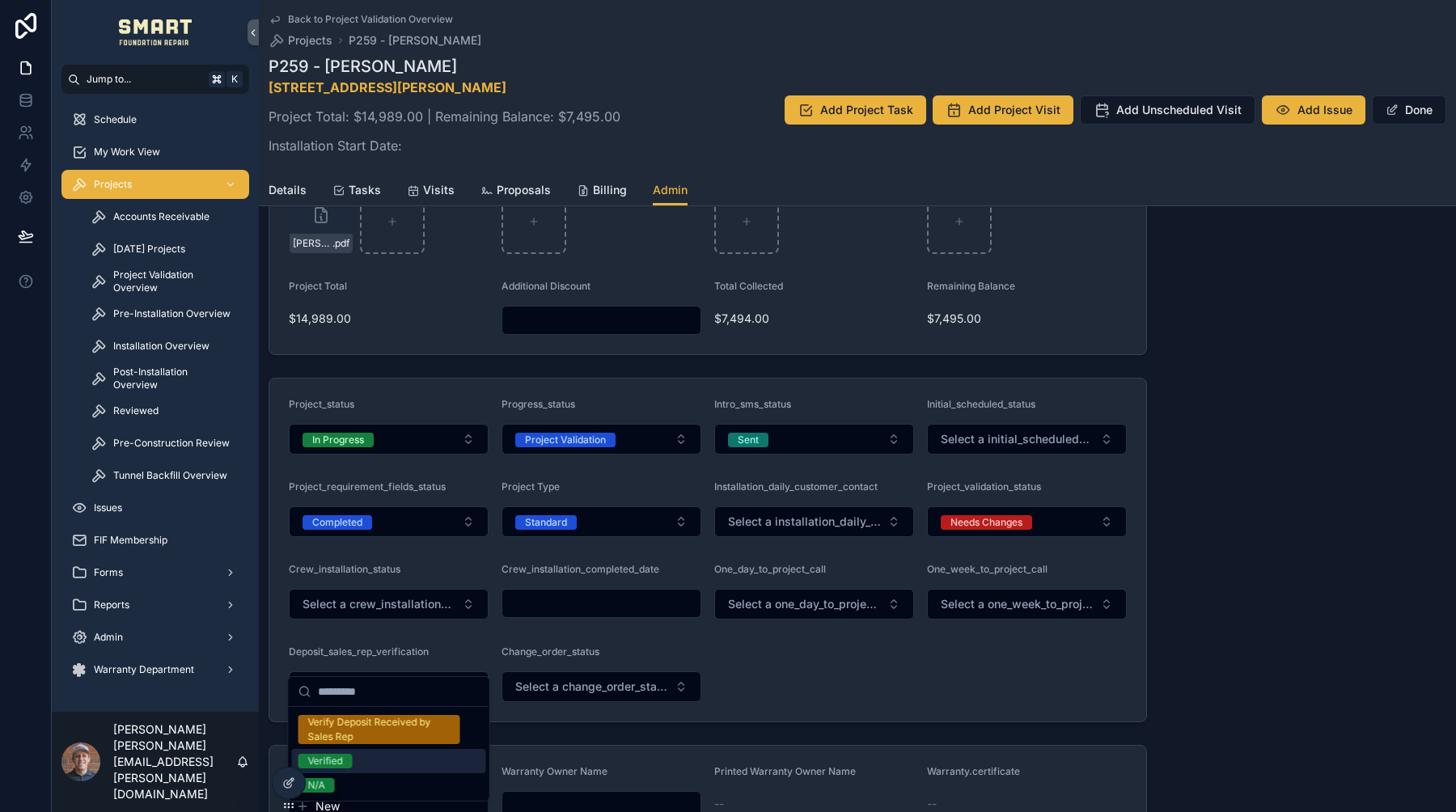
click at [334, 757] on div "Verified" at bounding box center [325, 761] width 34 height 14
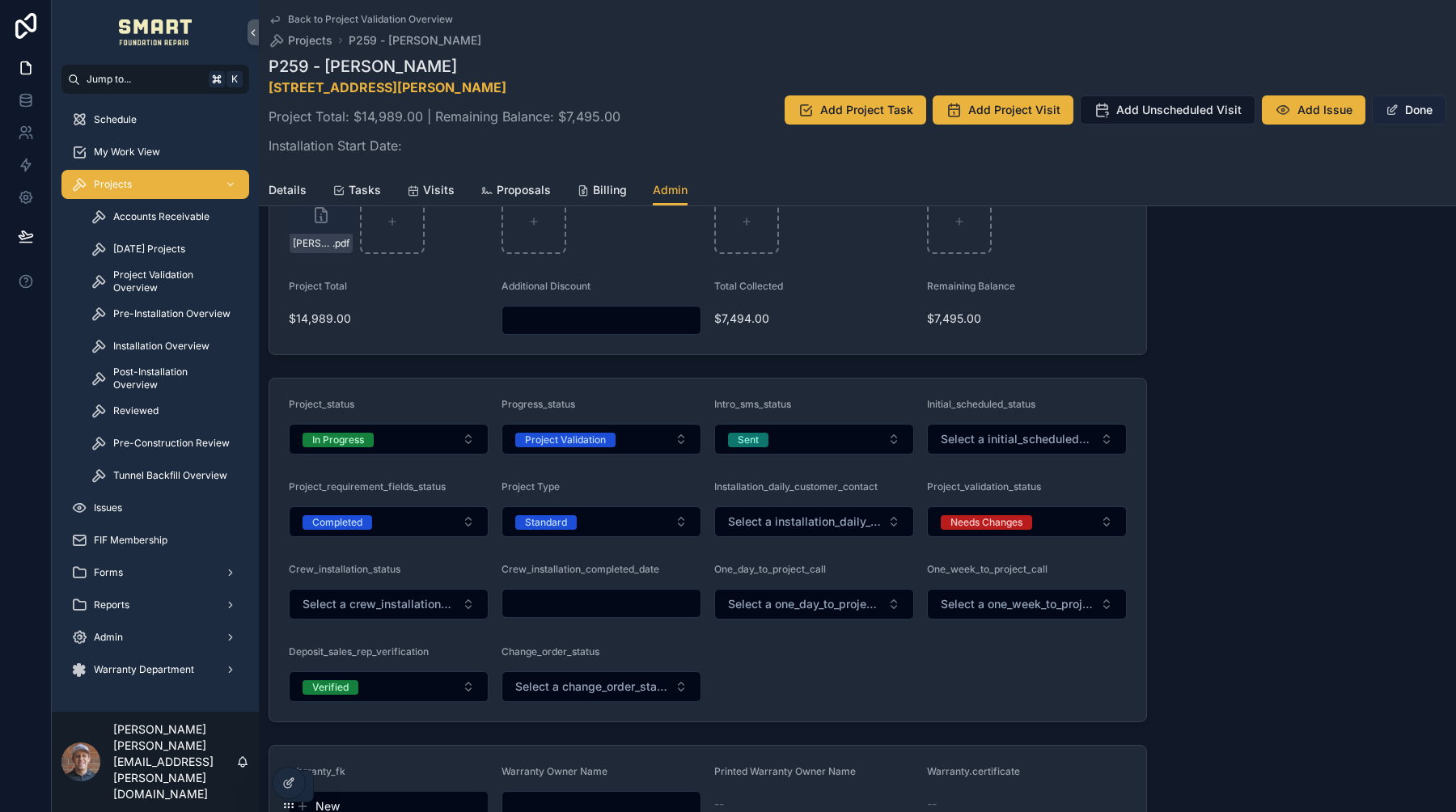
click at [1416, 110] on button "Done" at bounding box center [1409, 110] width 75 height 29
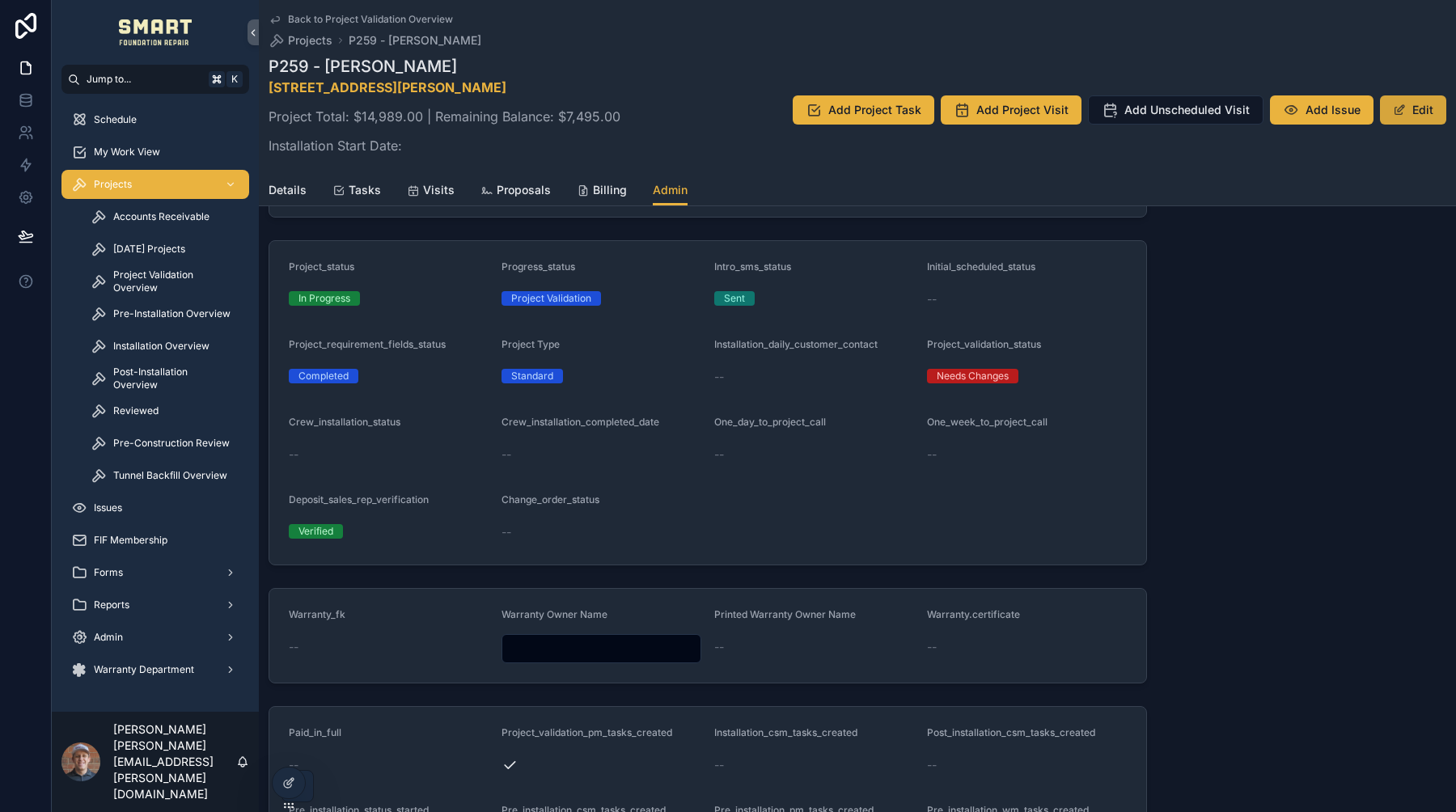
scroll to position [1711, 0]
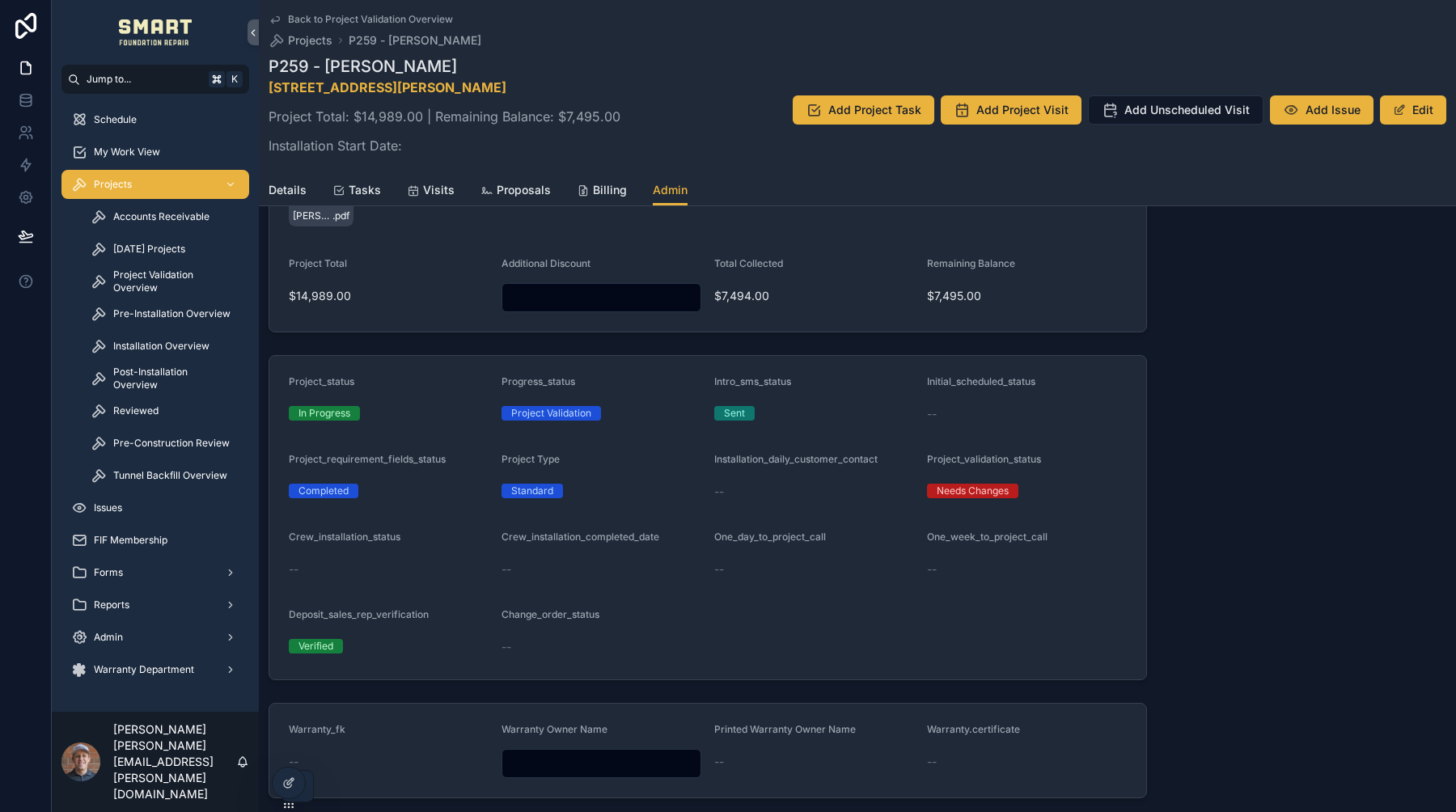
click at [273, 16] on icon "scrollable content" at bounding box center [275, 18] width 13 height 13
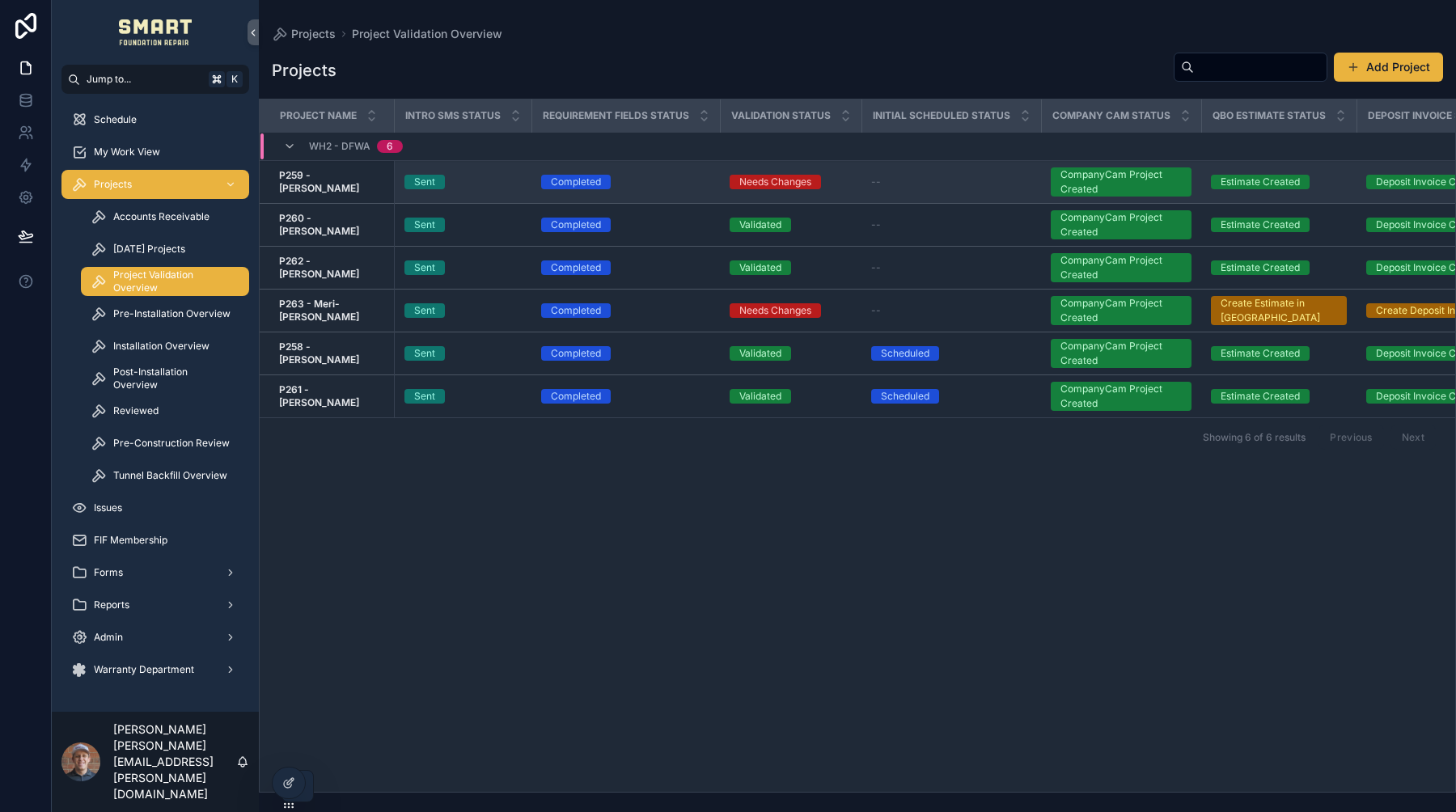
click at [343, 170] on td "P259 - Gena Greybear P259 - Gena Greybear" at bounding box center [327, 182] width 135 height 43
click at [340, 181] on strong "P259 - [PERSON_NAME]" at bounding box center [319, 182] width 80 height 25
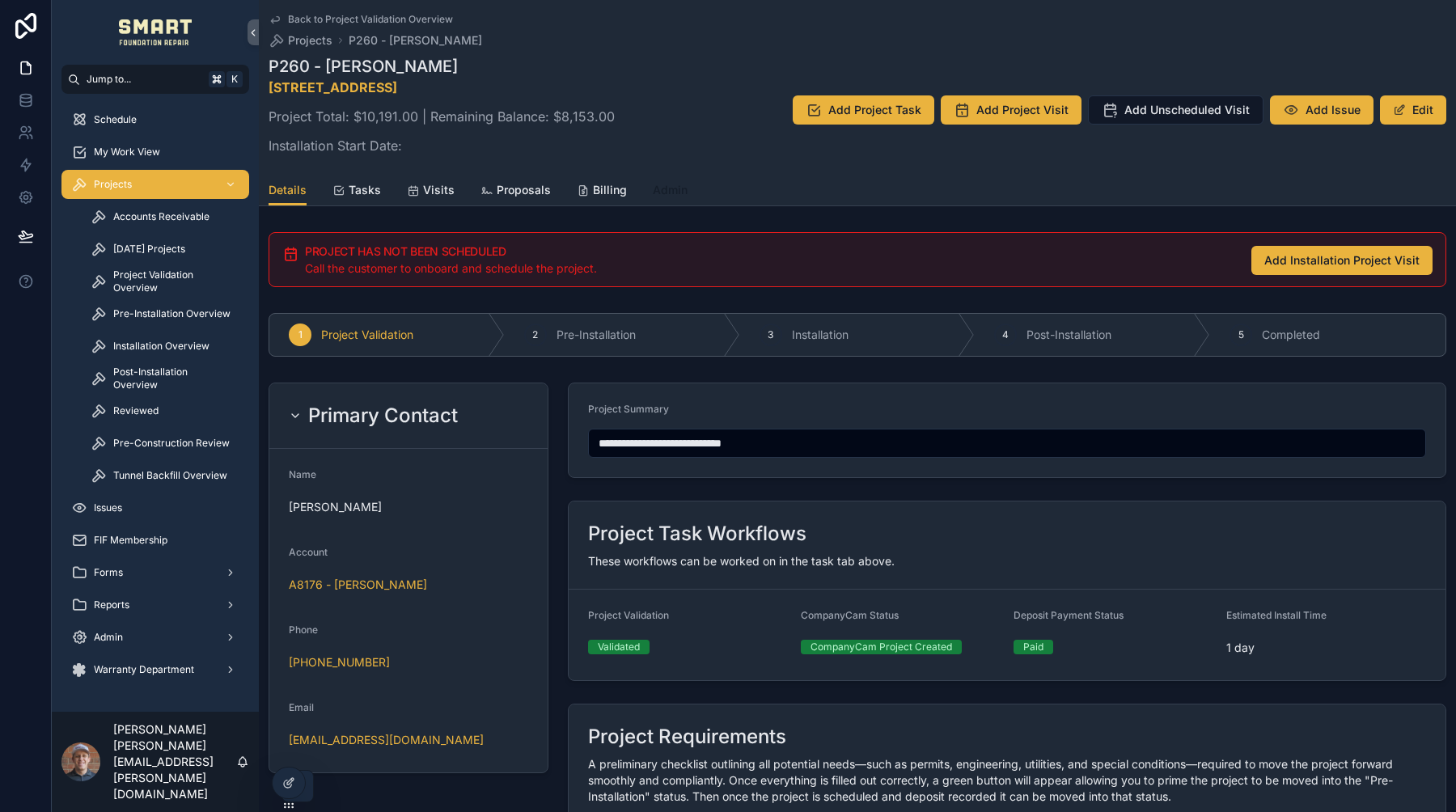
click at [663, 187] on span "Admin" at bounding box center [670, 190] width 34 height 16
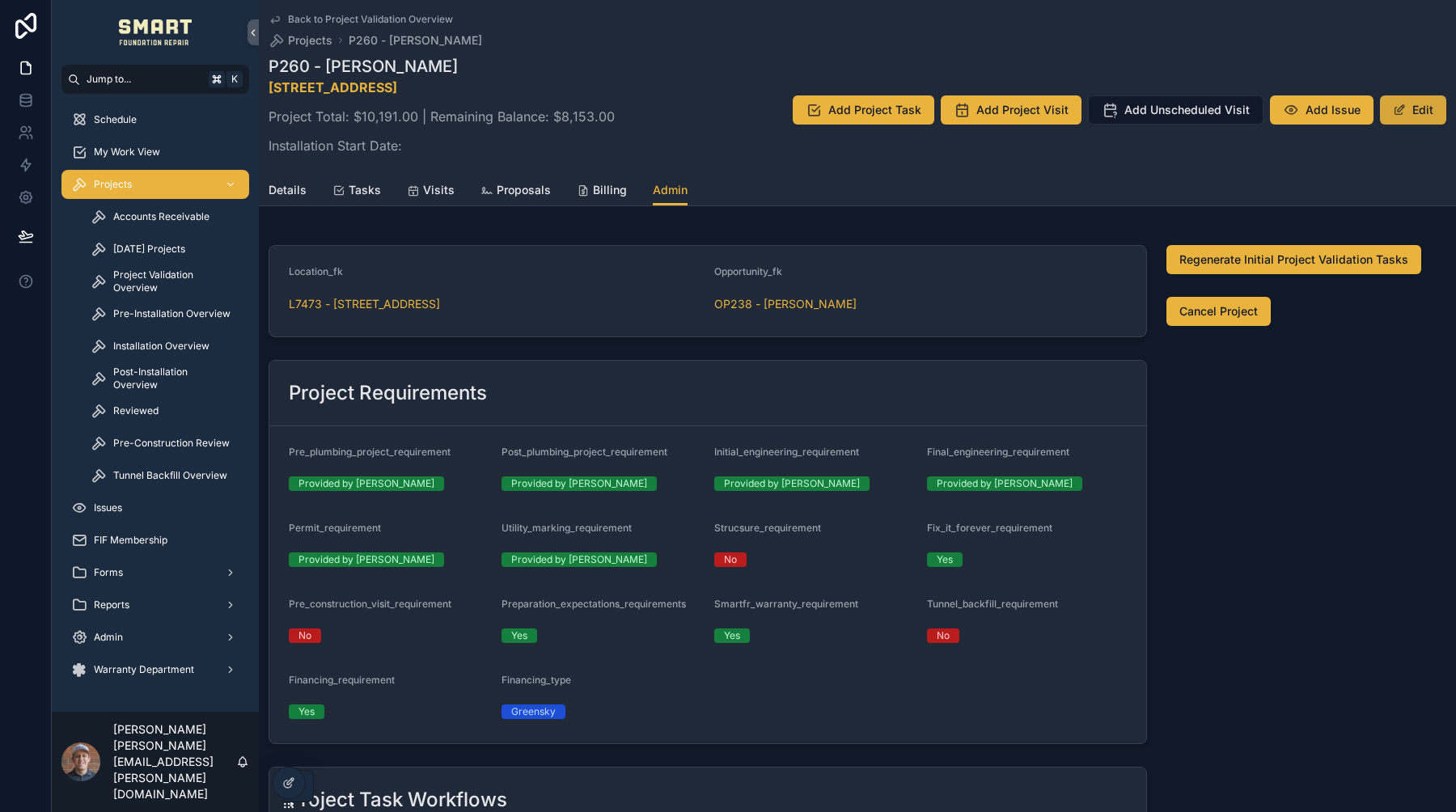
click at [1409, 100] on button "Edit" at bounding box center [1413, 110] width 66 height 29
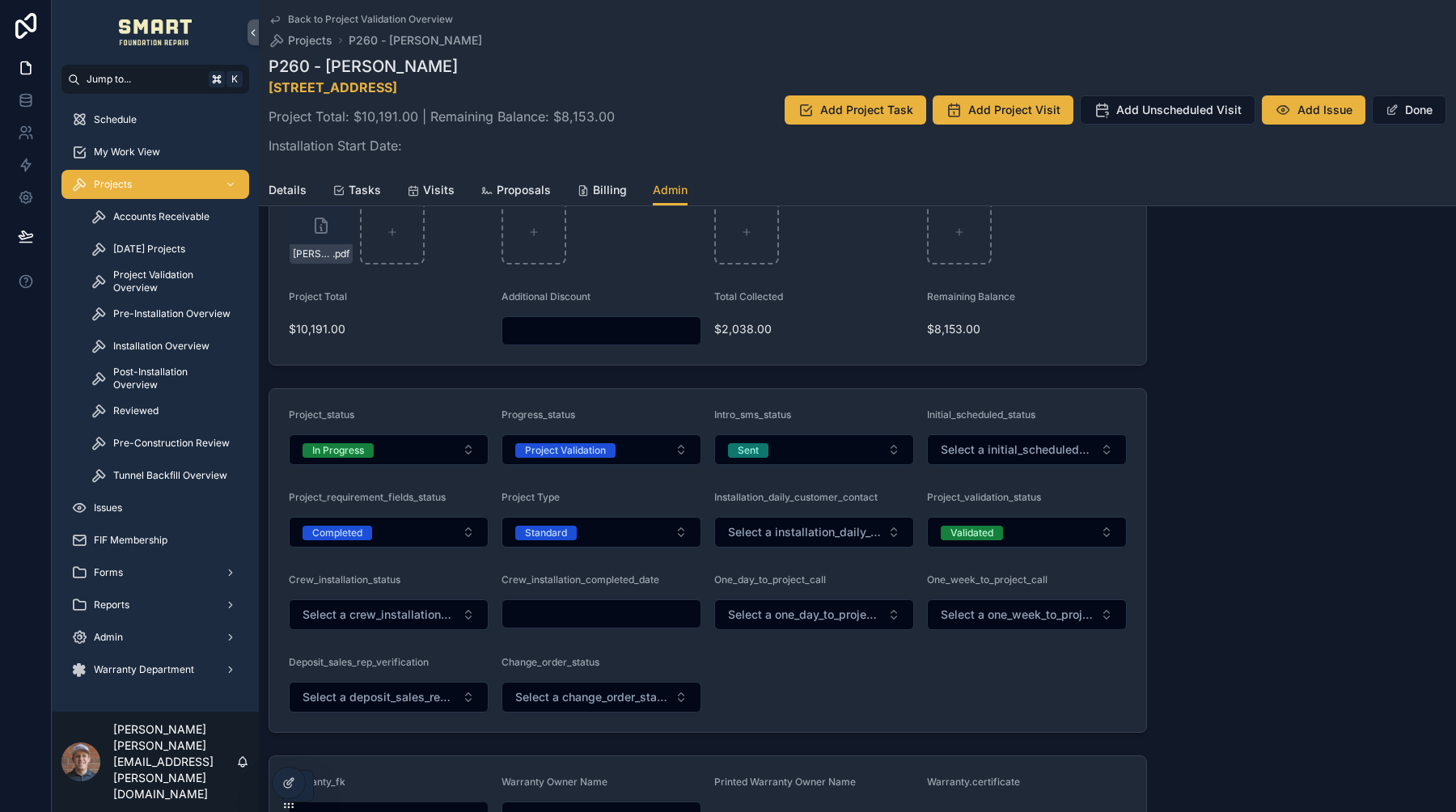
scroll to position [1937, 0]
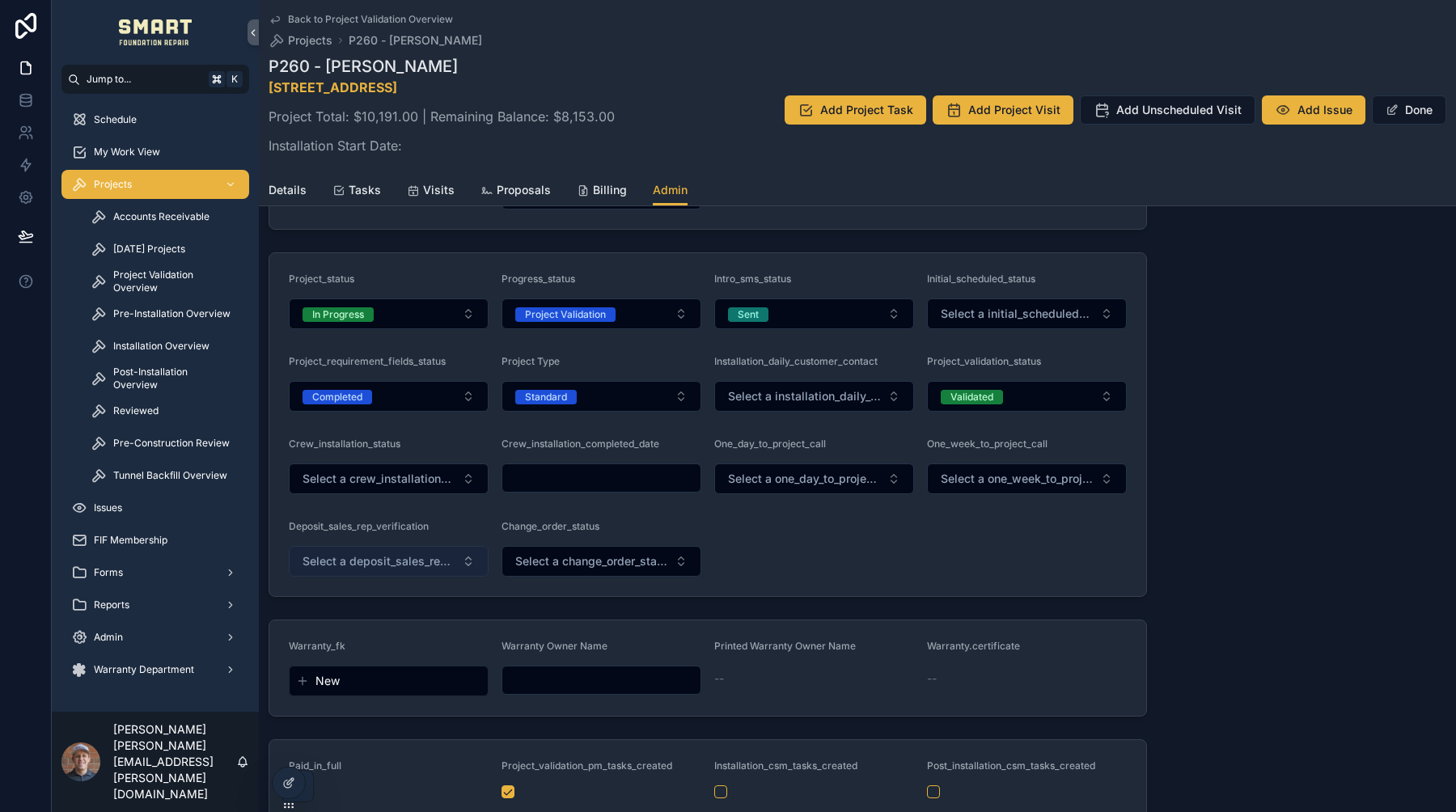
click at [431, 553] on span "Select a deposit_sales_rep_verification" at bounding box center [379, 561] width 153 height 16
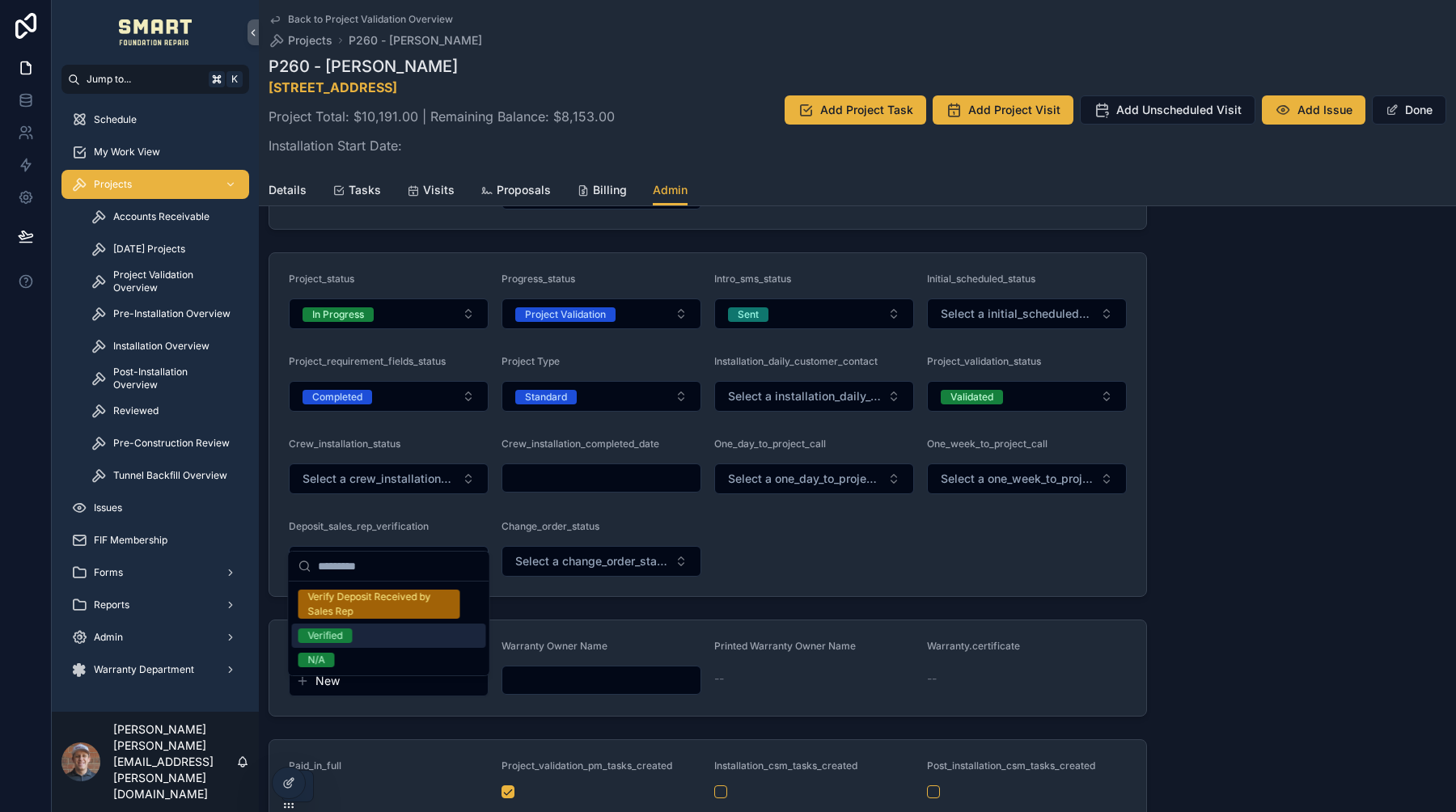
click at [347, 630] on span "Verified" at bounding box center [325, 635] width 54 height 14
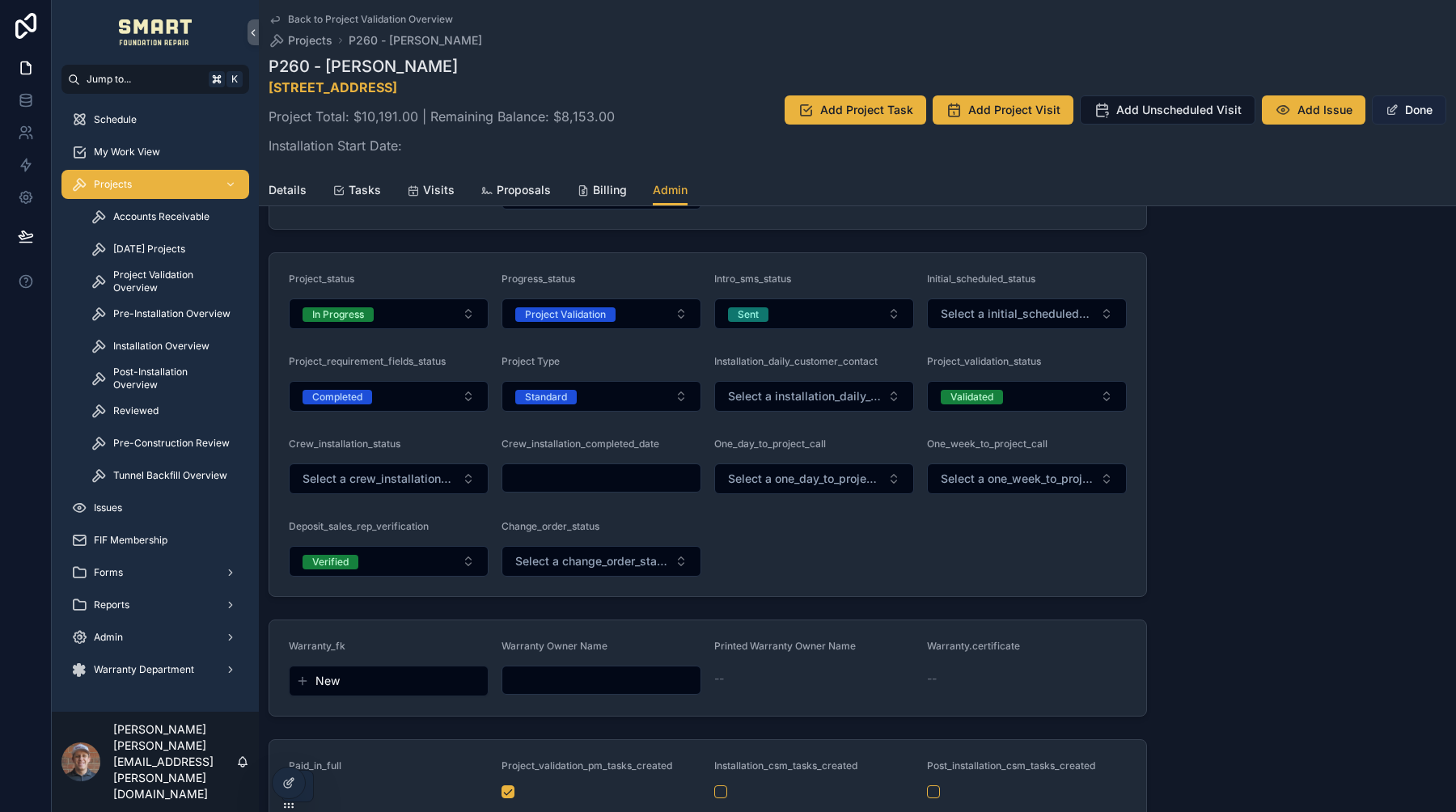
click at [1409, 108] on button "Done" at bounding box center [1409, 110] width 75 height 29
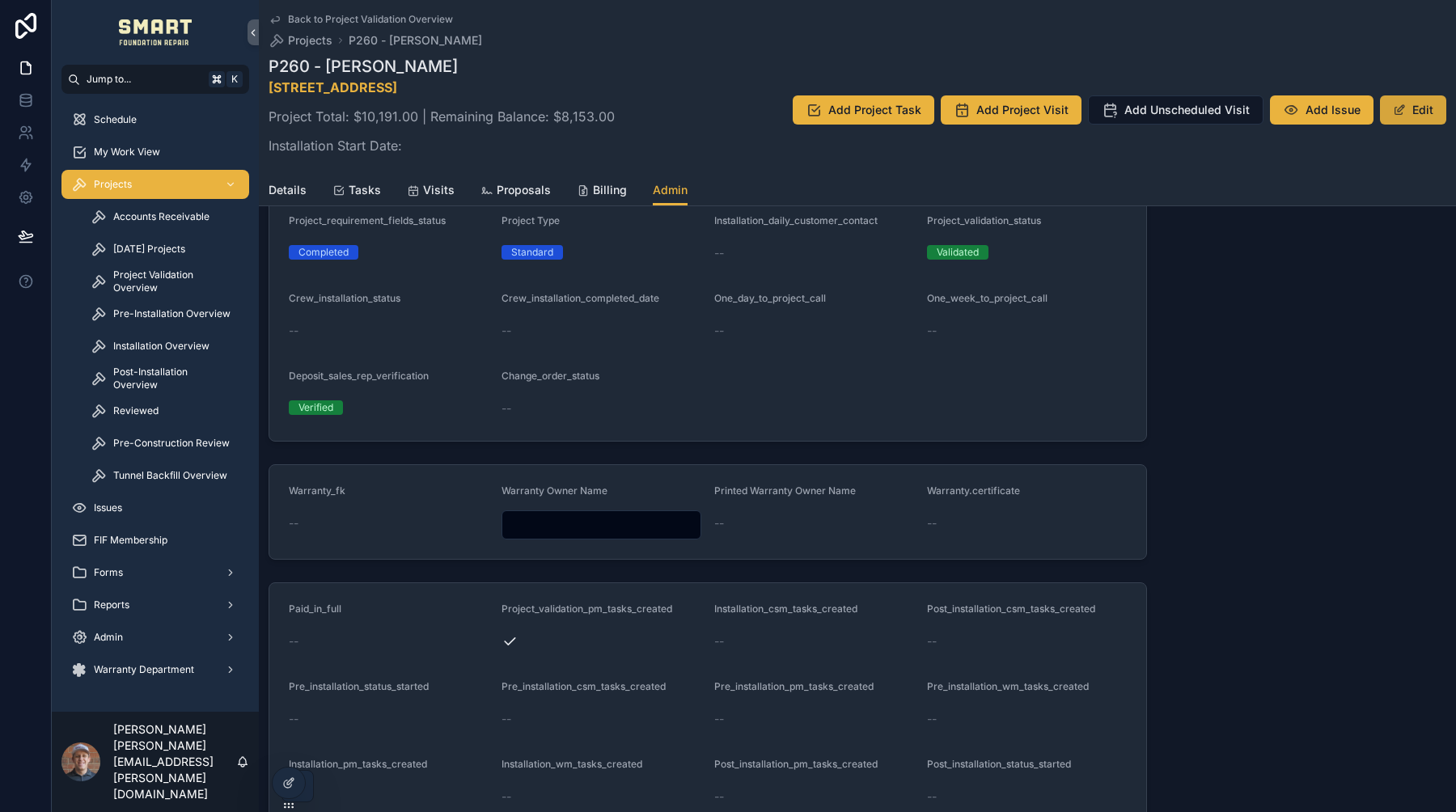
scroll to position [1820, 0]
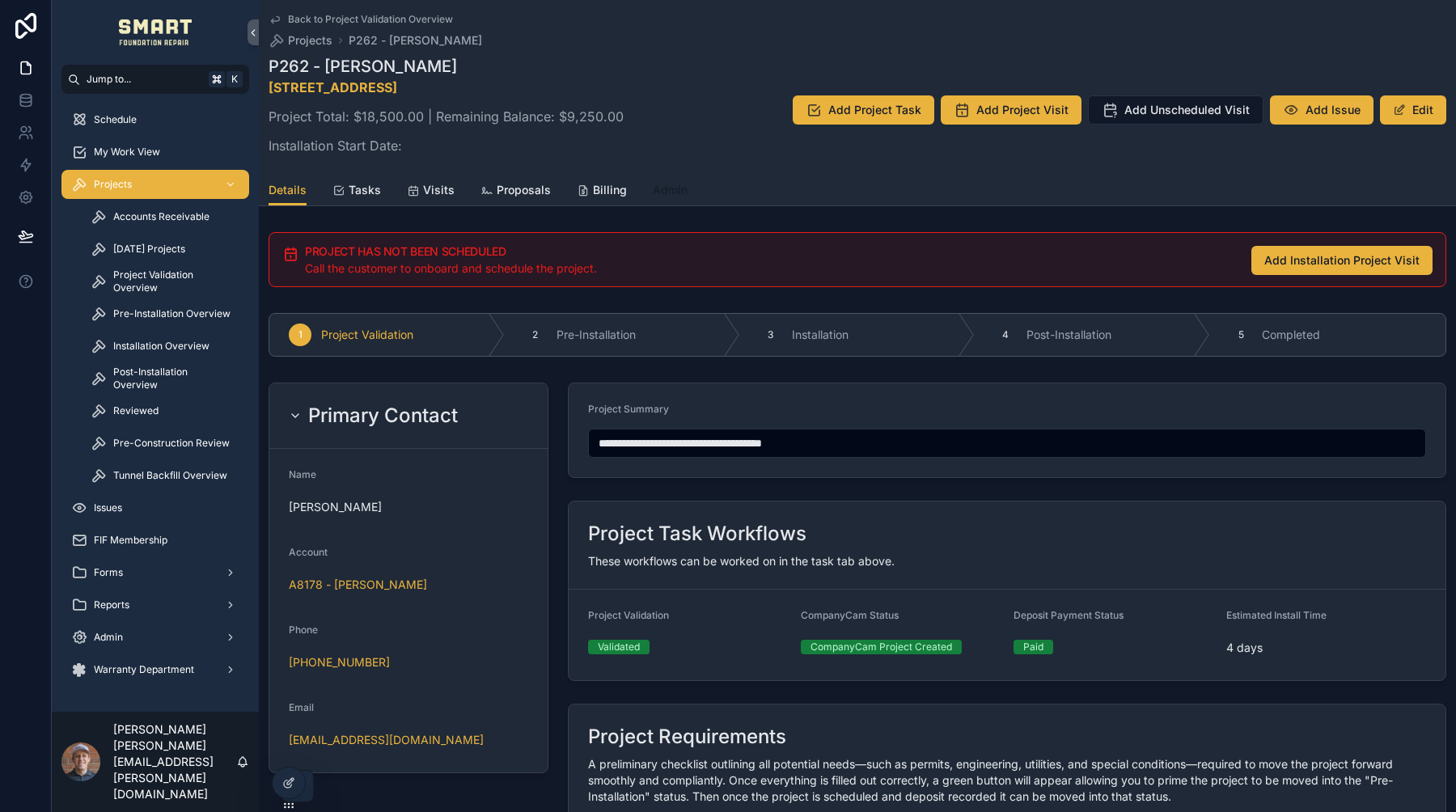
click at [666, 185] on span "Admin" at bounding box center [670, 190] width 34 height 16
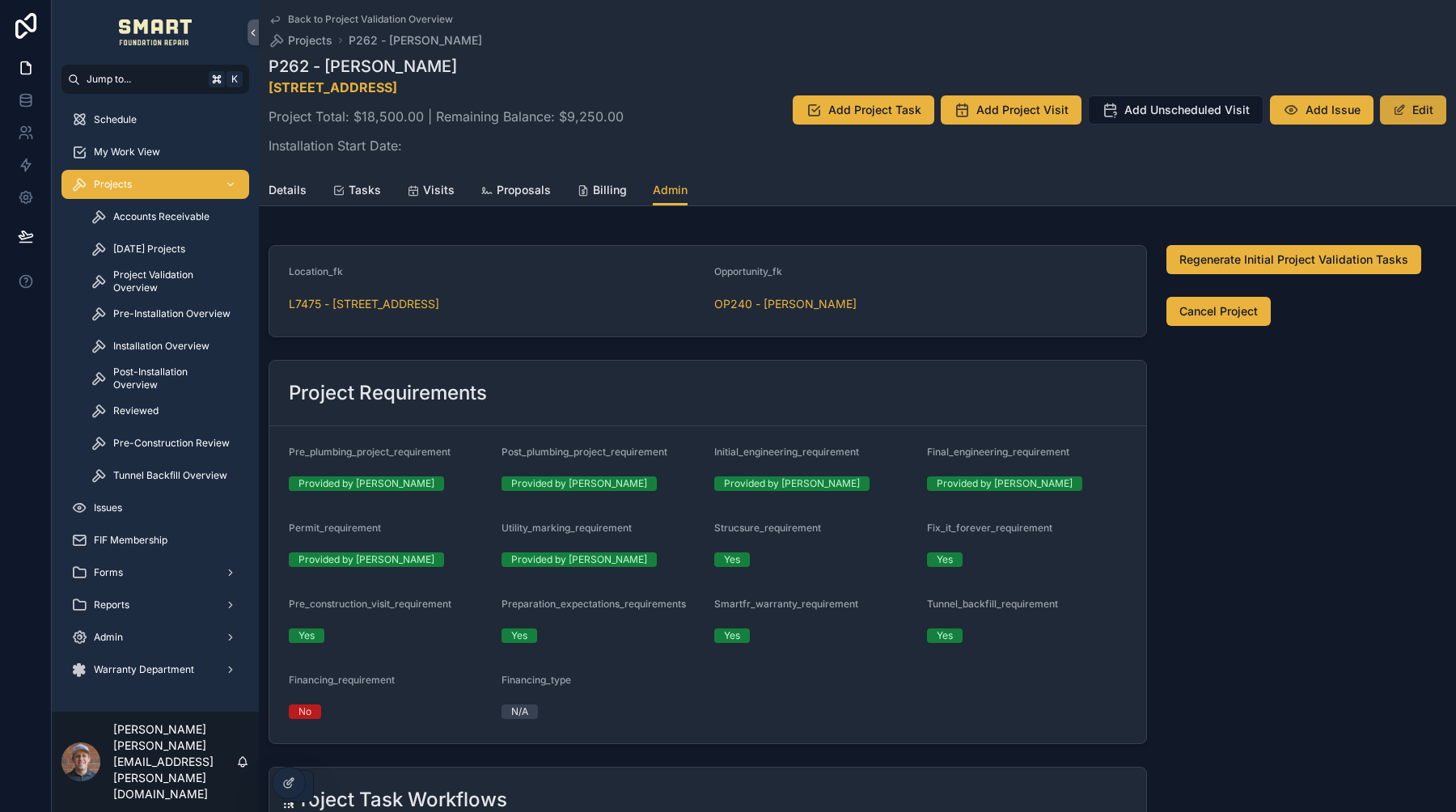
click at [1432, 105] on button "Edit" at bounding box center [1413, 110] width 66 height 29
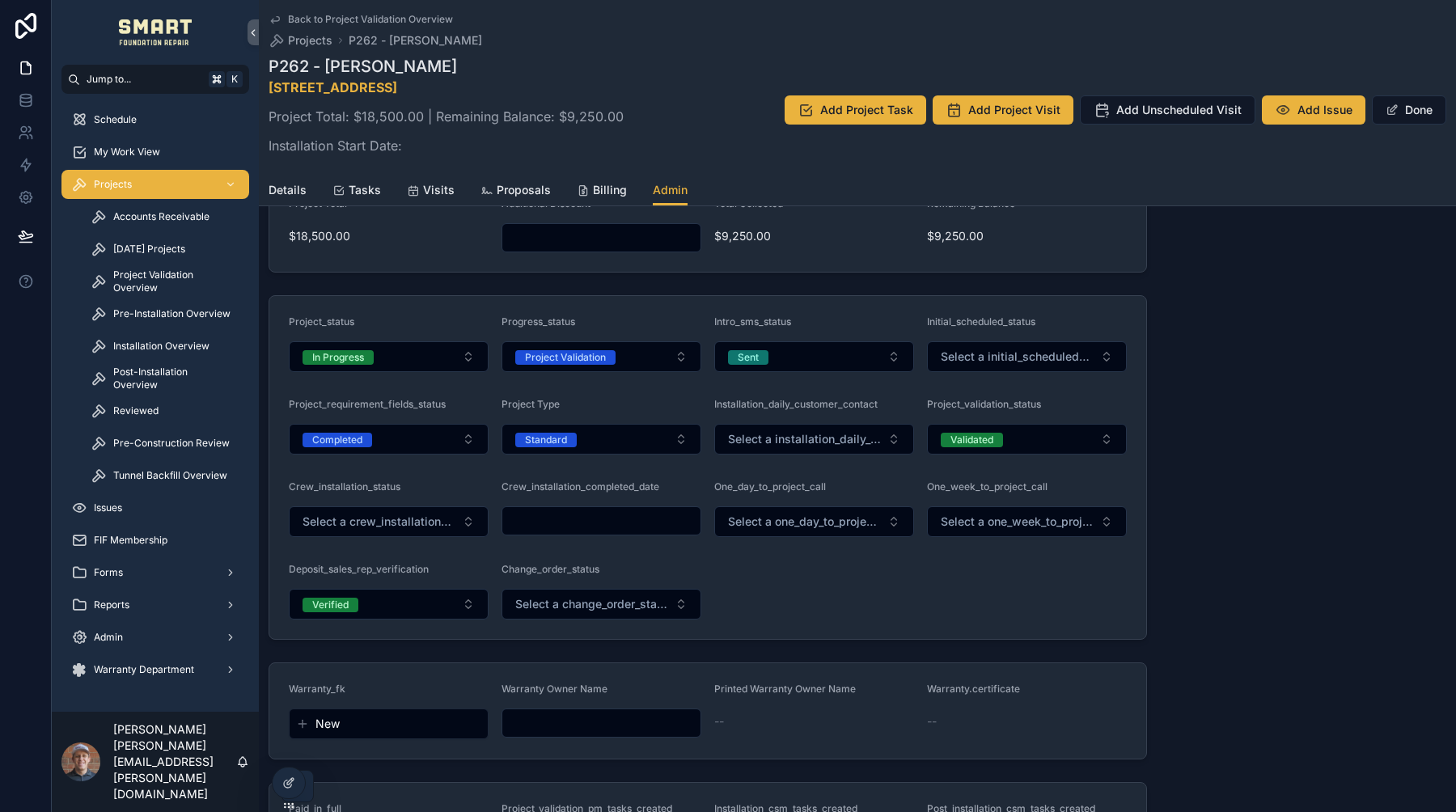
scroll to position [1922, 0]
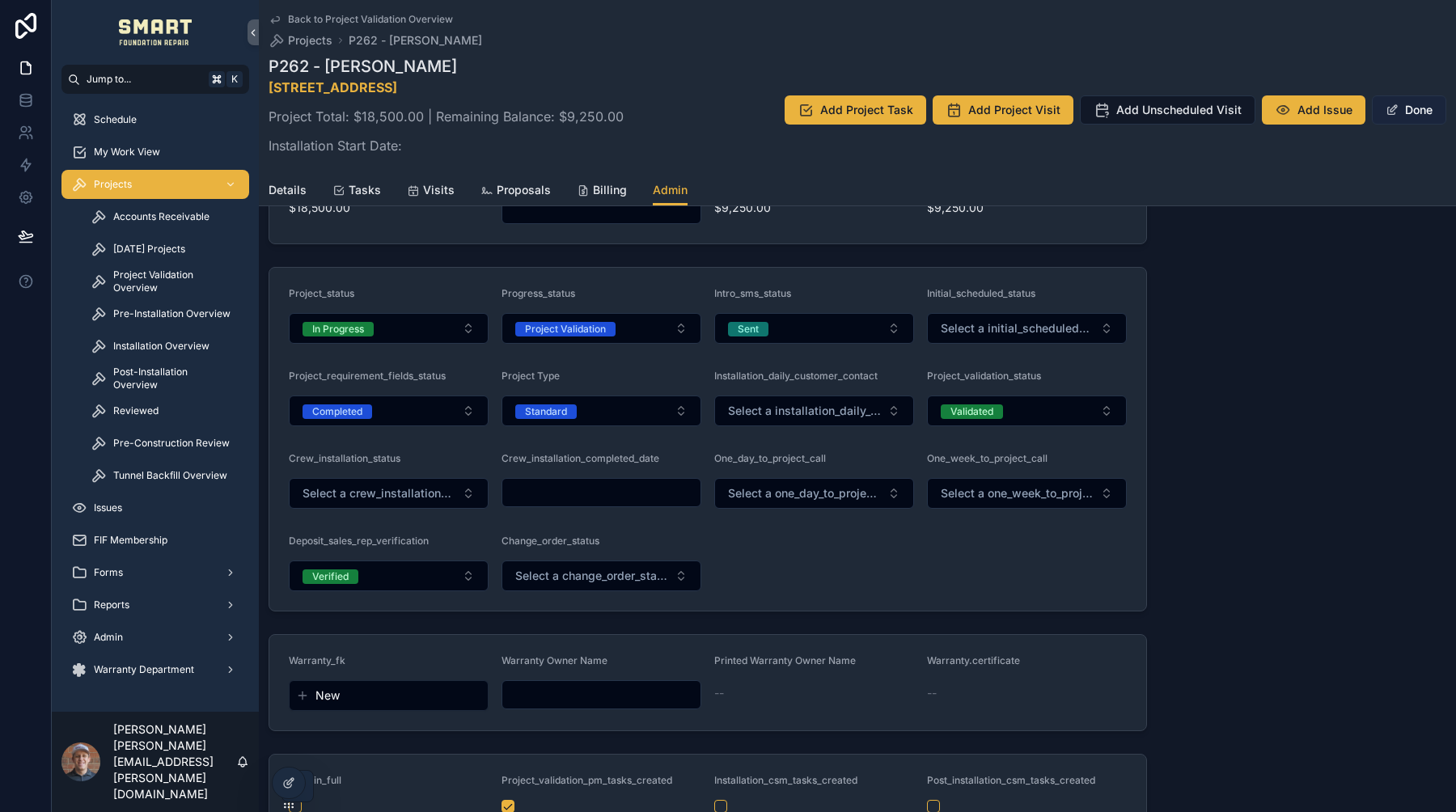
click at [1429, 119] on button "Done" at bounding box center [1409, 110] width 75 height 29
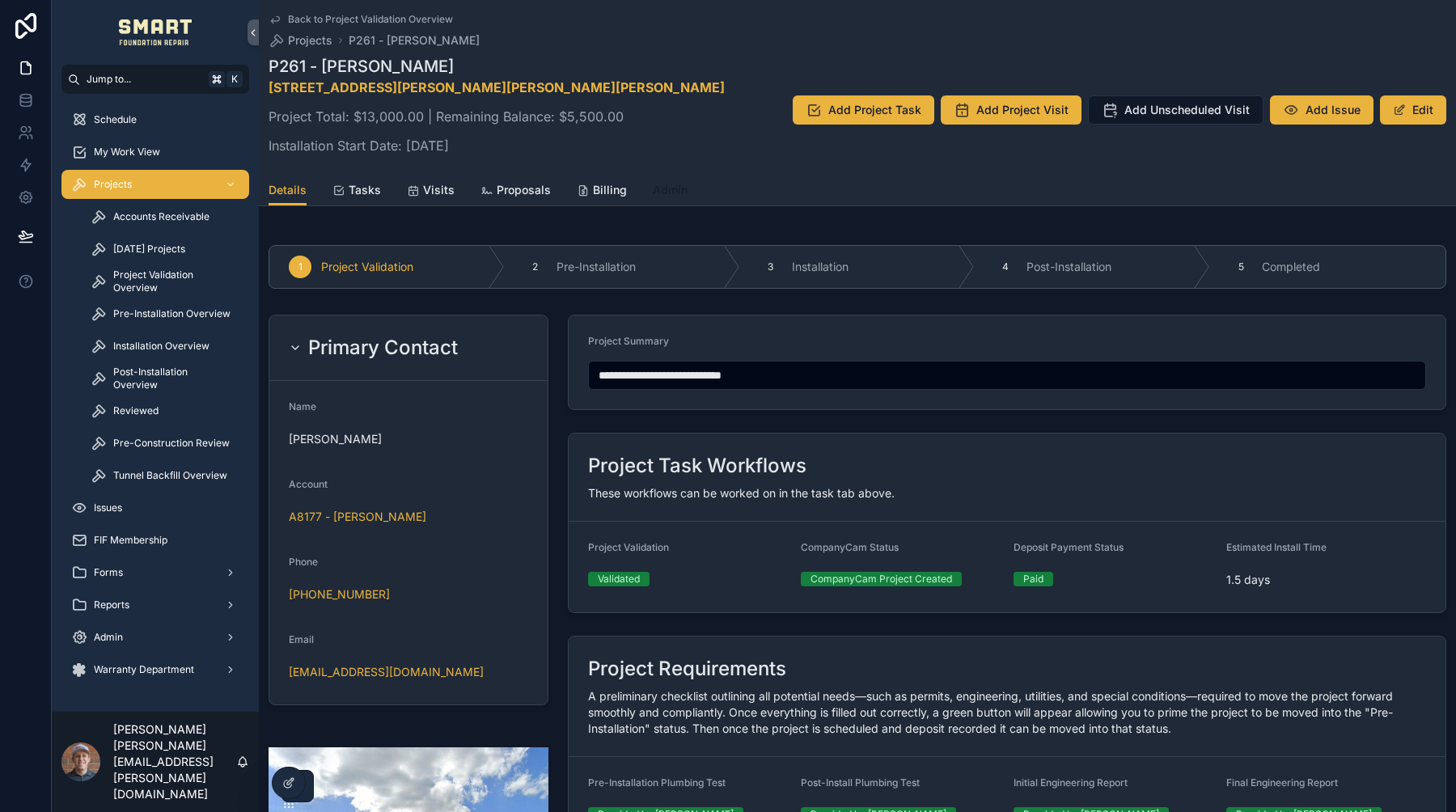
click at [656, 182] on span "Admin" at bounding box center [670, 190] width 34 height 16
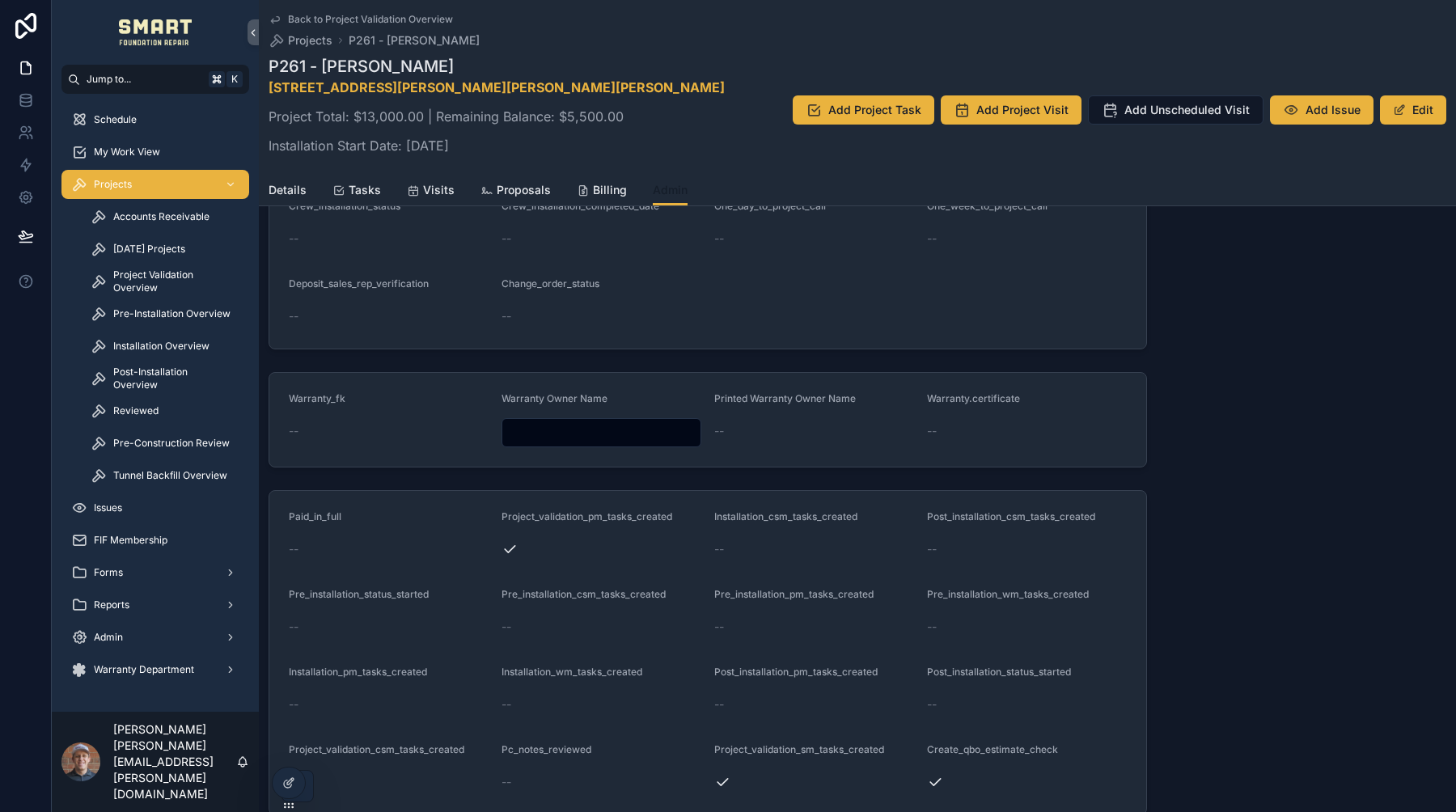
scroll to position [1997, 0]
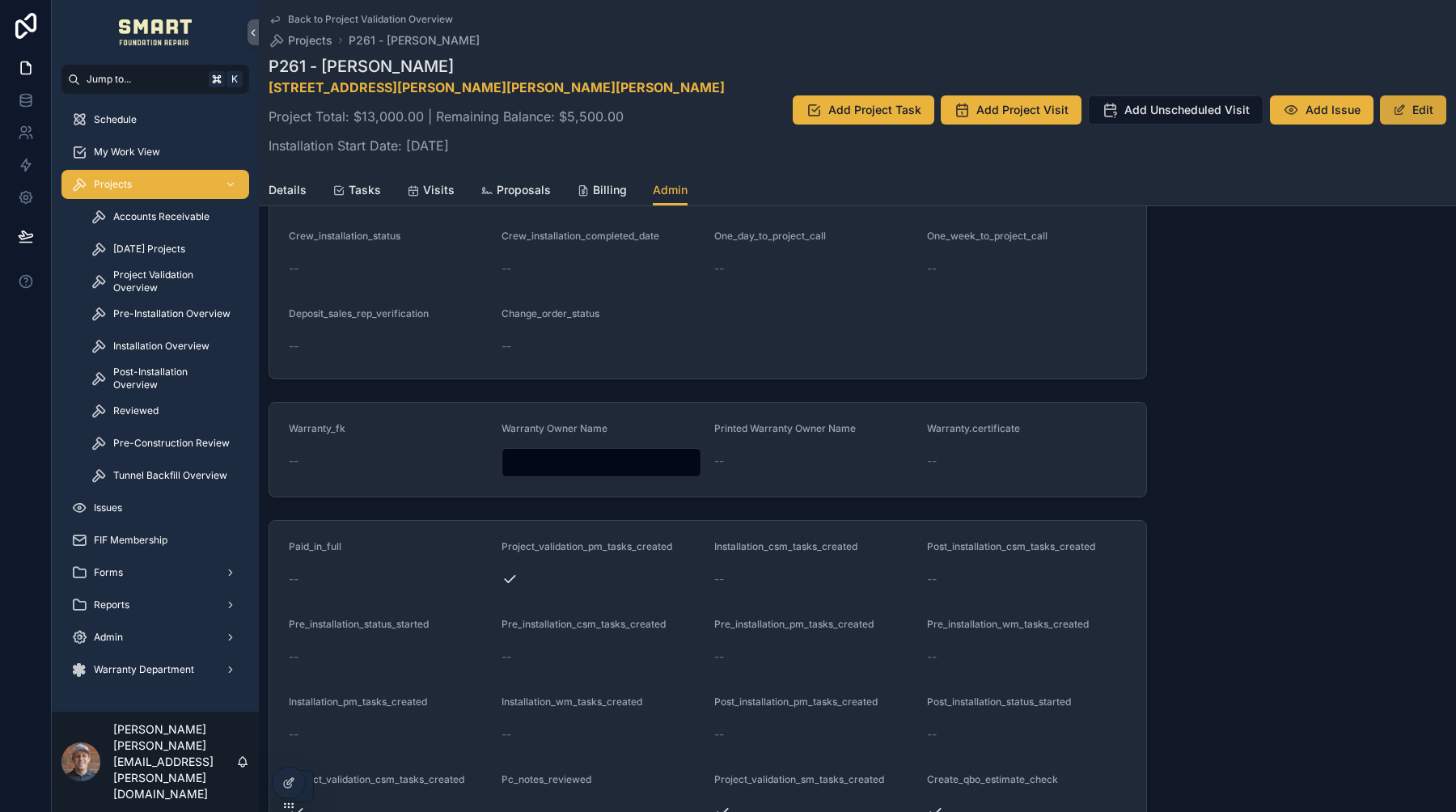
click at [1435, 107] on button "Edit" at bounding box center [1413, 110] width 66 height 29
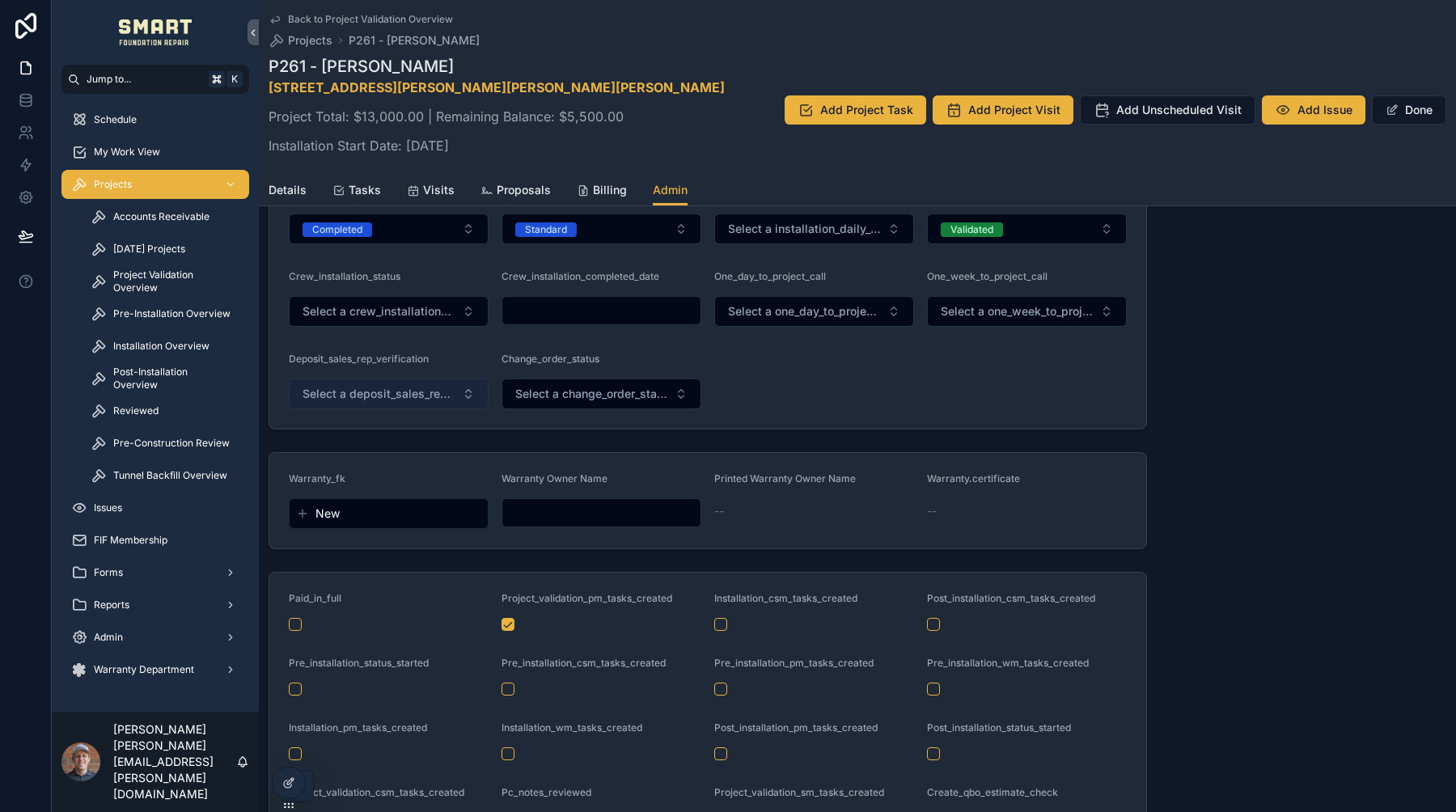
click at [425, 386] on span "Select a deposit_sales_rep_verification" at bounding box center [379, 393] width 153 height 16
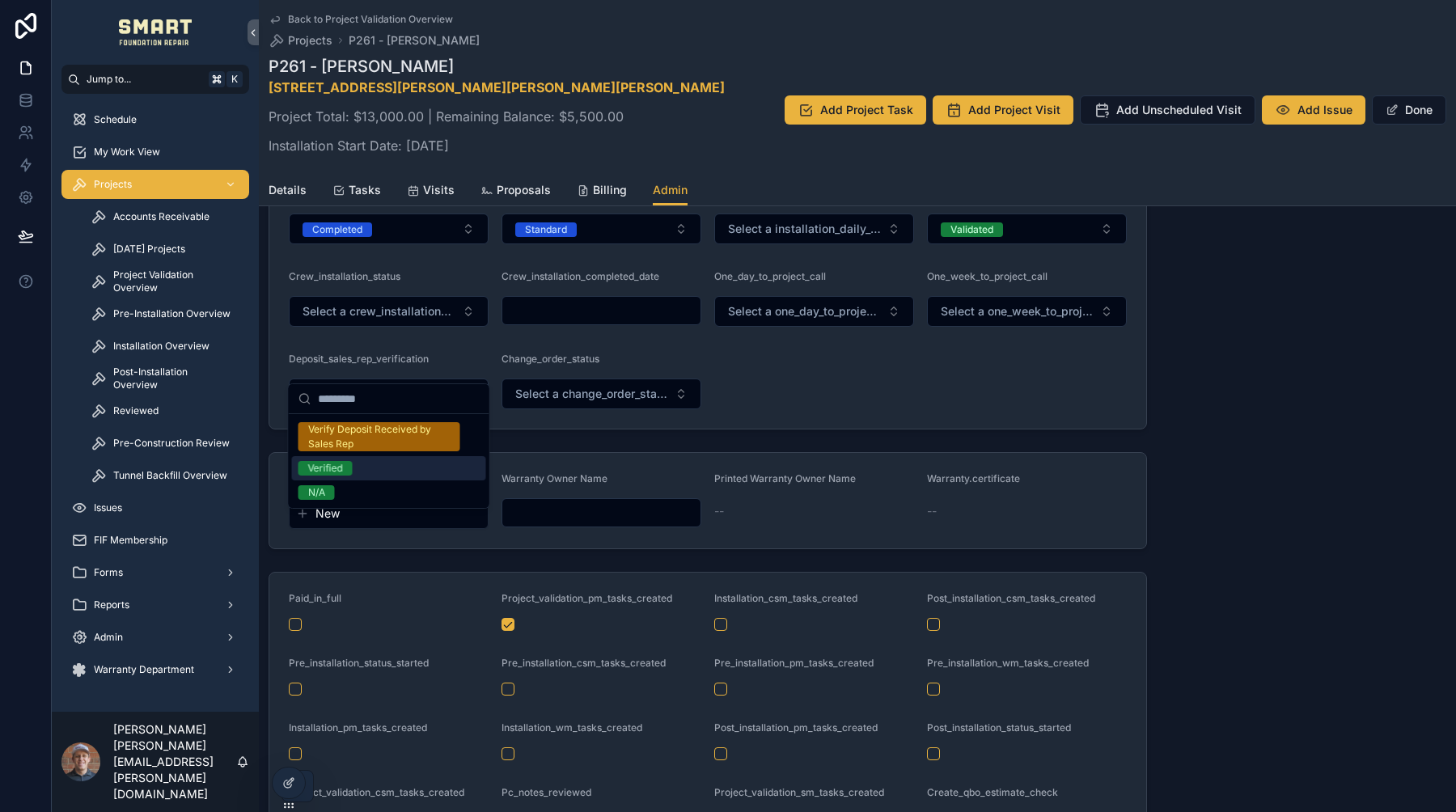
click at [368, 468] on div "Verified" at bounding box center [388, 468] width 194 height 24
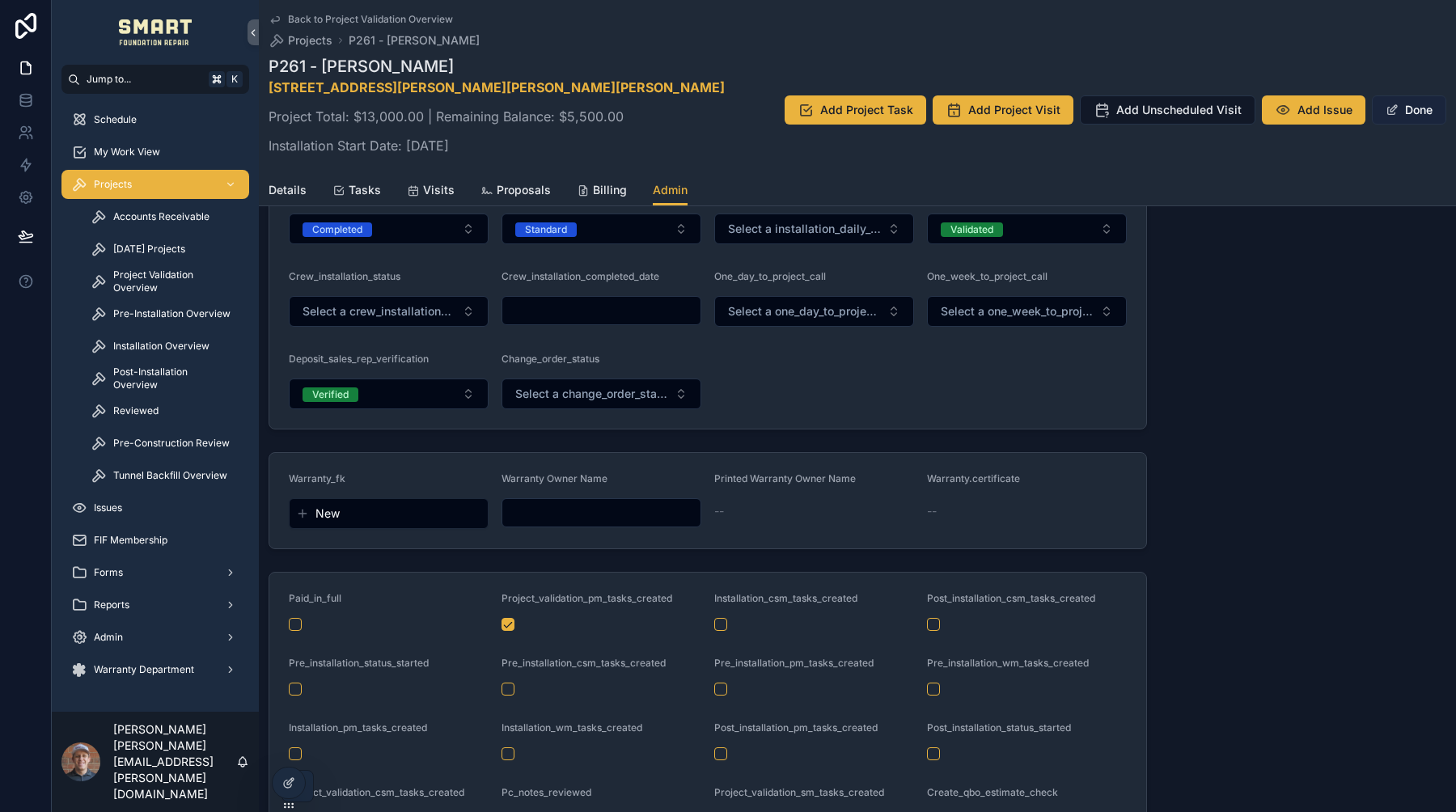
click at [1406, 106] on button "Done" at bounding box center [1409, 110] width 75 height 29
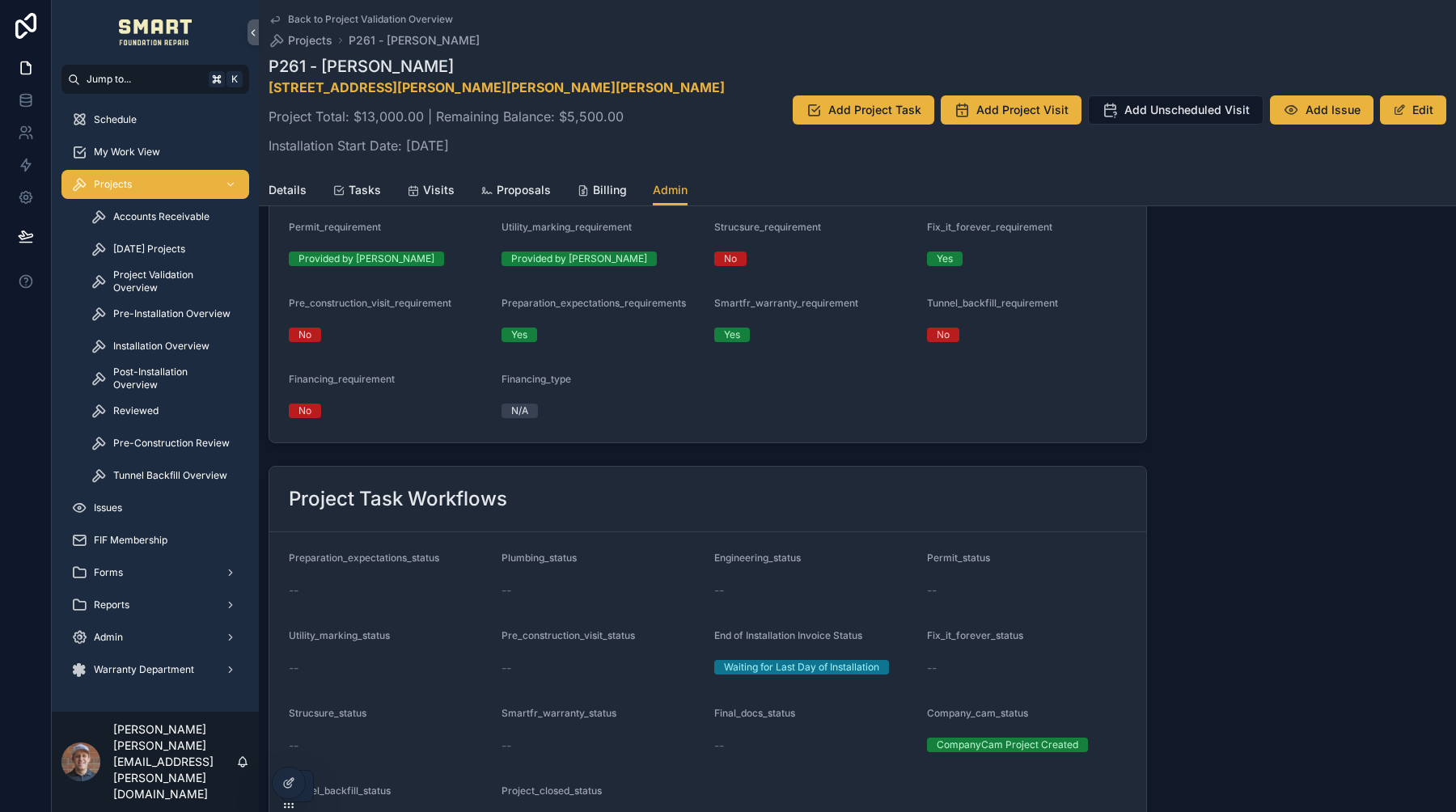
scroll to position [0, 0]
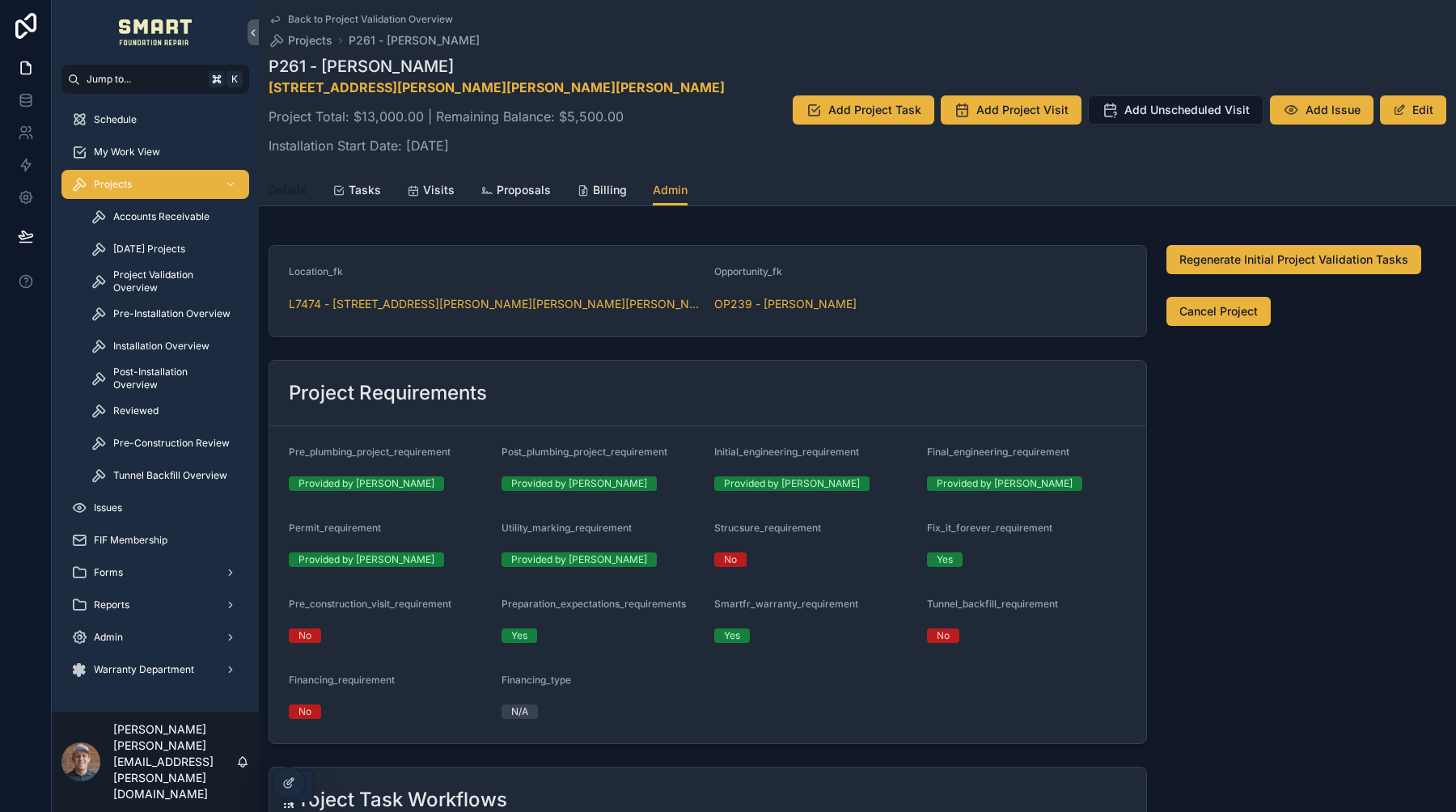
click at [298, 185] on span "Details" at bounding box center [288, 190] width 38 height 16
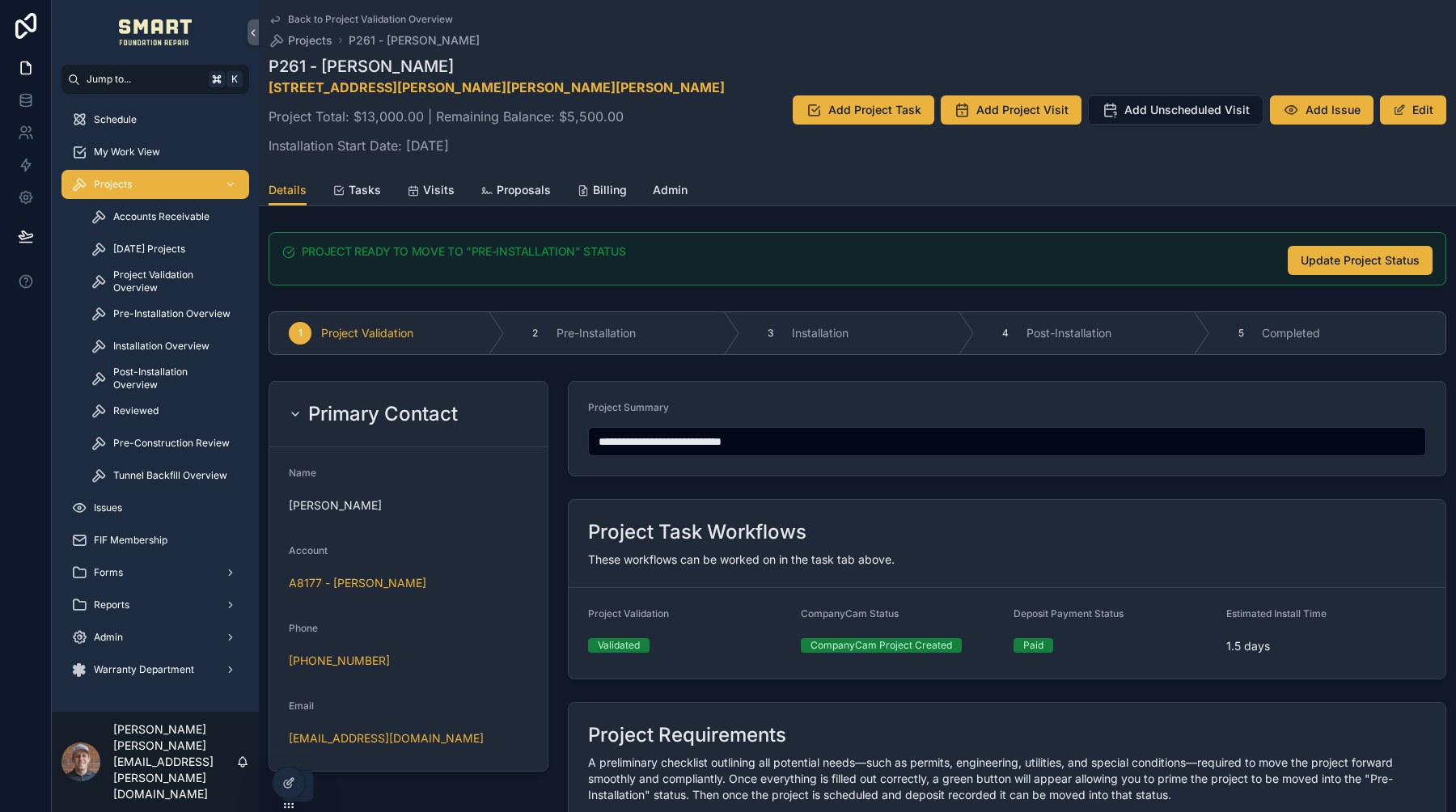
click at [280, 16] on icon "scrollable content" at bounding box center [275, 18] width 13 height 13
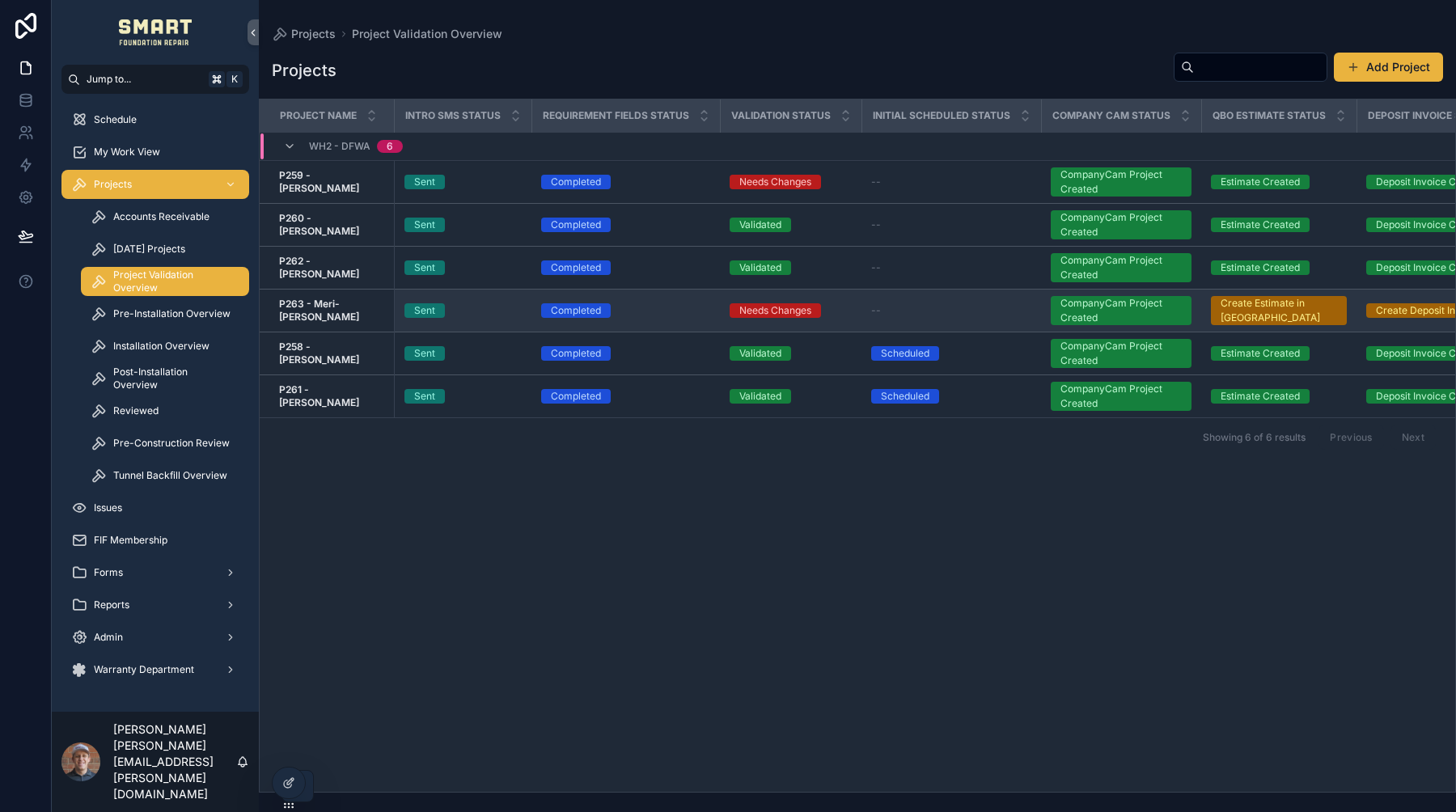
click at [317, 304] on strong "P263 - Meri-[PERSON_NAME]" at bounding box center [319, 310] width 80 height 25
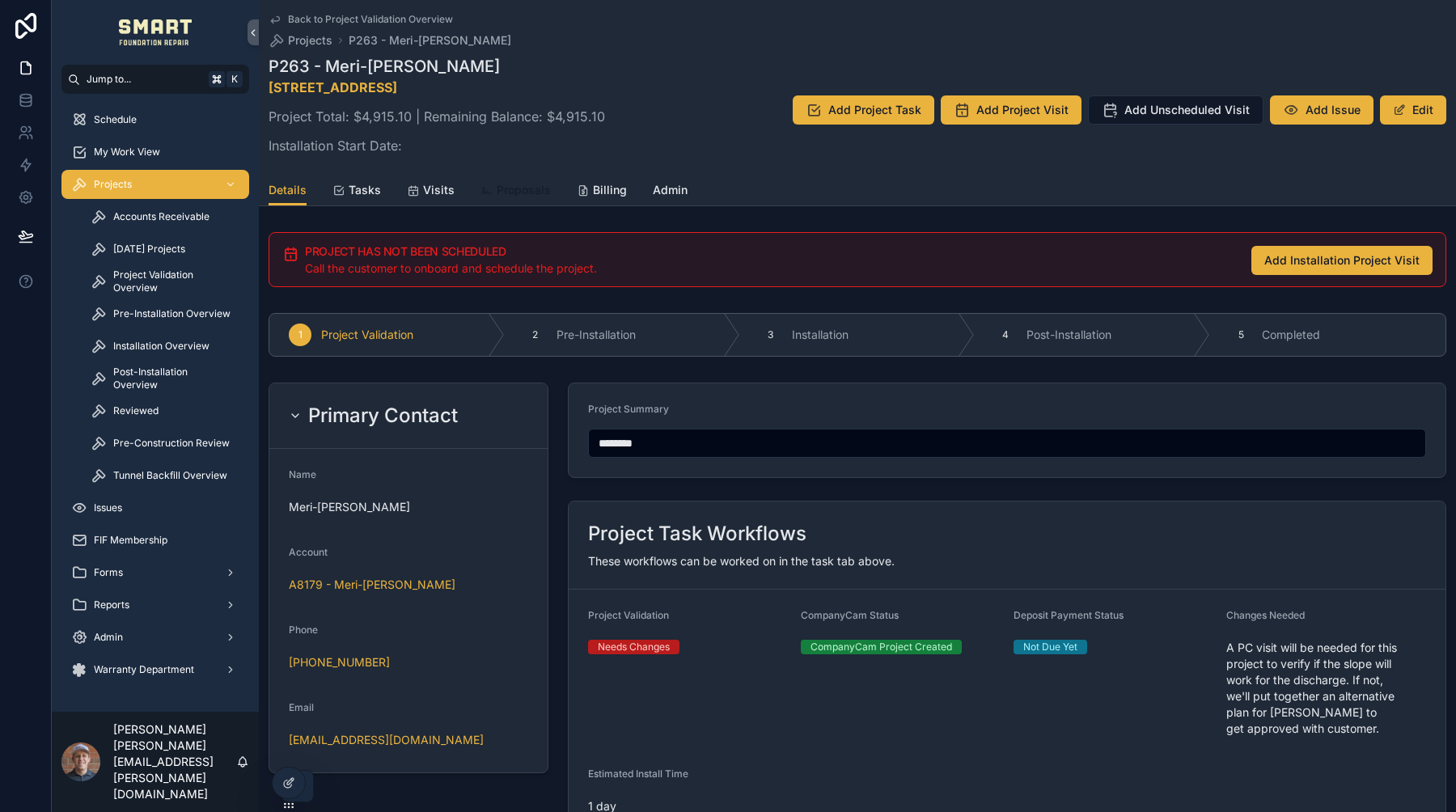
click at [506, 188] on span "Proposals" at bounding box center [524, 190] width 54 height 16
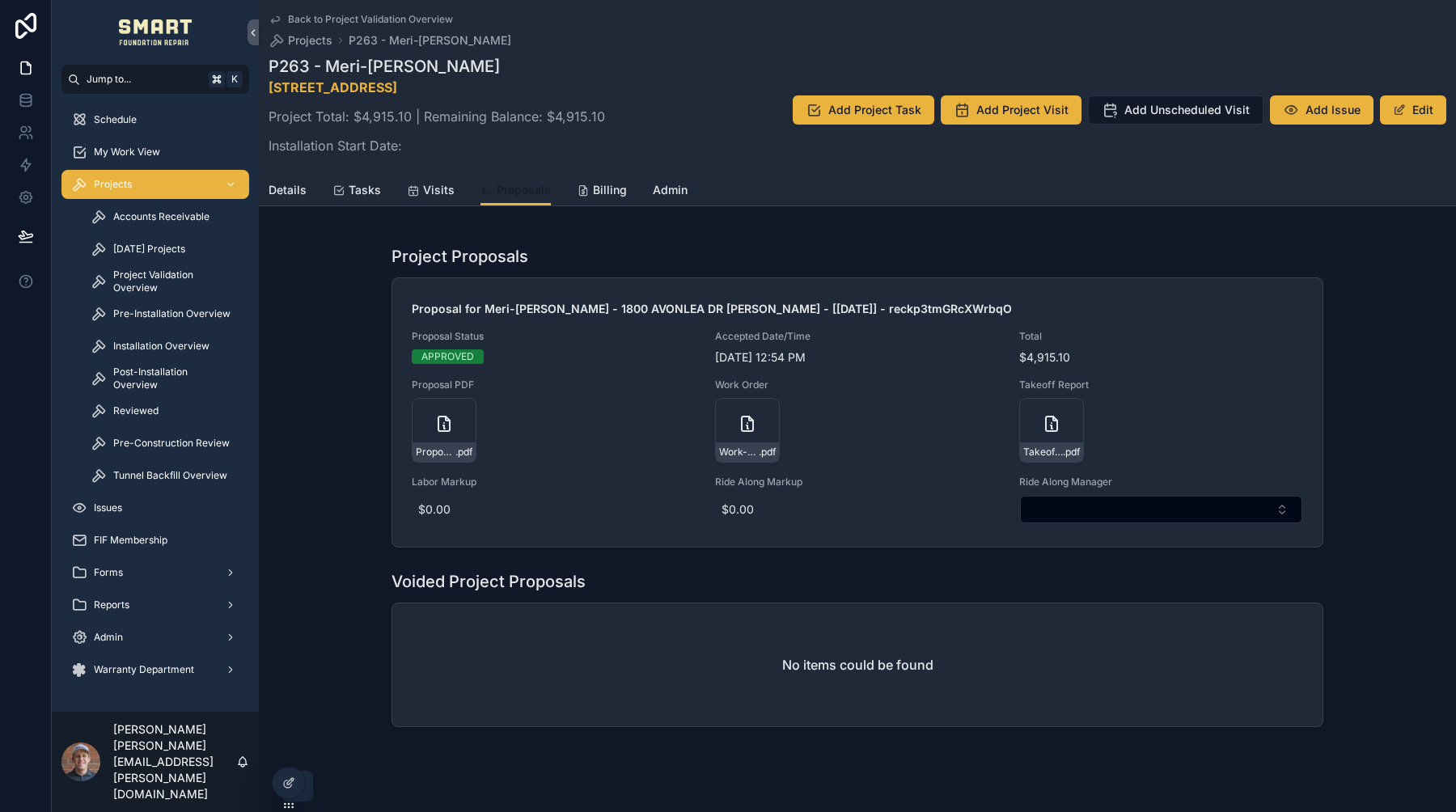
scroll to position [25, 0]
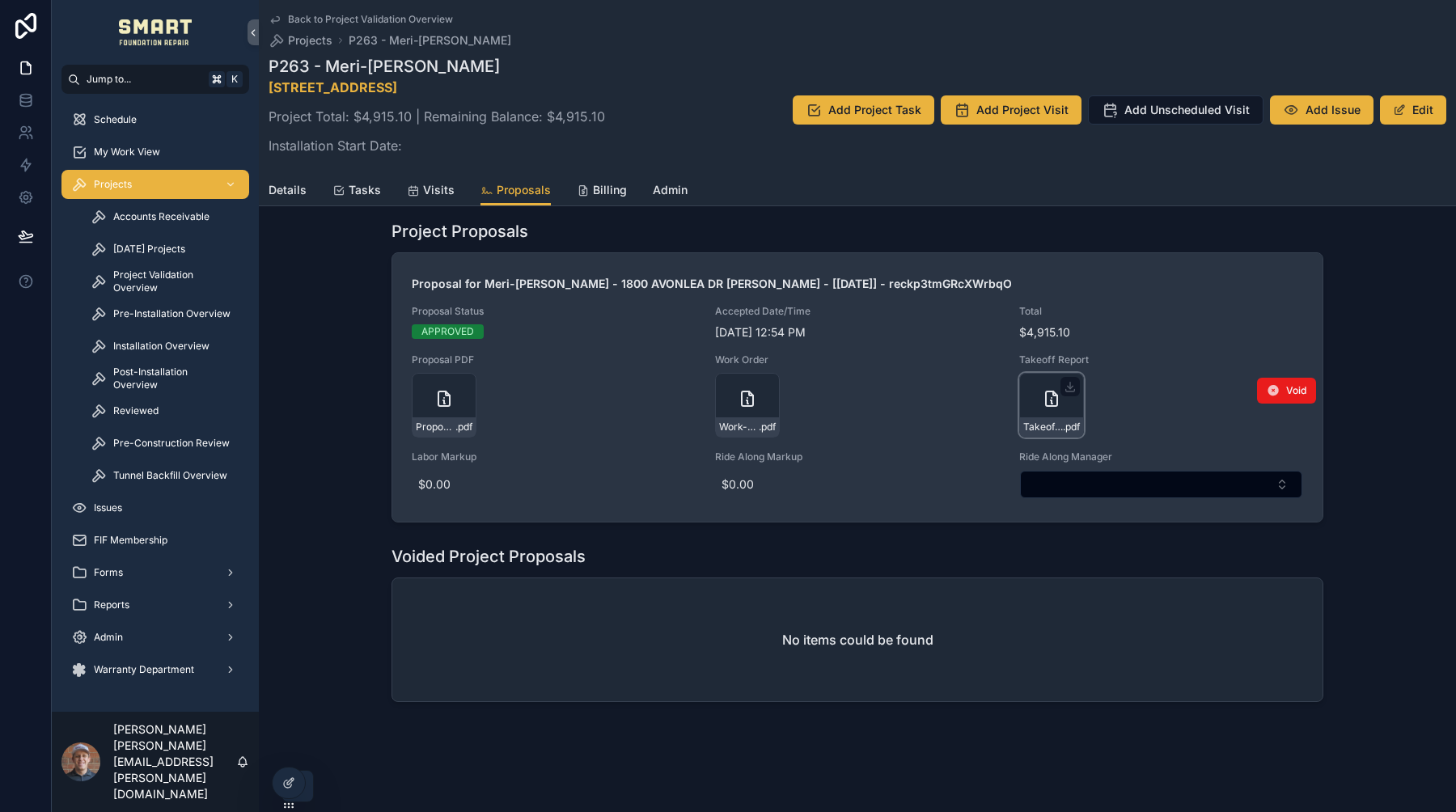
click at [1057, 409] on div "Takeoff-Report---Drawing-1 .pdf" at bounding box center [1052, 405] width 65 height 65
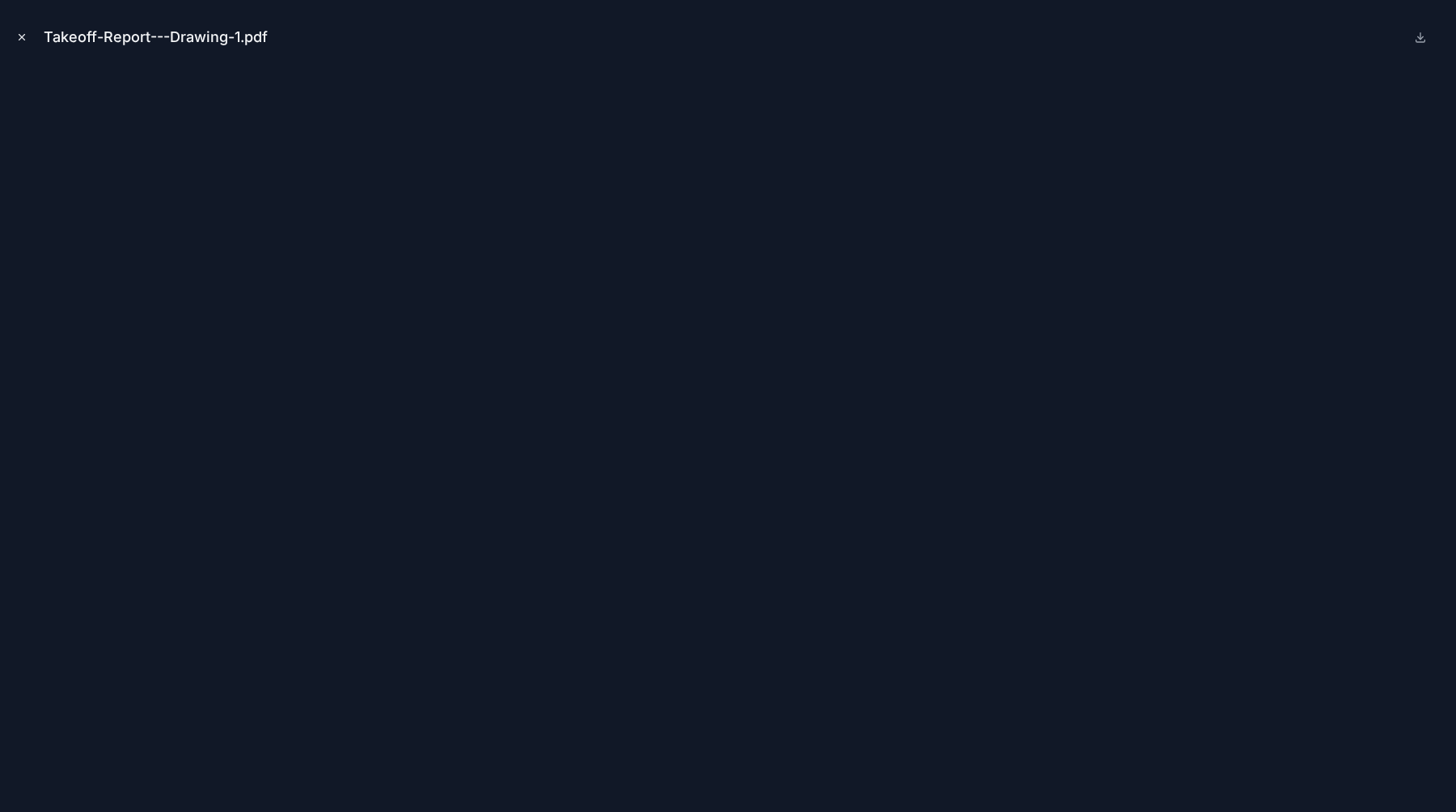
click at [25, 34] on icon "Close modal" at bounding box center [21, 37] width 11 height 11
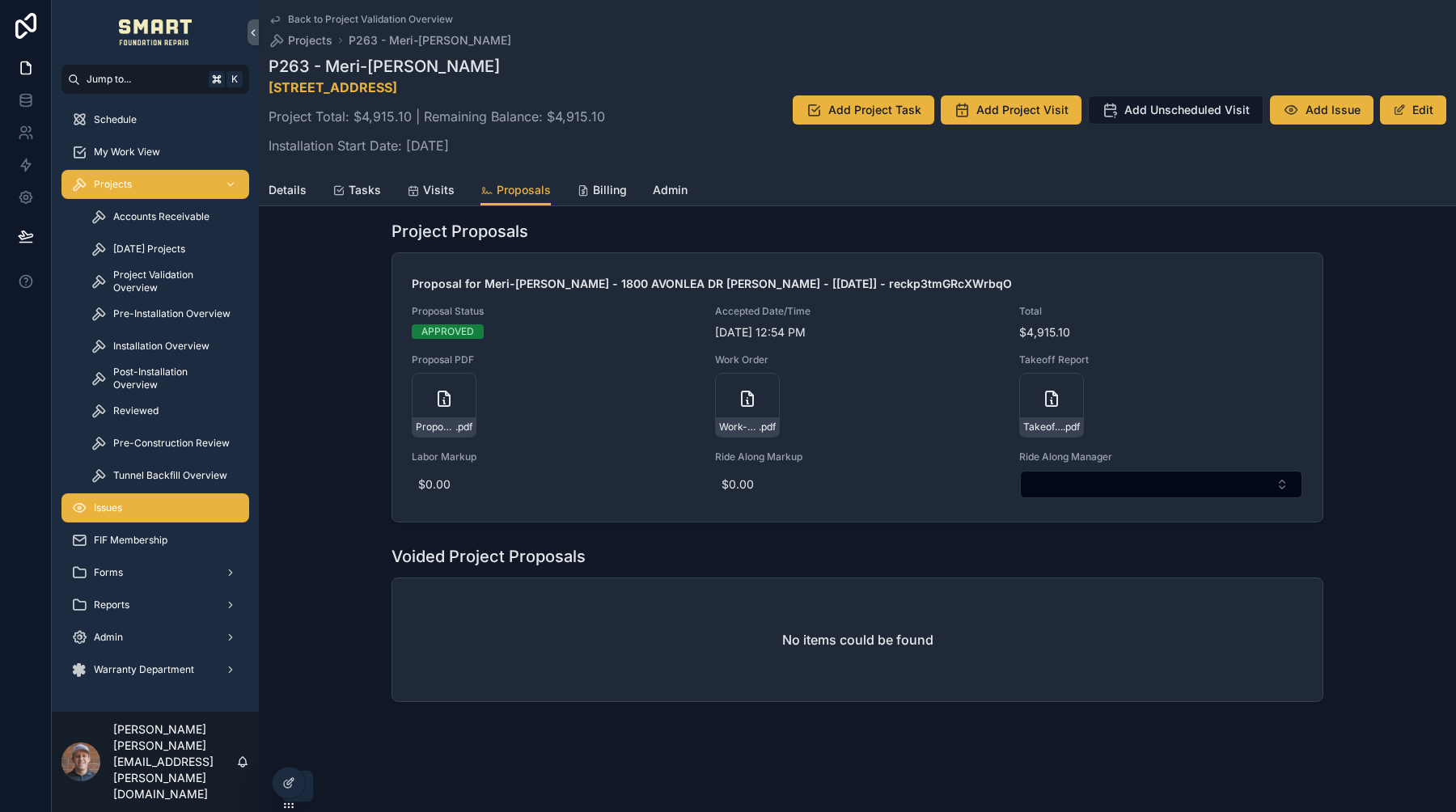
click at [131, 501] on div "Issues" at bounding box center [156, 508] width 168 height 26
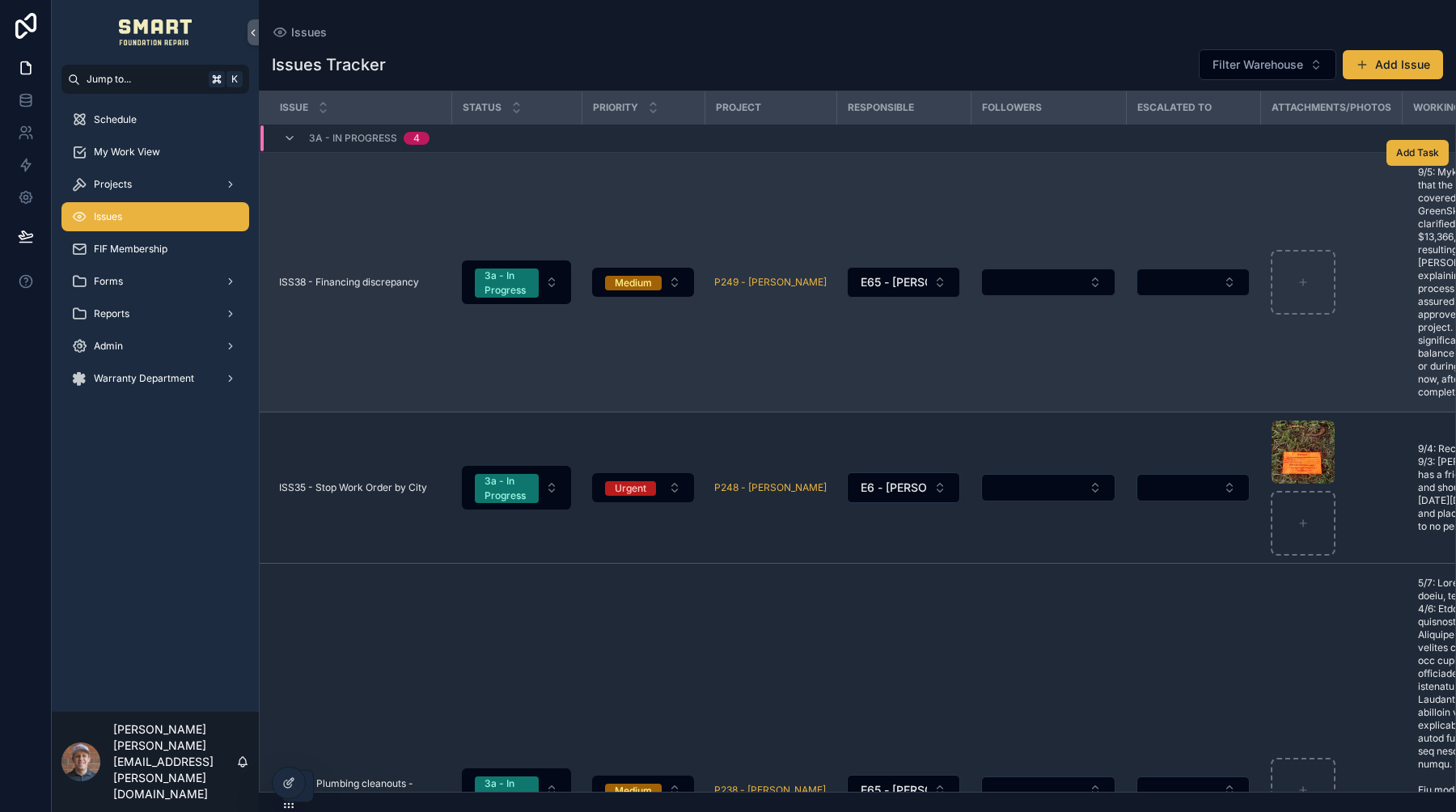
click at [413, 237] on td "ISS38 - Financing discrepancy ISS38 - Financing discrepancy" at bounding box center [356, 282] width 192 height 260
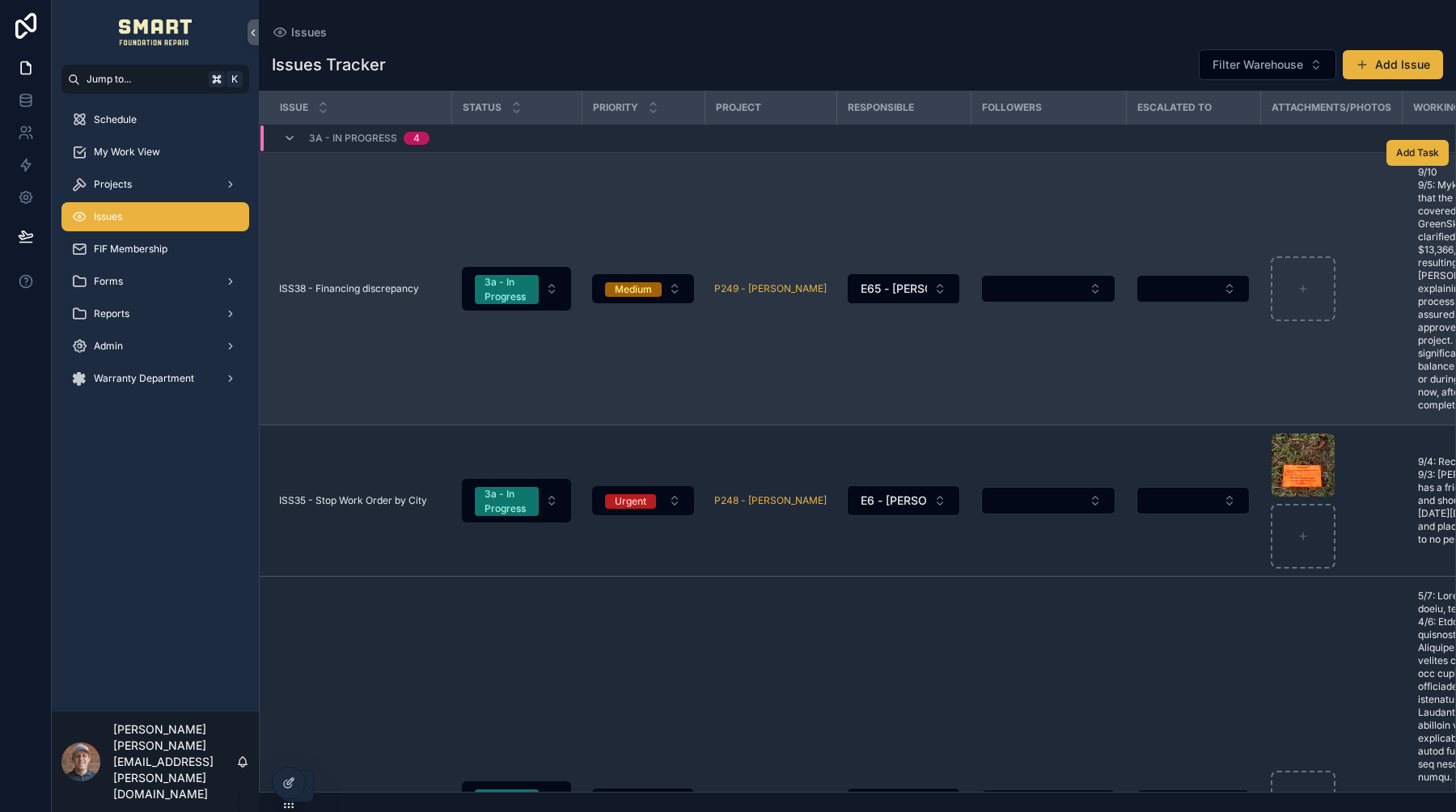
click at [385, 288] on span "ISS38 - Financing discrepancy" at bounding box center [349, 288] width 140 height 13
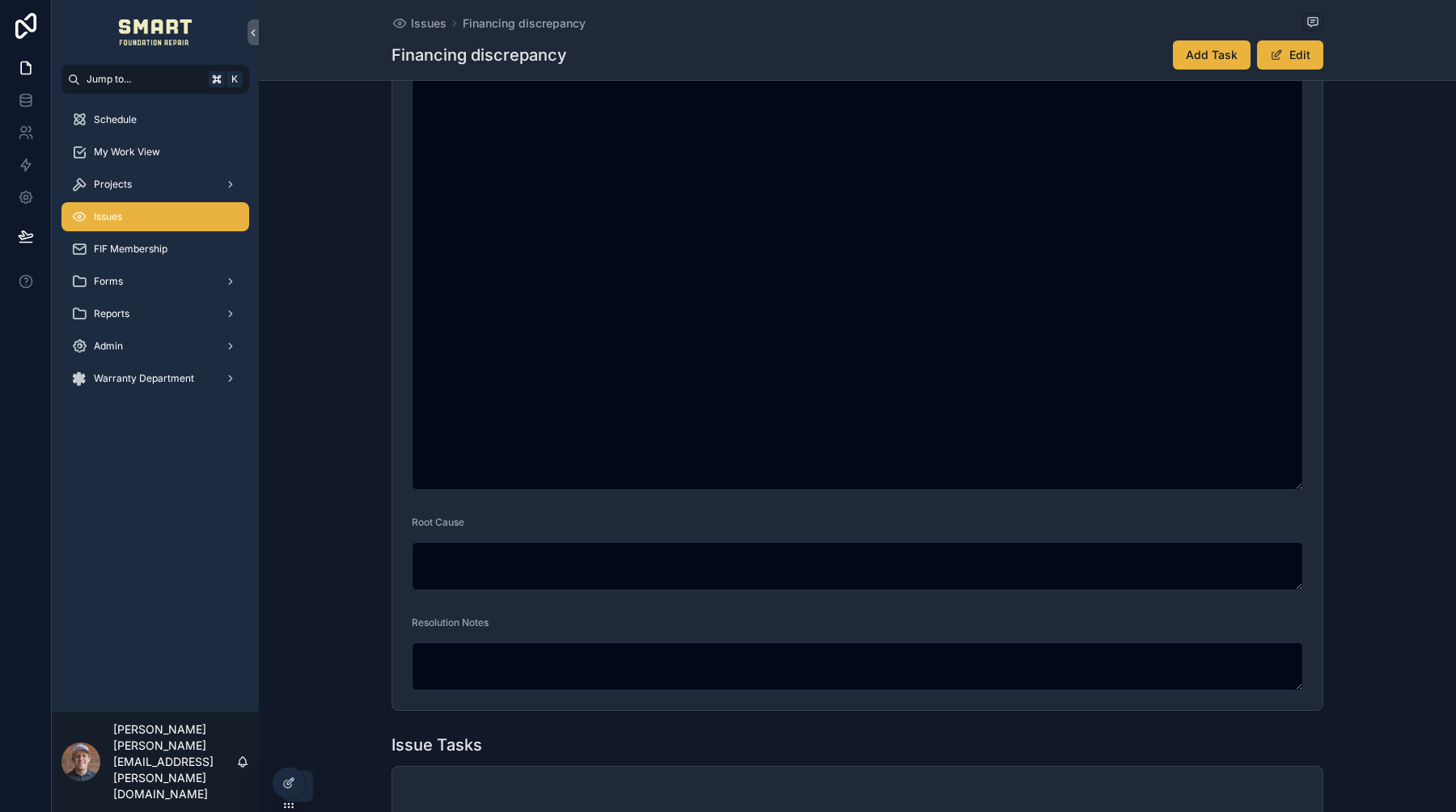
scroll to position [530, 0]
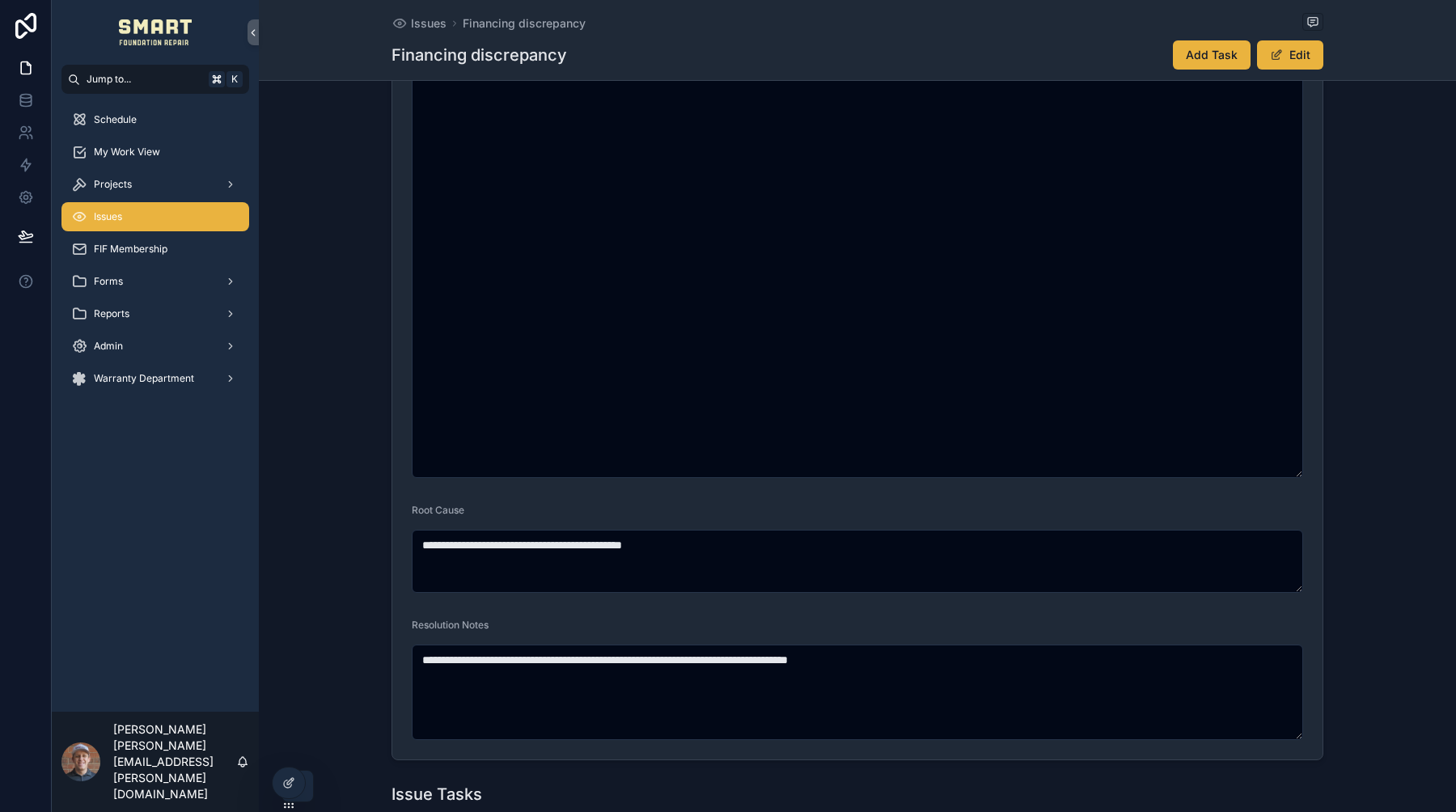
type textarea "**********"
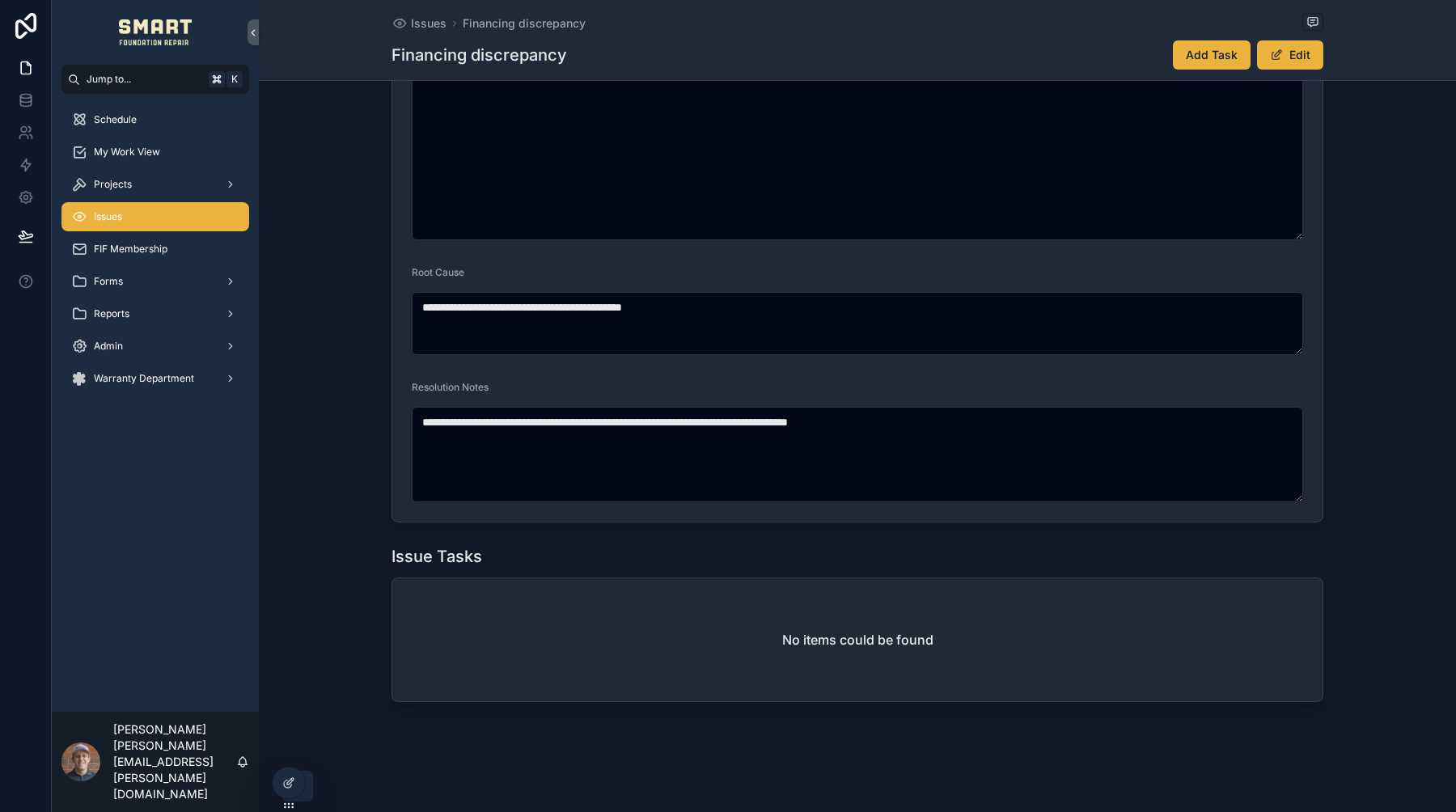
scroll to position [0, 0]
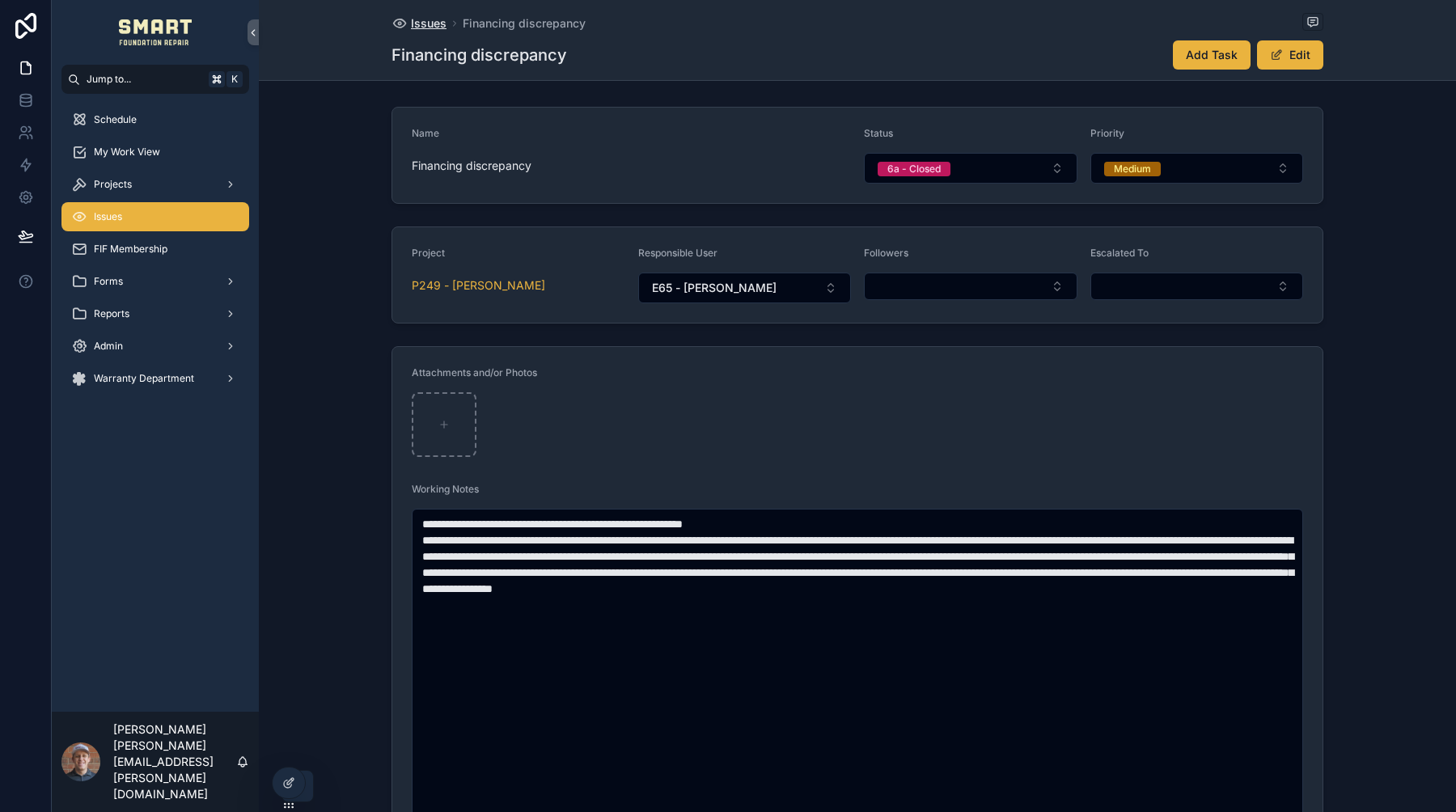
click at [429, 22] on span "Issues" at bounding box center [429, 23] width 35 height 16
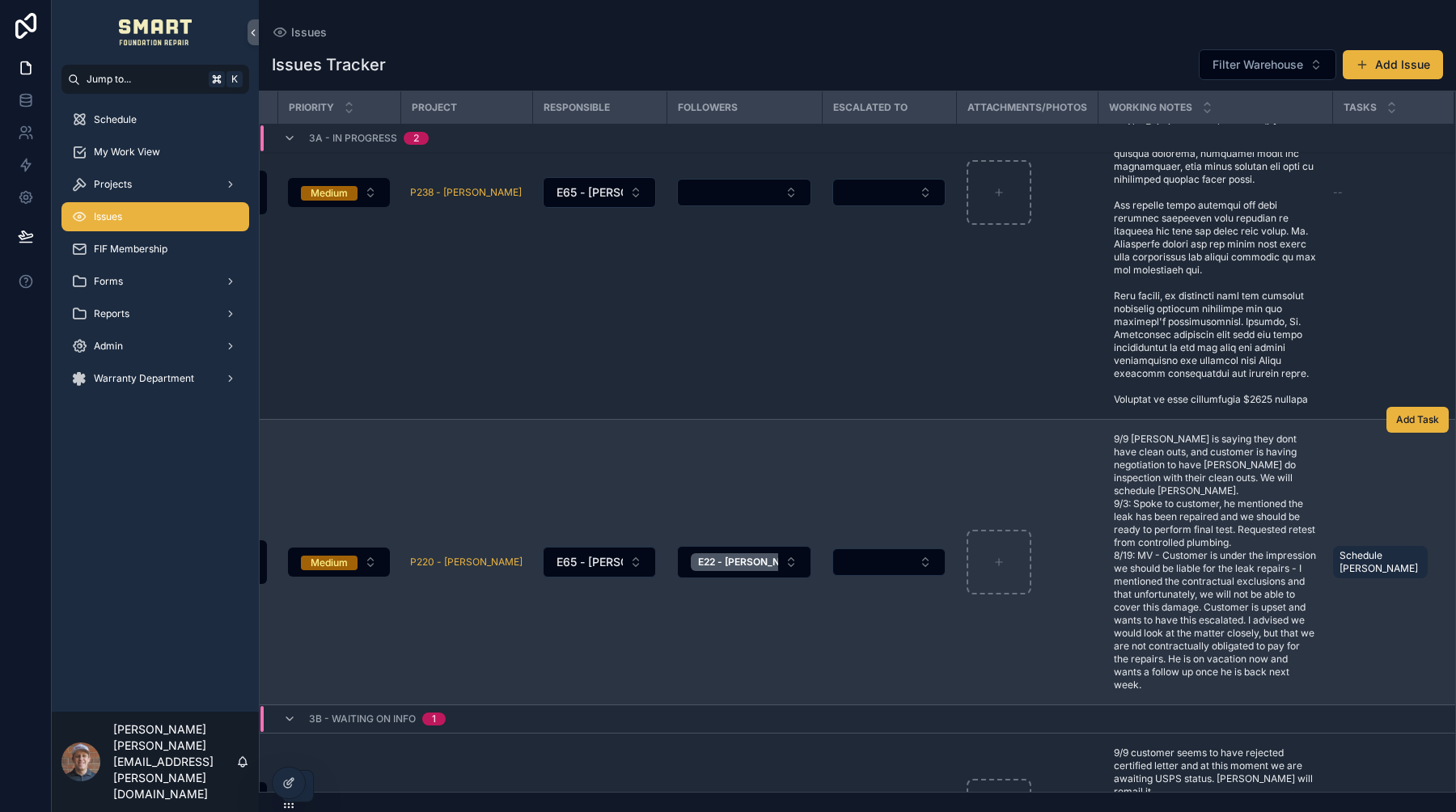
scroll to position [860, 307]
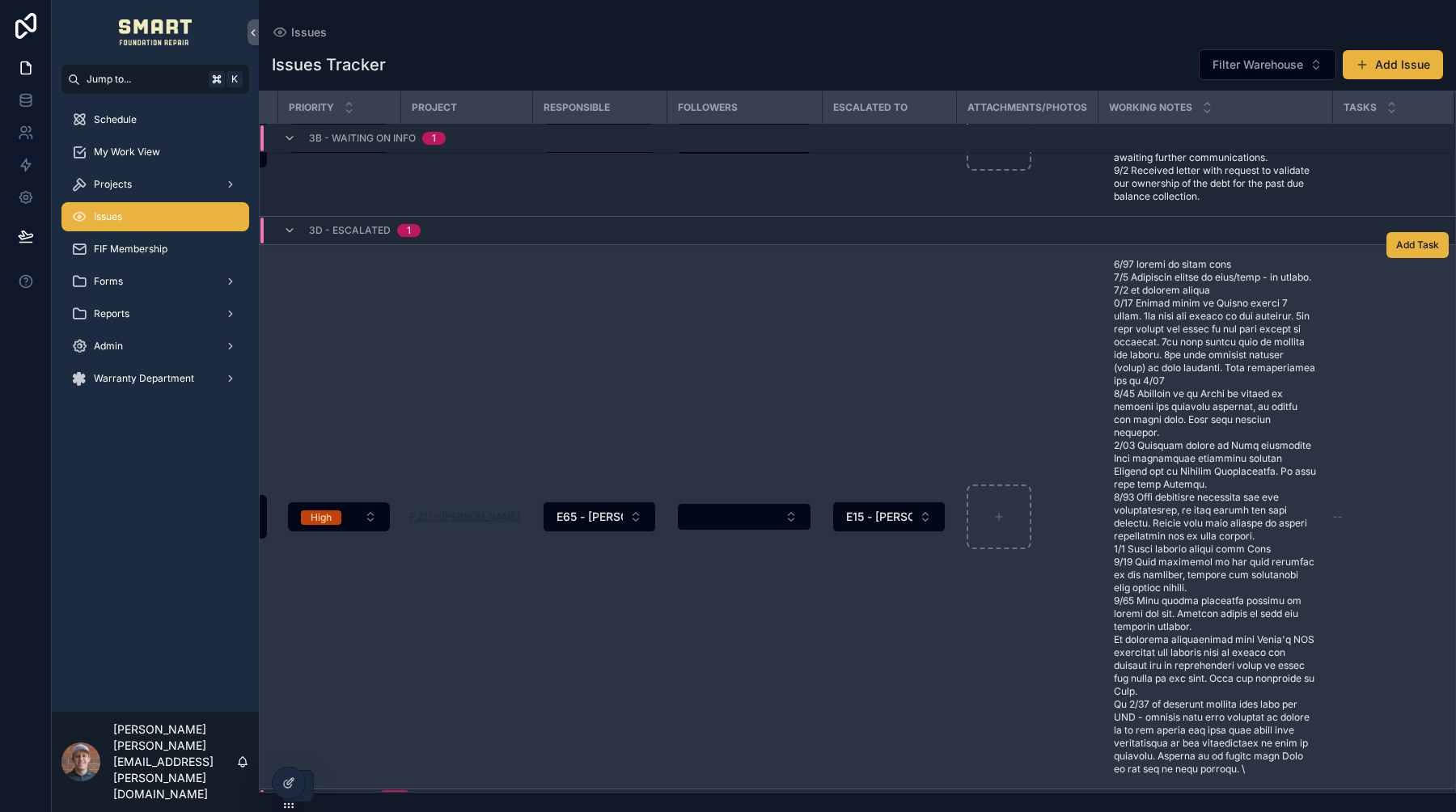
click at [472, 510] on span "P221 - Allan Parrales" at bounding box center [465, 516] width 110 height 13
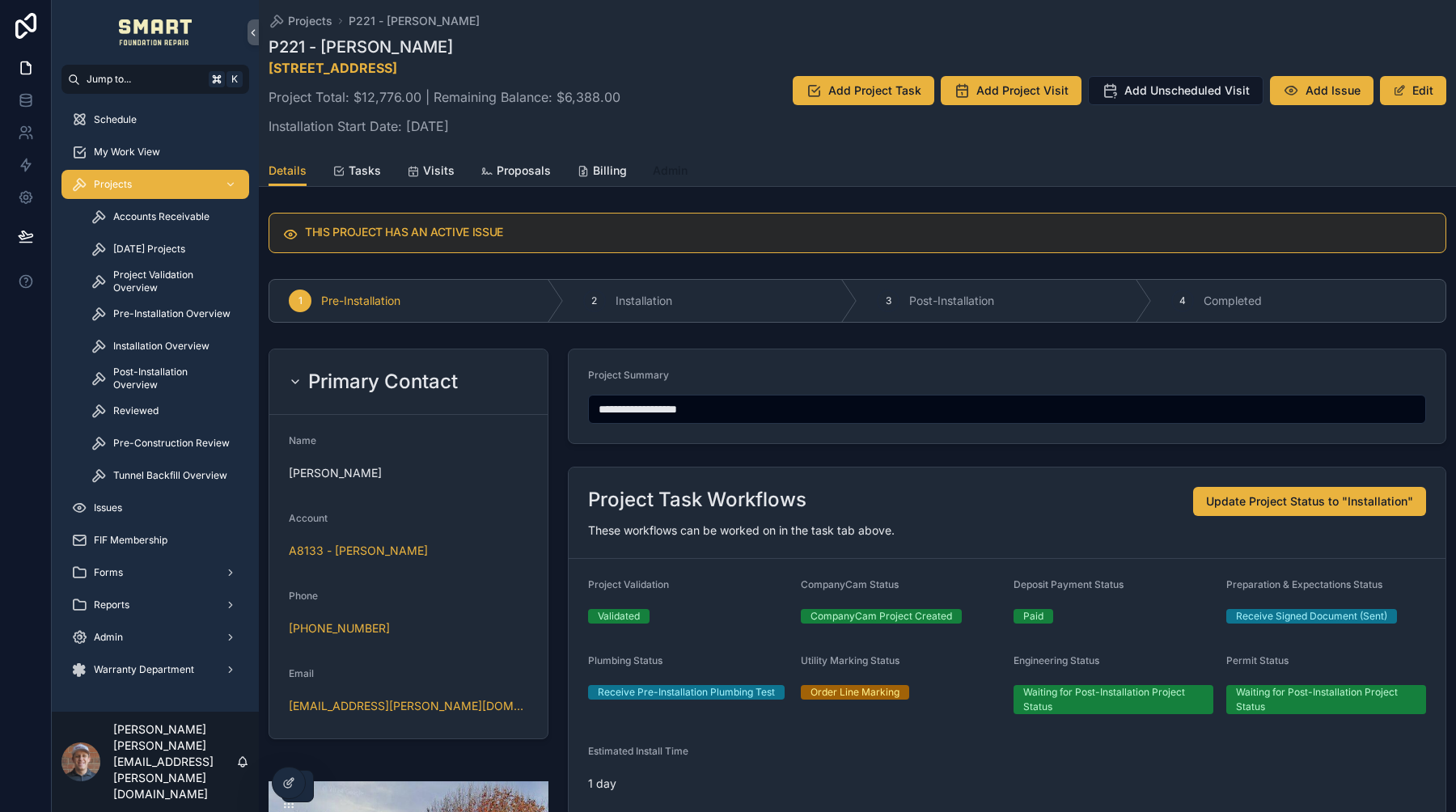
click at [668, 162] on span "Admin" at bounding box center [670, 170] width 34 height 16
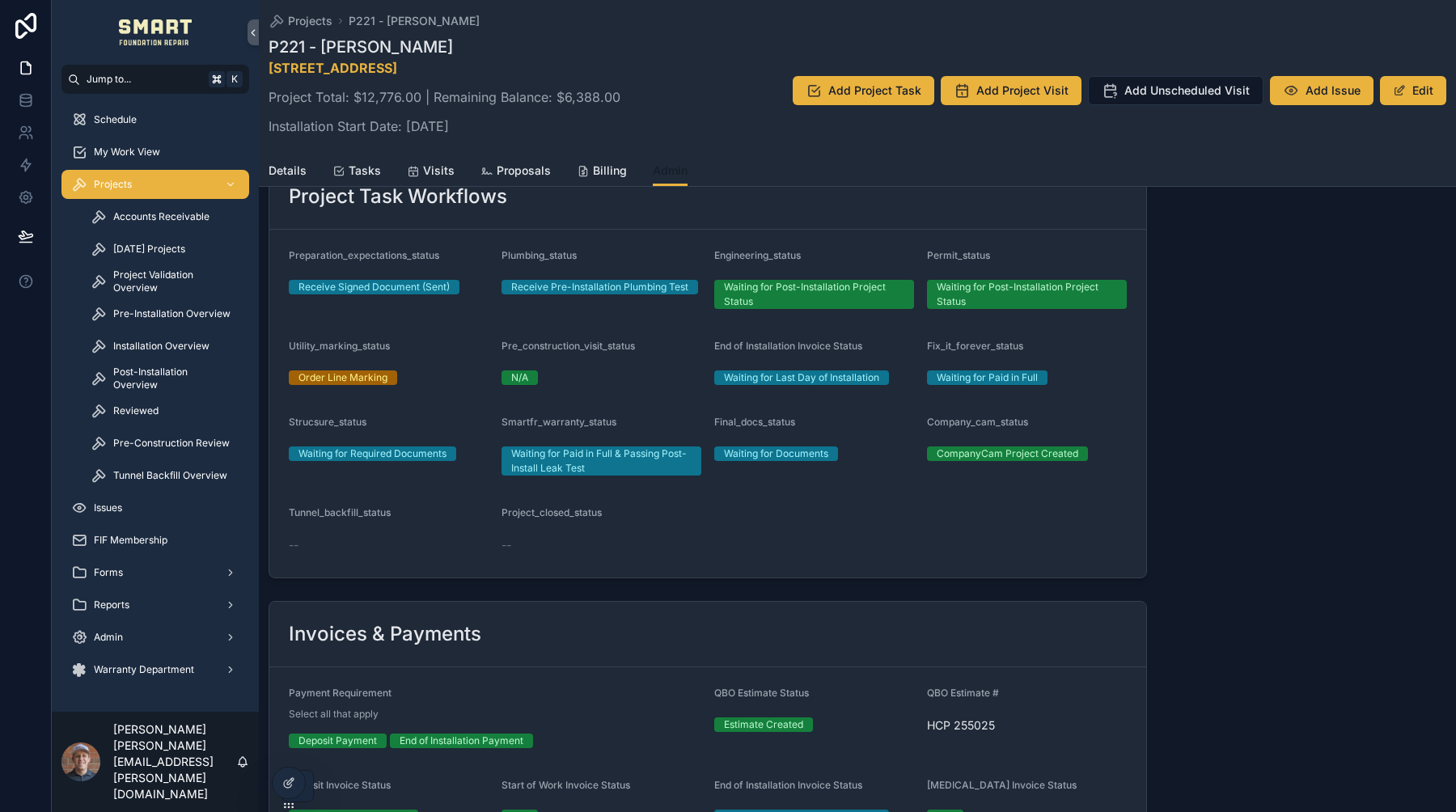
scroll to position [598, 0]
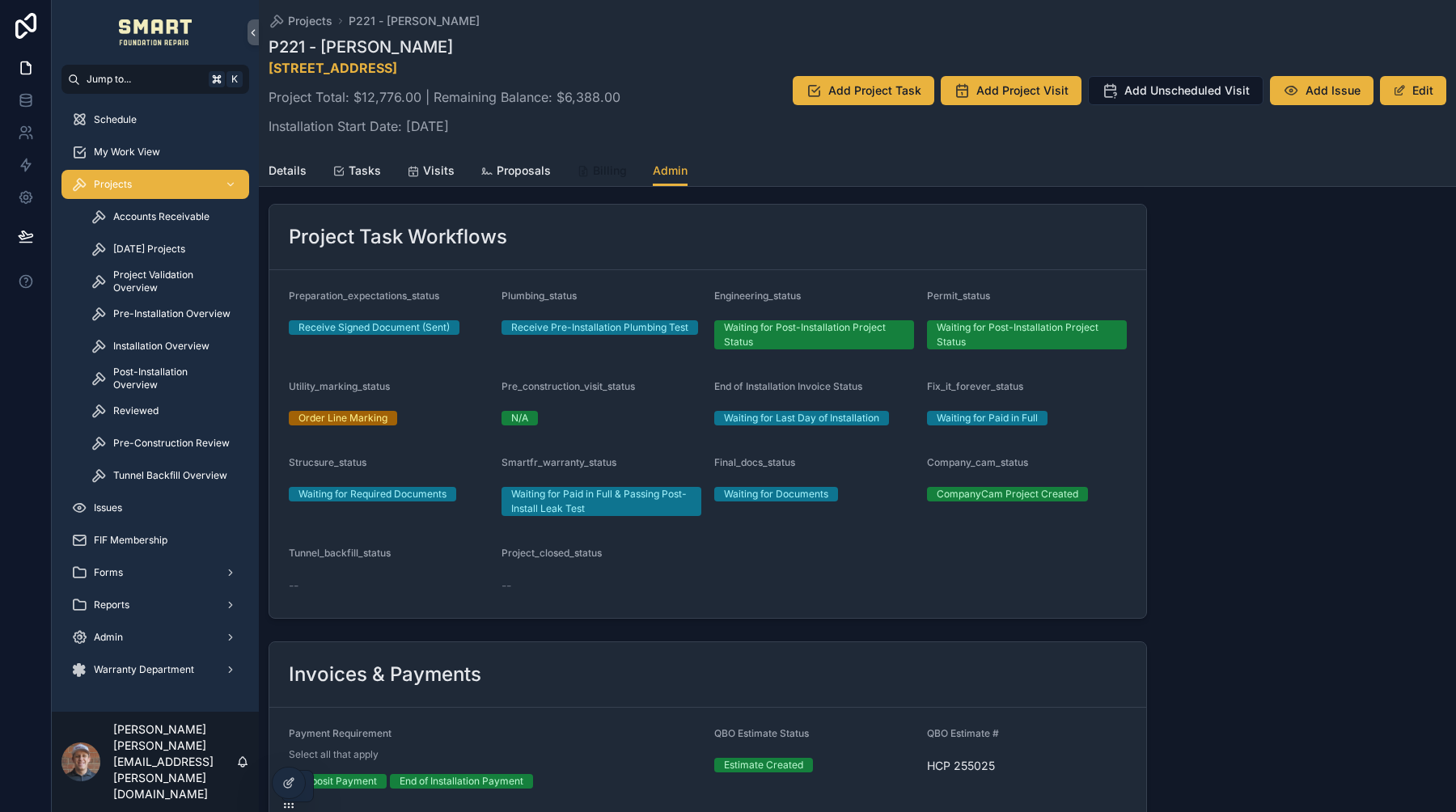
click at [577, 170] on icon "scrollable content" at bounding box center [583, 171] width 13 height 13
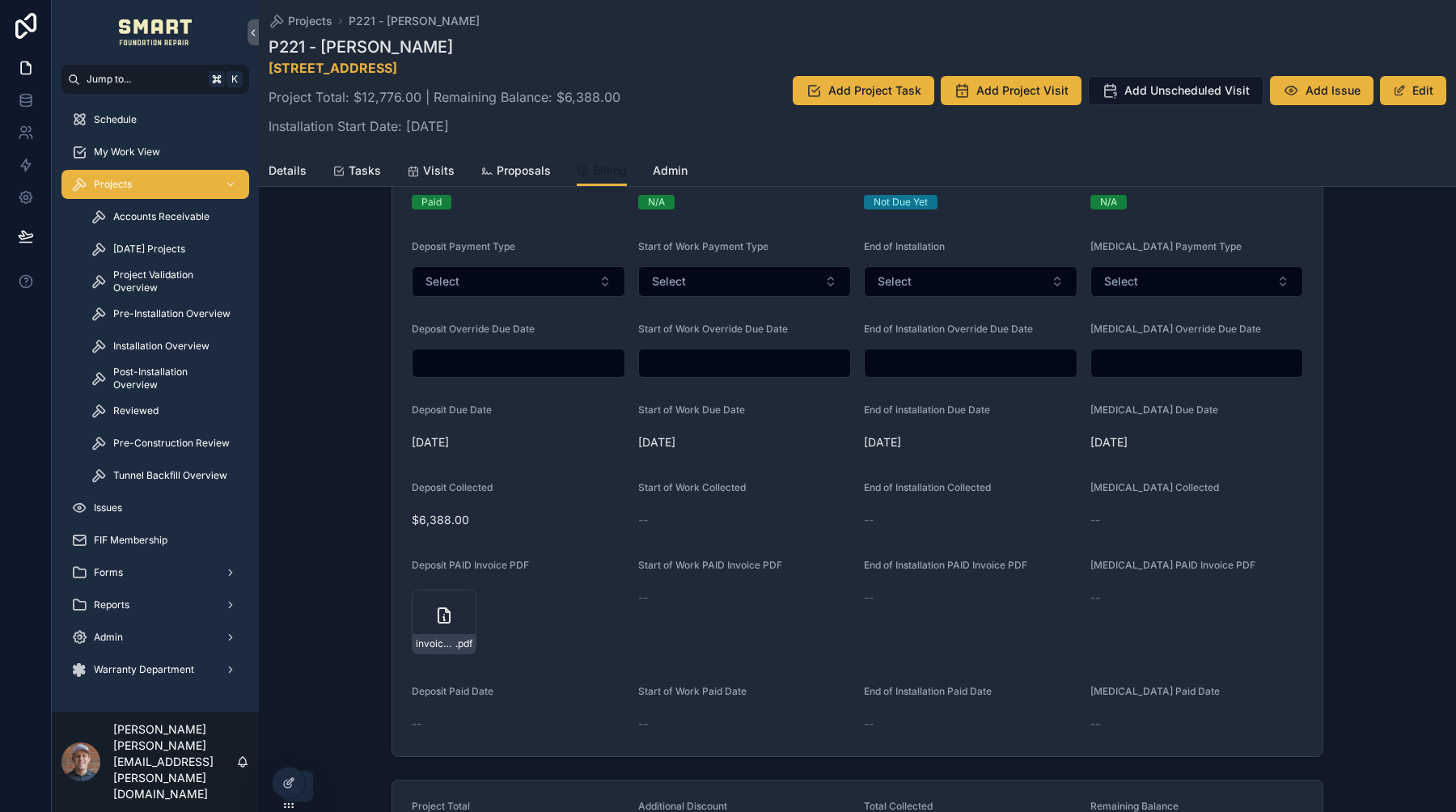
scroll to position [635, 0]
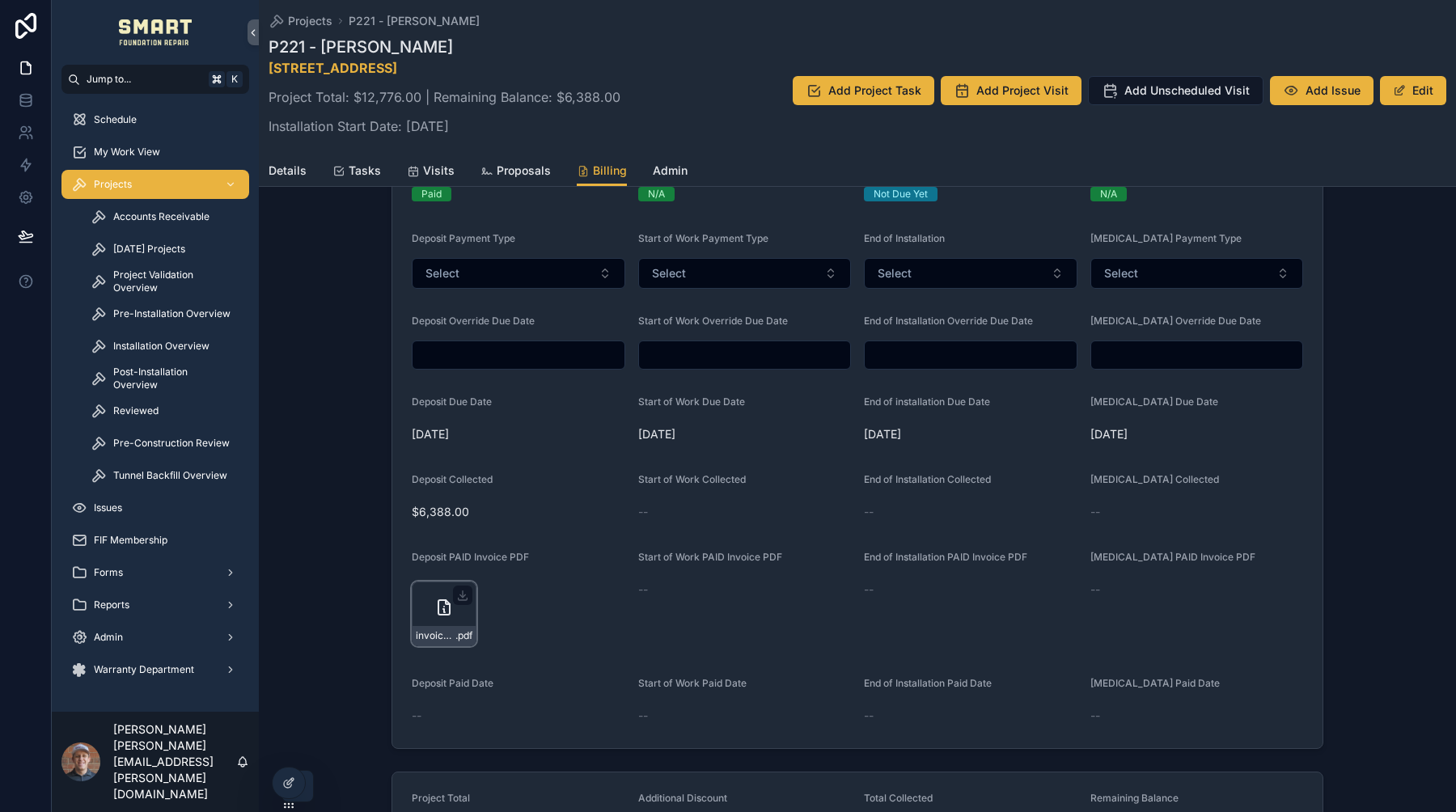
click at [447, 603] on icon "scrollable content" at bounding box center [444, 607] width 19 height 19
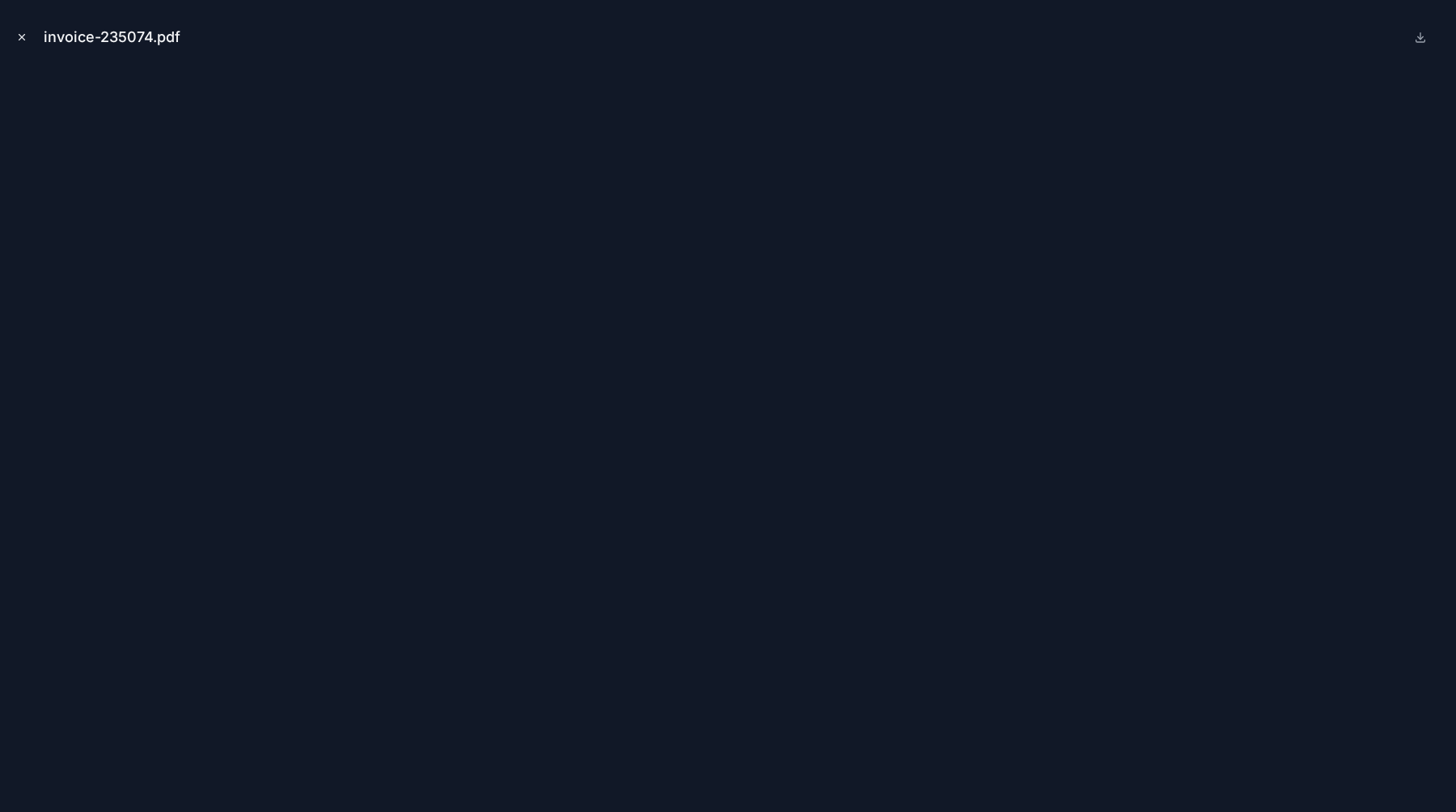
click at [21, 36] on icon "Close modal" at bounding box center [22, 37] width 6 height 6
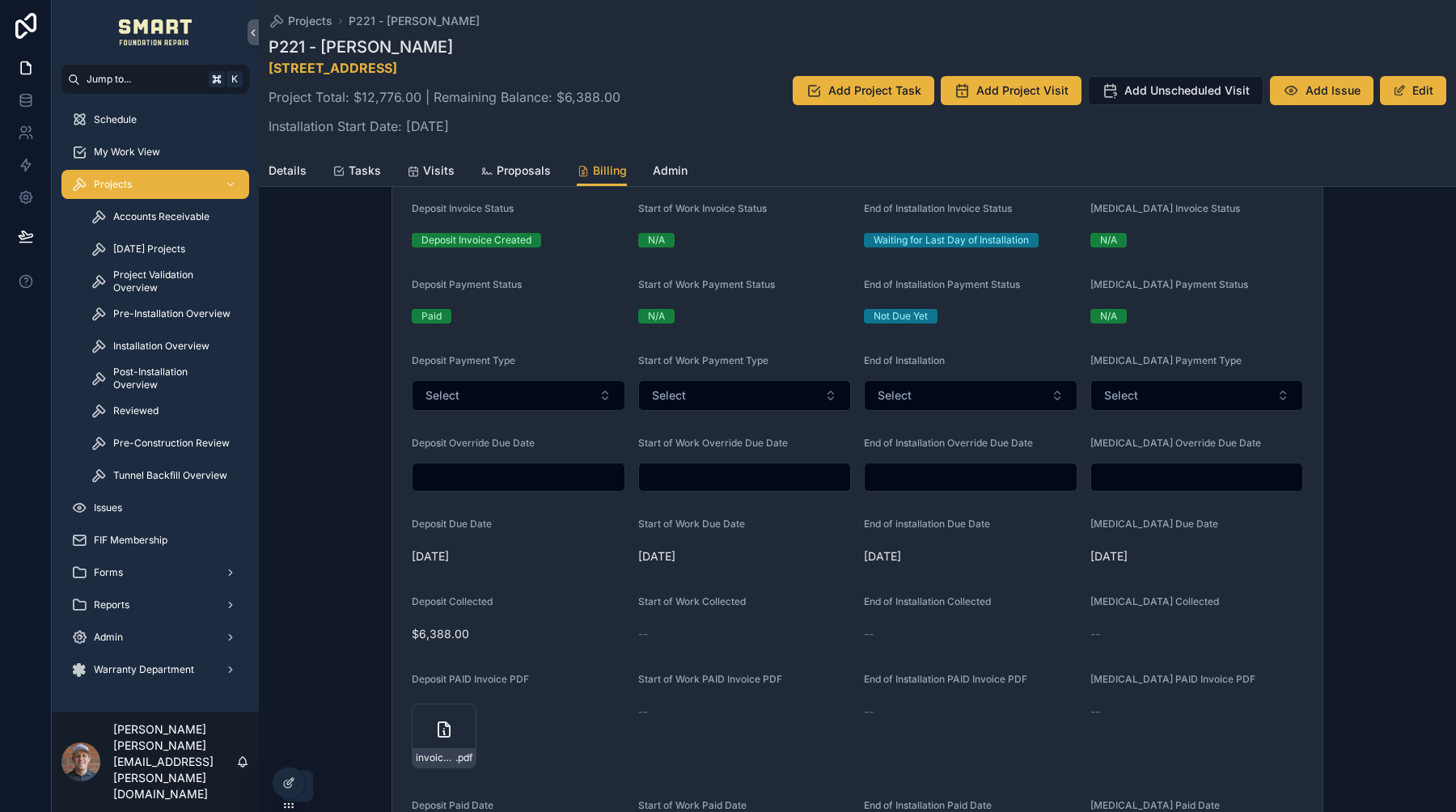
scroll to position [504, 0]
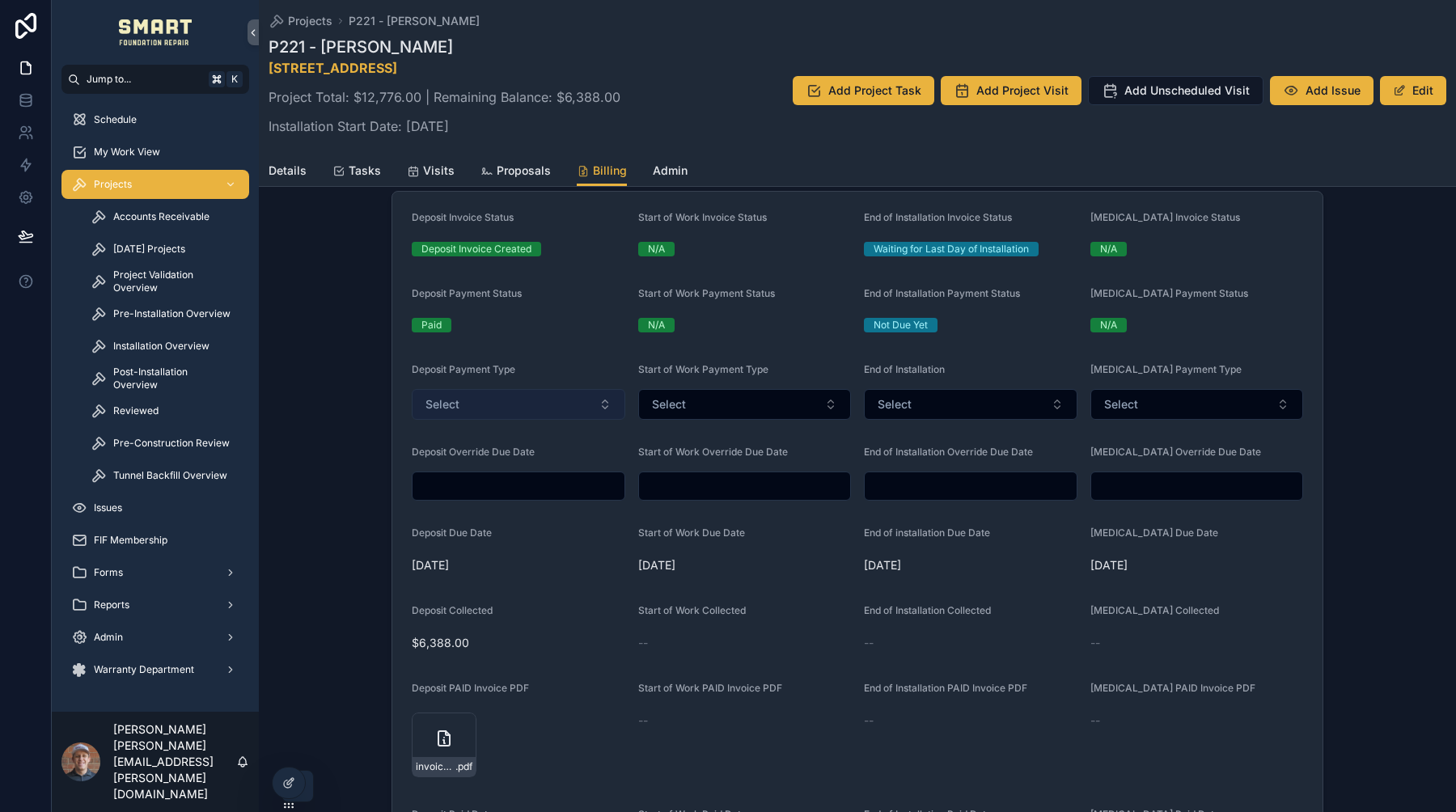
click at [614, 407] on button "Select" at bounding box center [519, 404] width 214 height 31
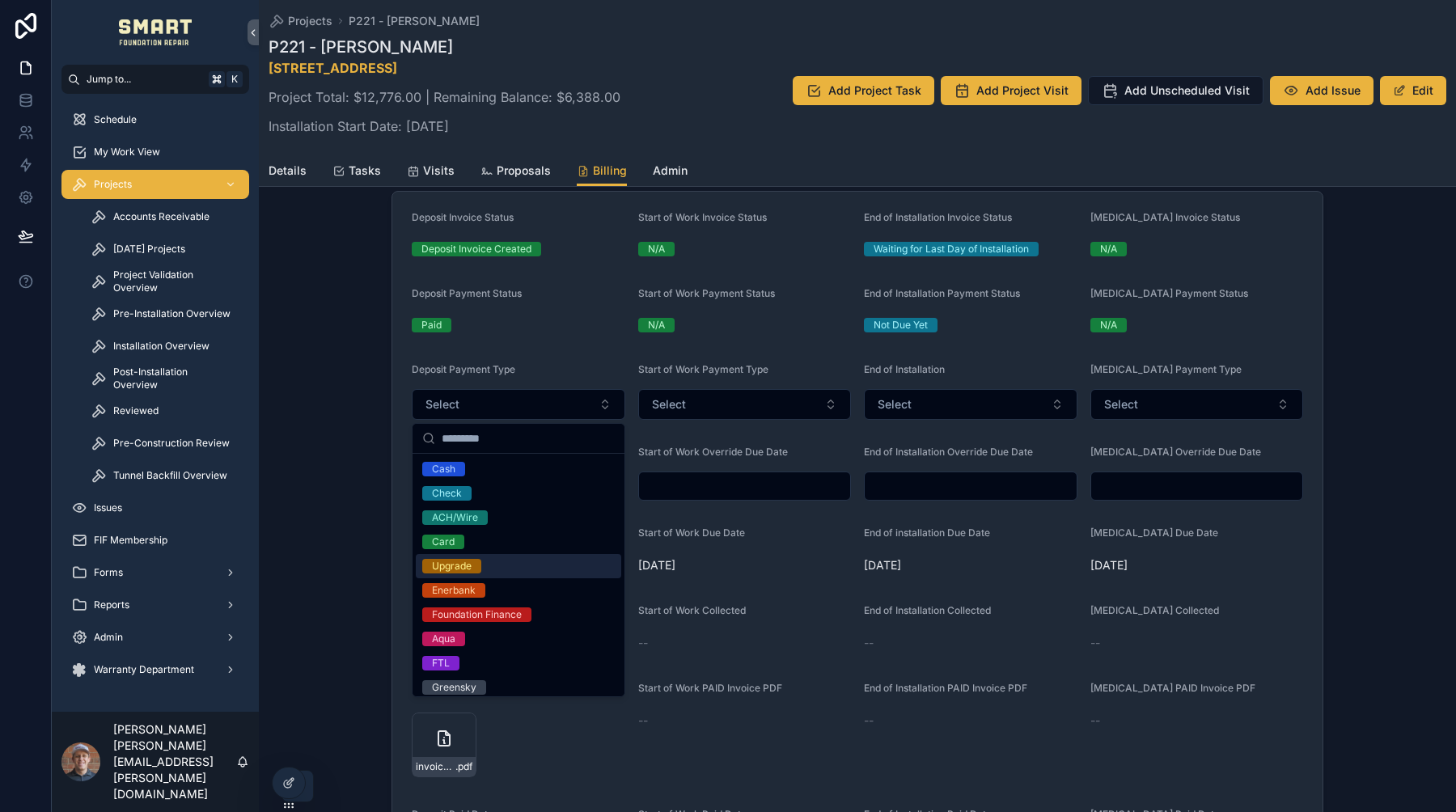
click at [484, 563] on div "Upgrade" at bounding box center [519, 566] width 205 height 24
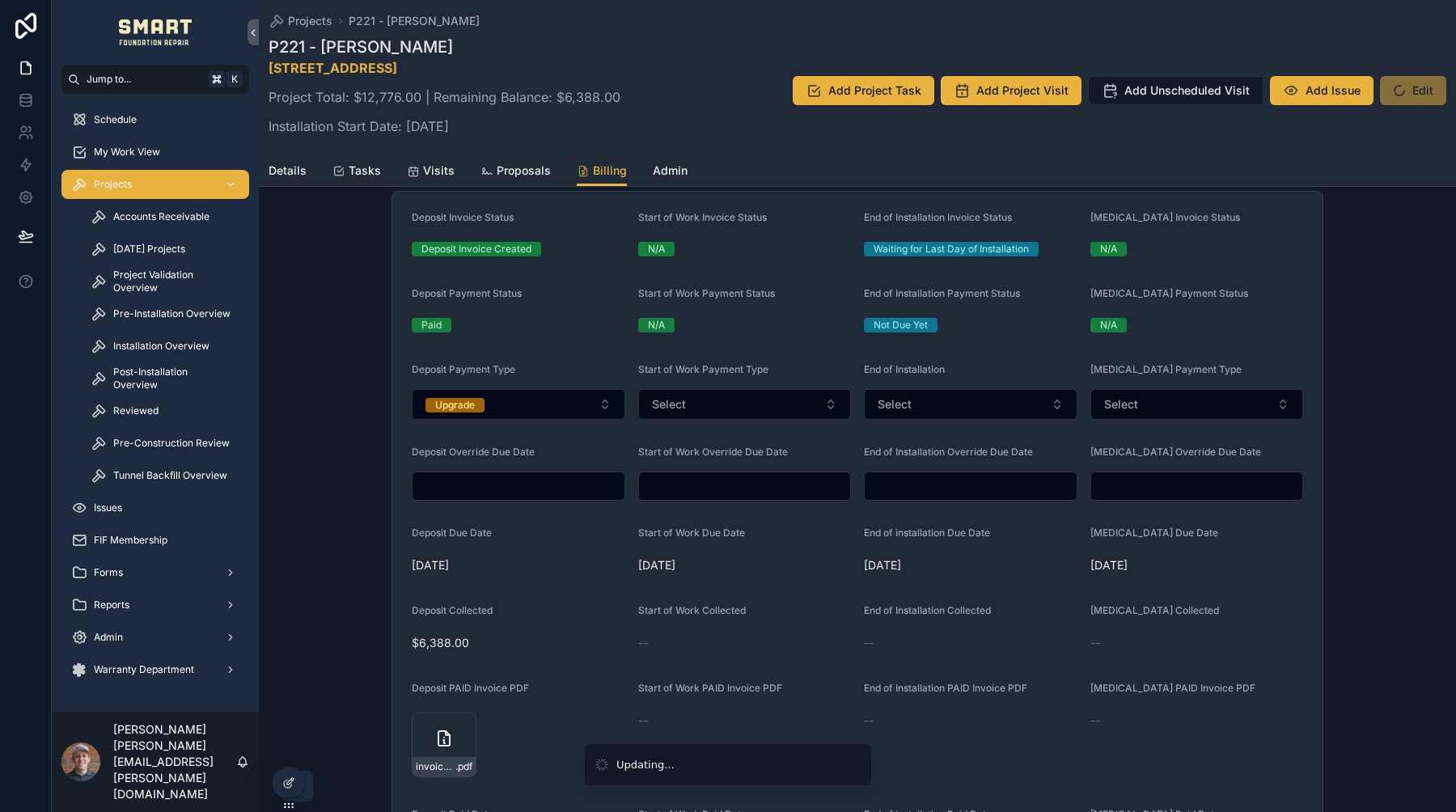
click at [361, 409] on div "Approved Total $12,776.00 Total After Discounts $12,776.00 Total Collected $6,3…" at bounding box center [857, 388] width 1197 height 1236
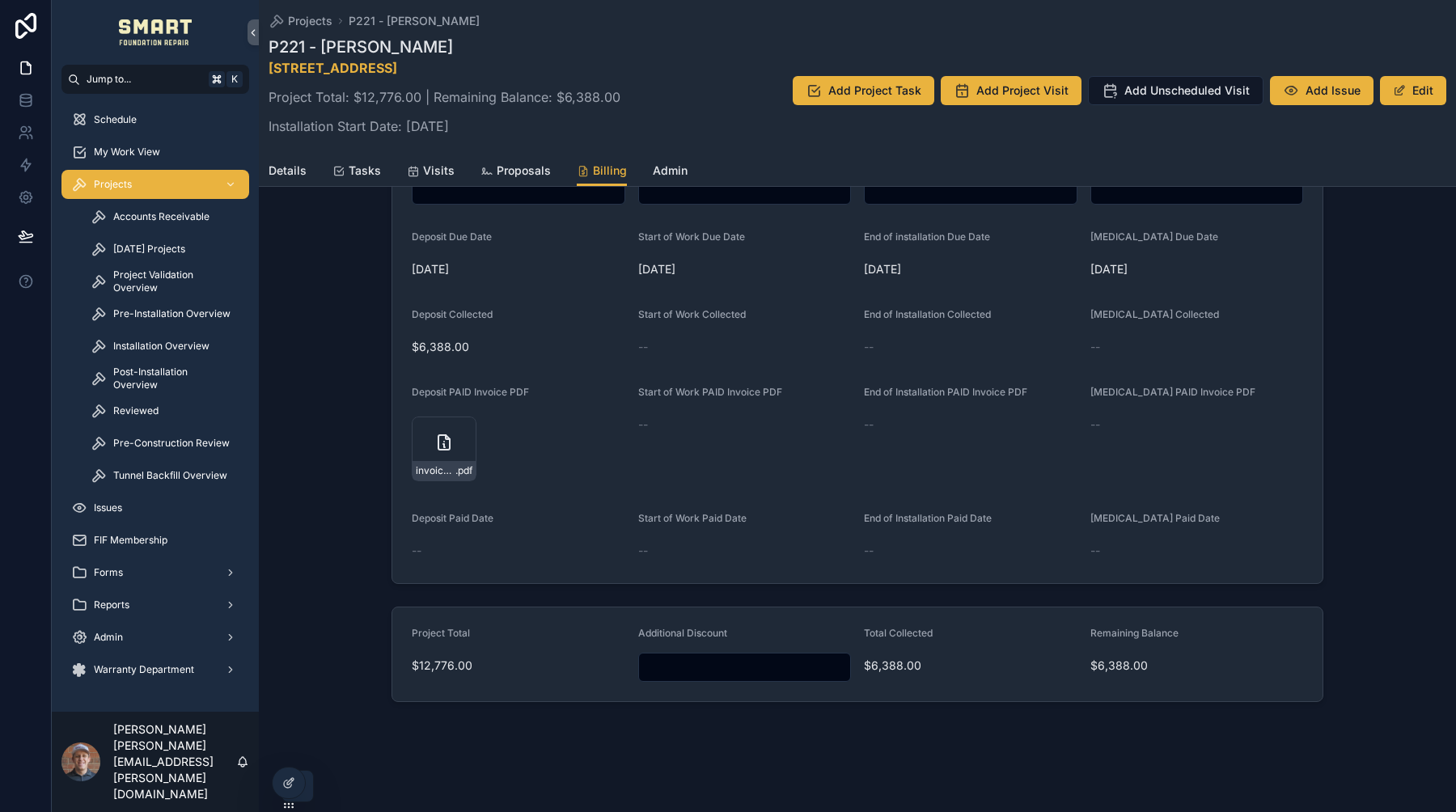
scroll to position [0, 0]
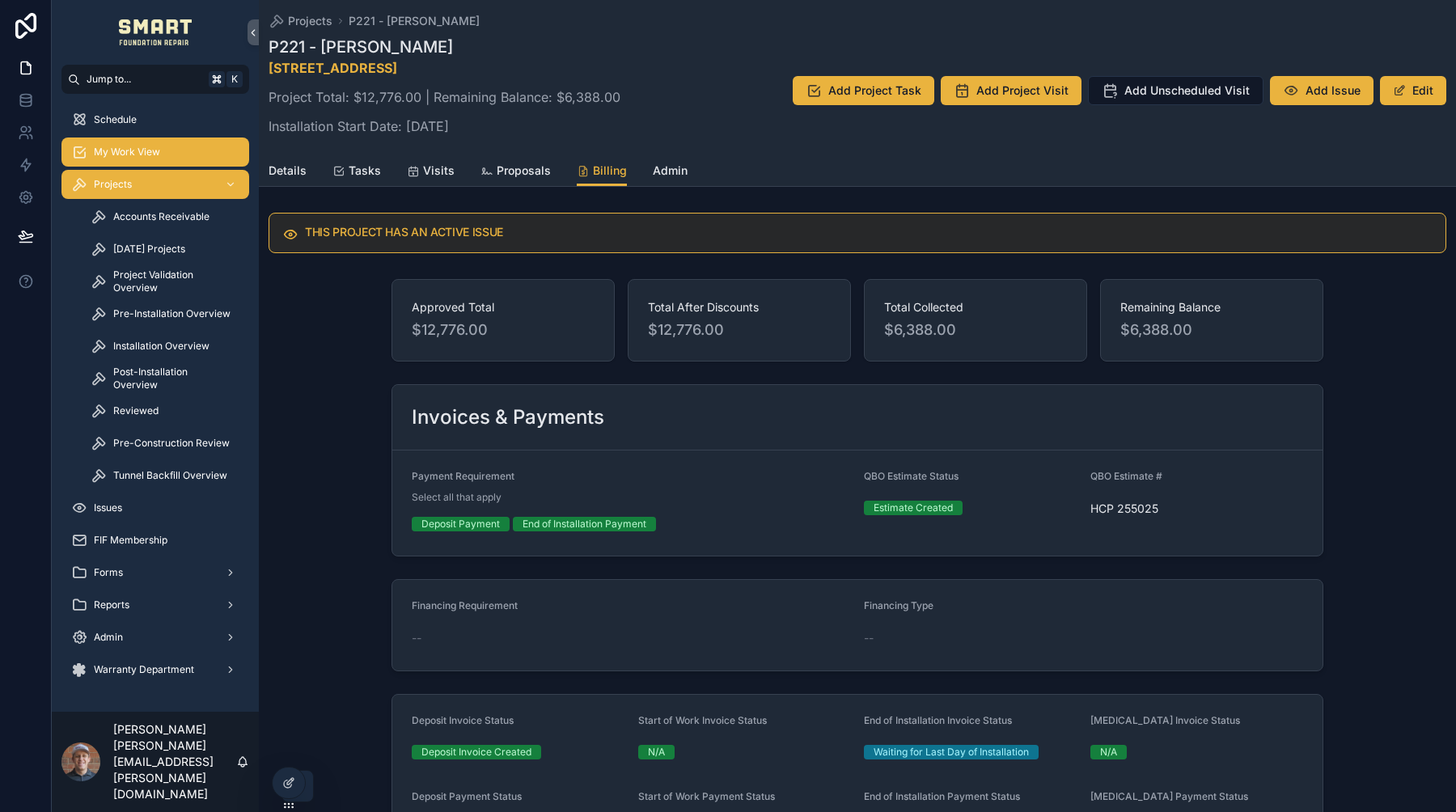
click at [140, 156] on span "My Work View" at bounding box center [127, 151] width 66 height 13
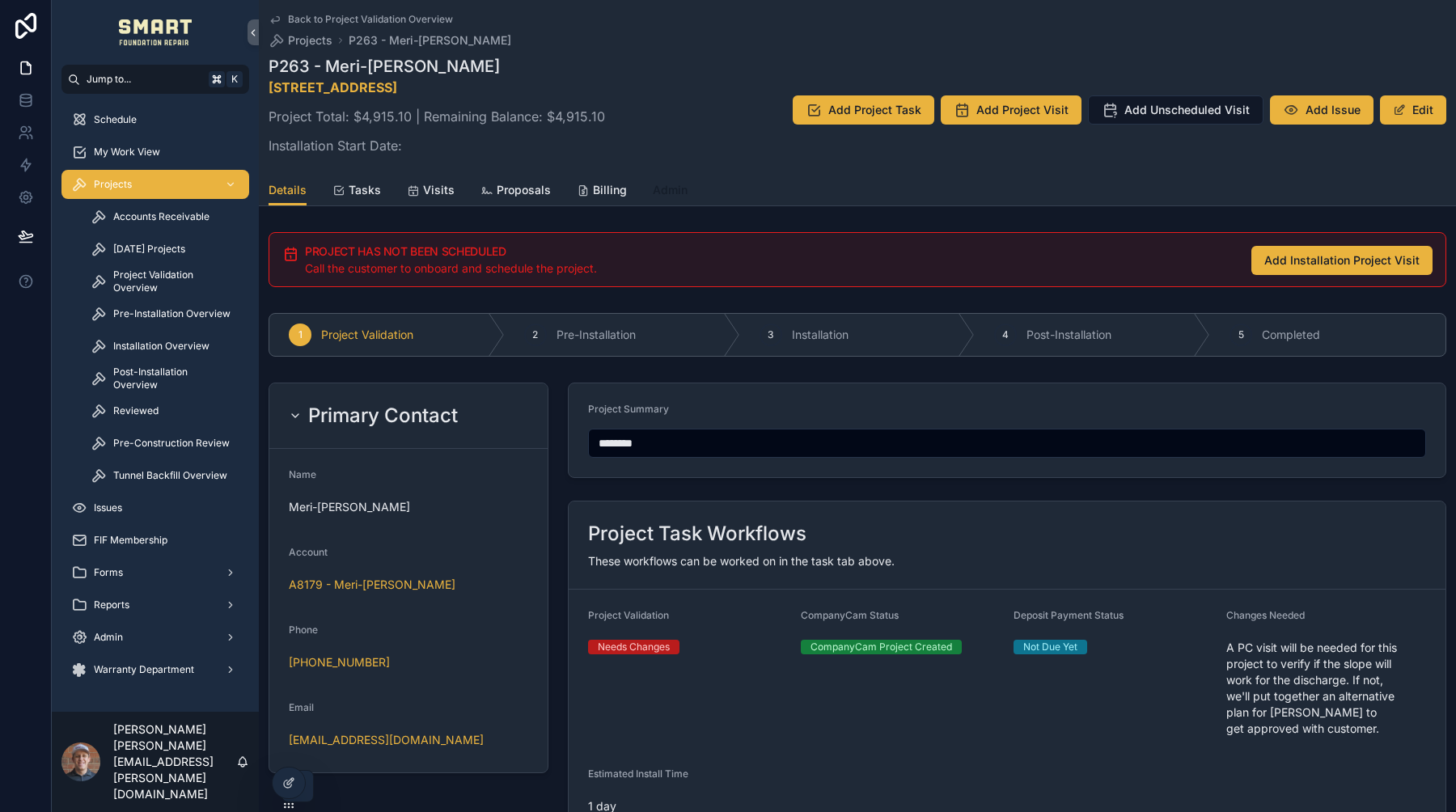
click at [672, 185] on span "Admin" at bounding box center [670, 190] width 34 height 16
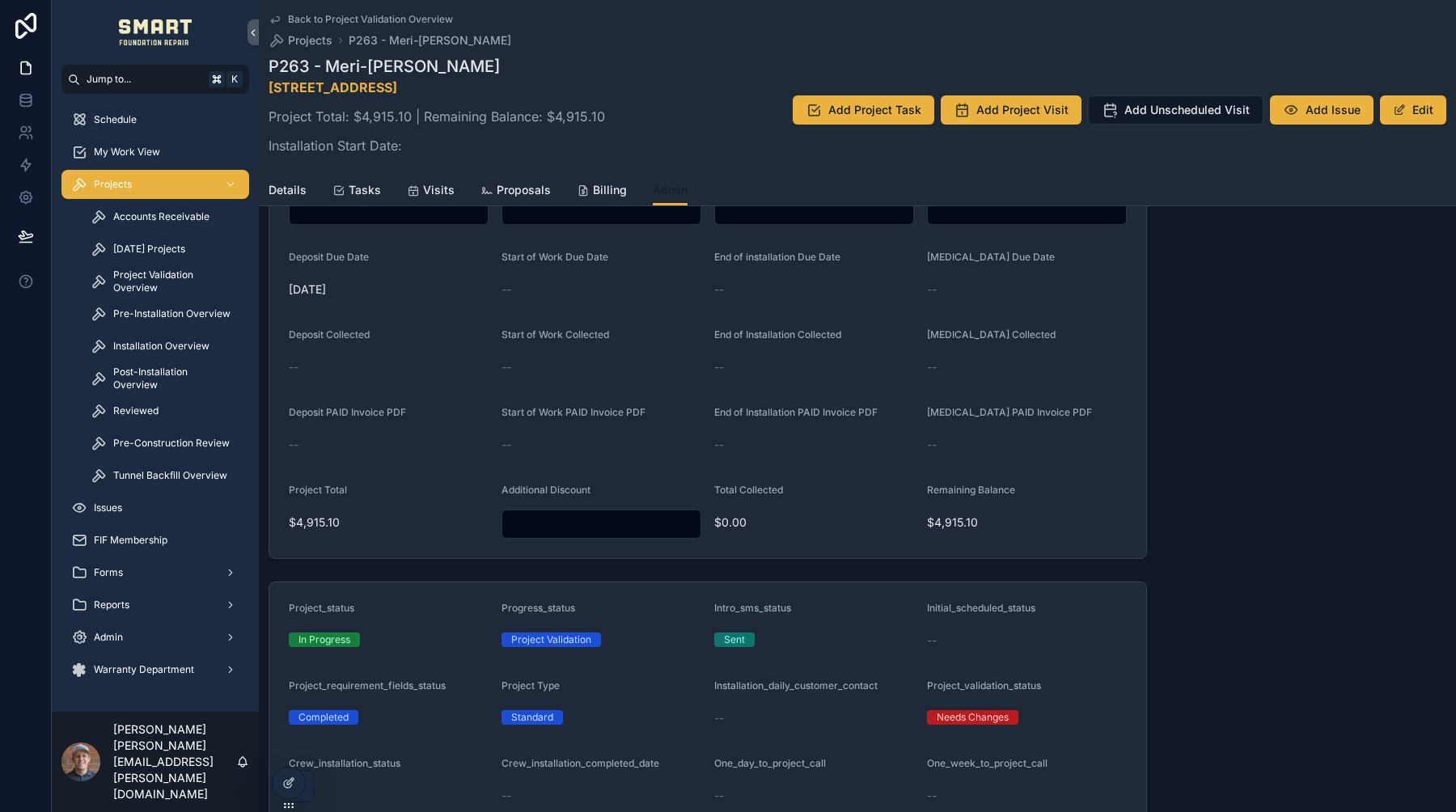
scroll to position [1630, 0]
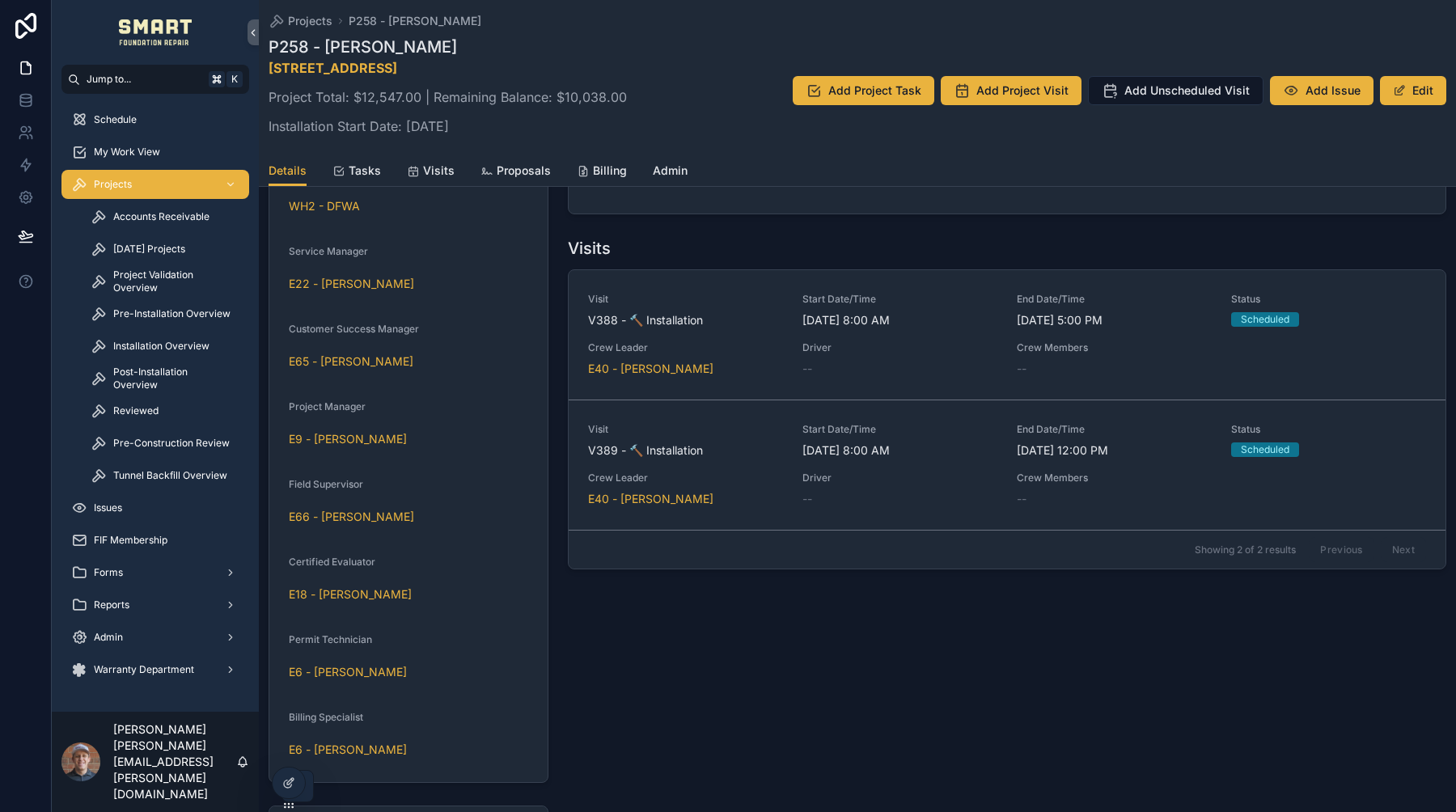
scroll to position [1585, 0]
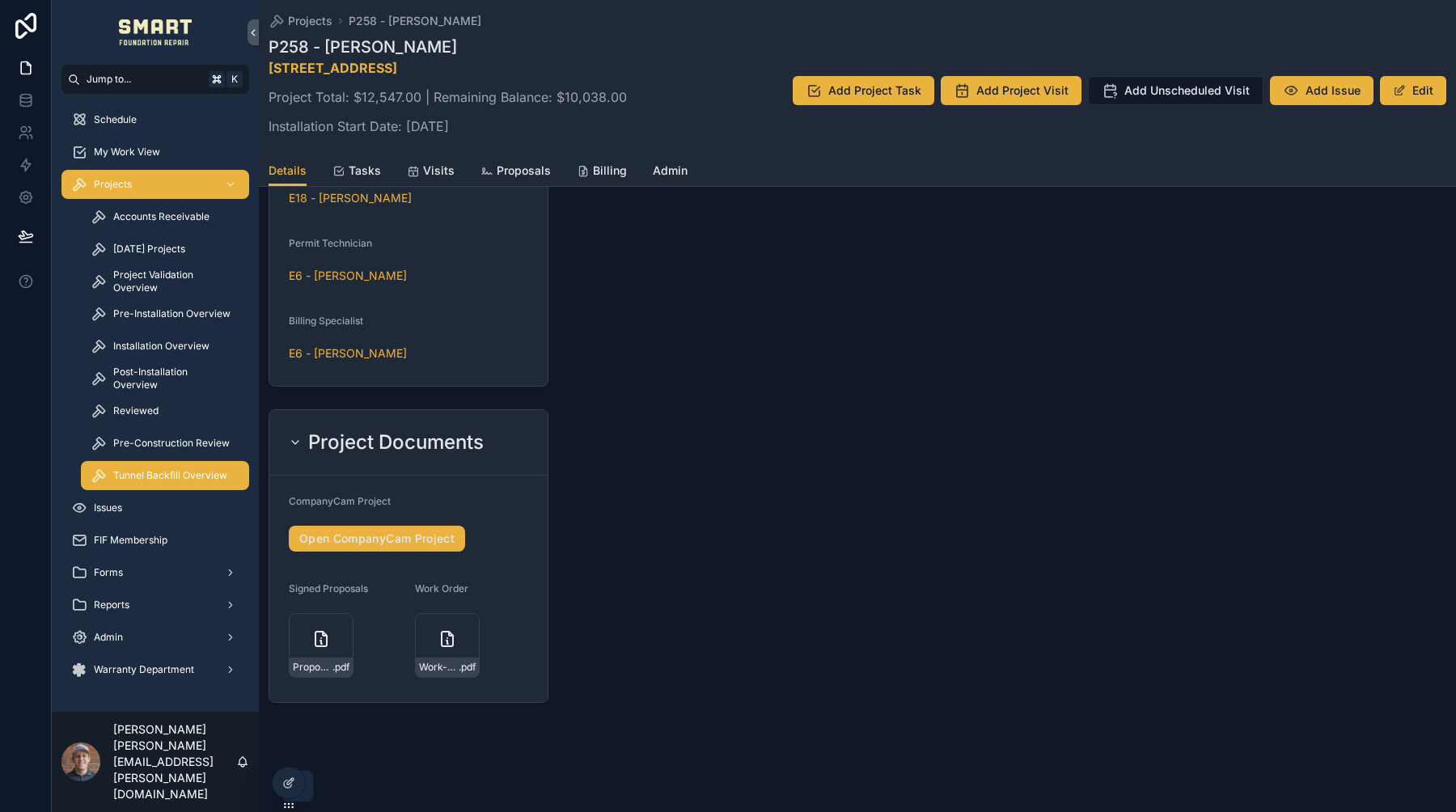
click at [186, 482] on div "Tunnel Backfill Overview" at bounding box center [165, 475] width 149 height 26
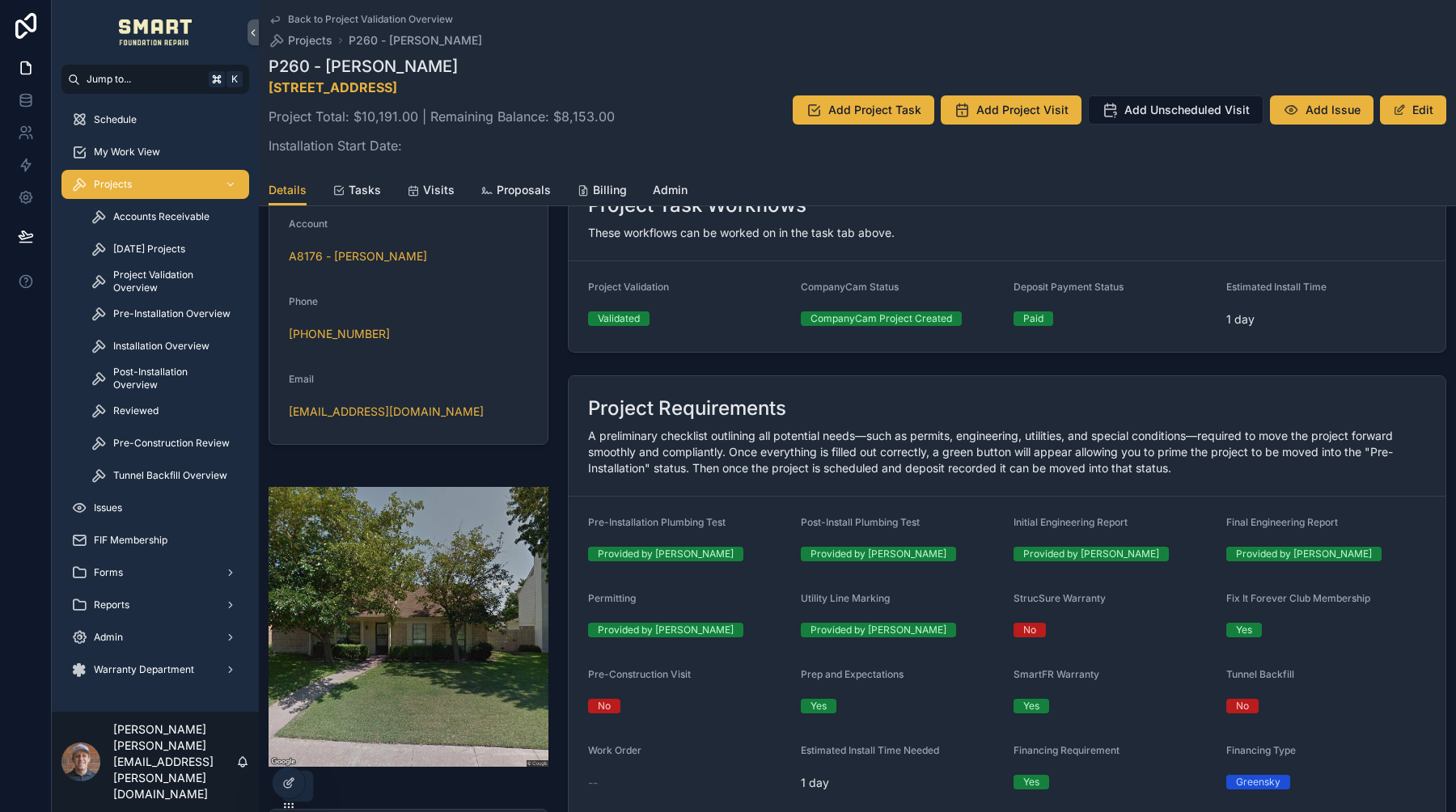
scroll to position [373, 0]
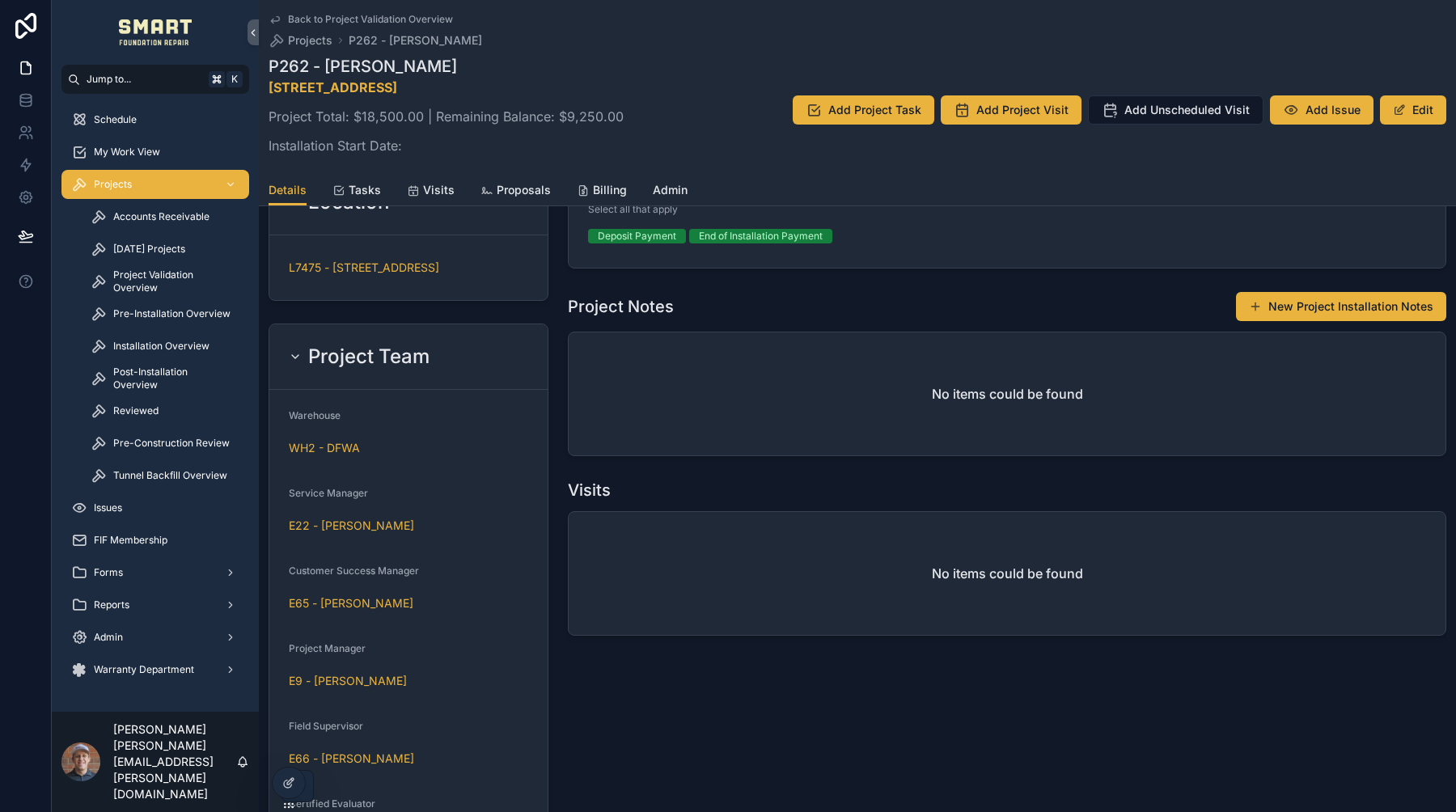
scroll to position [1611, 0]
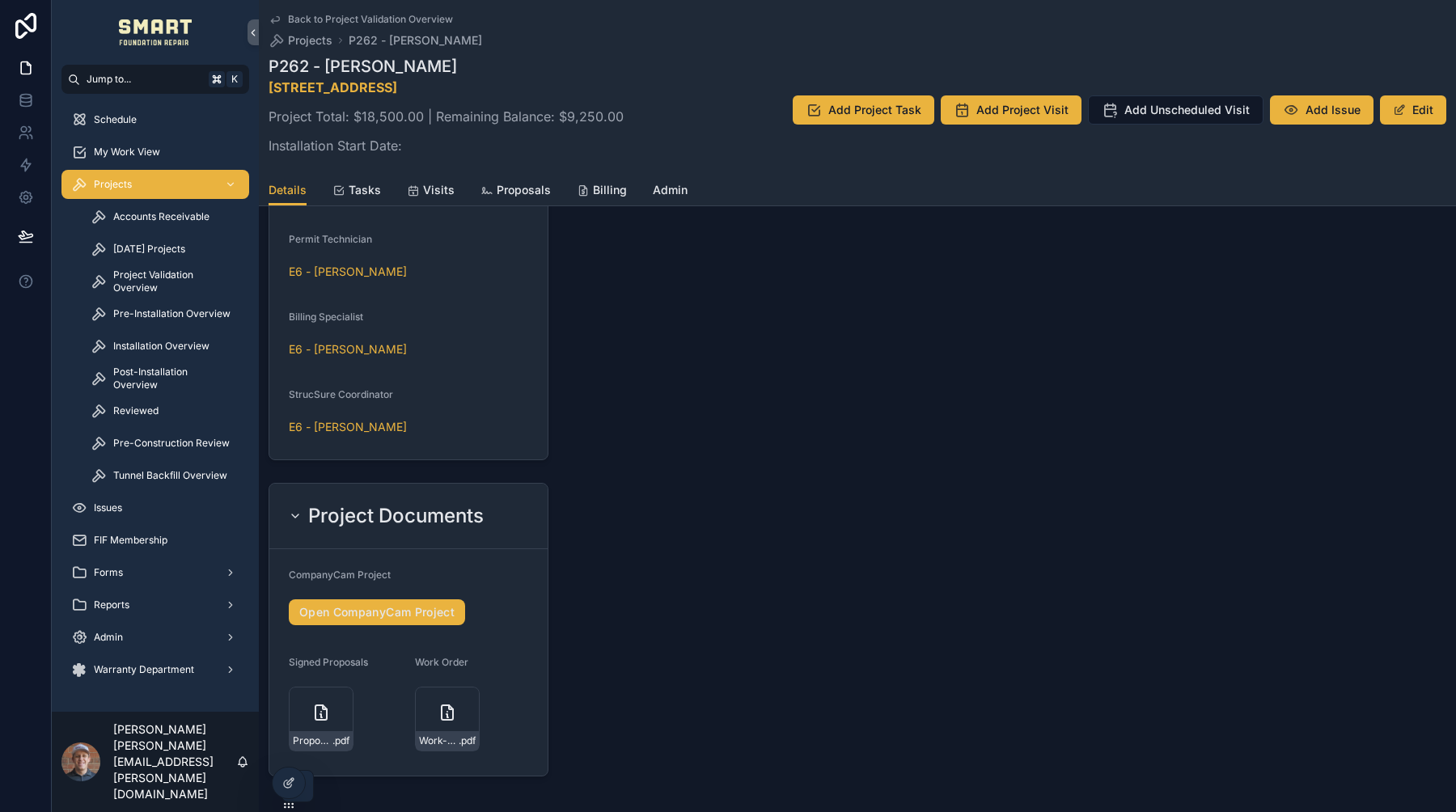
click at [317, 706] on icon "scrollable content" at bounding box center [321, 712] width 19 height 19
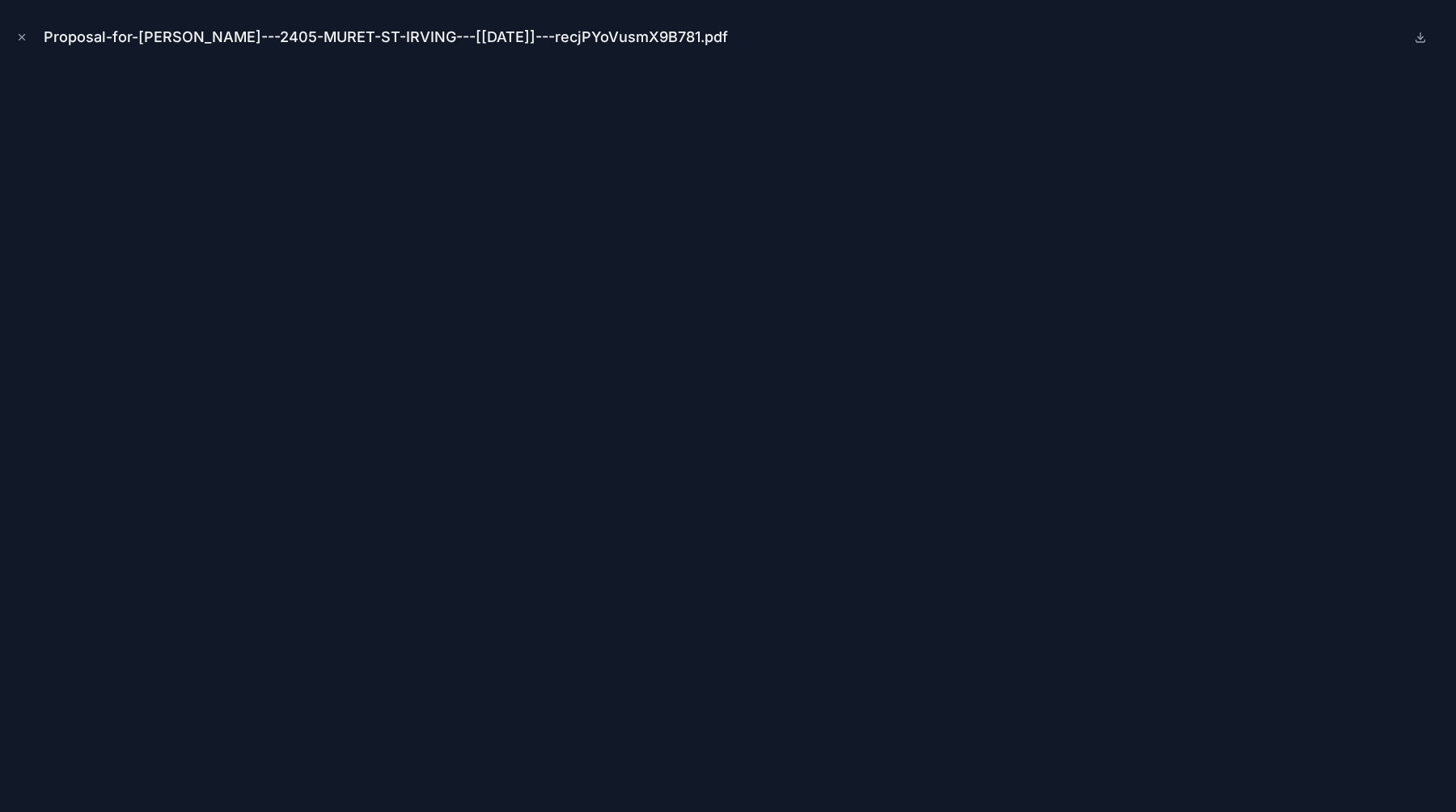
click at [1010, 33] on div "Proposal-for-Khoa-Tran---2405-MURET-ST-IRVING---[9-8-25]---recjPYoVusmX9B781.pdf" at bounding box center [727, 37] width 1430 height 49
click at [17, 41] on icon "Close modal" at bounding box center [21, 37] width 11 height 11
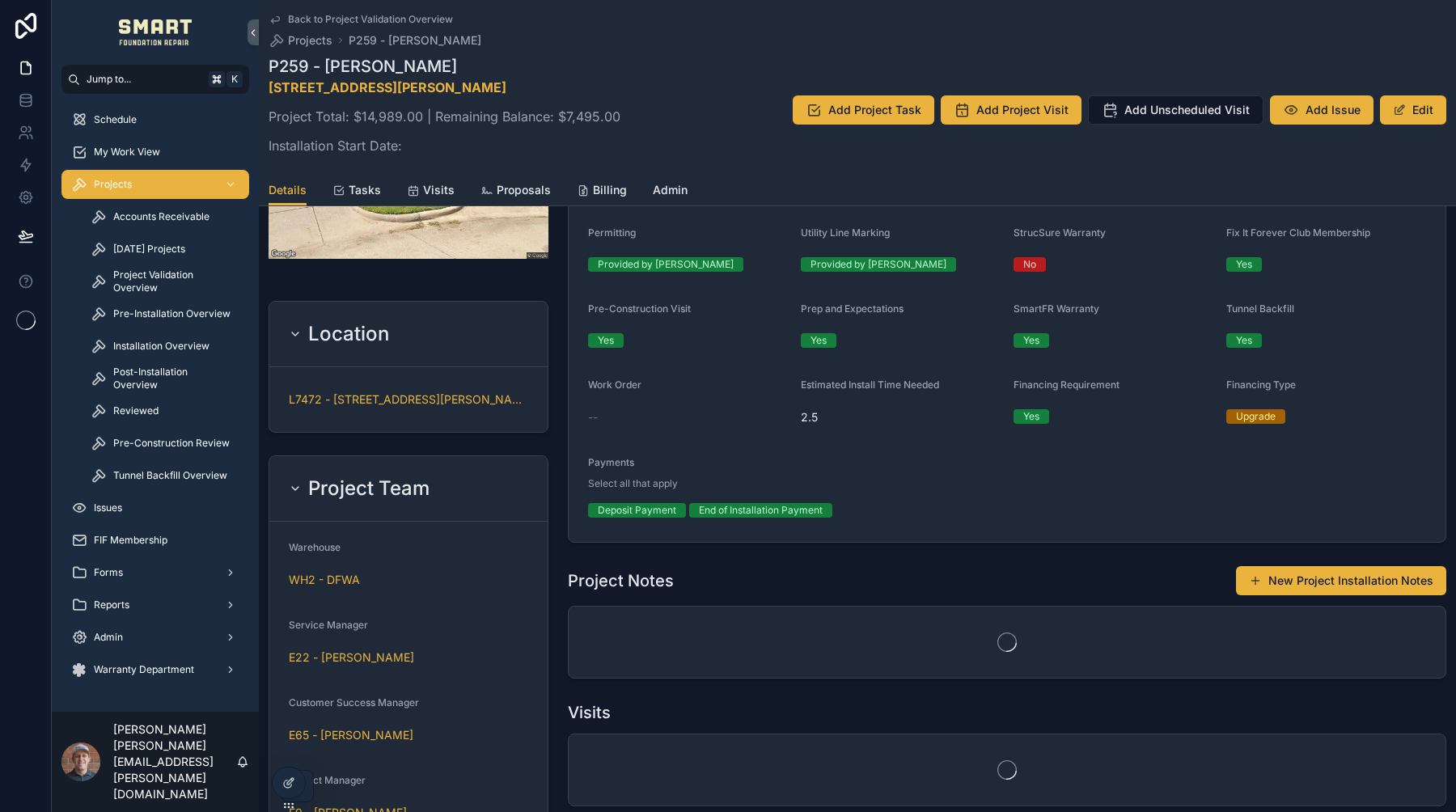
scroll to position [1606, 0]
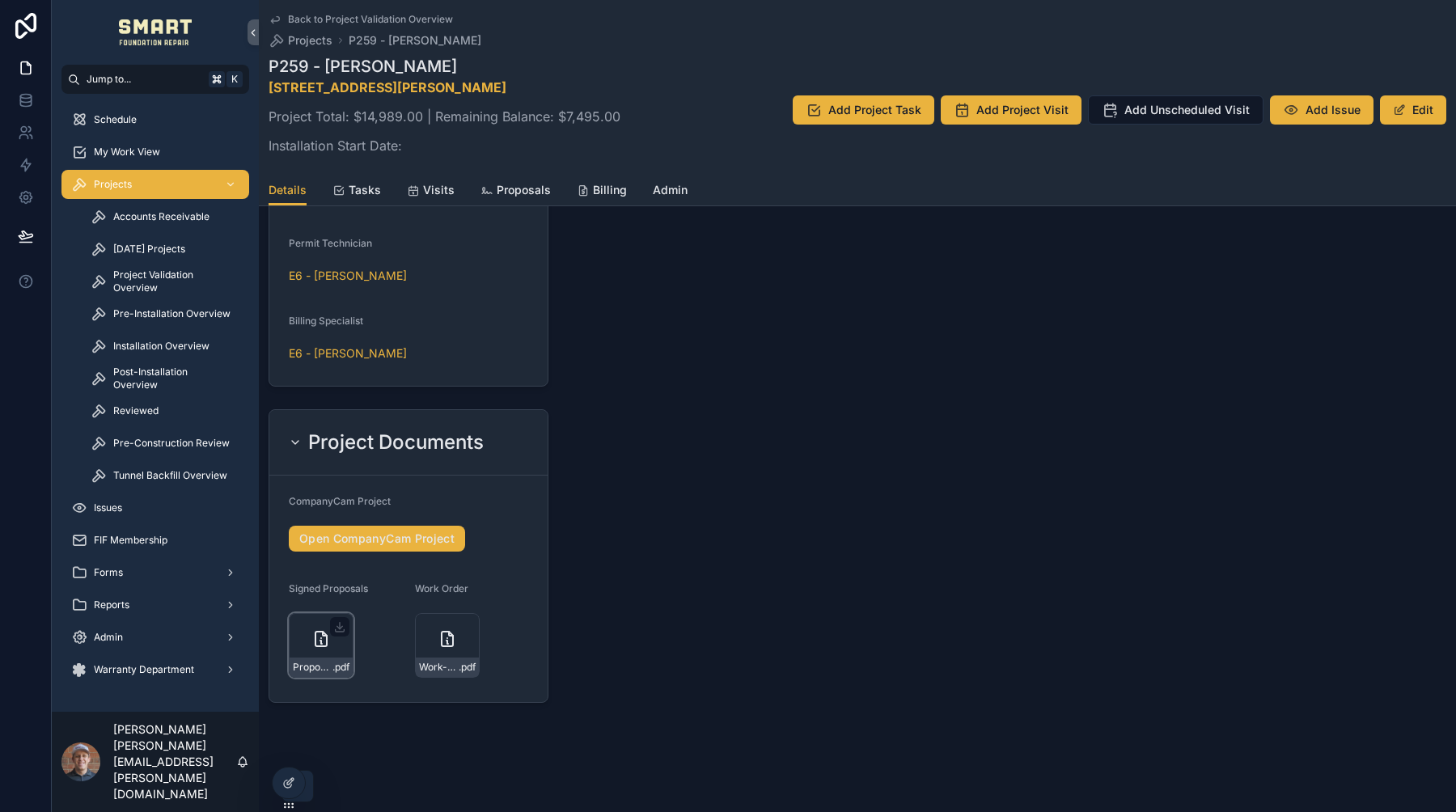
click at [309, 635] on div "Proposal-for-[PERSON_NAME]-Greybear---3504-PIKES-PEAK-[GEOGRAPHIC_DATA]-[GEOGRA…" at bounding box center [321, 645] width 65 height 65
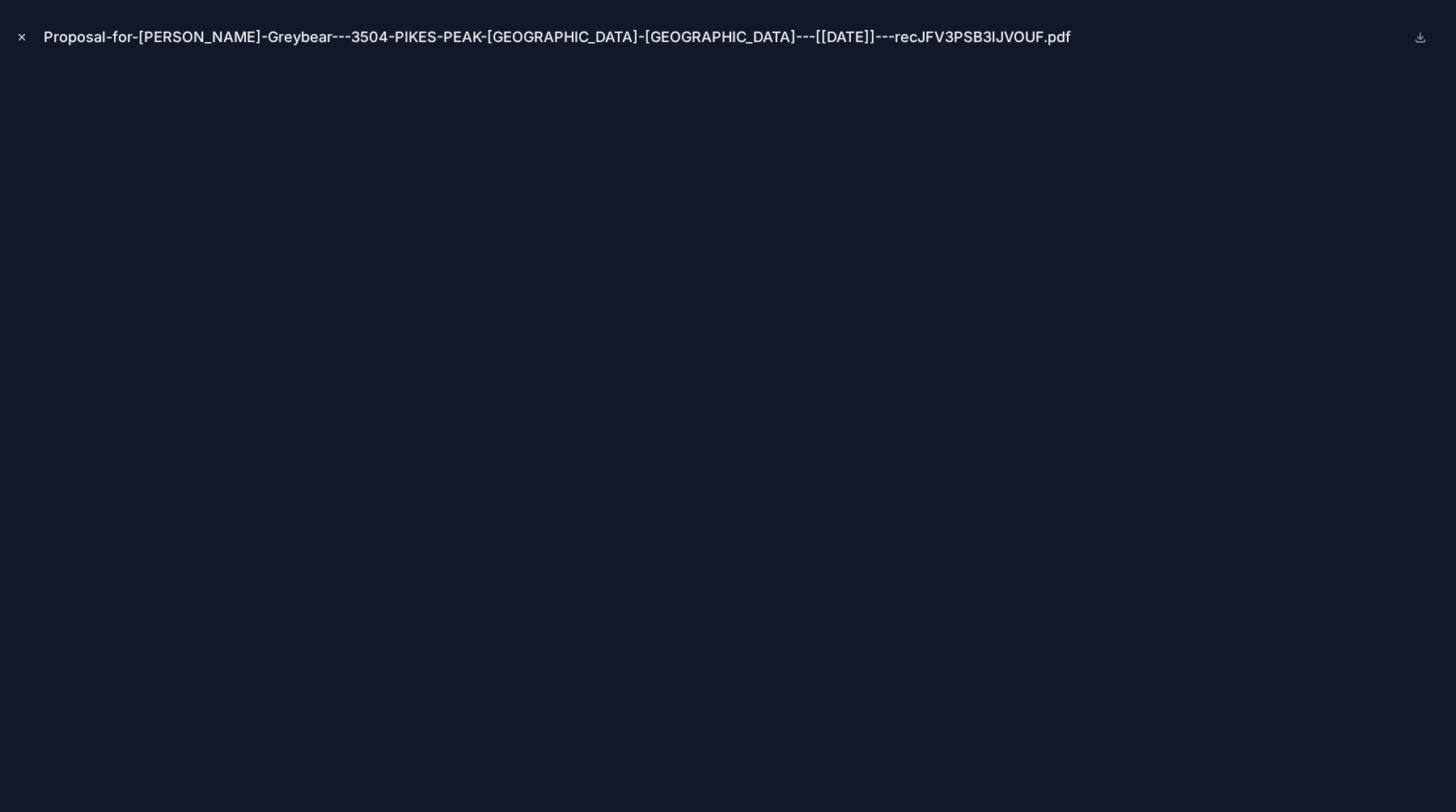
click at [21, 37] on icon "Close modal" at bounding box center [22, 37] width 6 height 6
